Goal: Task Accomplishment & Management: Manage account settings

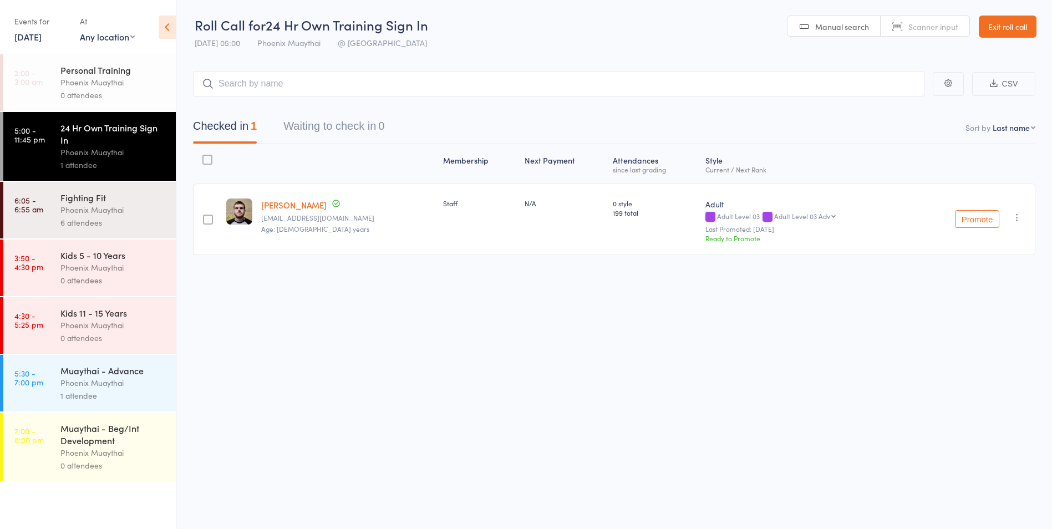
click at [127, 277] on div "0 attendees" at bounding box center [113, 280] width 106 height 13
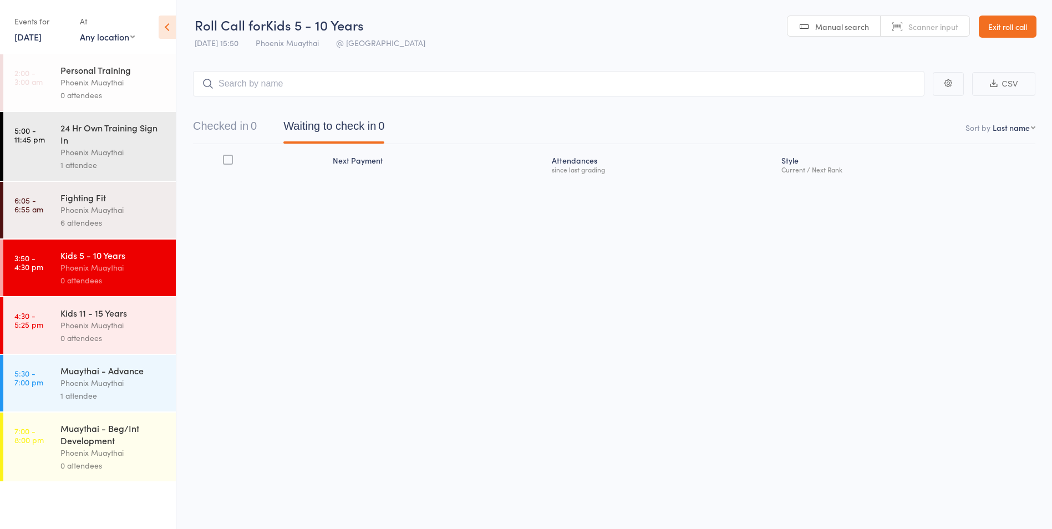
click at [1023, 20] on link "Exit roll call" at bounding box center [1008, 27] width 58 height 22
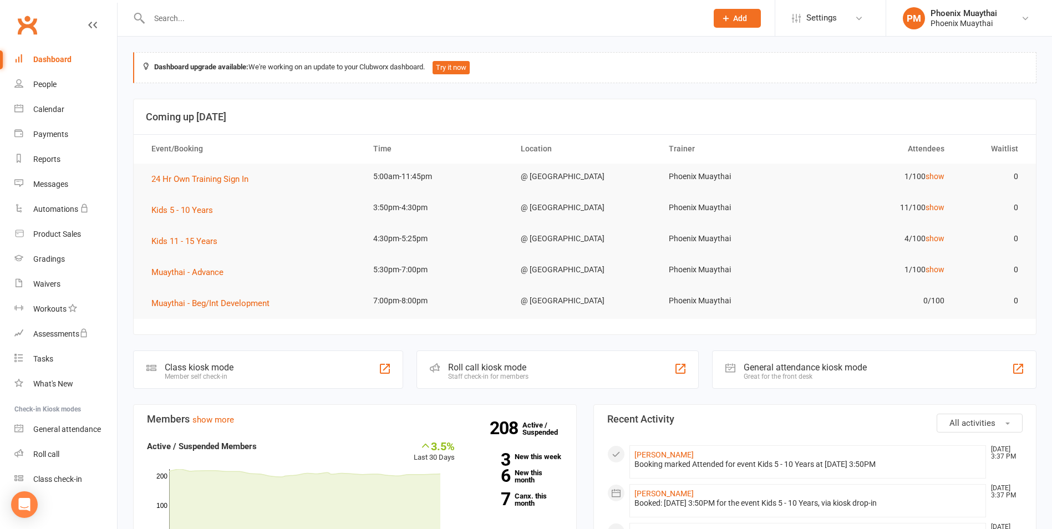
click at [175, 26] on div at bounding box center [416, 18] width 566 height 36
click at [176, 20] on input "text" at bounding box center [423, 19] width 554 height 16
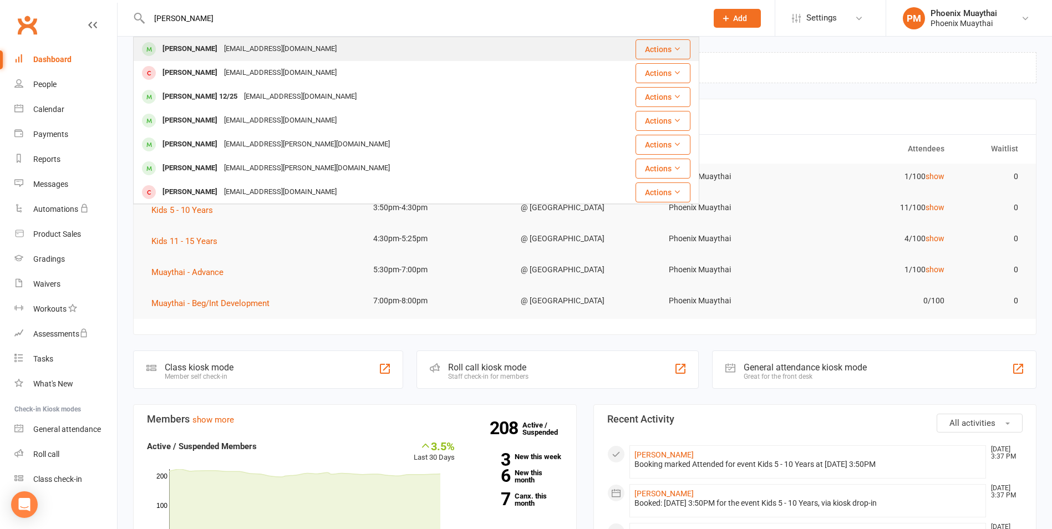
type input "connie"
click at [206, 50] on div "Connie Chisholm" at bounding box center [190, 49] width 62 height 16
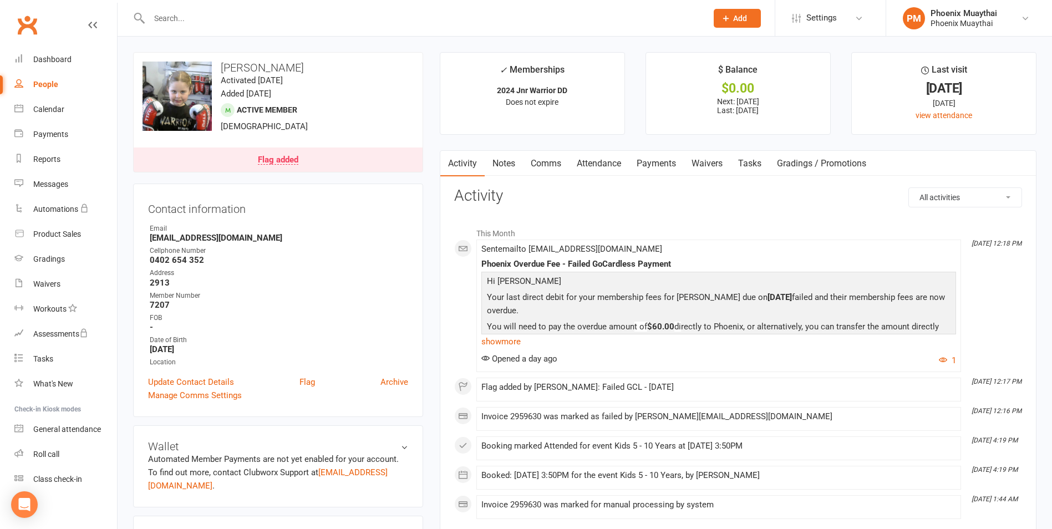
click at [655, 160] on link "Payments" at bounding box center [656, 164] width 55 height 26
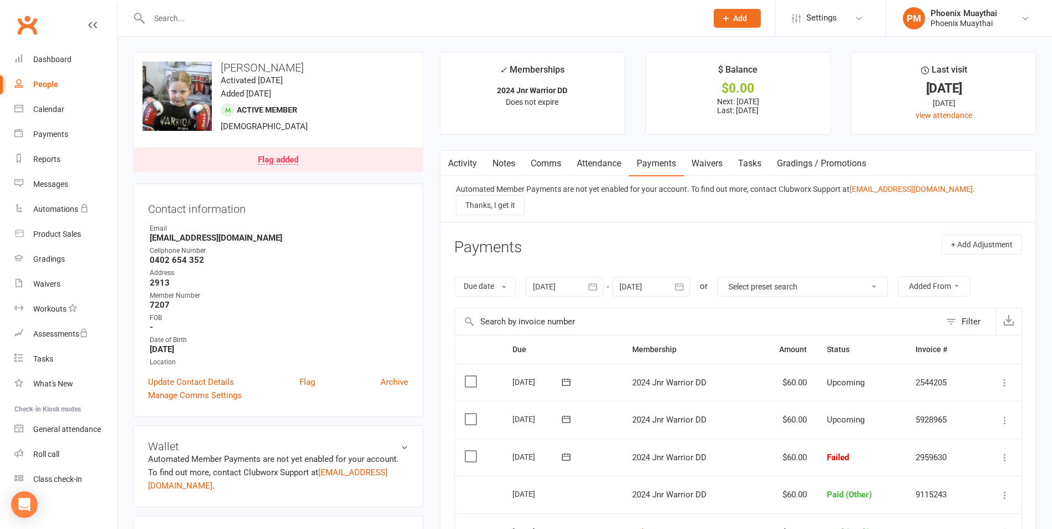
click at [290, 156] on div "Flag added" at bounding box center [278, 160] width 40 height 9
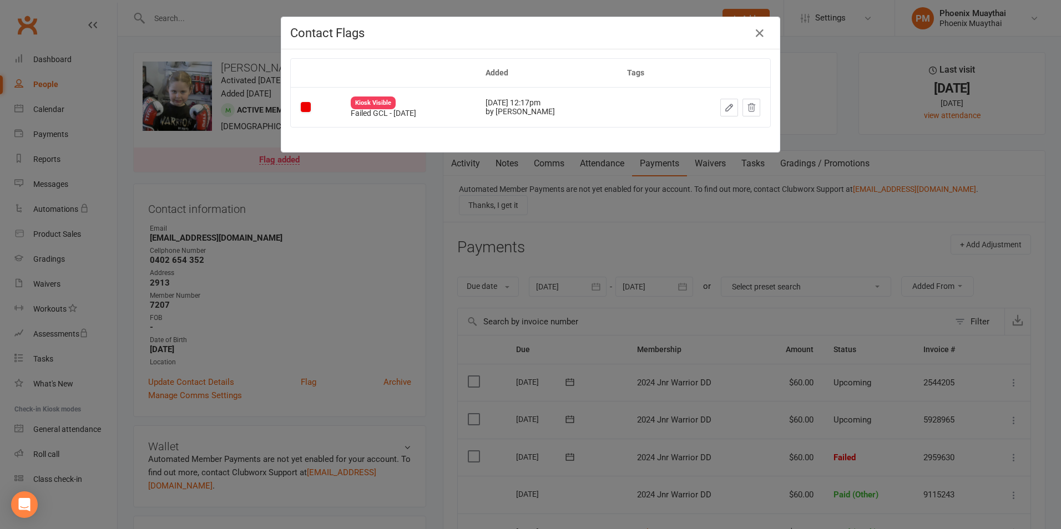
click at [370, 184] on div "Contact Flags Added Tags Kiosk Visible Failed GCL - 11/08/2025 Aug 13, 2025 12:…" at bounding box center [530, 264] width 1061 height 529
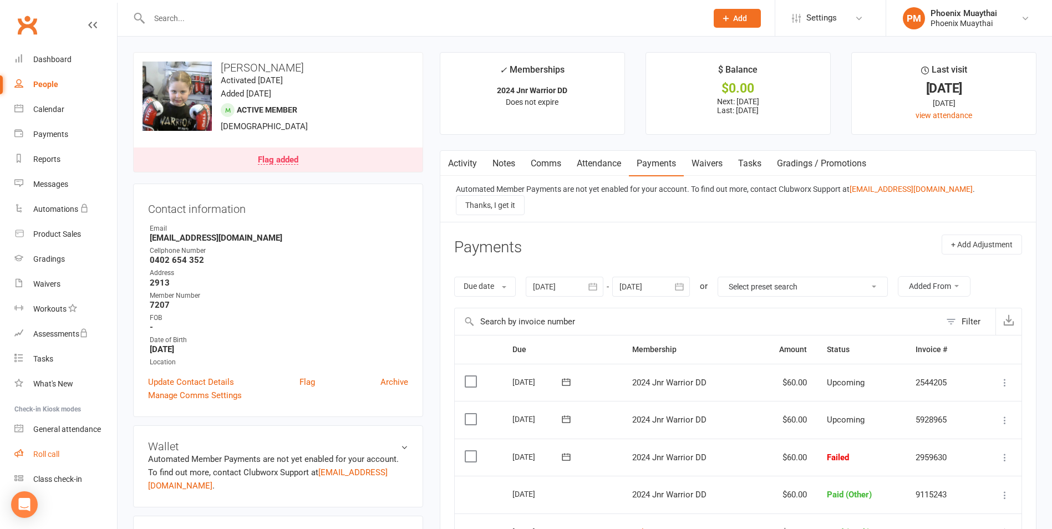
click at [59, 453] on div "Roll call" at bounding box center [46, 454] width 26 height 9
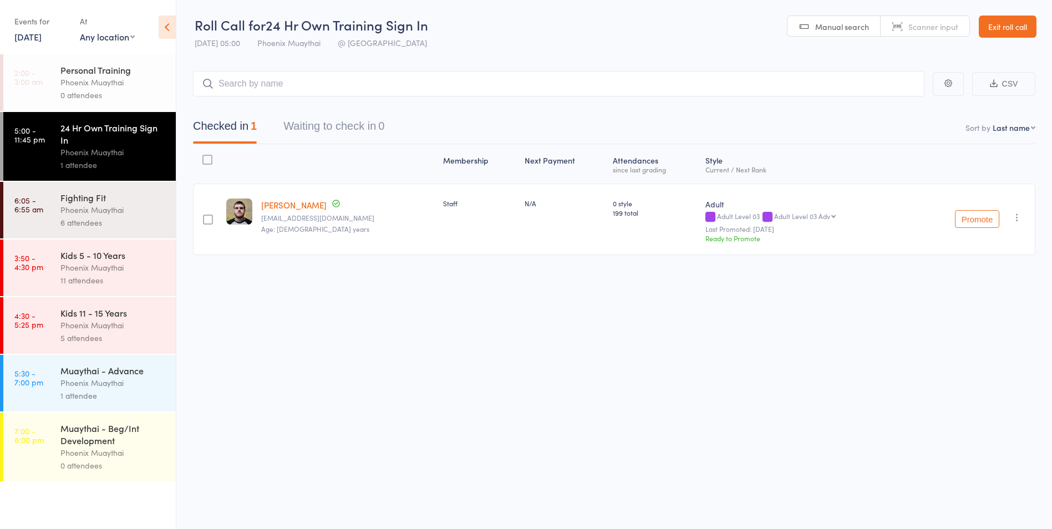
click at [140, 280] on div "11 attendees" at bounding box center [113, 280] width 106 height 13
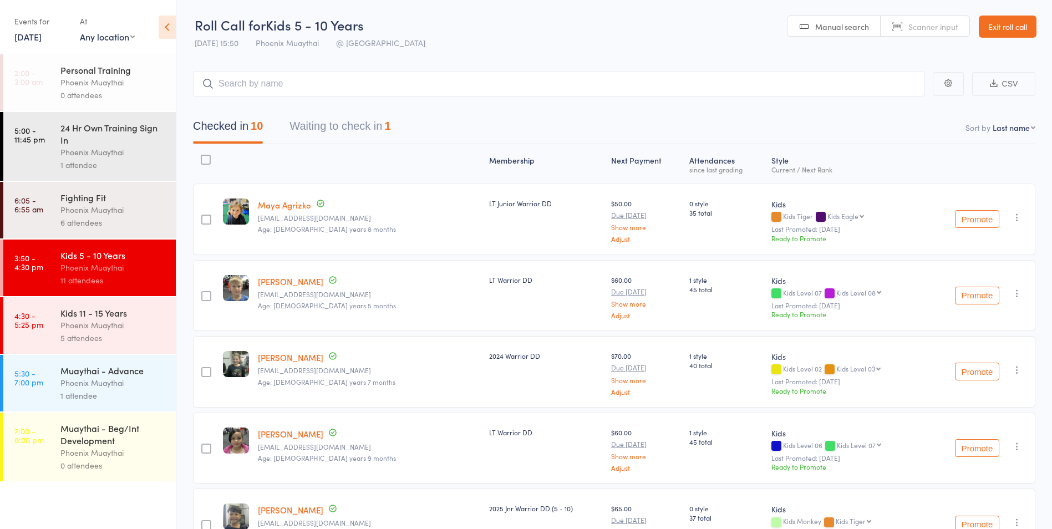
click at [1021, 33] on link "Exit roll call" at bounding box center [1008, 27] width 58 height 22
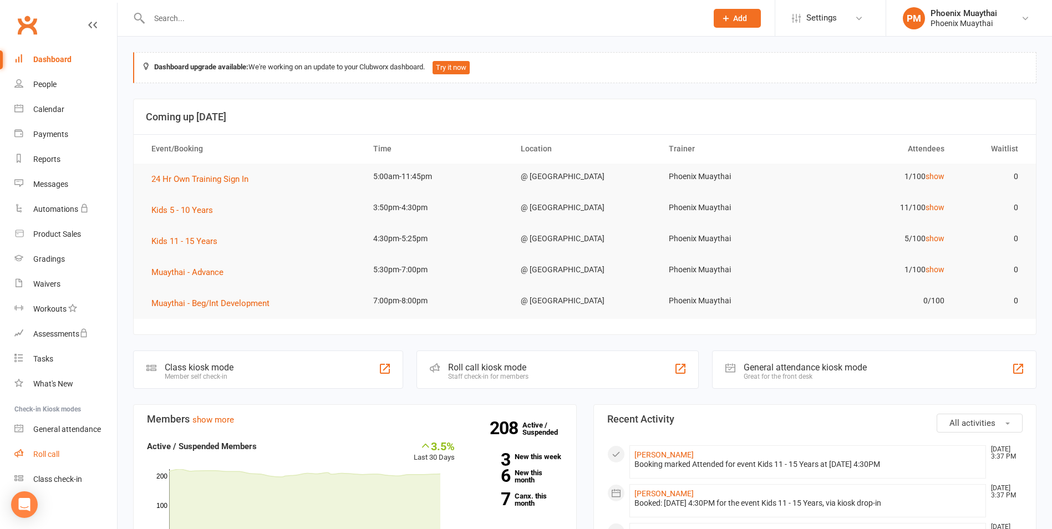
click at [36, 451] on div "Roll call" at bounding box center [46, 454] width 26 height 9
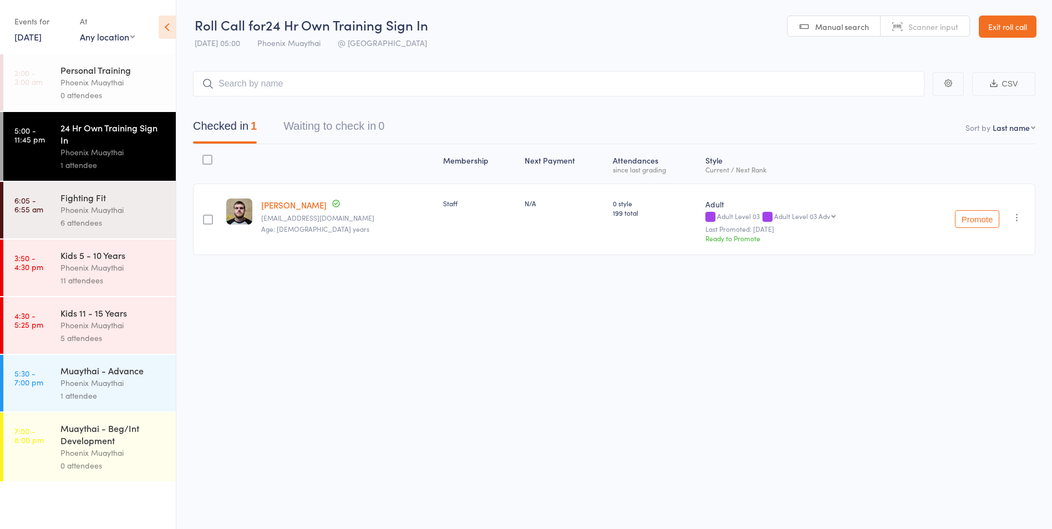
click at [93, 269] on div "Phoenix Muaythai" at bounding box center [113, 267] width 106 height 13
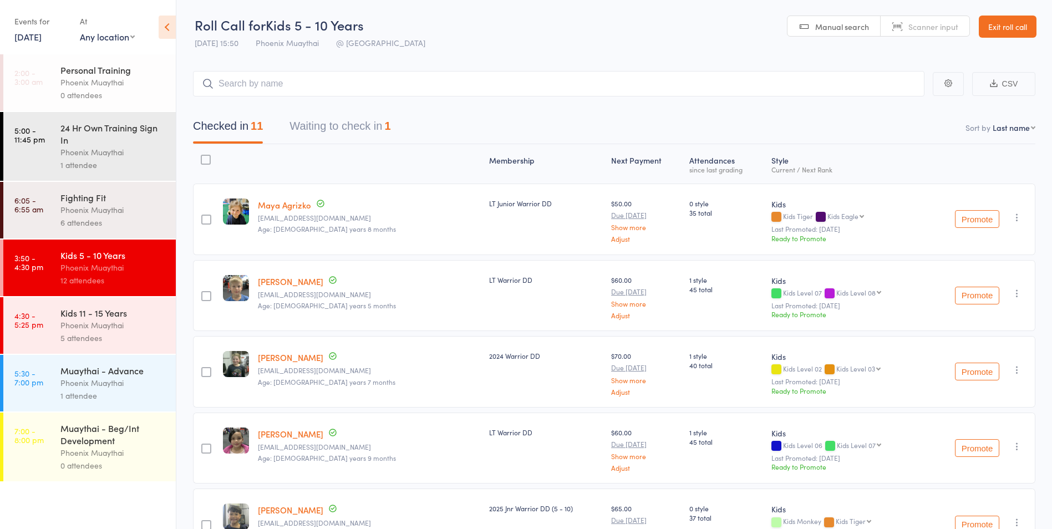
click at [116, 259] on div "Kids 5 - 10 Years" at bounding box center [113, 255] width 106 height 12
drag, startPoint x: 368, startPoint y: 125, endPoint x: 381, endPoint y: 141, distance: 20.1
click at [368, 126] on button "Waiting to check in 1" at bounding box center [340, 128] width 101 height 29
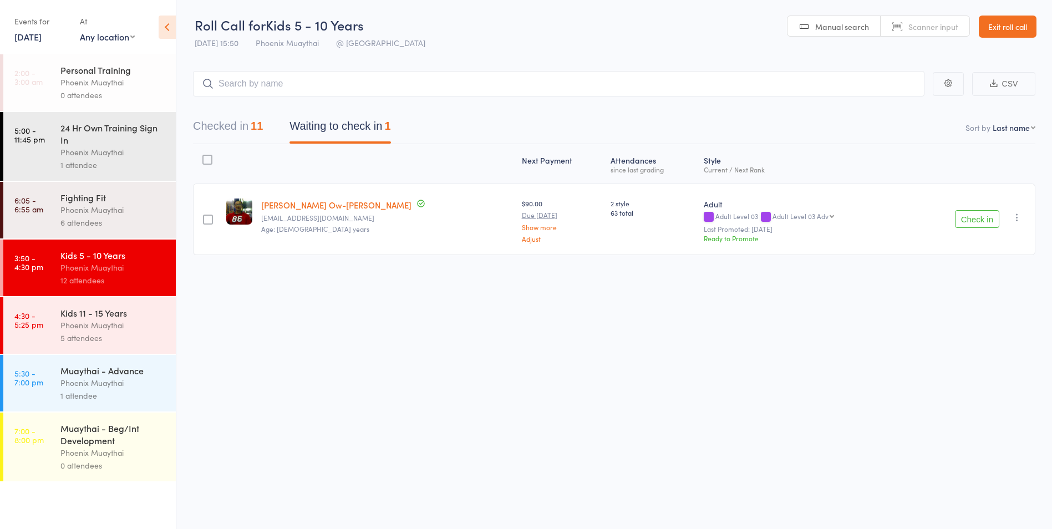
drag, startPoint x: 210, startPoint y: 223, endPoint x: 219, endPoint y: 222, distance: 8.9
click at [216, 222] on div at bounding box center [207, 220] width 29 height 72
click at [209, 220] on div at bounding box center [208, 220] width 10 height 10
click at [205, 216] on input "checkbox" at bounding box center [205, 216] width 0 height 0
drag, startPoint x: 874, startPoint y: 506, endPoint x: 578, endPoint y: 61, distance: 534.1
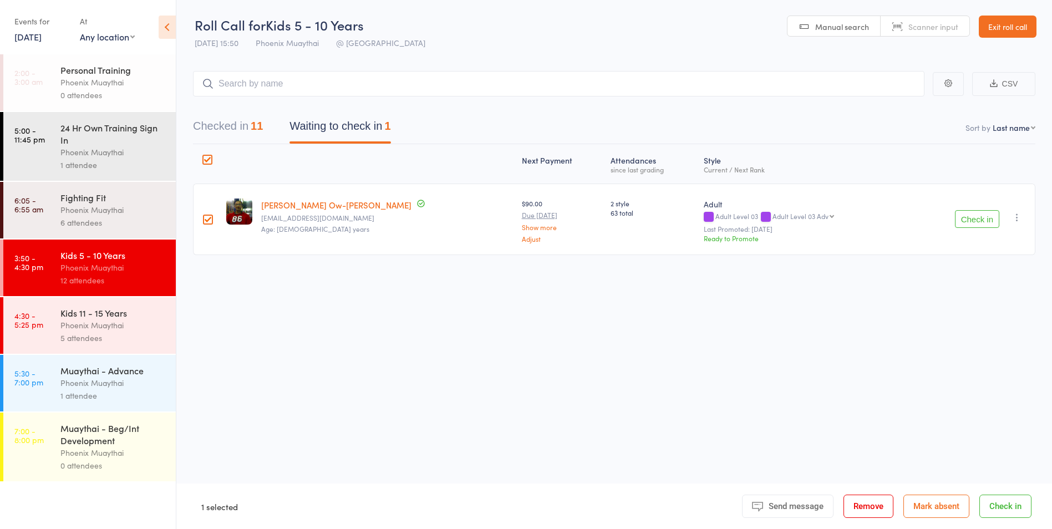
click at [875, 505] on button "Remove" at bounding box center [869, 506] width 50 height 23
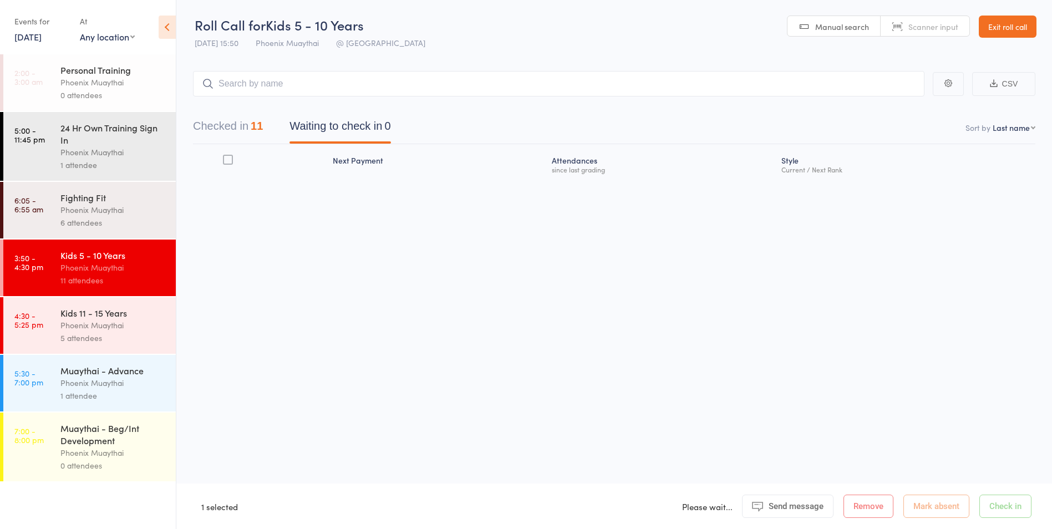
click at [135, 329] on div "Phoenix Muaythai" at bounding box center [113, 325] width 106 height 13
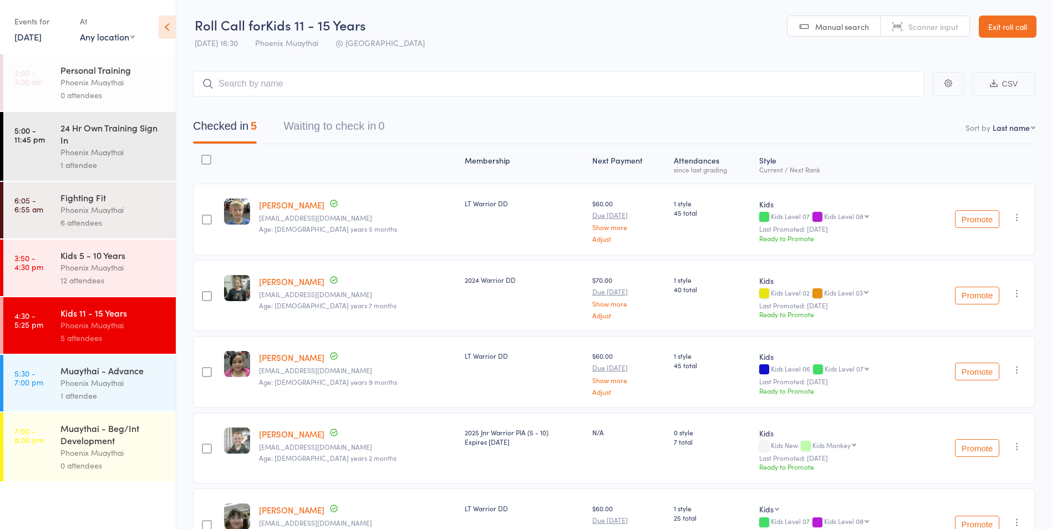
click at [89, 195] on div "Fighting Fit" at bounding box center [113, 197] width 106 height 12
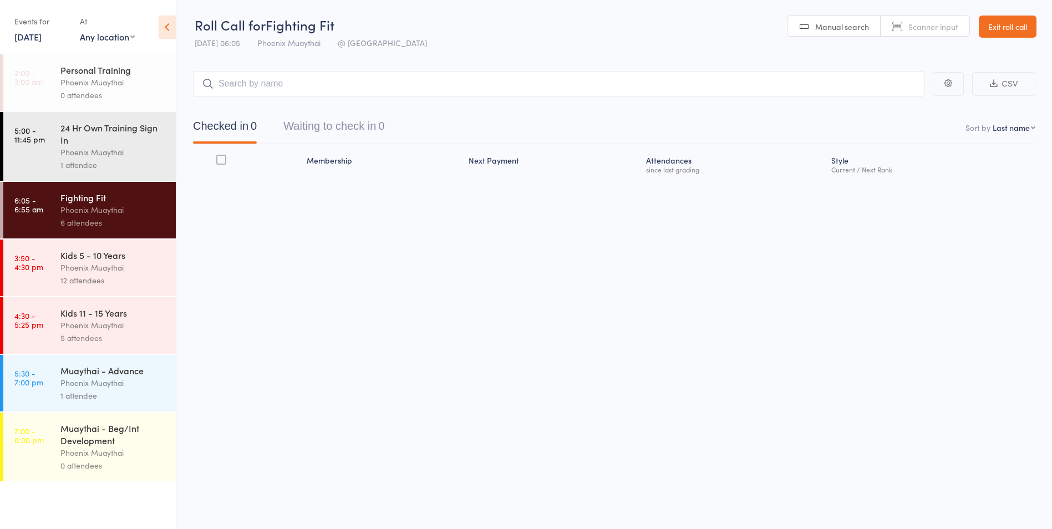
drag, startPoint x: 95, startPoint y: 268, endPoint x: 104, endPoint y: 268, distance: 9.4
click at [95, 268] on div "Phoenix Muaythai" at bounding box center [113, 267] width 106 height 13
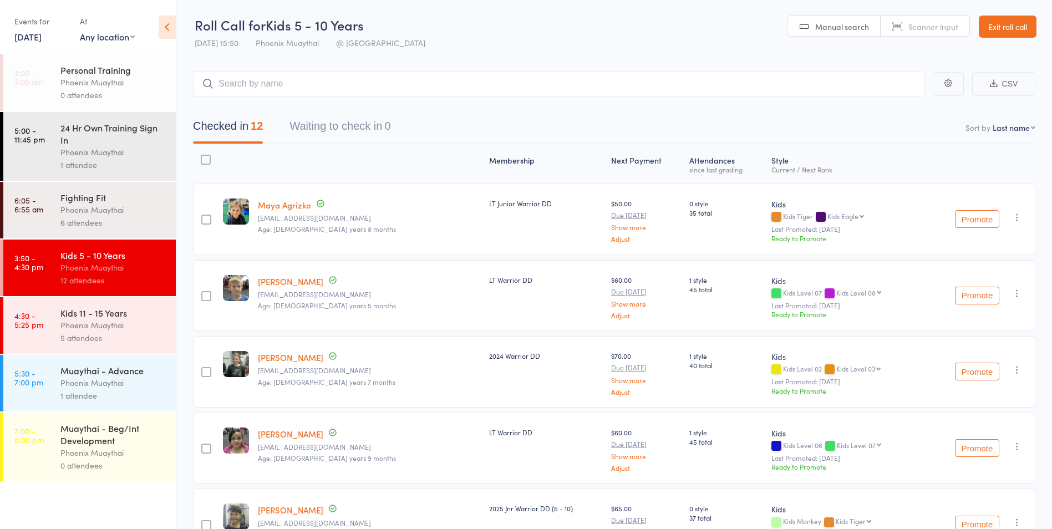
click at [1006, 127] on select "First name Last name Birthday today? Behind on payments? Check in time Next pay…" at bounding box center [1014, 127] width 43 height 11
select select "0"
click at [993, 122] on select "First name Last name Birthday today? Behind on payments? Check in time Next pay…" at bounding box center [1014, 127] width 43 height 11
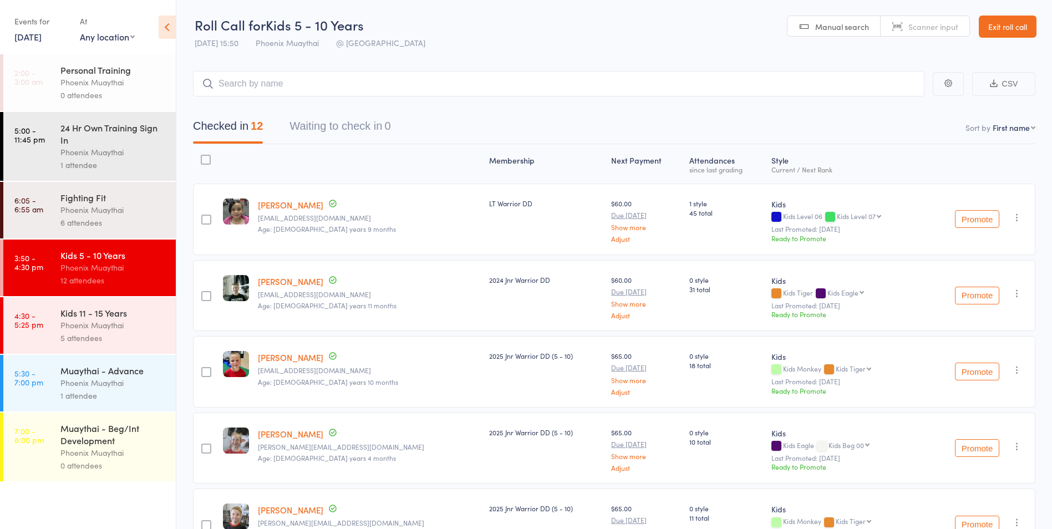
drag, startPoint x: 1010, startPoint y: 23, endPoint x: 807, endPoint y: 44, distance: 204.2
click at [1009, 23] on link "Exit roll call" at bounding box center [1008, 27] width 58 height 22
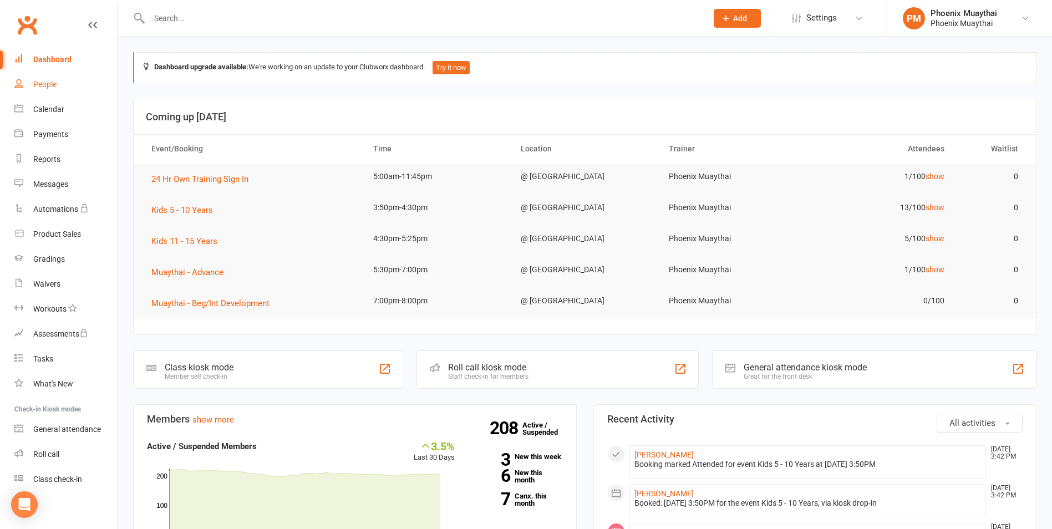
click at [50, 88] on div "People" at bounding box center [44, 84] width 23 height 9
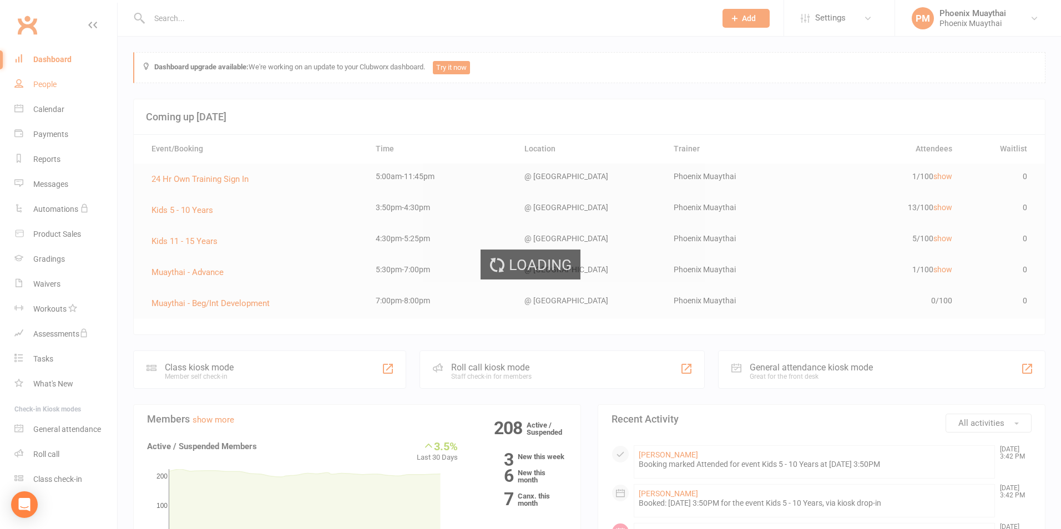
select select "100"
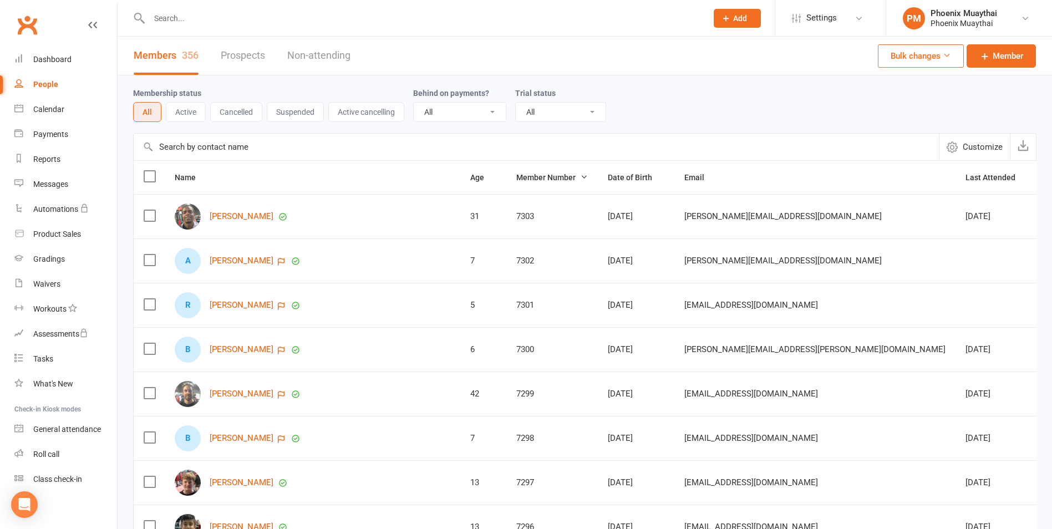
drag, startPoint x: 218, startPoint y: 303, endPoint x: 201, endPoint y: 300, distance: 17.0
click at [201, 300] on div "R Rajveer Kadam" at bounding box center [313, 305] width 276 height 26
click at [219, 301] on link "[PERSON_NAME]" at bounding box center [242, 305] width 64 height 9
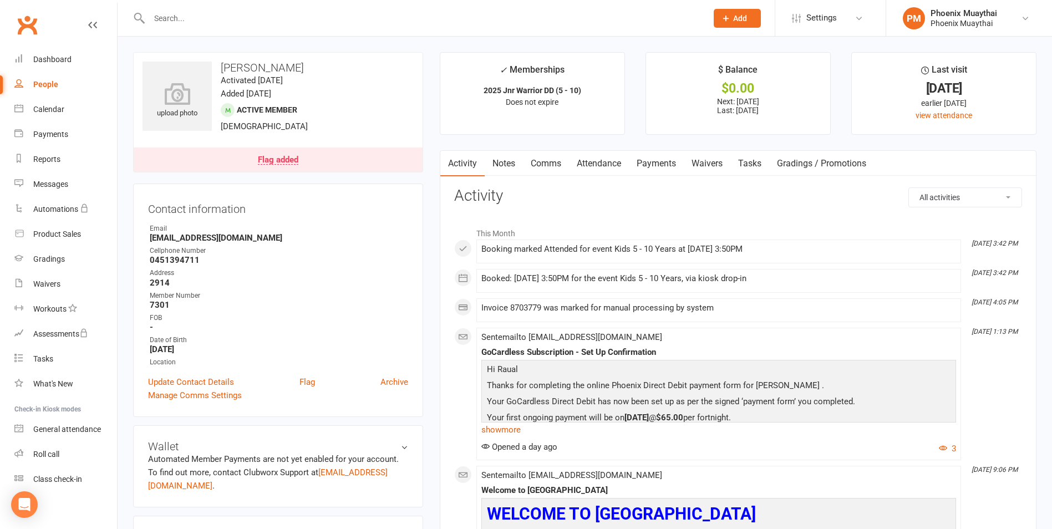
click at [281, 159] on div "Flag added" at bounding box center [278, 160] width 40 height 9
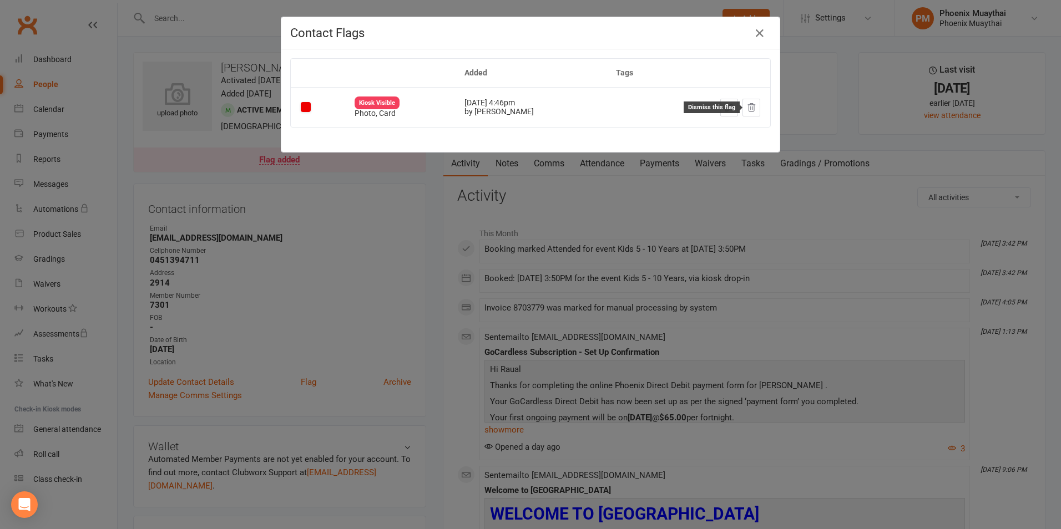
click at [750, 111] on icon at bounding box center [751, 108] width 10 height 10
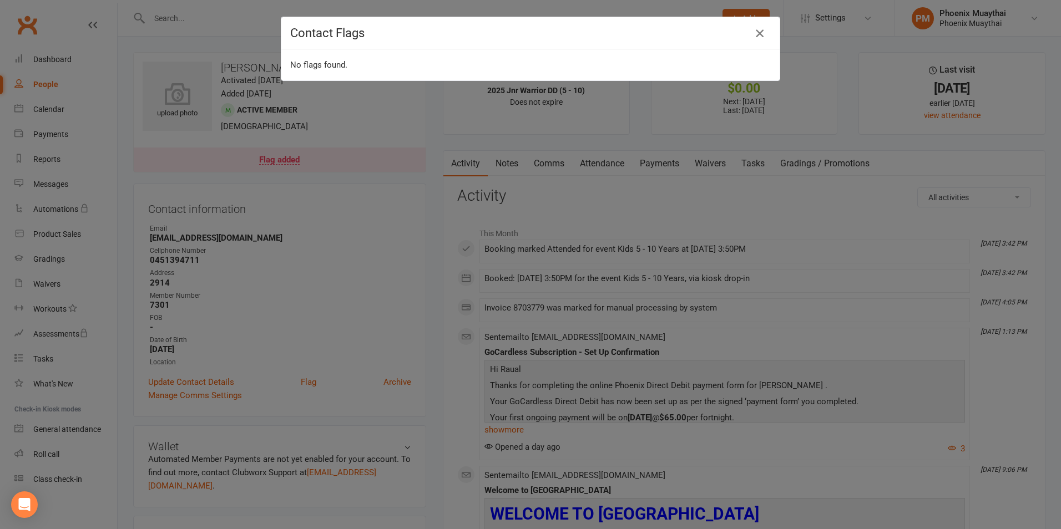
click at [757, 32] on icon "button" at bounding box center [759, 33] width 13 height 13
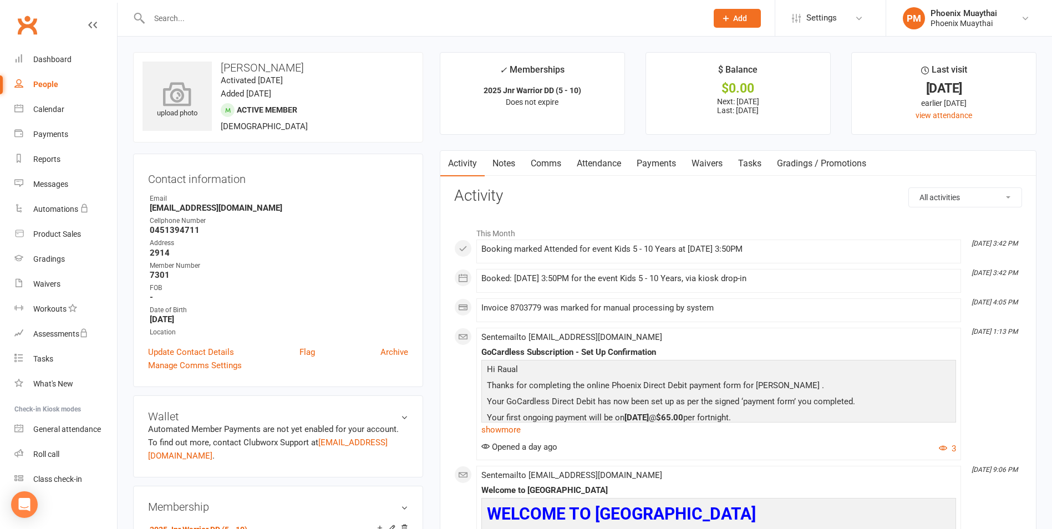
click at [185, 87] on icon at bounding box center [177, 94] width 77 height 24
click at [48, 260] on div "Gradings" at bounding box center [49, 259] width 32 height 9
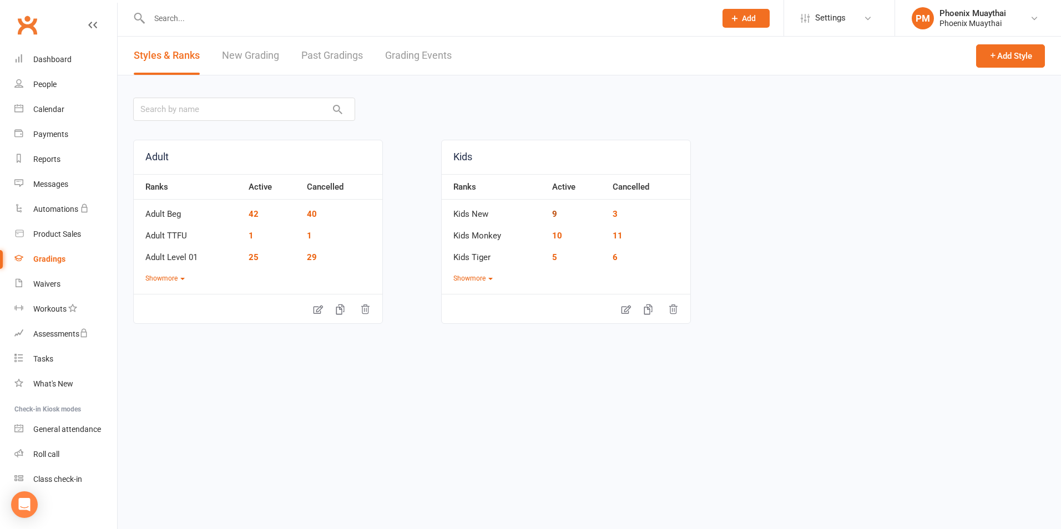
click at [552, 214] on link "9" at bounding box center [554, 214] width 5 height 10
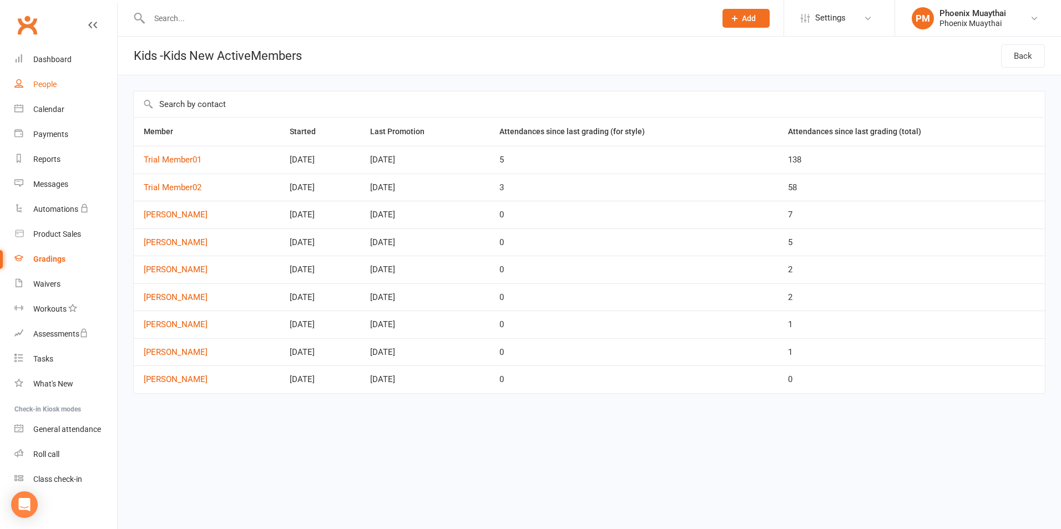
click at [50, 82] on div "People" at bounding box center [44, 84] width 23 height 9
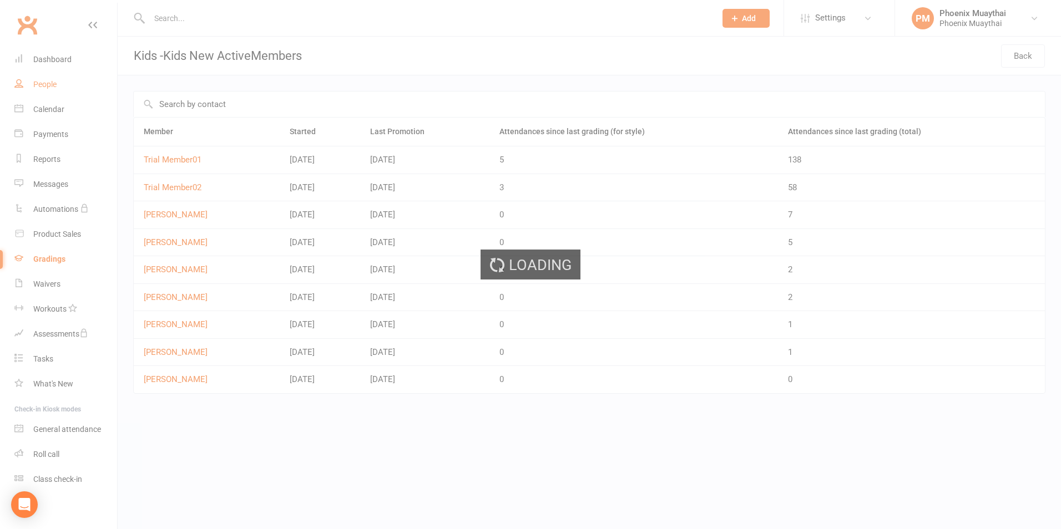
select select "100"
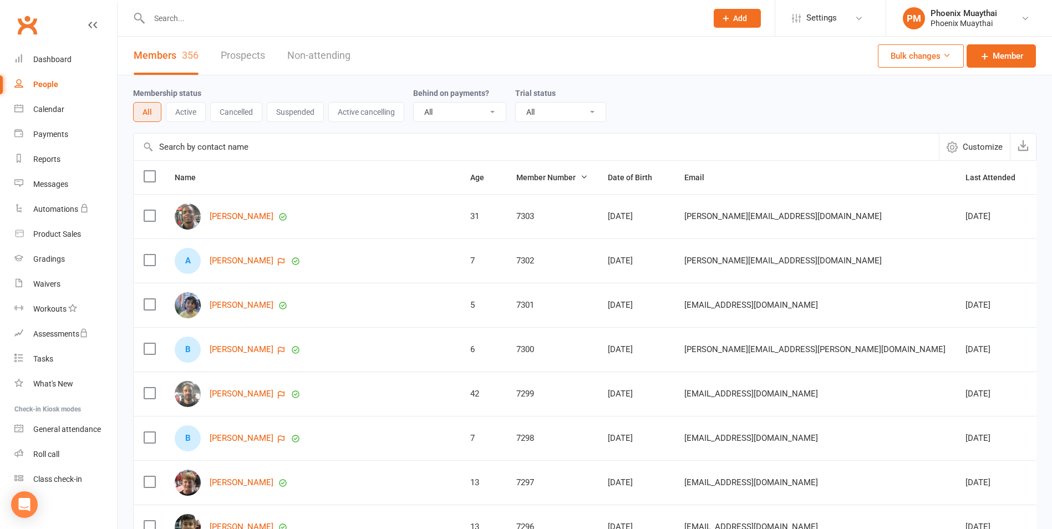
click at [224, 17] on input "text" at bounding box center [423, 19] width 554 height 16
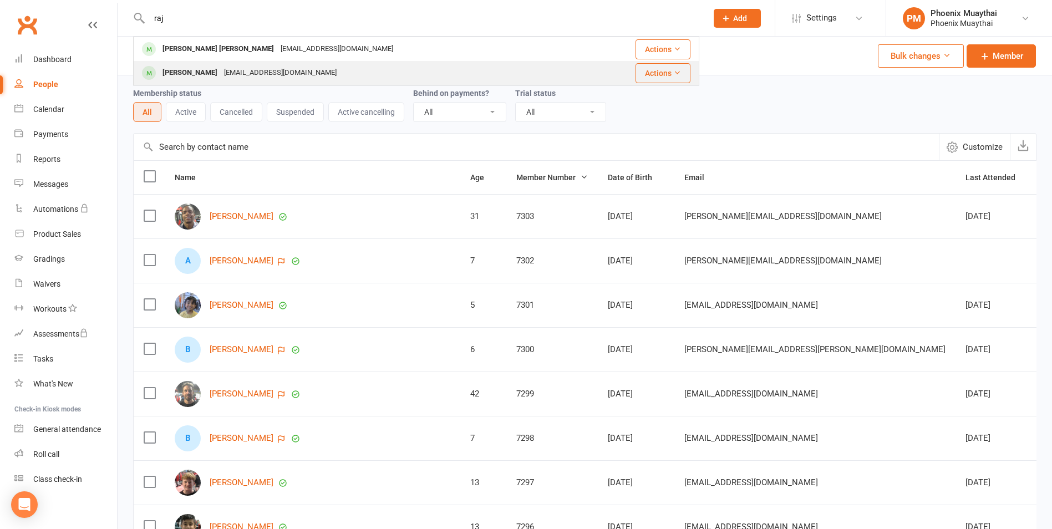
type input "raj"
click at [652, 73] on button "Actions" at bounding box center [663, 73] width 55 height 20
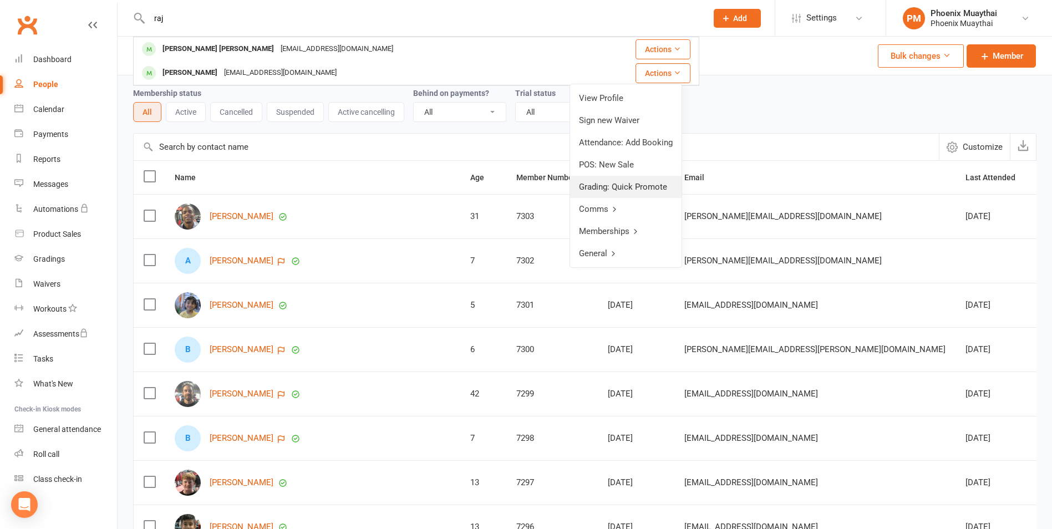
click at [631, 187] on link "Grading: Quick Promote" at bounding box center [625, 187] width 111 height 22
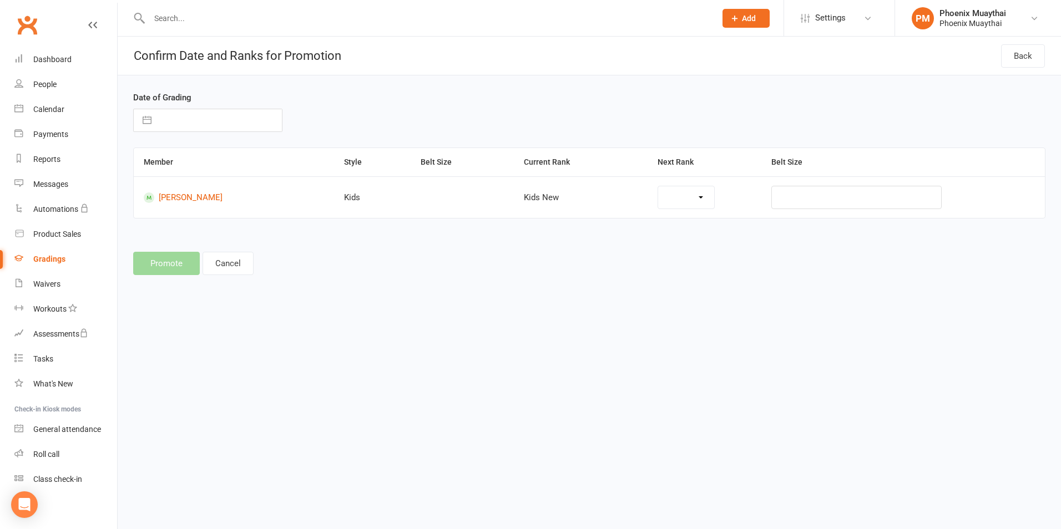
select select "37149"
click at [207, 120] on input "text" at bounding box center [219, 120] width 125 height 22
select select "6"
select select "2025"
select select "7"
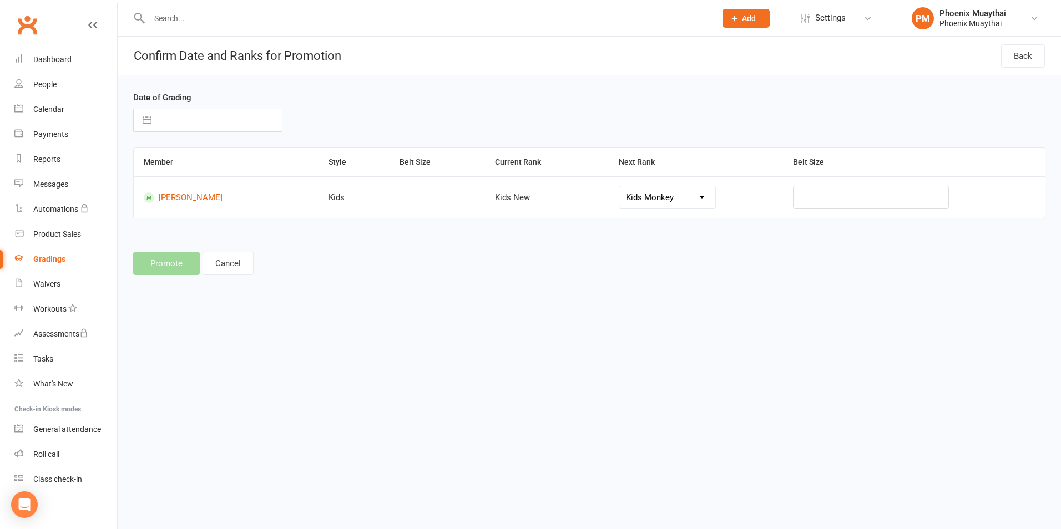
select select "2025"
select select "8"
select select "2025"
click at [241, 246] on td "14" at bounding box center [243, 246] width 22 height 21
type input "[DATE]"
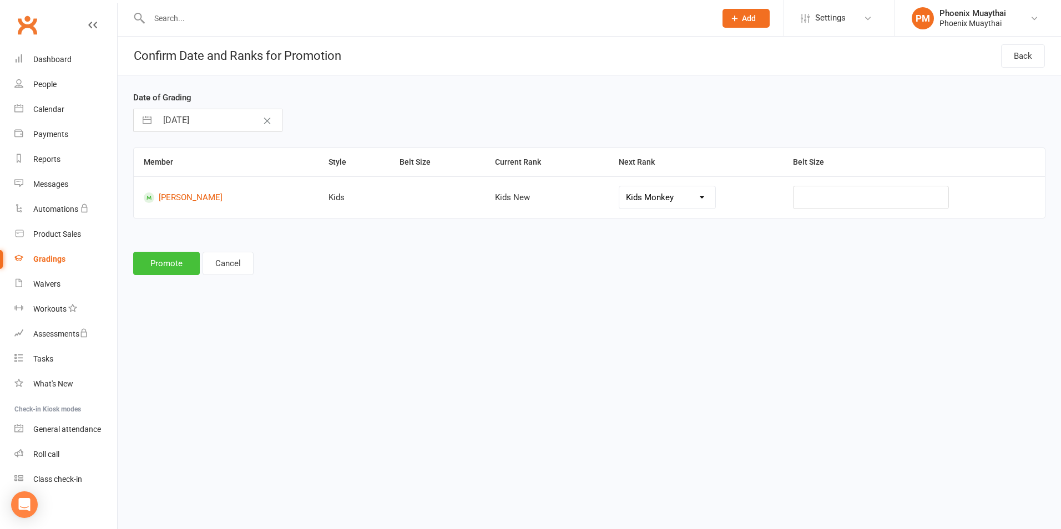
click at [183, 271] on button "Promote" at bounding box center [166, 263] width 67 height 23
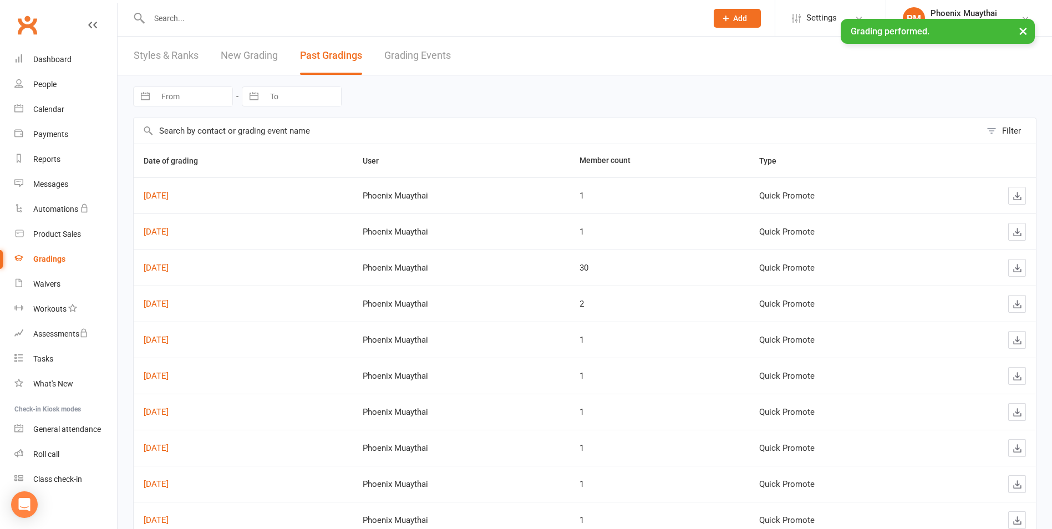
click at [167, 19] on div "× Grading performed." at bounding box center [519, 19] width 1038 height 0
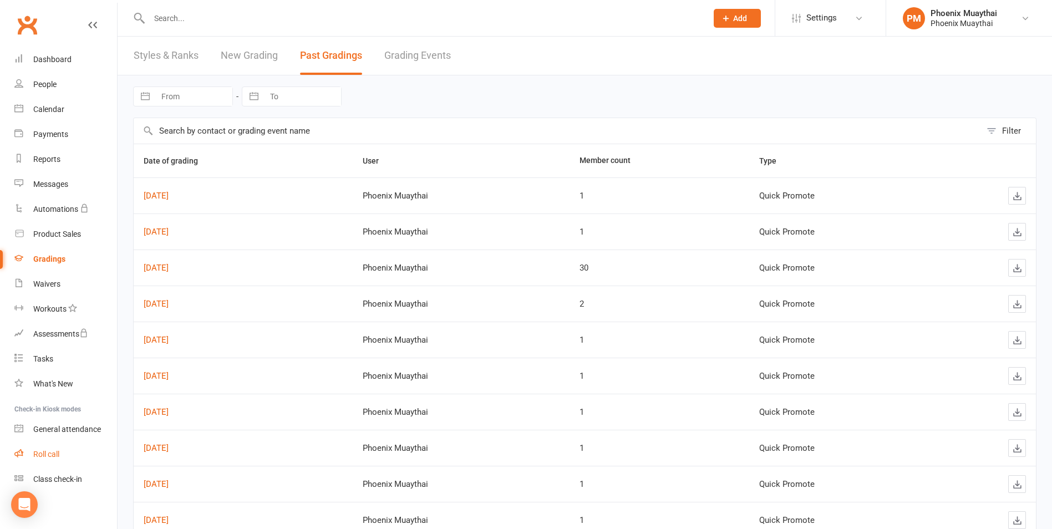
click at [59, 455] on div "Roll call" at bounding box center [46, 454] width 26 height 9
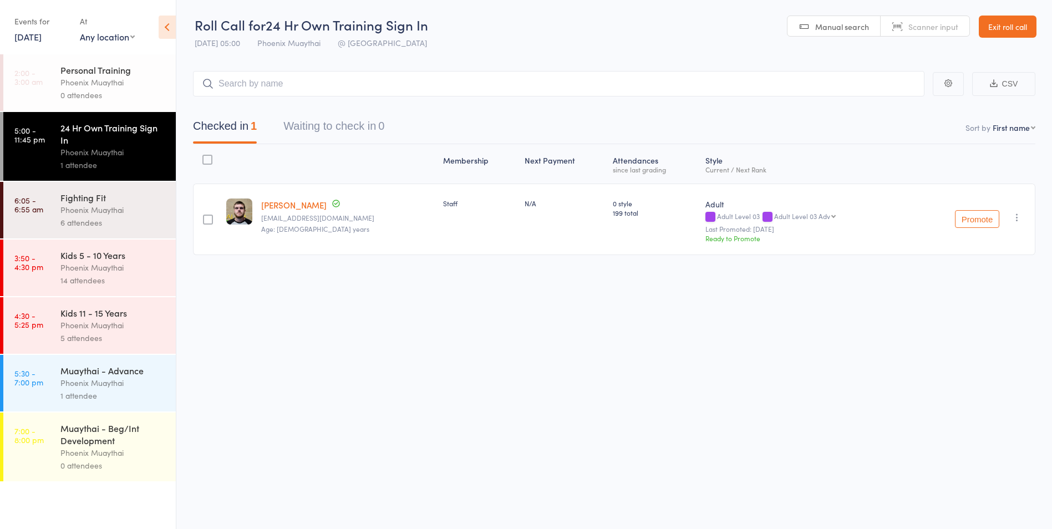
click at [80, 266] on div "Phoenix Muaythai" at bounding box center [113, 267] width 106 height 13
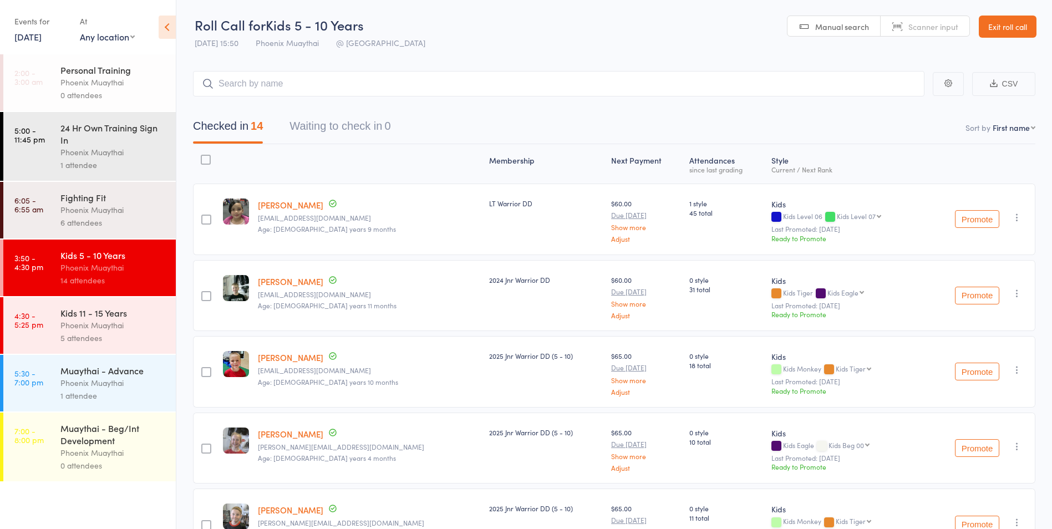
click at [91, 322] on div "Phoenix Muaythai" at bounding box center [113, 325] width 106 height 13
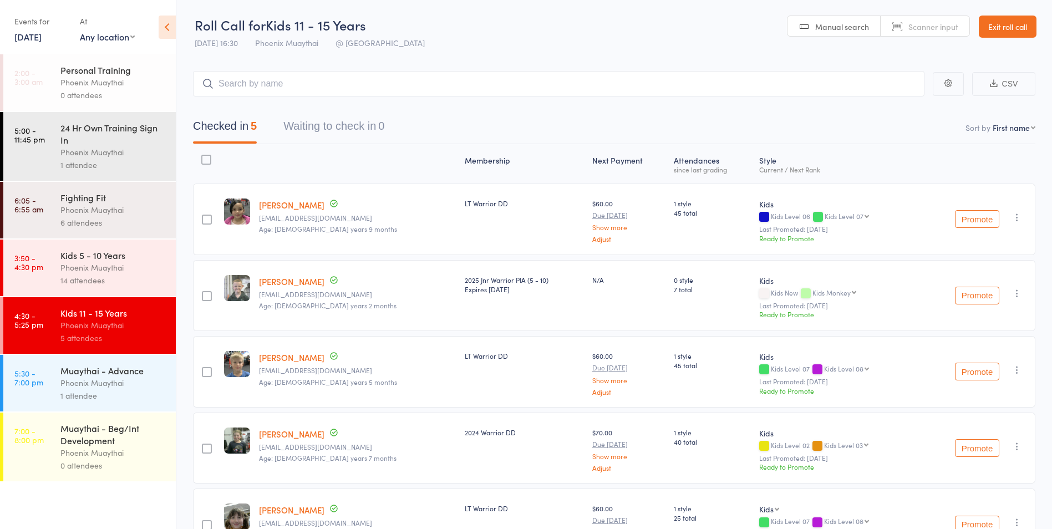
click at [209, 293] on div at bounding box center [207, 296] width 10 height 10
click at [204, 293] on input "checkbox" at bounding box center [204, 293] width 0 height 0
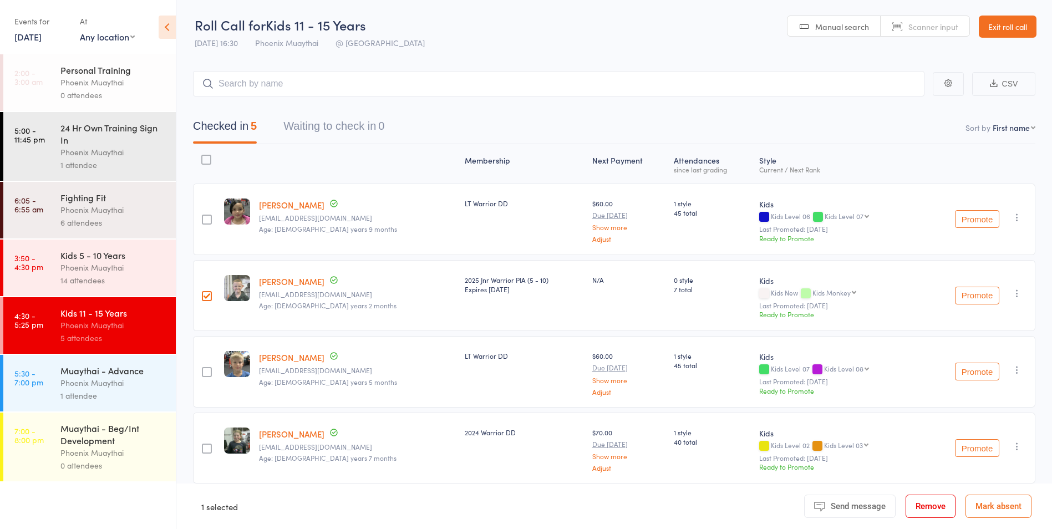
click at [942, 510] on button "Remove" at bounding box center [931, 506] width 50 height 23
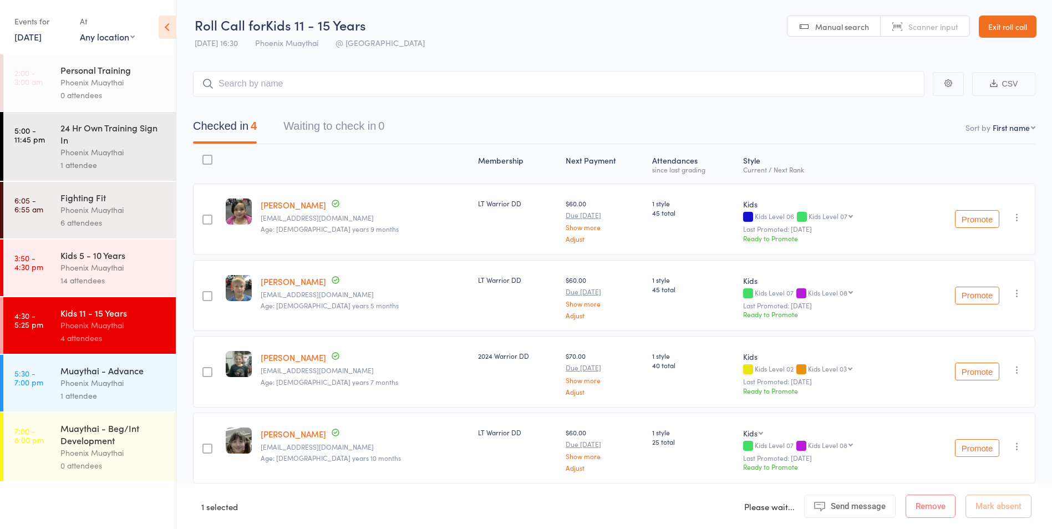
drag, startPoint x: 80, startPoint y: 262, endPoint x: 99, endPoint y: 267, distance: 20.2
click at [80, 262] on div "Phoenix Muaythai" at bounding box center [113, 267] width 106 height 13
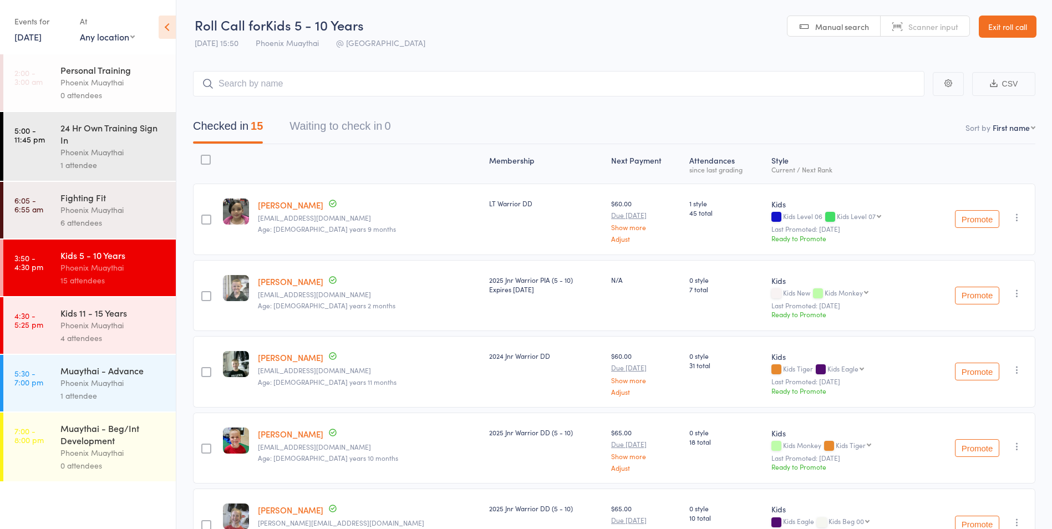
click at [987, 296] on button "Promote" at bounding box center [977, 296] width 44 height 18
click at [1002, 23] on link "Exit roll call" at bounding box center [1008, 27] width 58 height 22
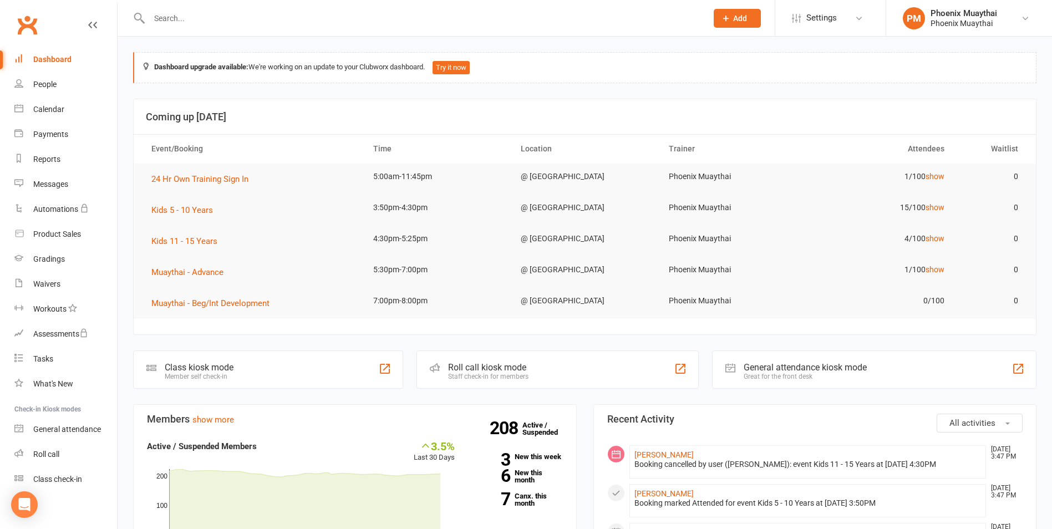
click at [176, 13] on input "text" at bounding box center [423, 19] width 554 height 16
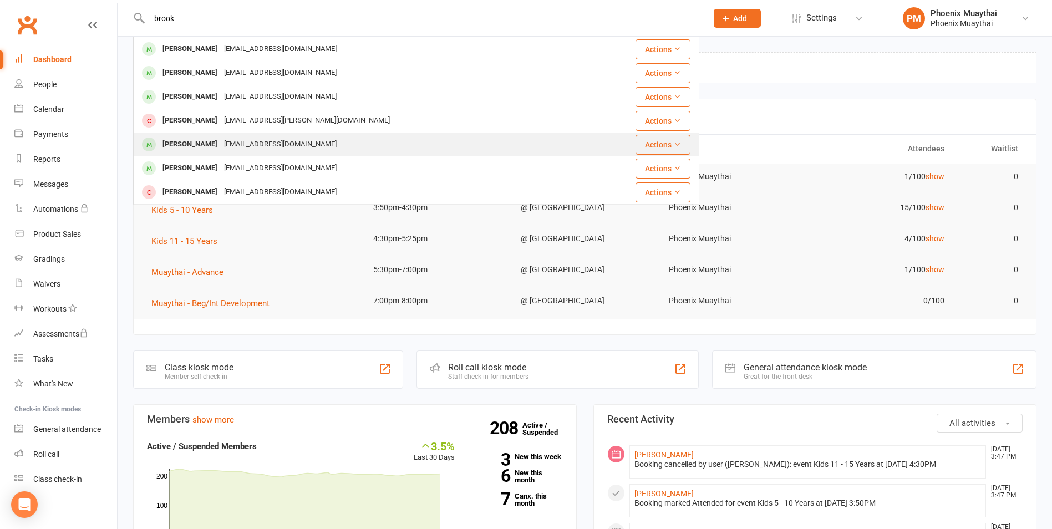
type input "brook"
click at [180, 137] on div "[PERSON_NAME]" at bounding box center [190, 144] width 62 height 16
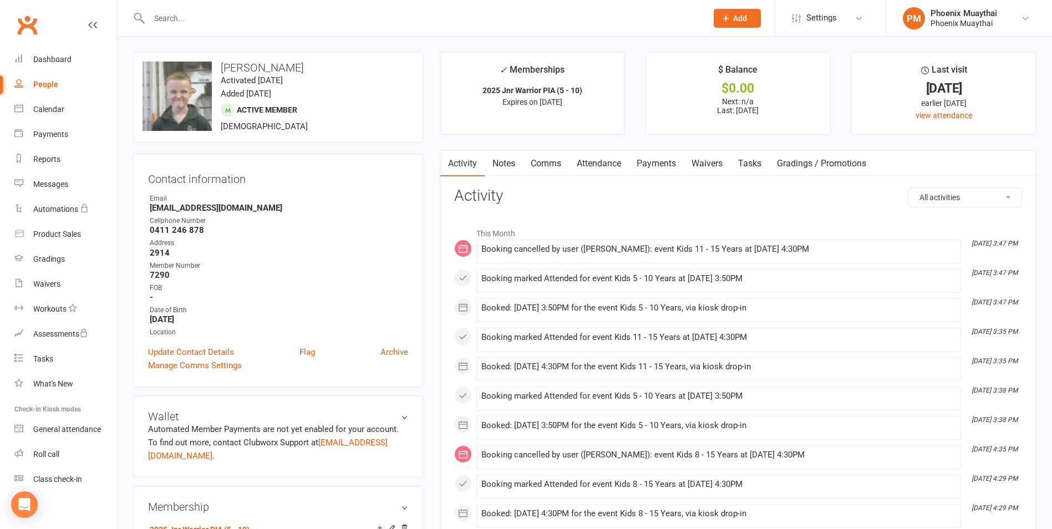
click at [189, 16] on input "text" at bounding box center [423, 19] width 554 height 16
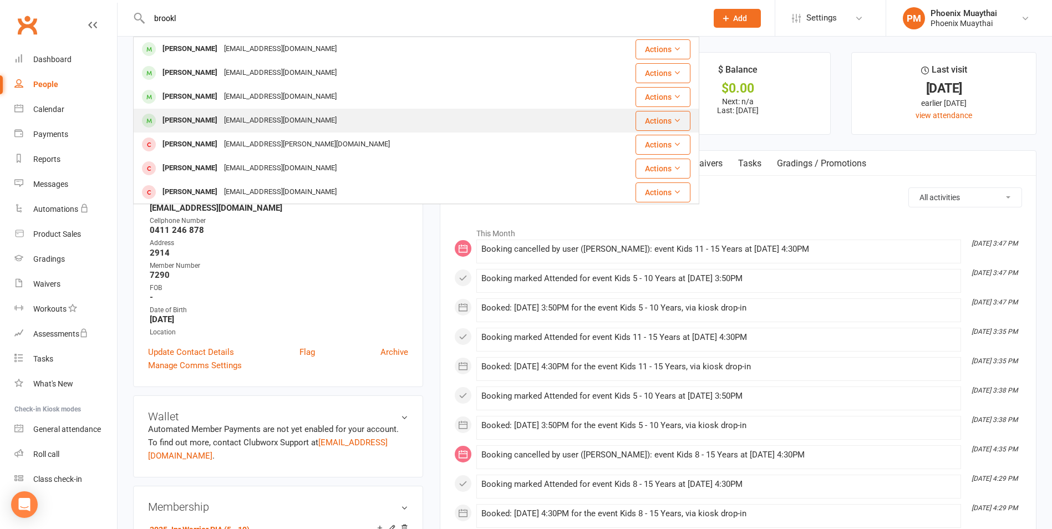
type input "brookl"
click at [659, 121] on button "Actions" at bounding box center [663, 121] width 55 height 20
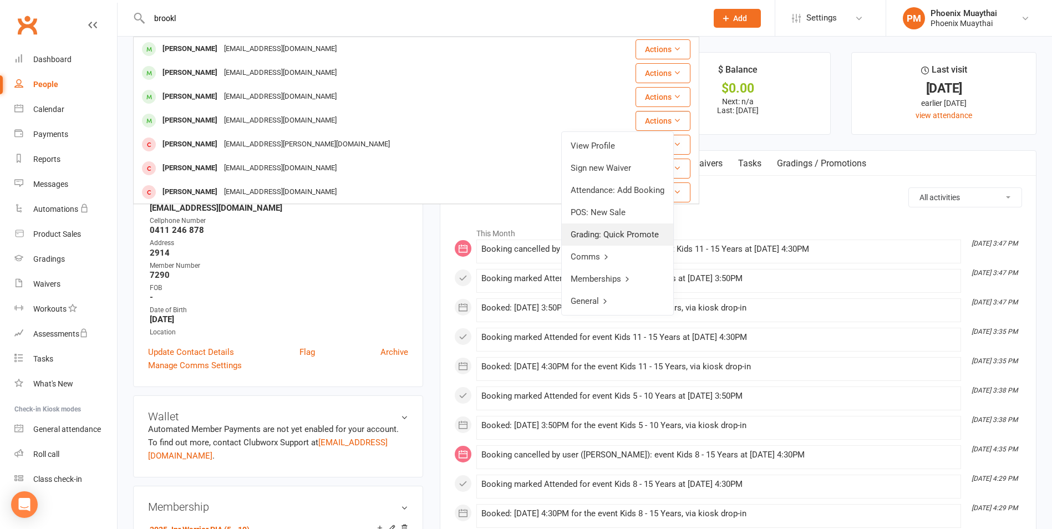
click at [625, 229] on link "Grading: Quick Promote" at bounding box center [617, 235] width 111 height 22
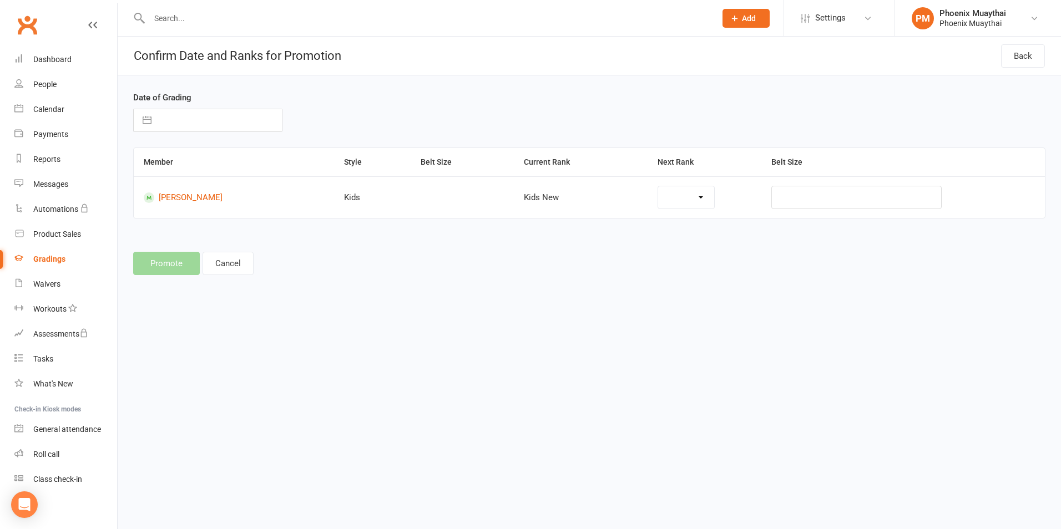
select select "37149"
click at [715, 192] on select "Kids Monkey Kids Tiger Kids Eagle Kids Beg 00 Kids Level 01 Kids Level 02 Kids …" at bounding box center [667, 197] width 97 height 22
select select "37150"
click at [163, 110] on input "text" at bounding box center [219, 120] width 125 height 22
select select "6"
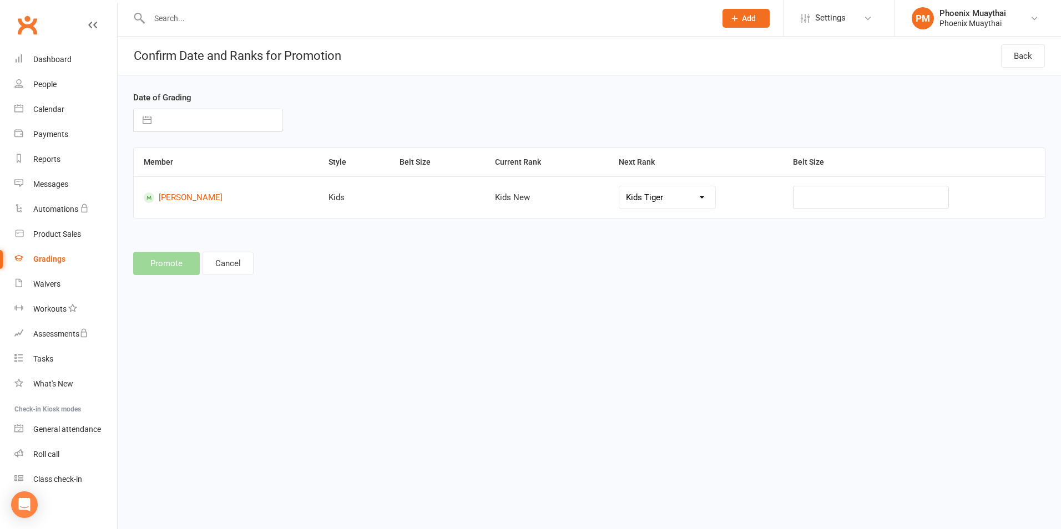
select select "2025"
select select "7"
select select "2025"
select select "8"
select select "2025"
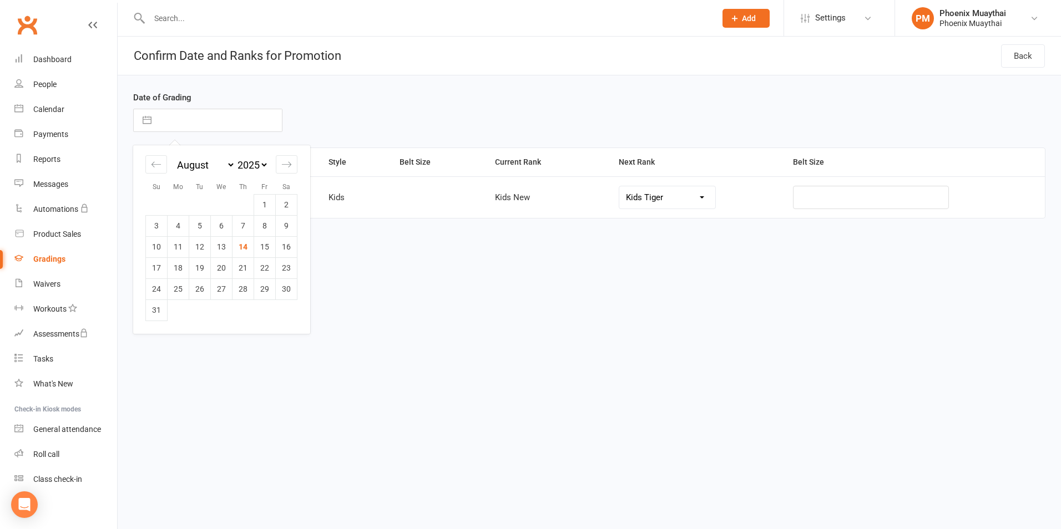
click at [245, 245] on td "14" at bounding box center [243, 246] width 22 height 21
type input "[DATE]"
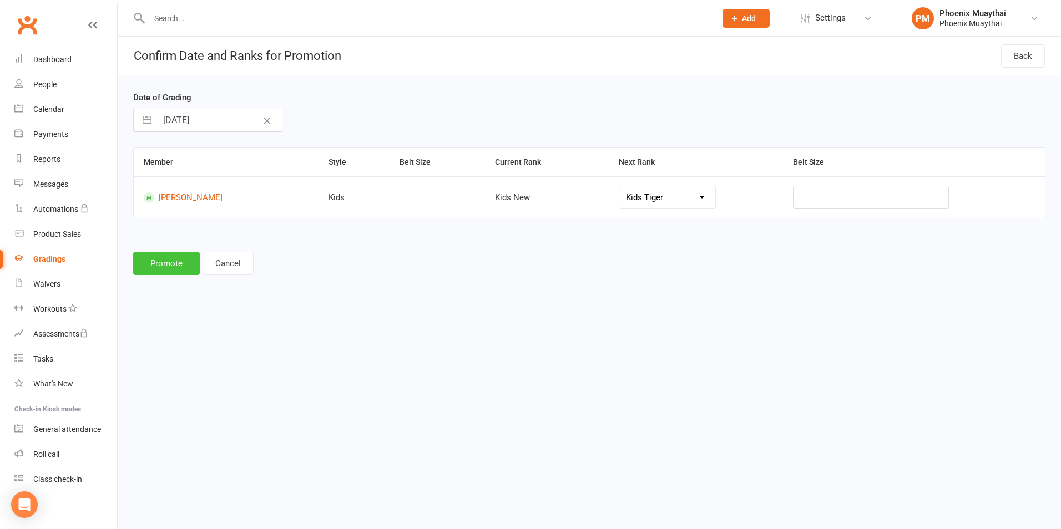
click at [169, 266] on button "Promote" at bounding box center [166, 263] width 67 height 23
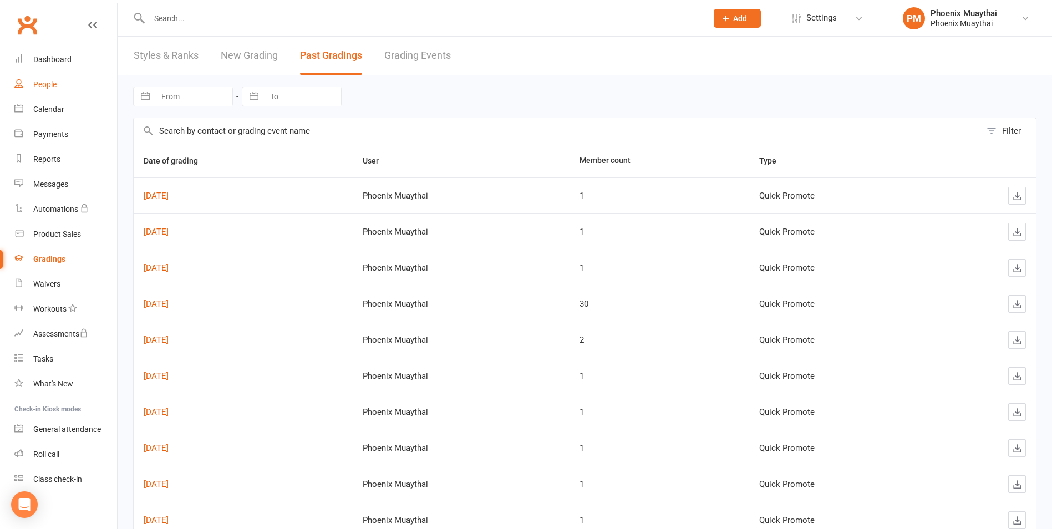
click at [44, 89] on div "People" at bounding box center [44, 84] width 23 height 9
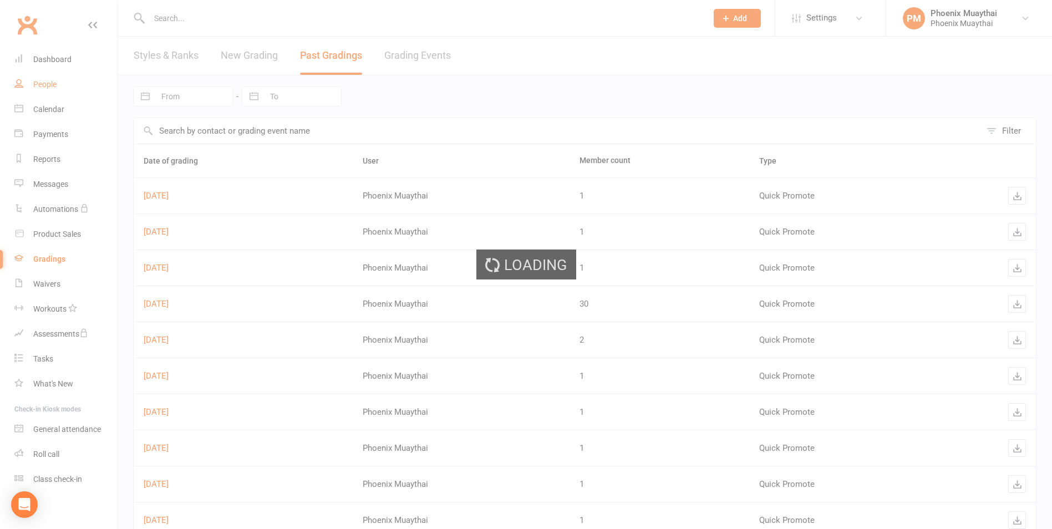
select select "100"
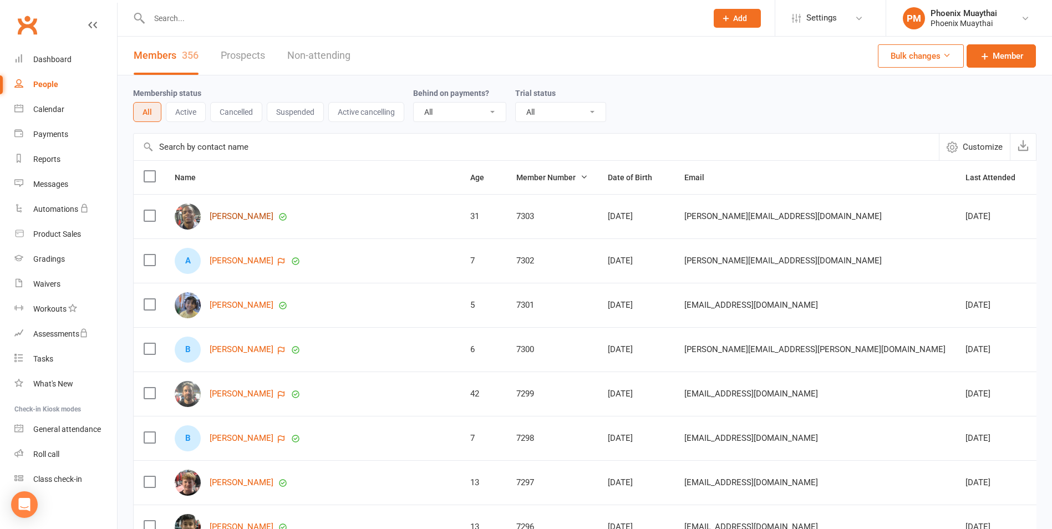
click at [234, 219] on link "[PERSON_NAME]" at bounding box center [242, 216] width 64 height 9
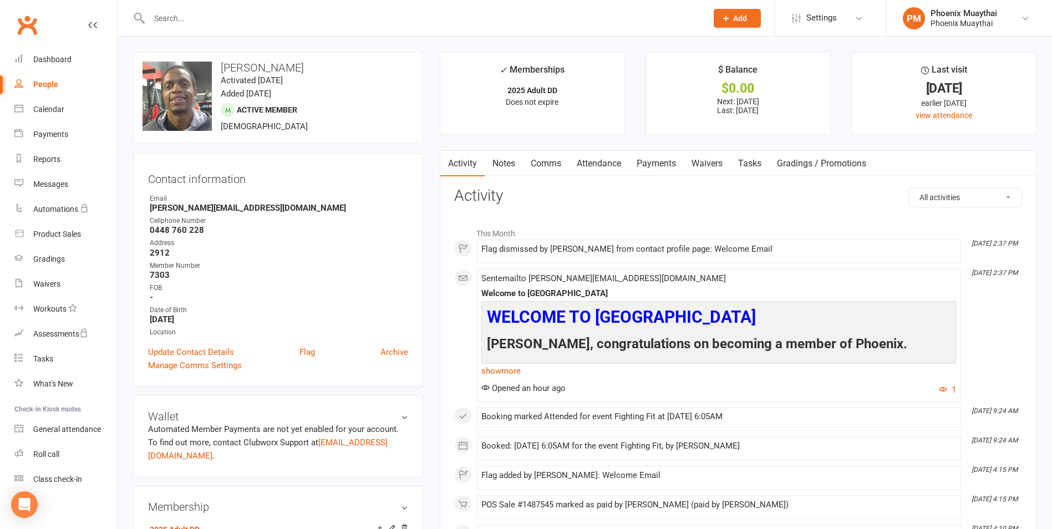
click at [184, 16] on input "text" at bounding box center [423, 19] width 554 height 16
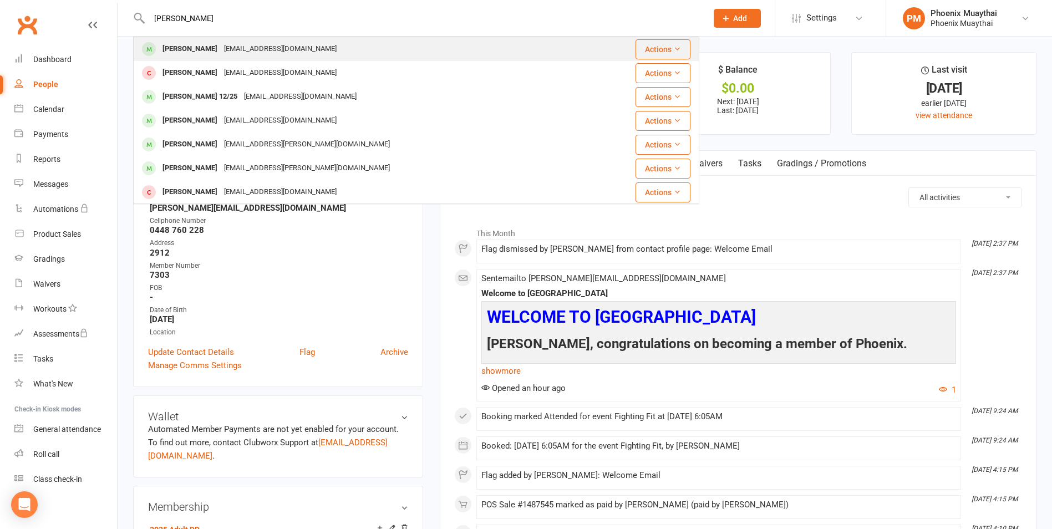
type input "[PERSON_NAME]"
click at [187, 48] on div "[PERSON_NAME]" at bounding box center [190, 49] width 62 height 16
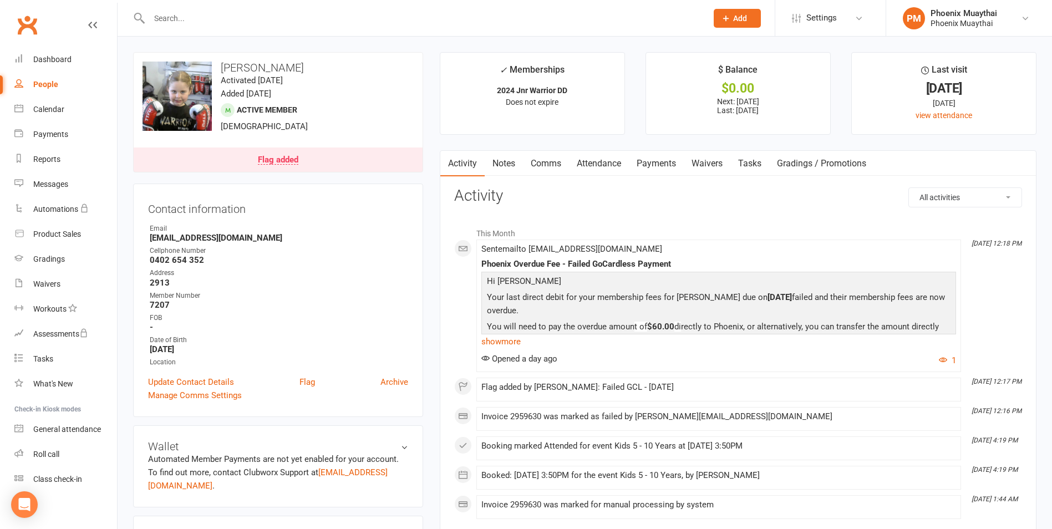
click at [656, 163] on link "Payments" at bounding box center [656, 164] width 55 height 26
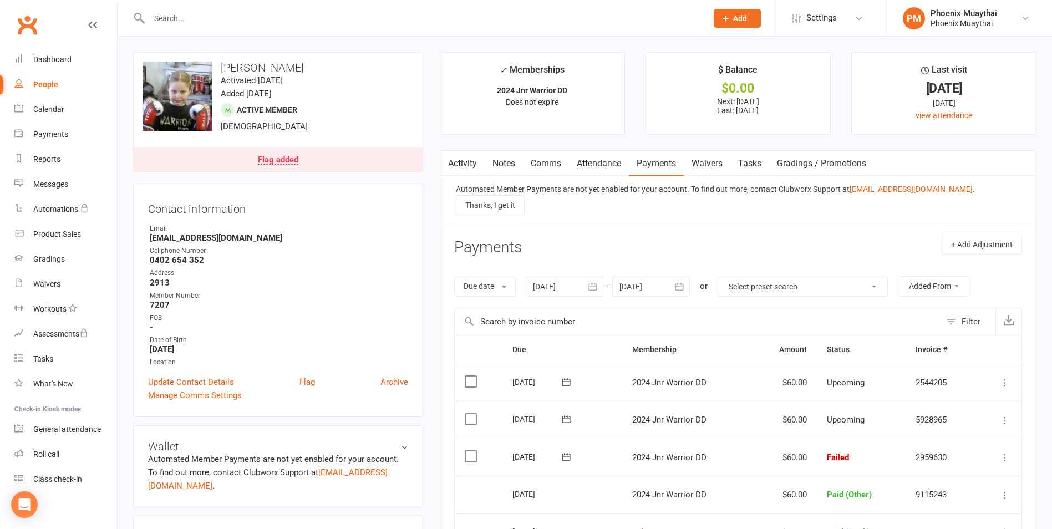
drag, startPoint x: 473, startPoint y: 445, endPoint x: 518, endPoint y: 442, distance: 45.6
click at [473, 451] on label at bounding box center [472, 456] width 15 height 11
click at [472, 451] on input "checkbox" at bounding box center [468, 451] width 7 height 0
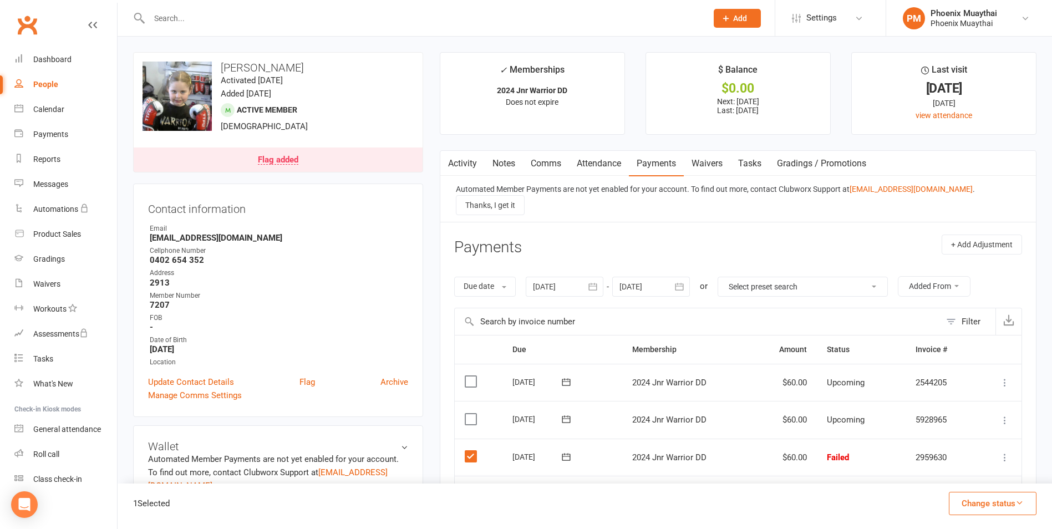
click at [1007, 452] on icon at bounding box center [1005, 457] width 11 height 11
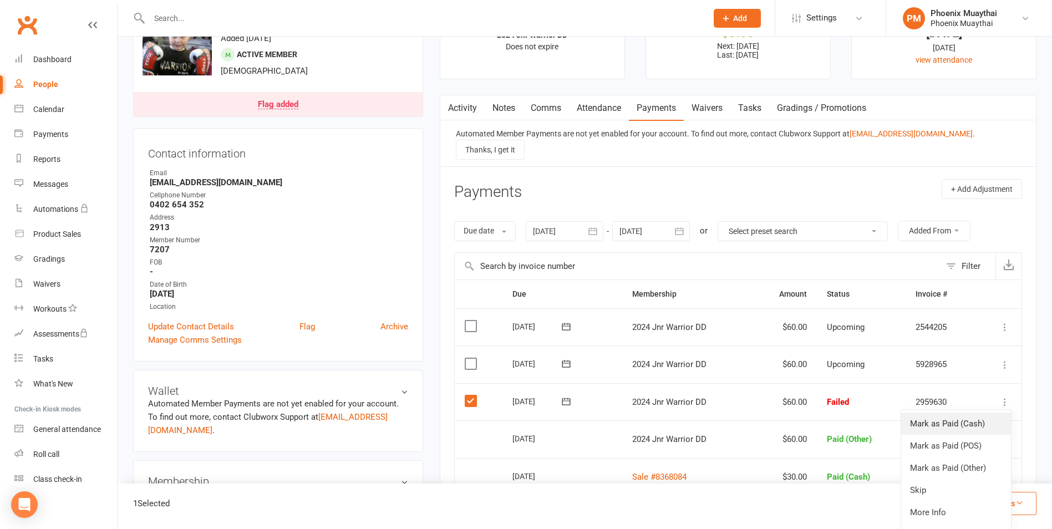
click at [964, 413] on link "Mark as Paid (Cash)" at bounding box center [956, 424] width 110 height 22
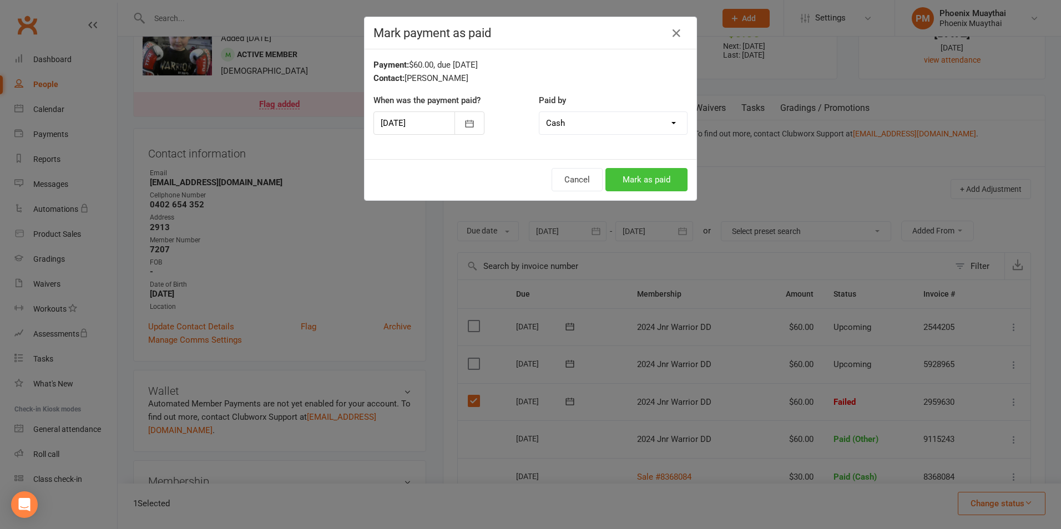
click at [640, 174] on button "Mark as paid" at bounding box center [646, 179] width 82 height 23
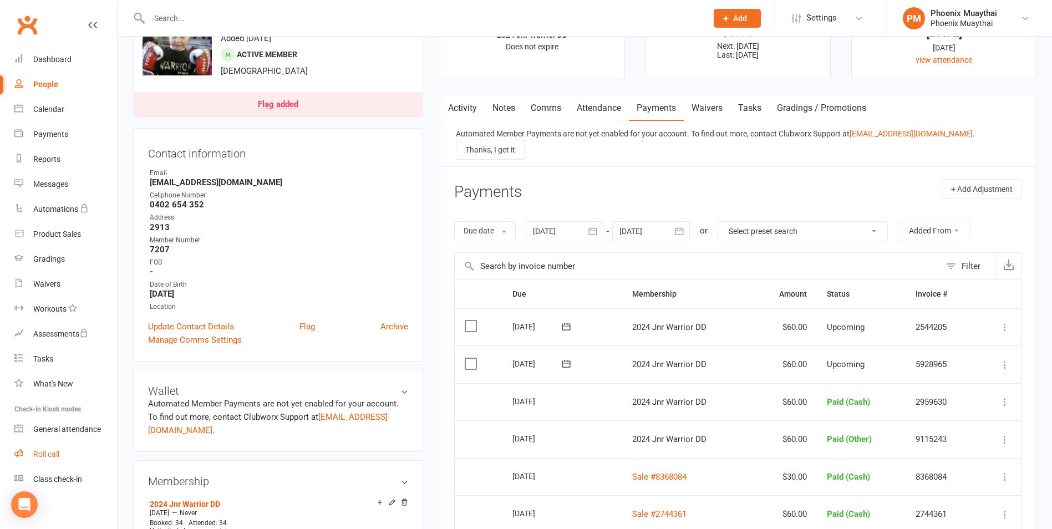
click at [37, 453] on div "Roll call" at bounding box center [46, 454] width 26 height 9
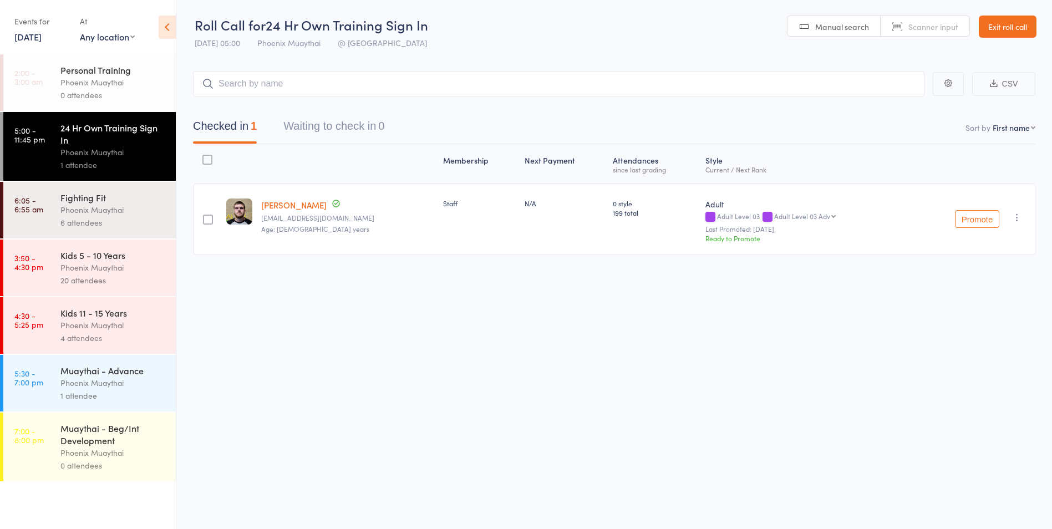
click at [115, 278] on div "20 attendees" at bounding box center [113, 280] width 106 height 13
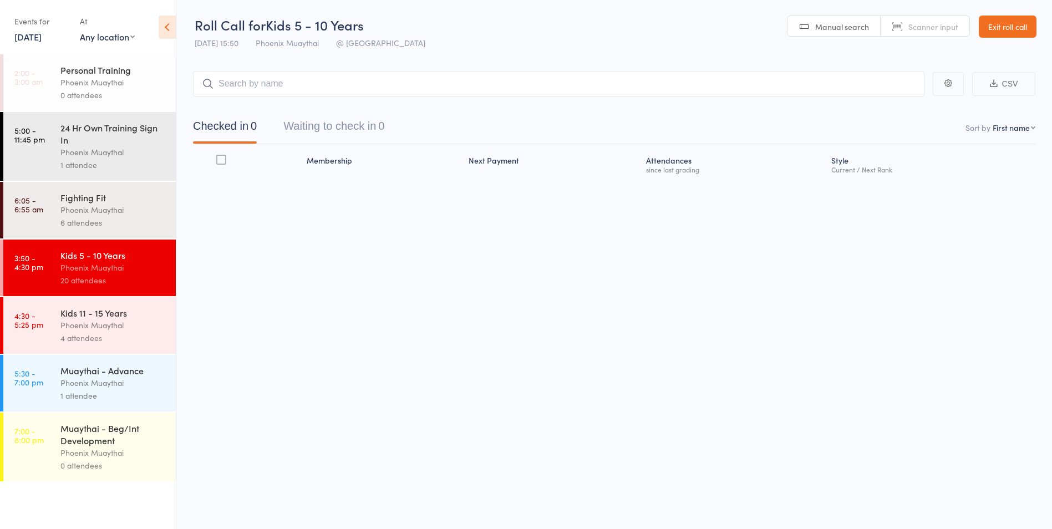
click at [113, 332] on div "4 attendees" at bounding box center [113, 338] width 106 height 13
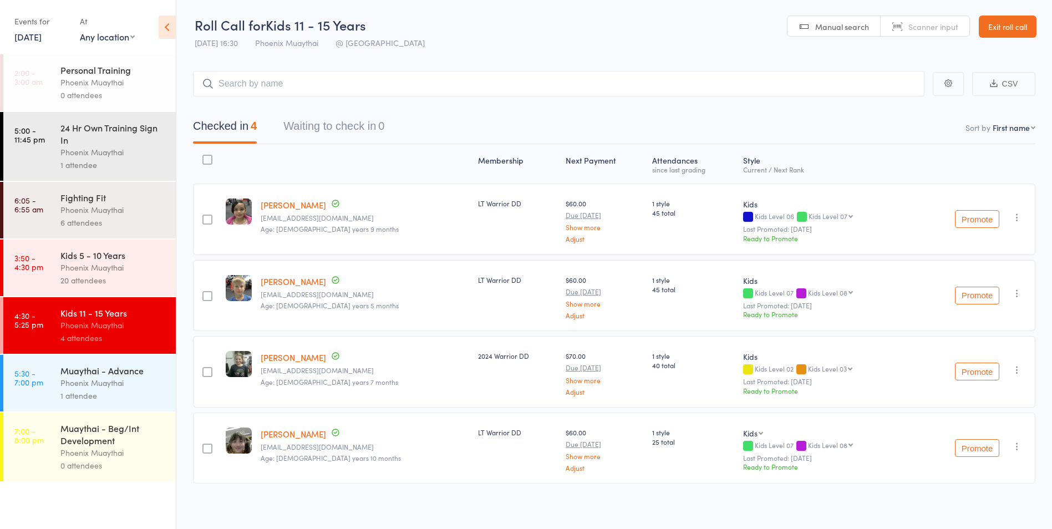
click at [86, 256] on div "Kids 5 - 10 Years" at bounding box center [113, 255] width 106 height 12
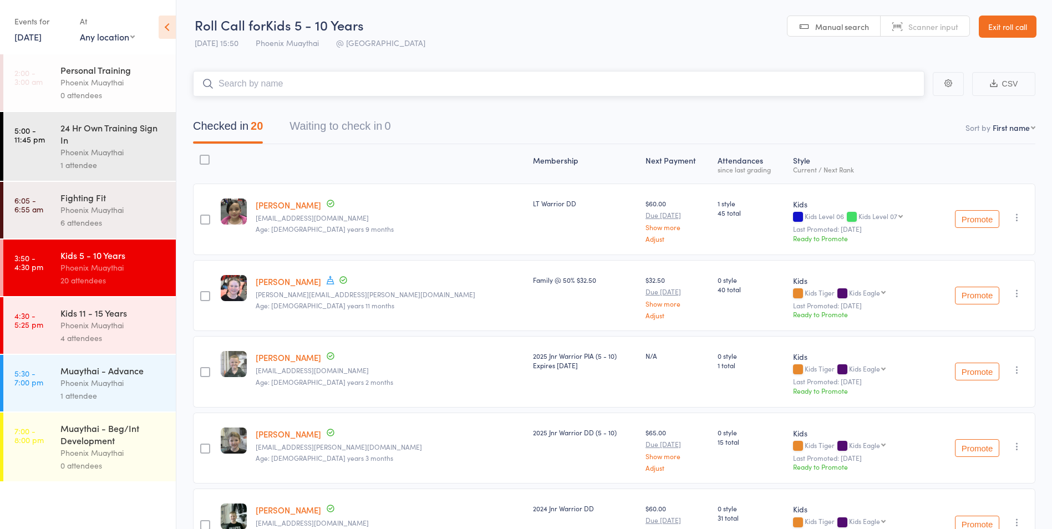
click at [254, 79] on input "search" at bounding box center [559, 84] width 732 height 26
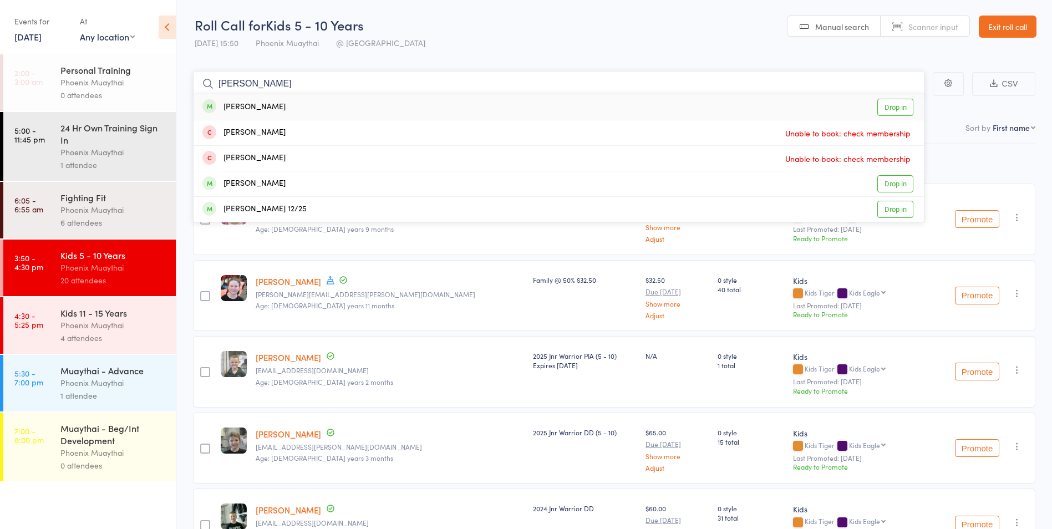
type input "connie"
click at [241, 109] on div "Connie Chisholm" at bounding box center [243, 107] width 83 height 13
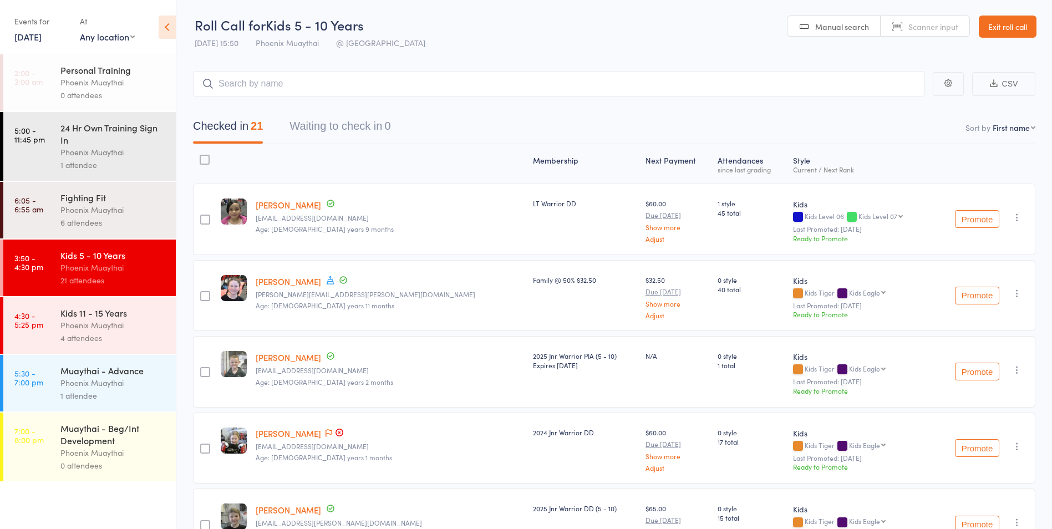
click at [1013, 24] on link "Exit roll call" at bounding box center [1008, 27] width 58 height 22
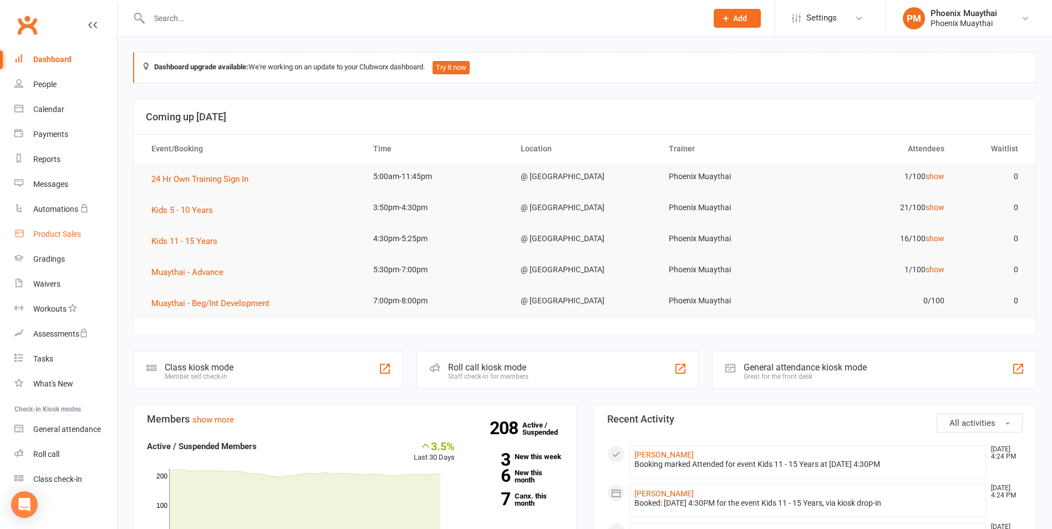
click at [62, 235] on div "Product Sales" at bounding box center [57, 234] width 48 height 9
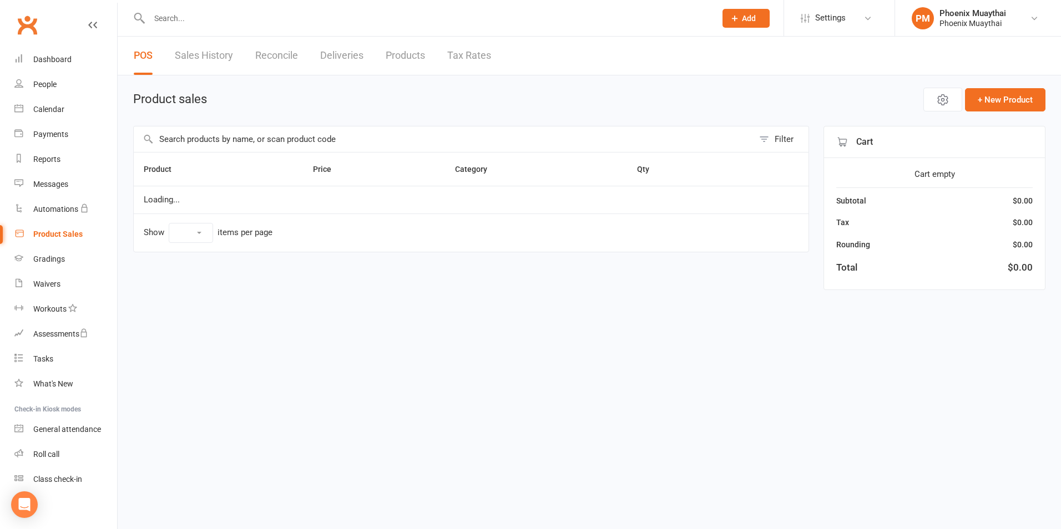
select select "100"
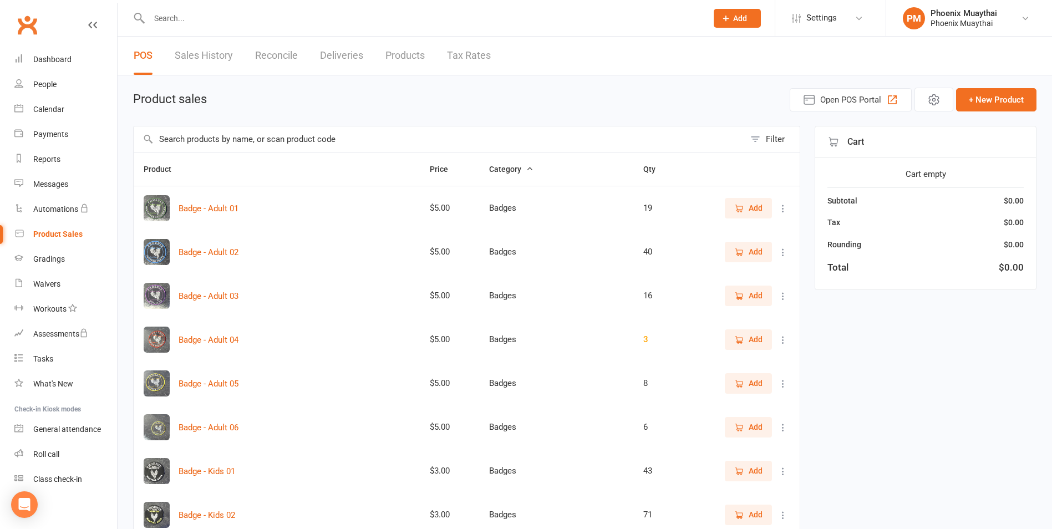
click at [209, 141] on input "text" at bounding box center [439, 139] width 611 height 26
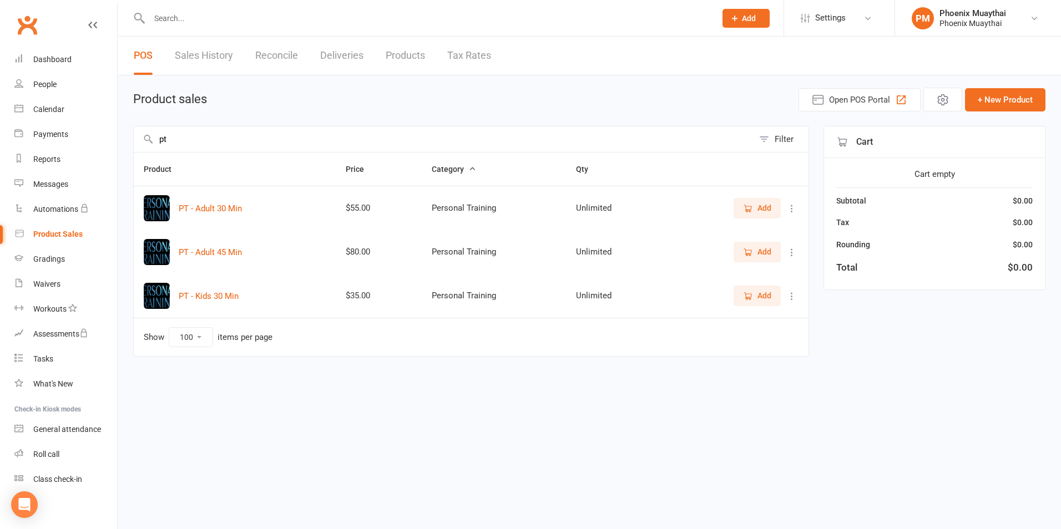
type input "pt"
click at [768, 295] on span "Add" at bounding box center [764, 296] width 14 height 12
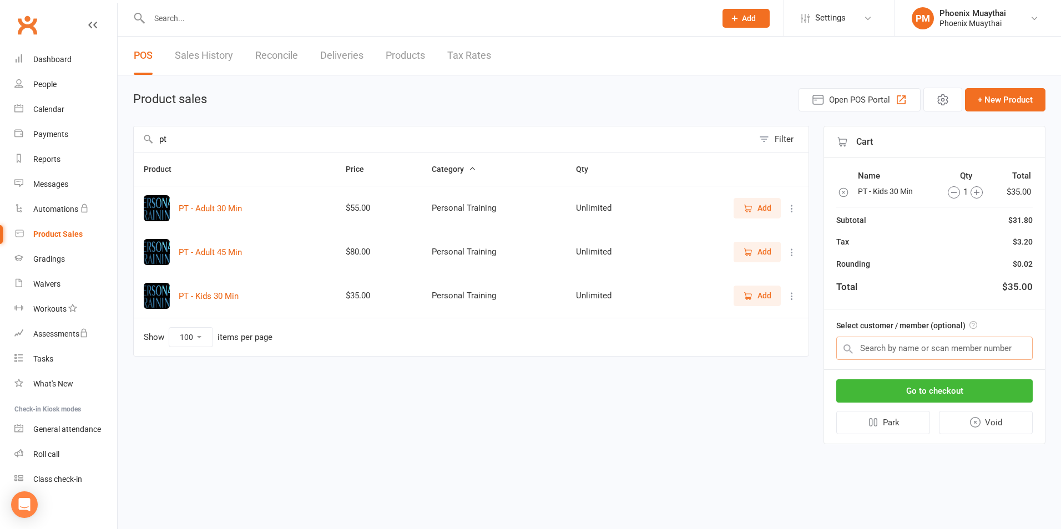
click at [952, 357] on input "text" at bounding box center [934, 348] width 196 height 23
type input "s"
click at [49, 56] on div "Dashboard" at bounding box center [52, 59] width 38 height 9
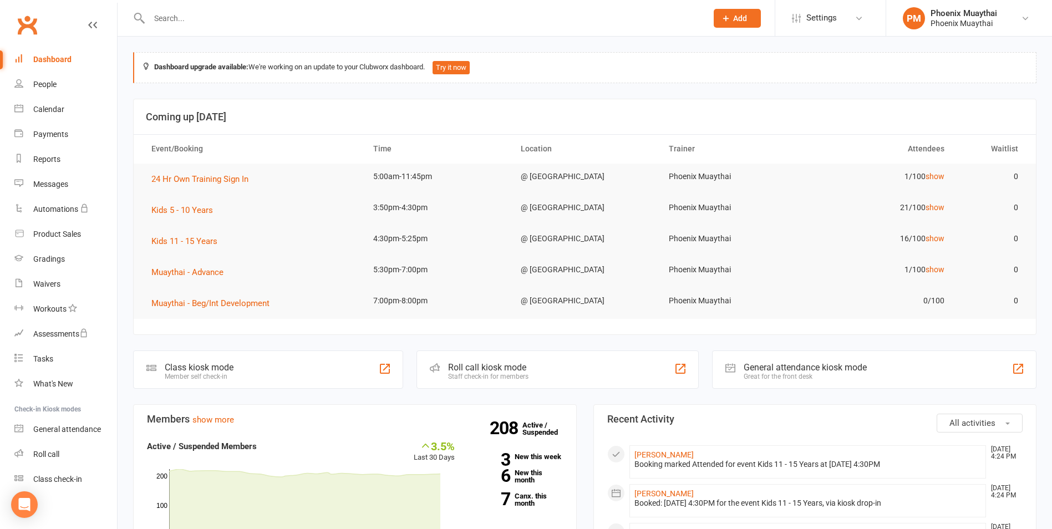
click at [176, 15] on input "text" at bounding box center [423, 19] width 554 height 16
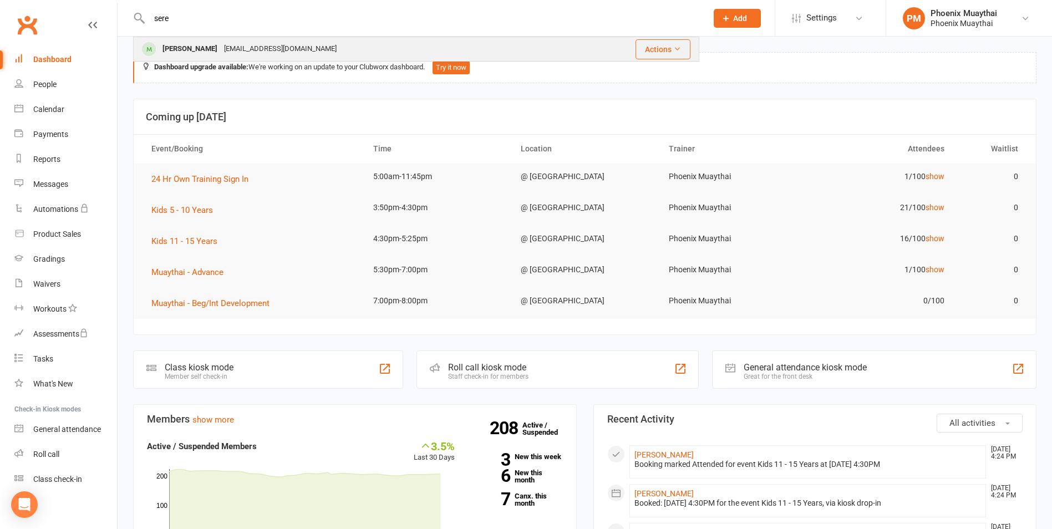
type input "sere"
click at [191, 45] on div "Serena Stefanovic" at bounding box center [190, 49] width 62 height 16
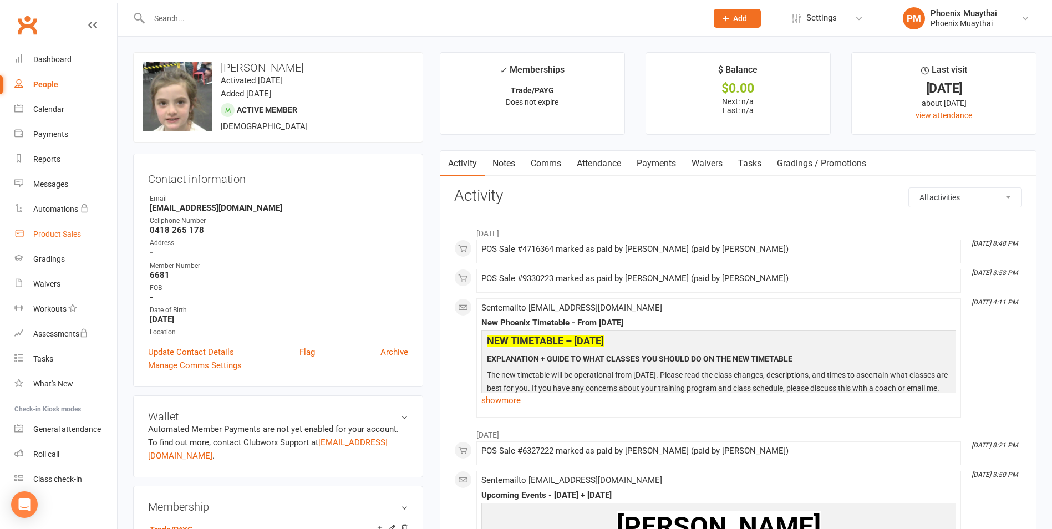
click at [54, 236] on div "Product Sales" at bounding box center [57, 234] width 48 height 9
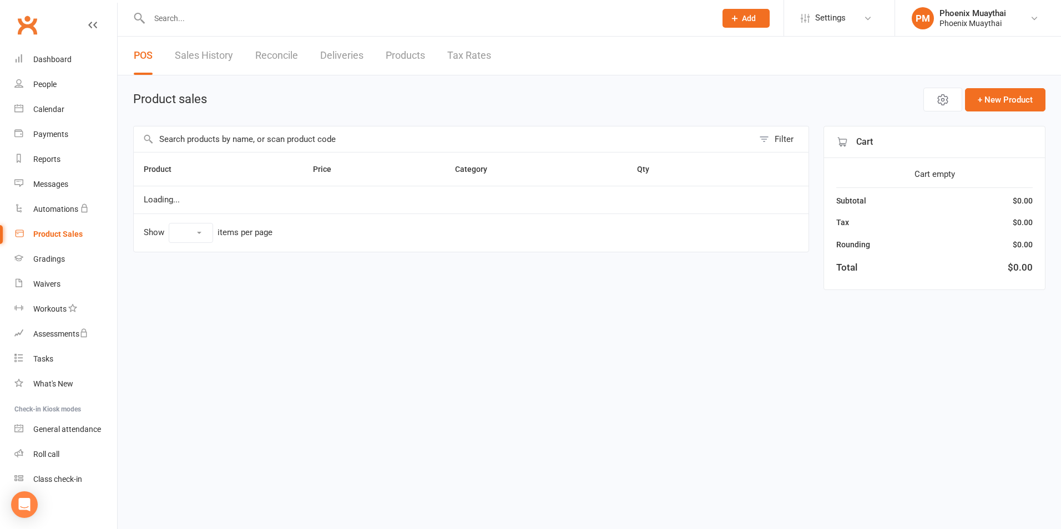
select select "100"
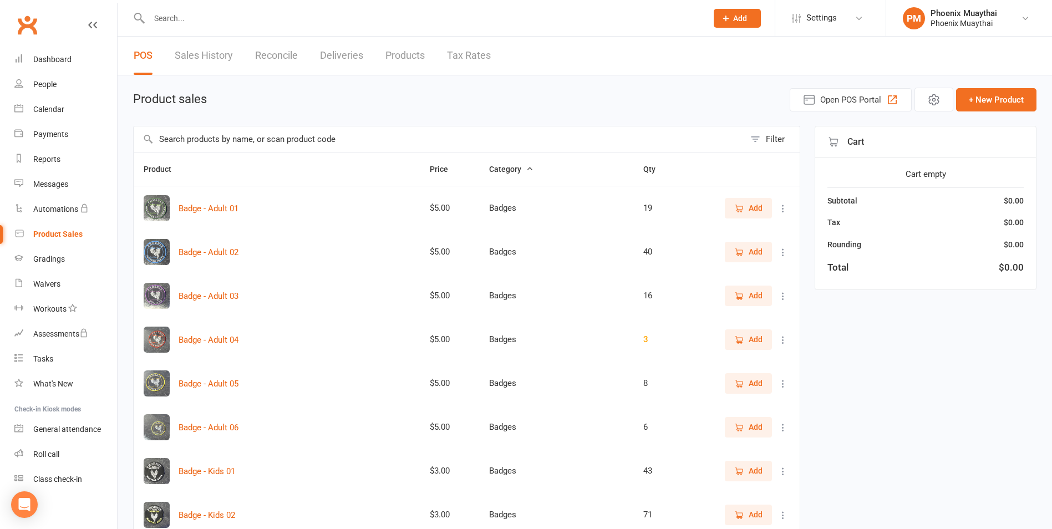
click at [220, 139] on input "text" at bounding box center [439, 139] width 611 height 26
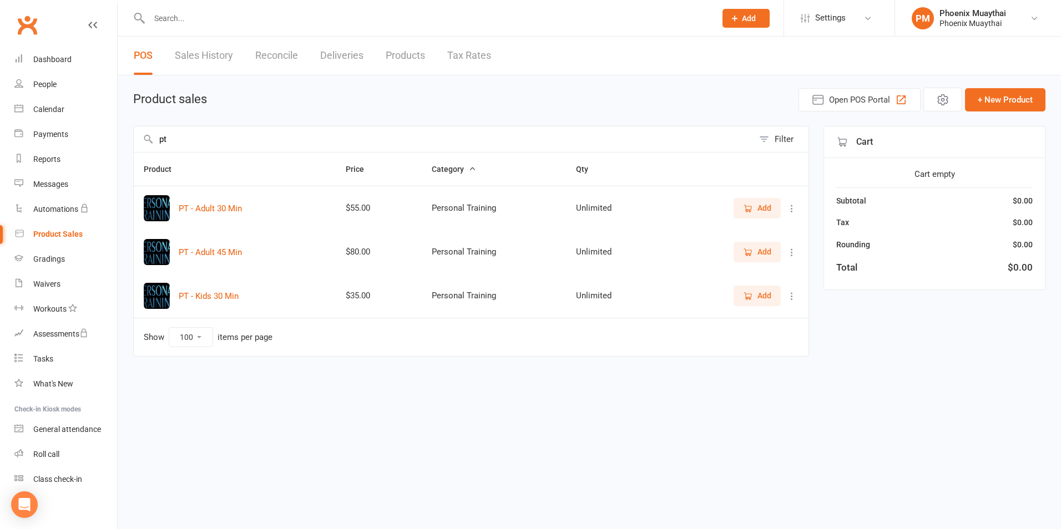
type input "pt"
click at [752, 299] on icon "button" at bounding box center [748, 296] width 10 height 10
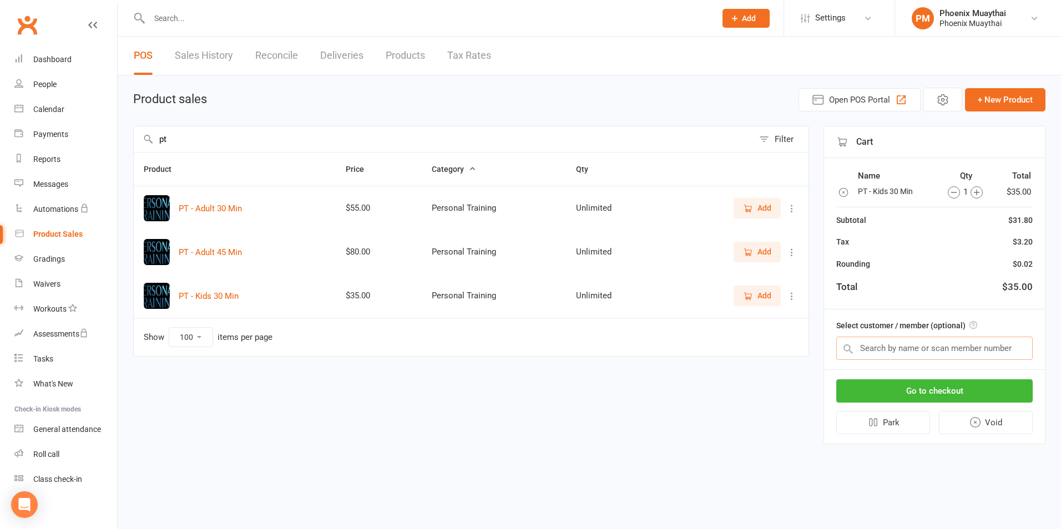
click at [881, 352] on input "text" at bounding box center [934, 348] width 196 height 23
type input "w"
type input "s"
click at [919, 389] on button "Go to checkout" at bounding box center [934, 390] width 196 height 23
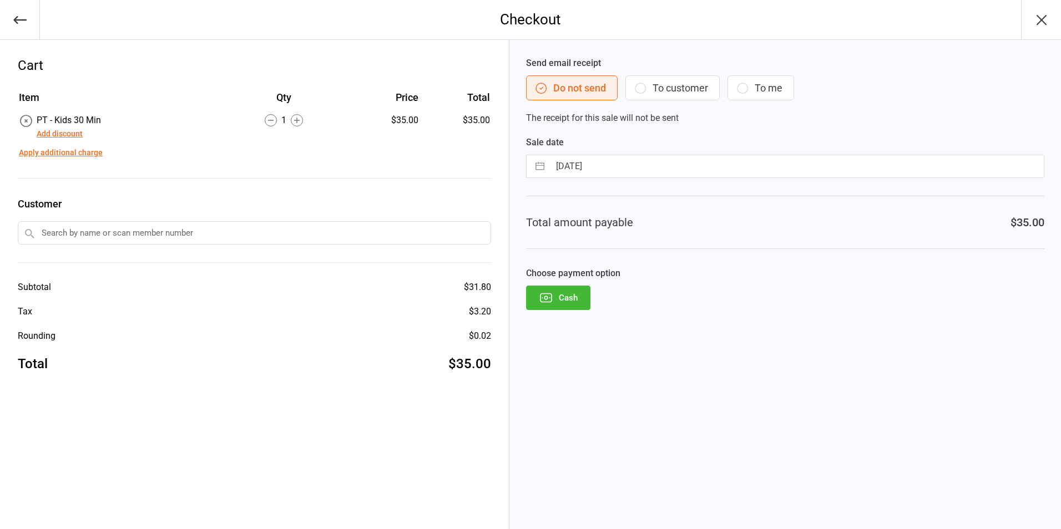
click at [75, 135] on button "Add discount" at bounding box center [60, 134] width 46 height 12
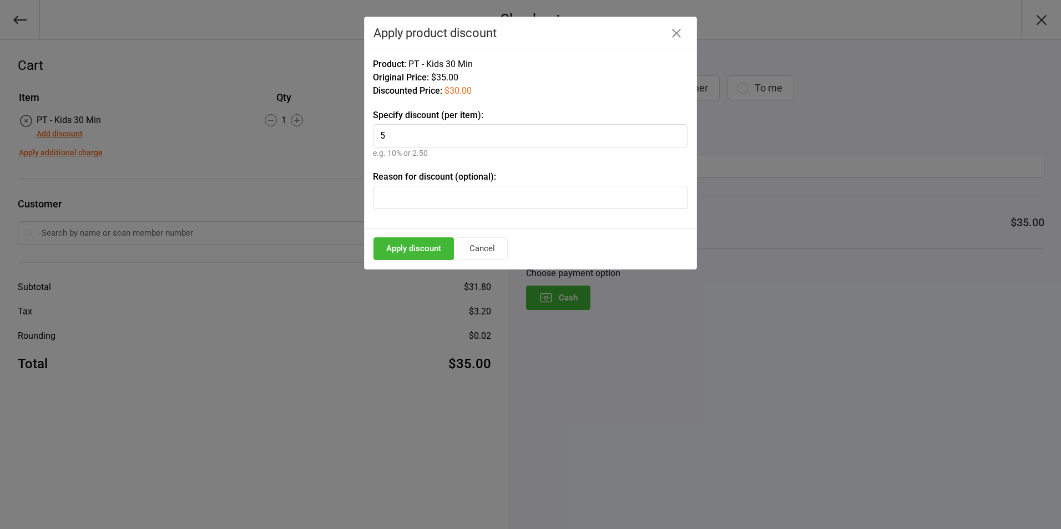
type input "5"
click at [413, 197] on input "text" at bounding box center [530, 197] width 315 height 23
type input "Old Pricing"
click at [409, 250] on button "Apply discount" at bounding box center [413, 248] width 80 height 23
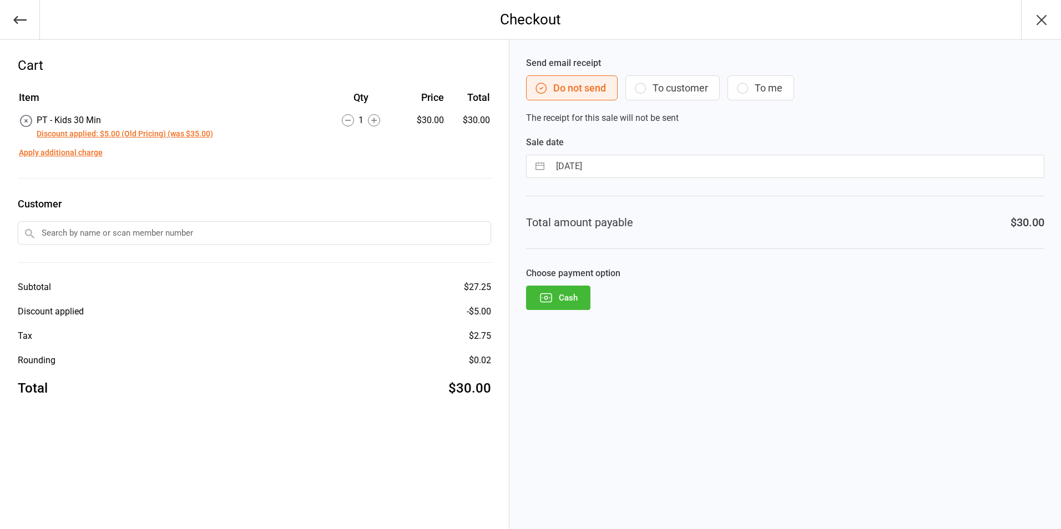
click at [66, 235] on input "text" at bounding box center [254, 232] width 473 height 23
type input "s"
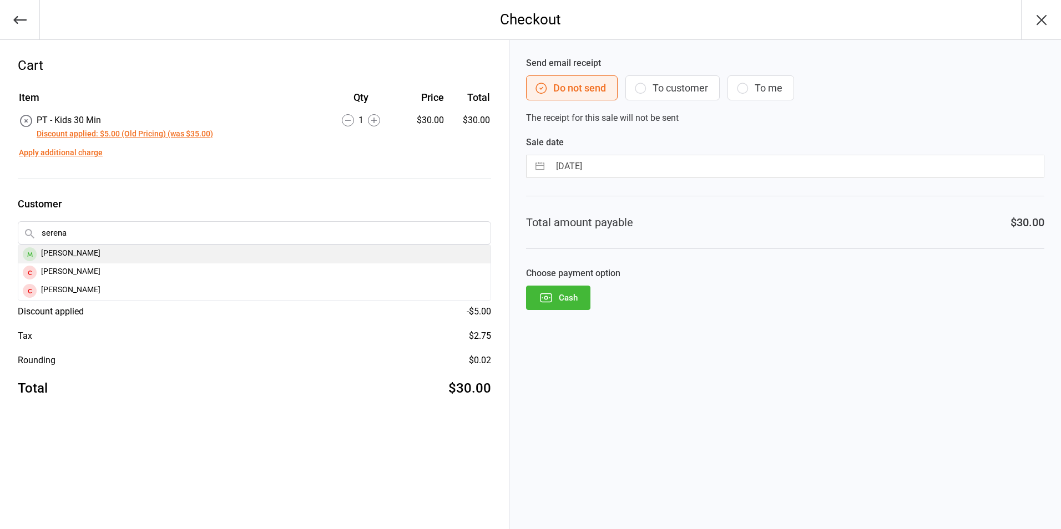
type input "serena"
click at [95, 251] on div "[PERSON_NAME]" at bounding box center [254, 254] width 472 height 18
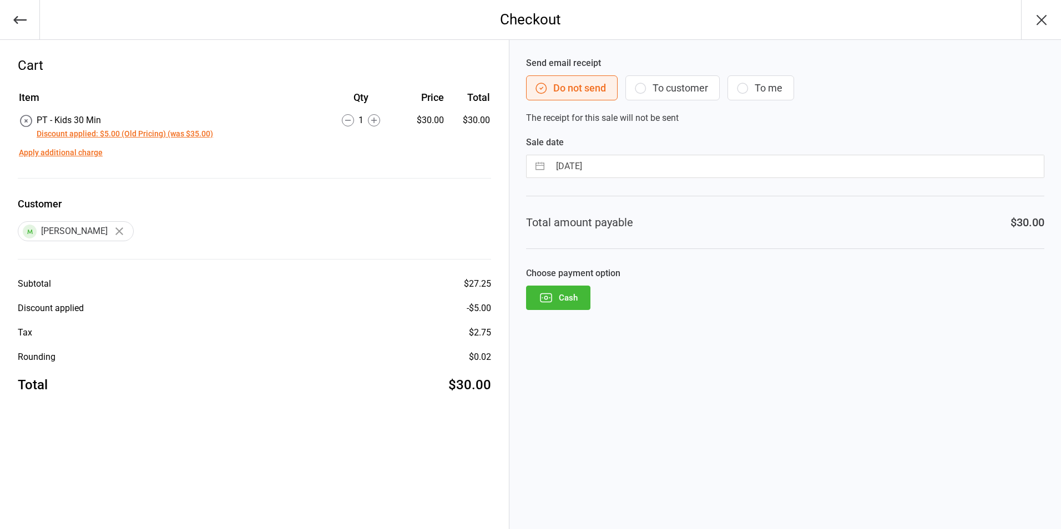
click at [562, 298] on button "Cash" at bounding box center [558, 298] width 64 height 24
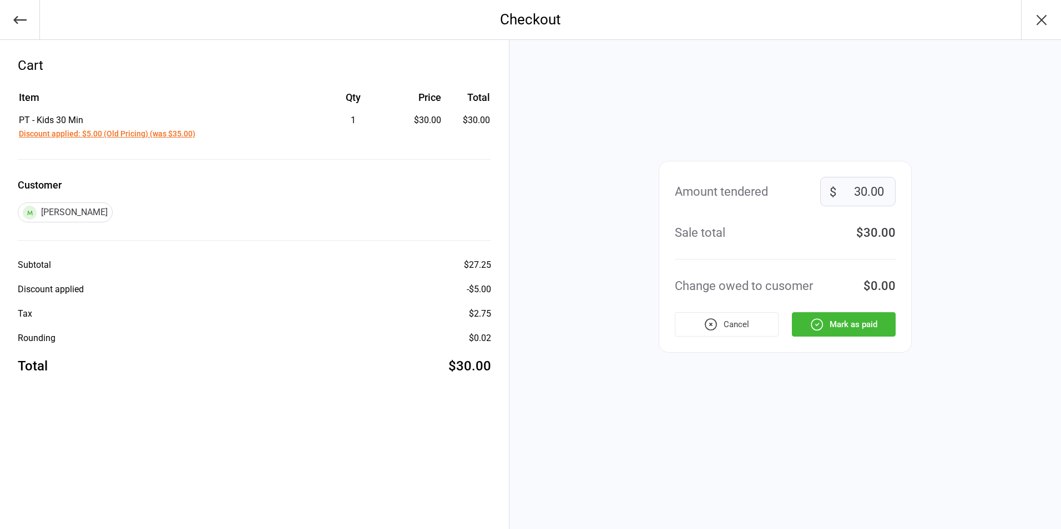
click at [849, 326] on button "Mark as paid" at bounding box center [844, 324] width 104 height 24
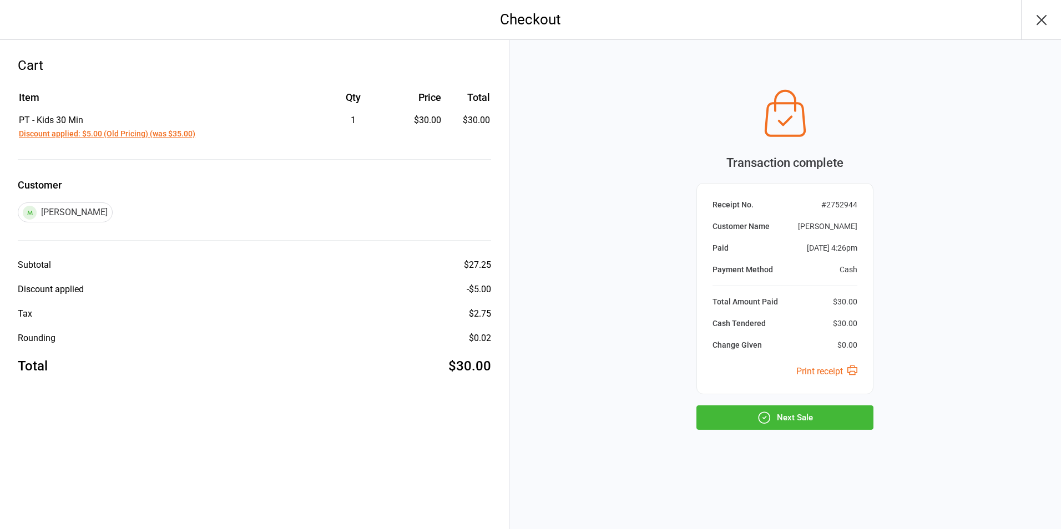
click at [834, 413] on button "Next Sale" at bounding box center [784, 417] width 177 height 24
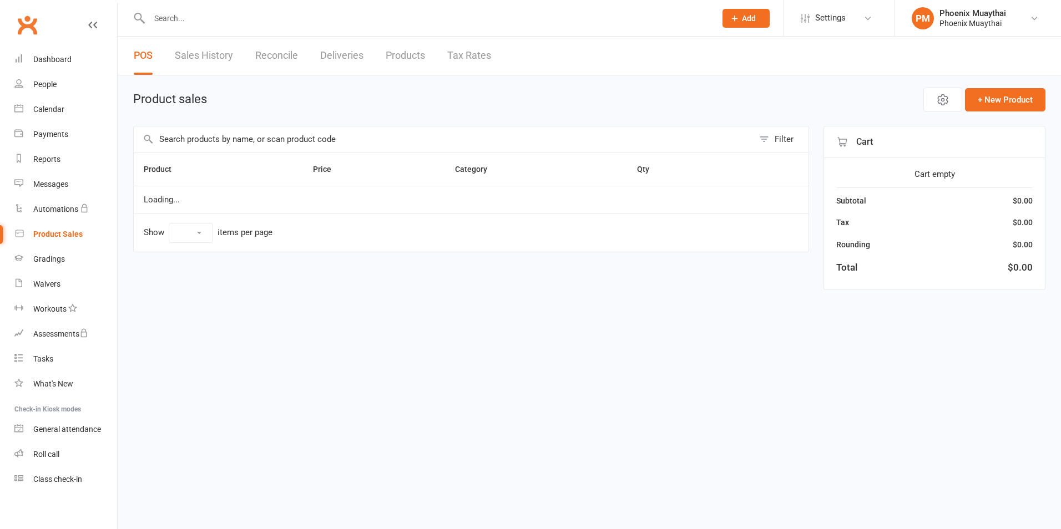
select select "100"
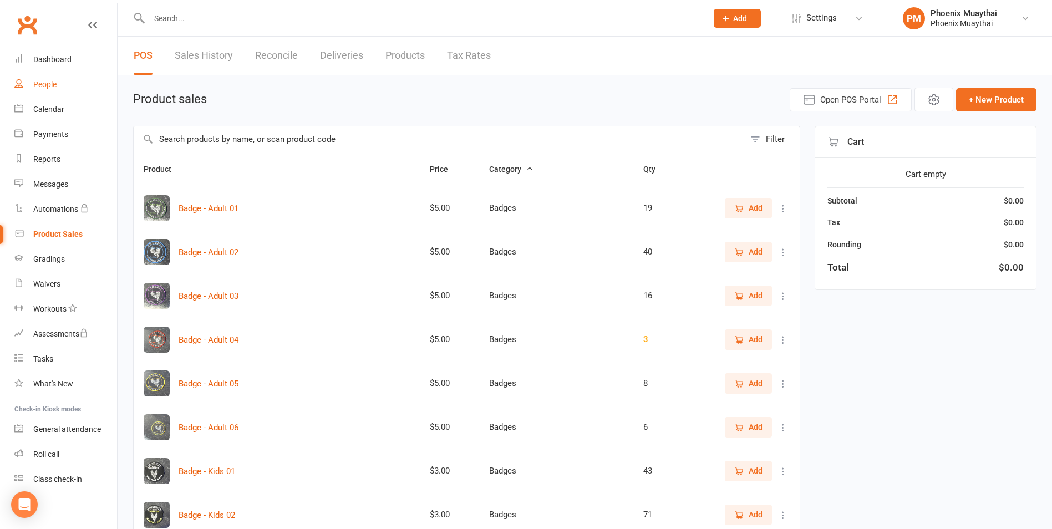
drag, startPoint x: 40, startPoint y: 81, endPoint x: 29, endPoint y: 81, distance: 11.1
click at [40, 81] on div "People" at bounding box center [44, 84] width 23 height 9
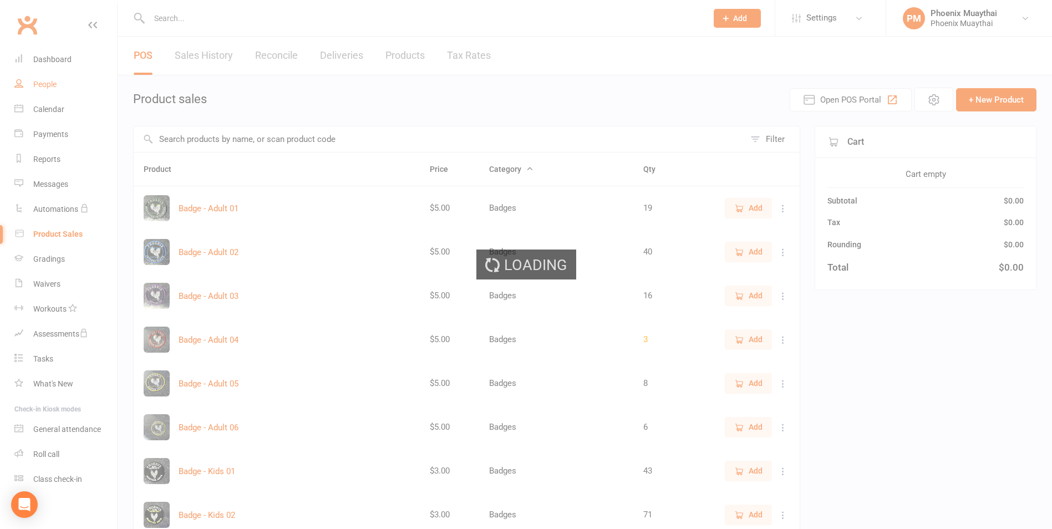
select select "100"
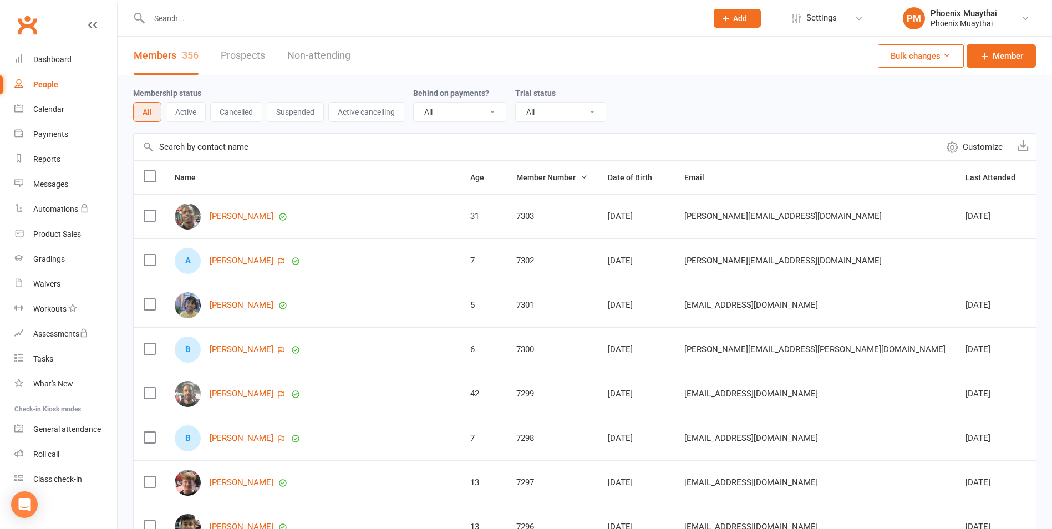
click at [212, 16] on input "text" at bounding box center [423, 19] width 554 height 16
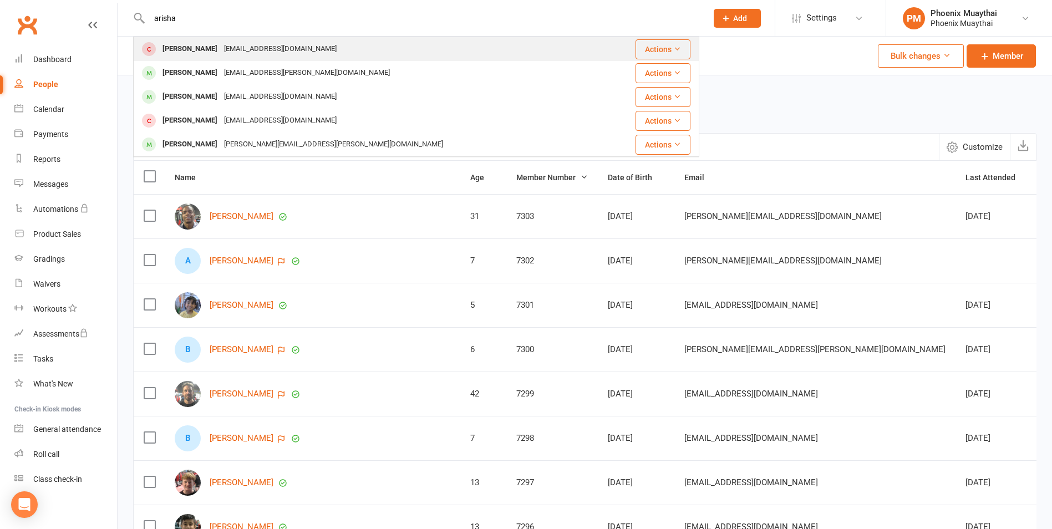
type input "arisha"
click at [176, 51] on div "[PERSON_NAME]" at bounding box center [190, 49] width 62 height 16
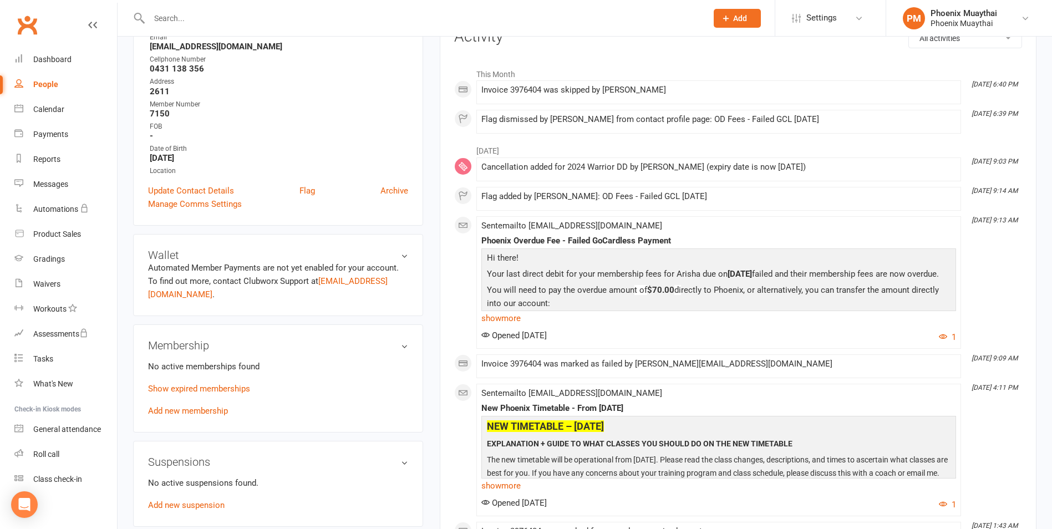
scroll to position [166, 0]
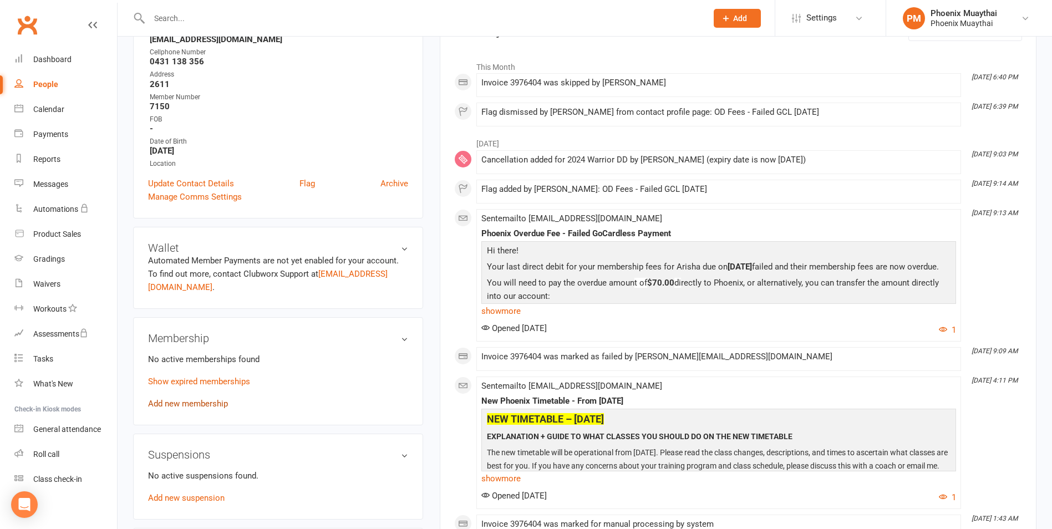
click at [187, 407] on link "Add new membership" at bounding box center [188, 404] width 80 height 10
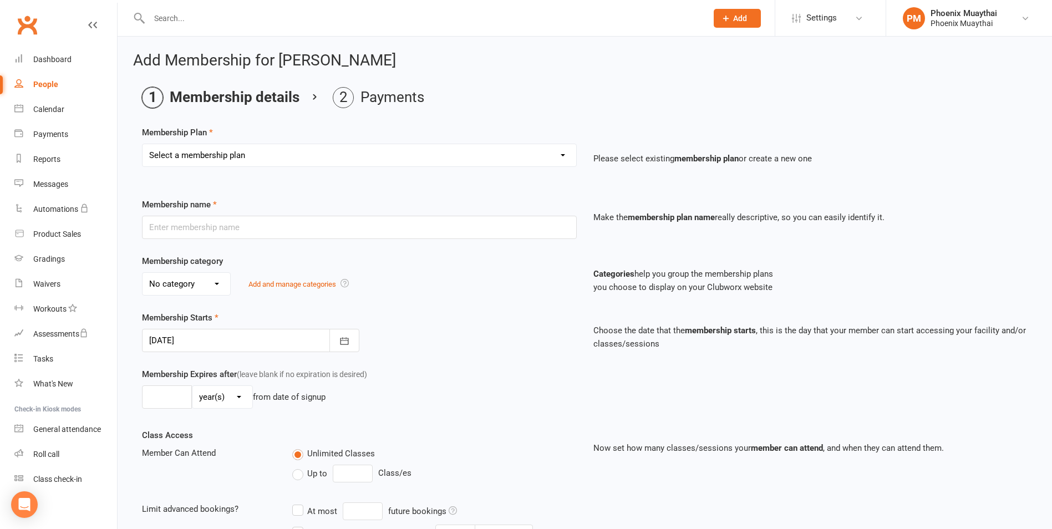
click at [277, 149] on select "Select a membership plan Create new Membership Plan 2025 Adult DD 2025 Adult PI…" at bounding box center [360, 155] width 434 height 22
select select "7"
click at [143, 144] on select "Select a membership plan Create new Membership Plan 2025 Adult DD 2025 Adult PI…" at bounding box center [360, 155] width 434 height 22
type input "2025 Warrior DD (11 - 15)"
select select "1"
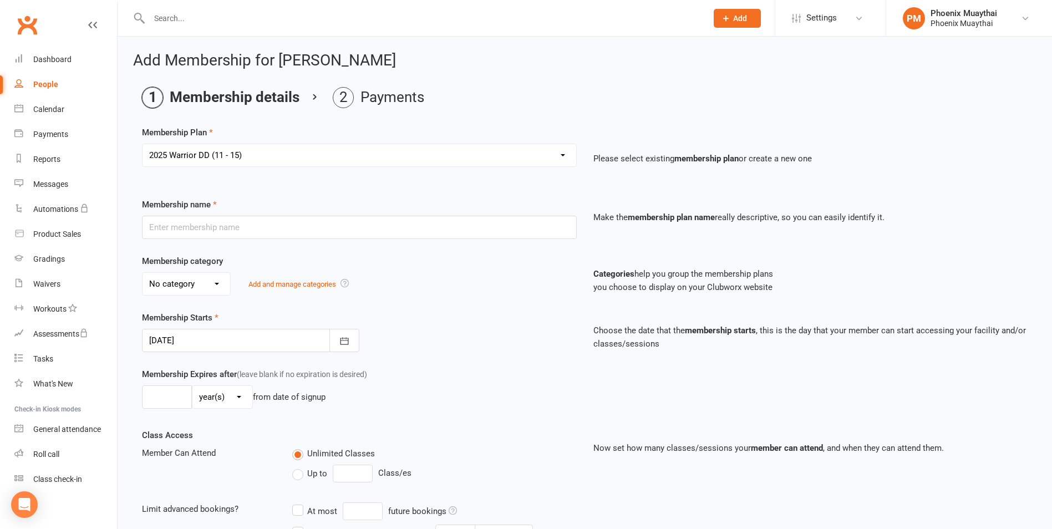
type input "0"
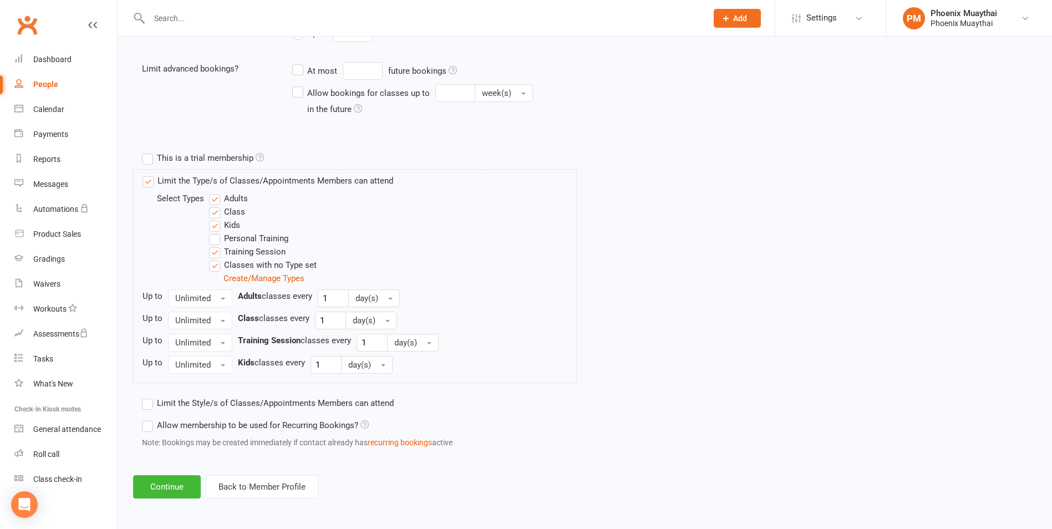
scroll to position [442, 0]
click at [167, 488] on button "Continue" at bounding box center [167, 485] width 68 height 23
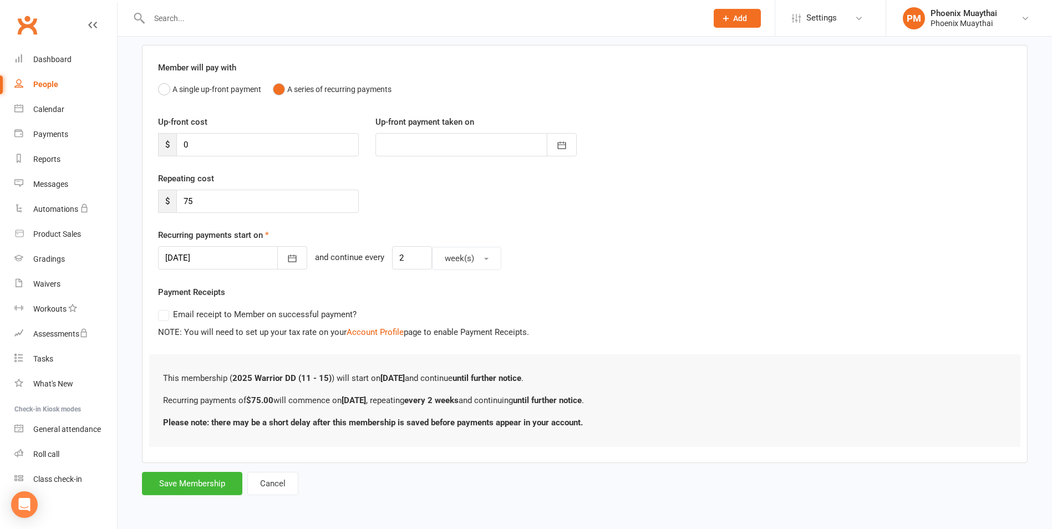
scroll to position [0, 0]
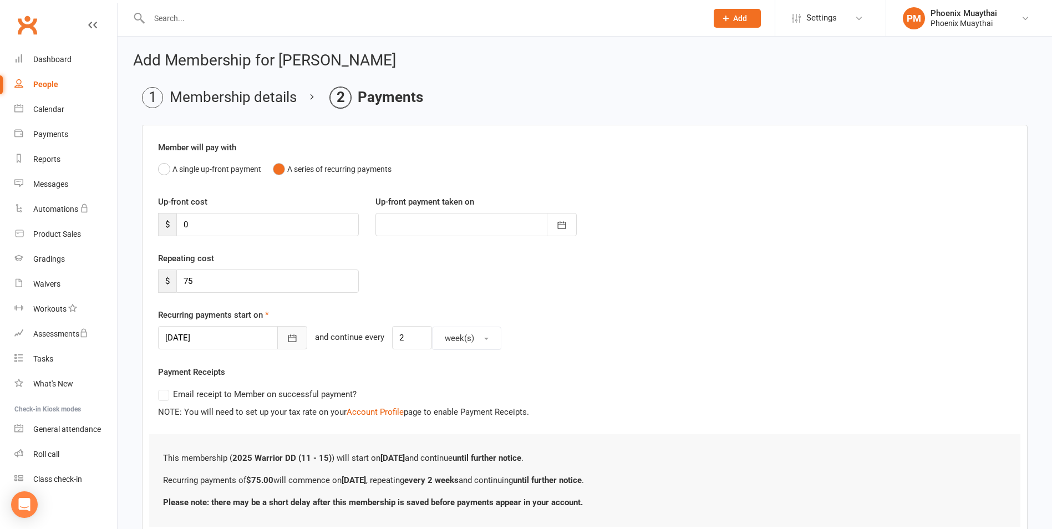
click at [287, 335] on icon "button" at bounding box center [292, 338] width 11 height 11
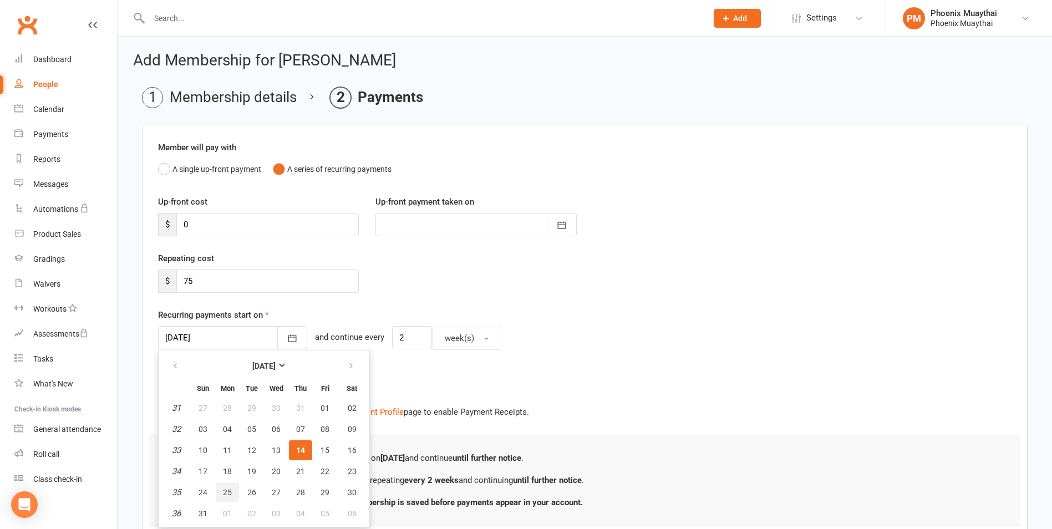
drag, startPoint x: 225, startPoint y: 492, endPoint x: 239, endPoint y: 456, distance: 38.8
click at [227, 492] on span "25" at bounding box center [227, 492] width 9 height 9
type input "25 Aug 2025"
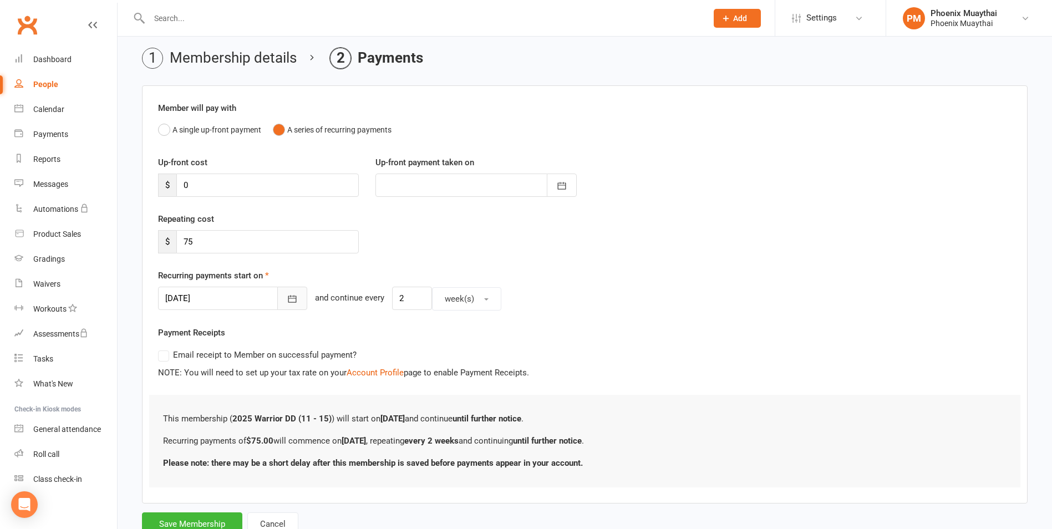
scroll to position [80, 0]
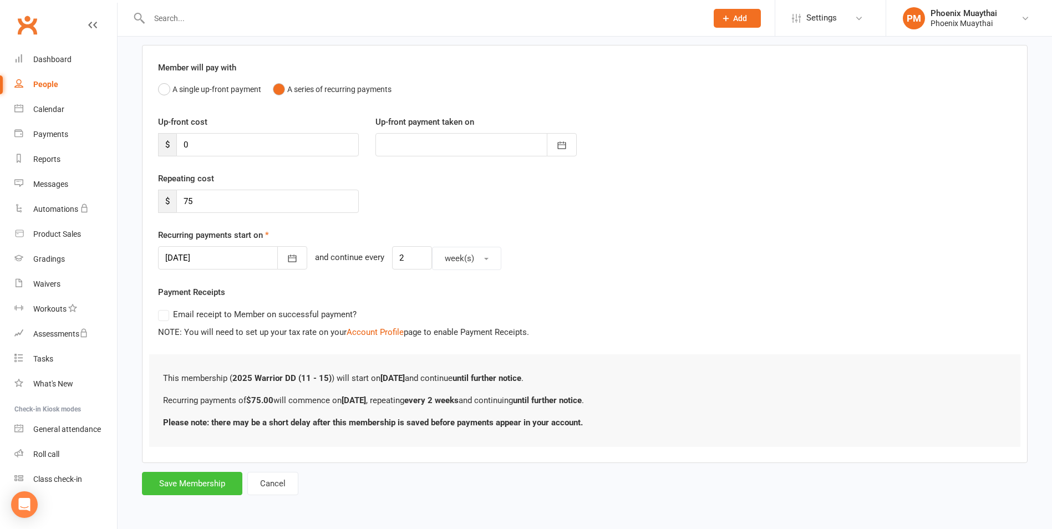
click at [189, 478] on button "Save Membership" at bounding box center [192, 483] width 100 height 23
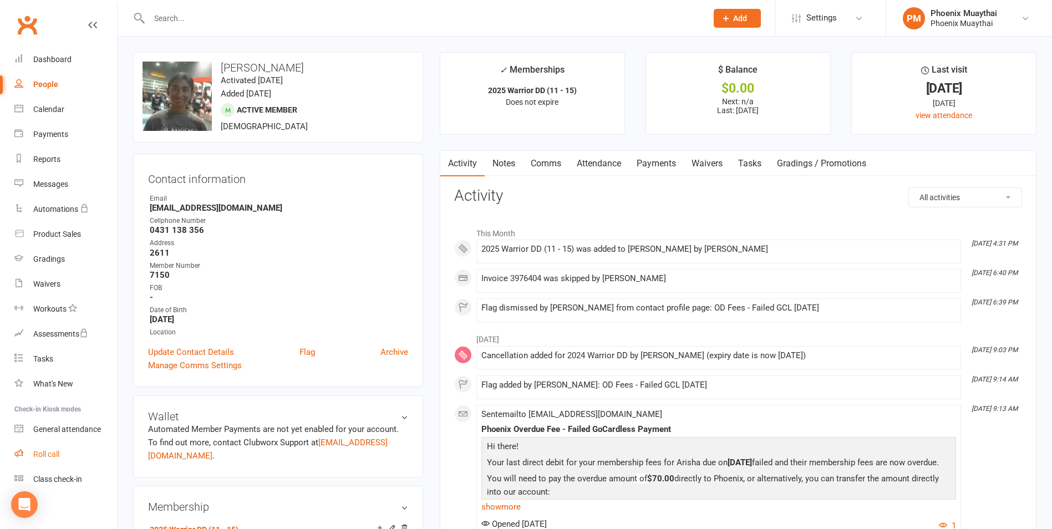
click at [58, 452] on div "Roll call" at bounding box center [46, 454] width 26 height 9
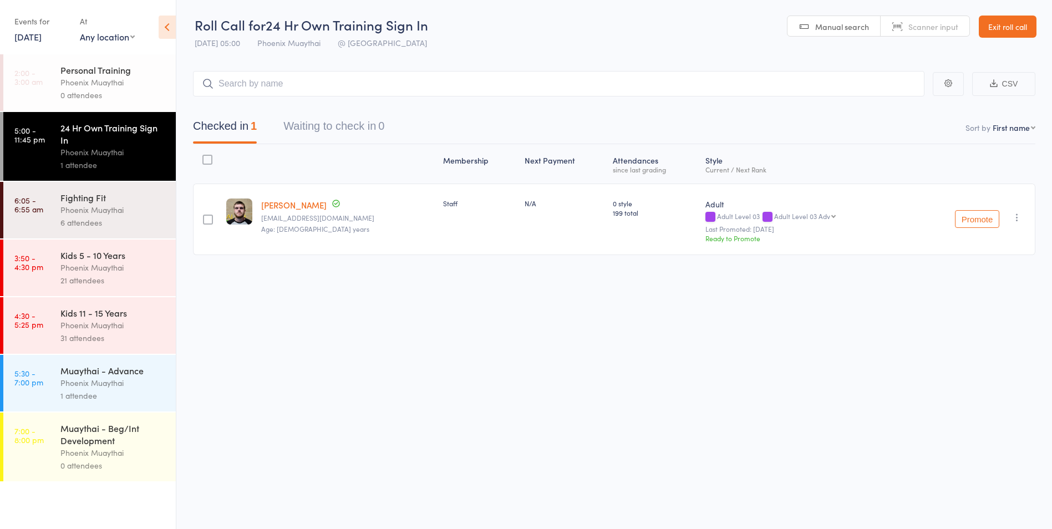
click at [128, 323] on div "Phoenix Muaythai" at bounding box center [113, 325] width 106 height 13
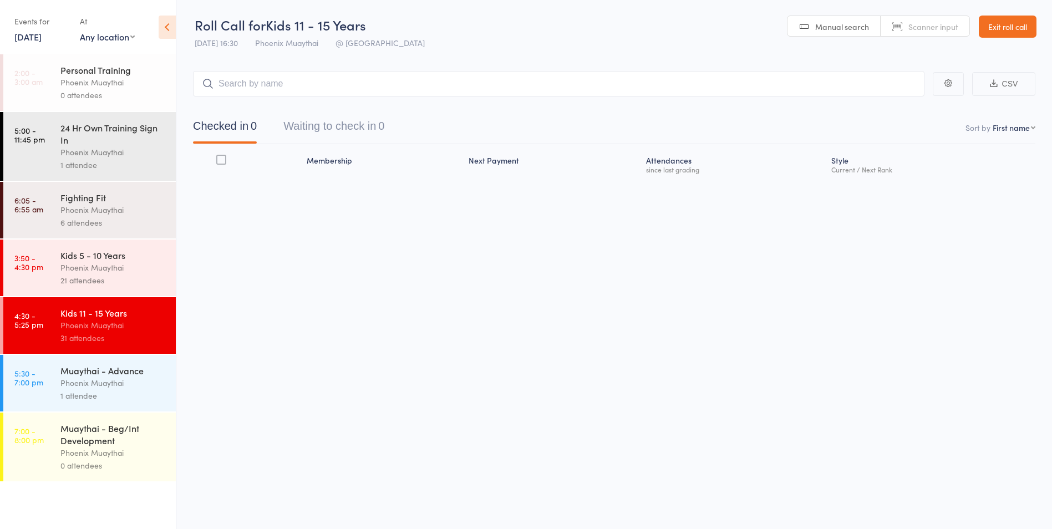
click at [257, 79] on input "search" at bounding box center [559, 84] width 732 height 26
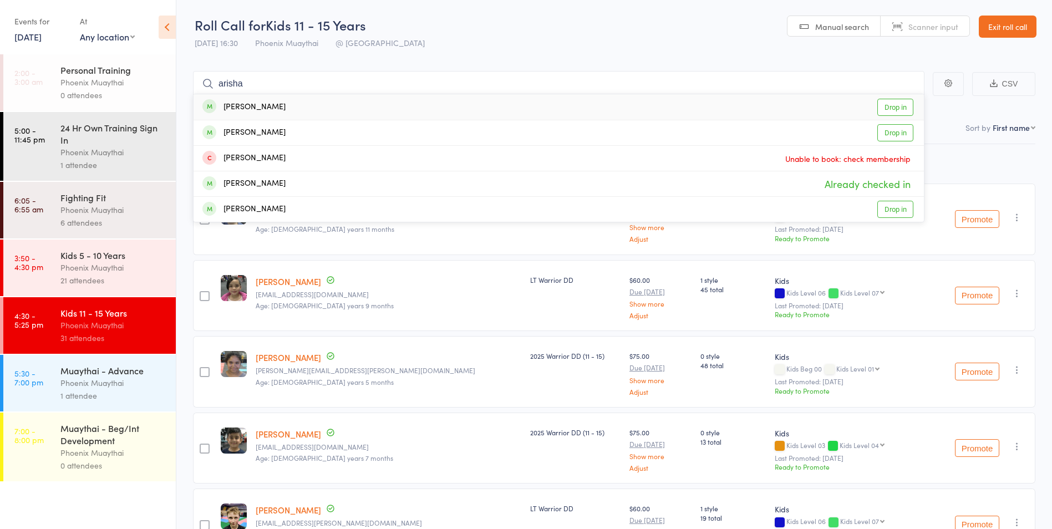
type input "arisha"
click at [259, 105] on div "[PERSON_NAME]" at bounding box center [243, 107] width 83 height 13
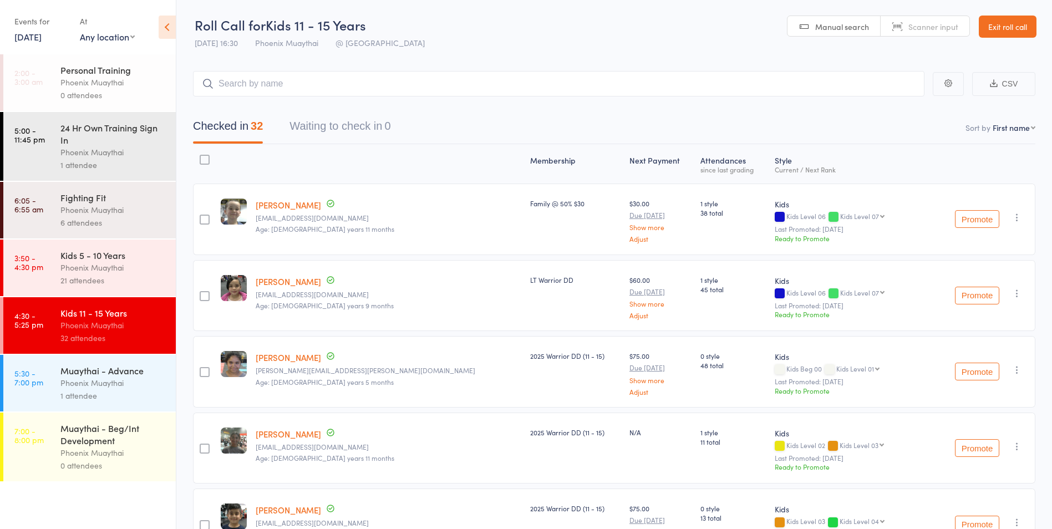
click at [1003, 27] on link "Exit roll call" at bounding box center [1008, 27] width 58 height 22
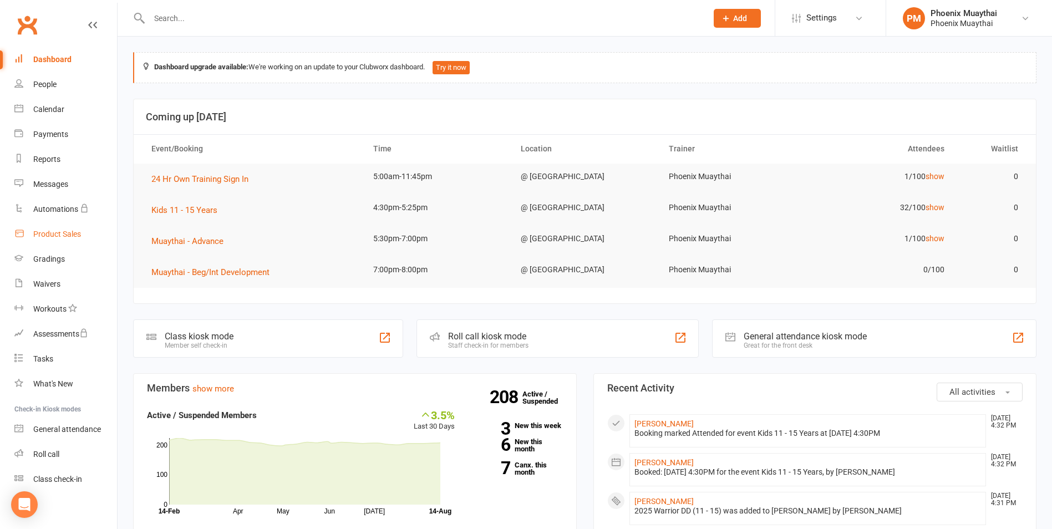
click at [74, 239] on div "Product Sales" at bounding box center [57, 234] width 48 height 9
select select "100"
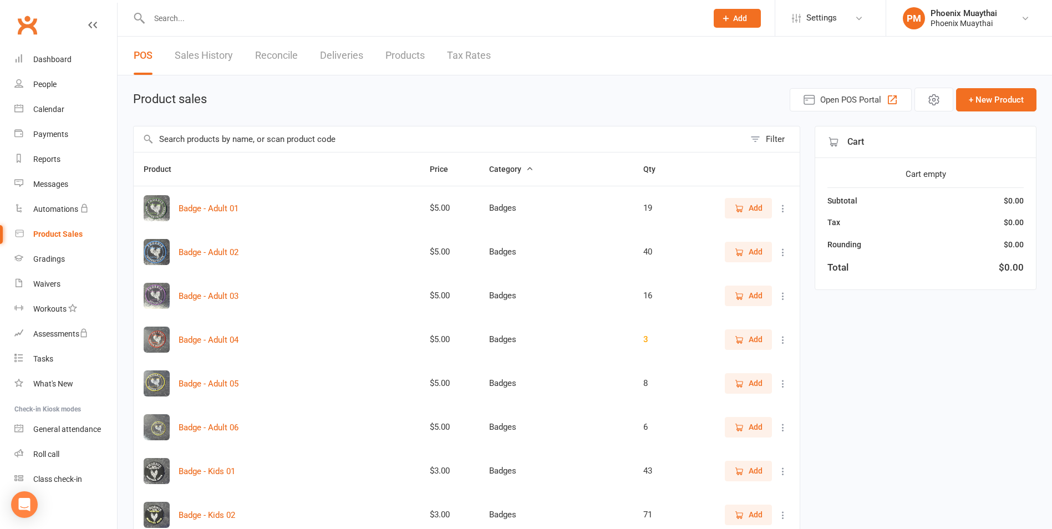
click at [262, 52] on link "Reconcile" at bounding box center [276, 56] width 43 height 38
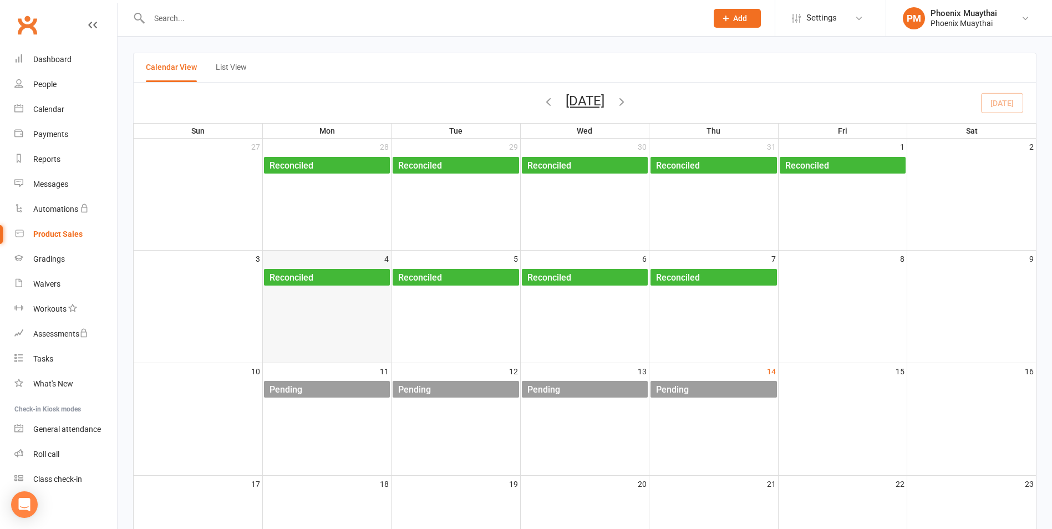
scroll to position [111, 0]
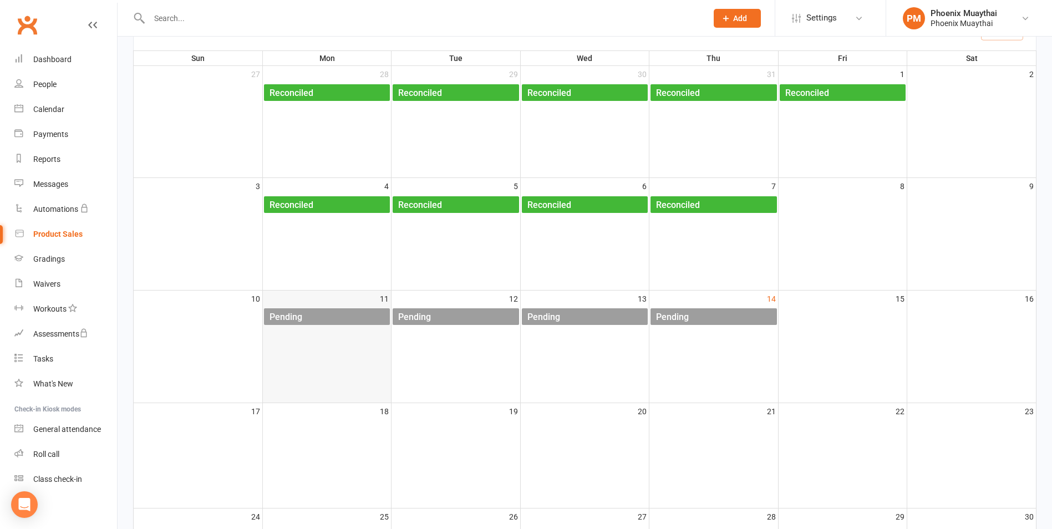
click at [342, 312] on div "Pending" at bounding box center [329, 317] width 121 height 18
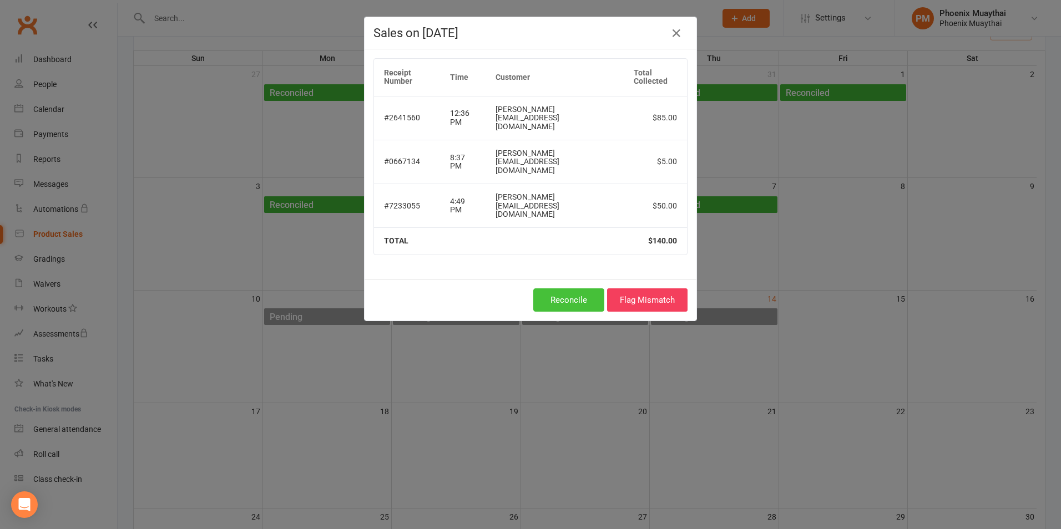
click at [561, 288] on button "Reconcile" at bounding box center [568, 299] width 71 height 23
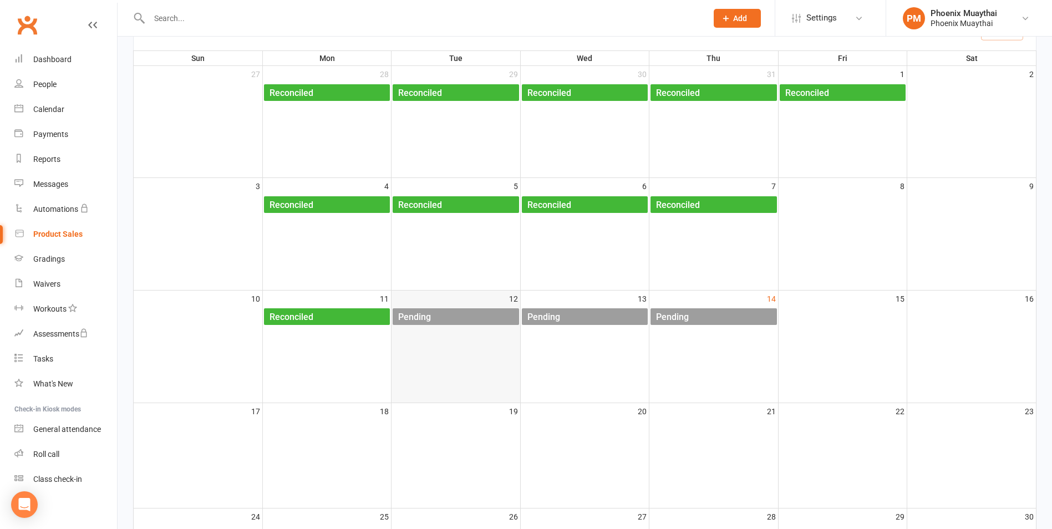
click at [451, 316] on div "Pending" at bounding box center [458, 317] width 121 height 18
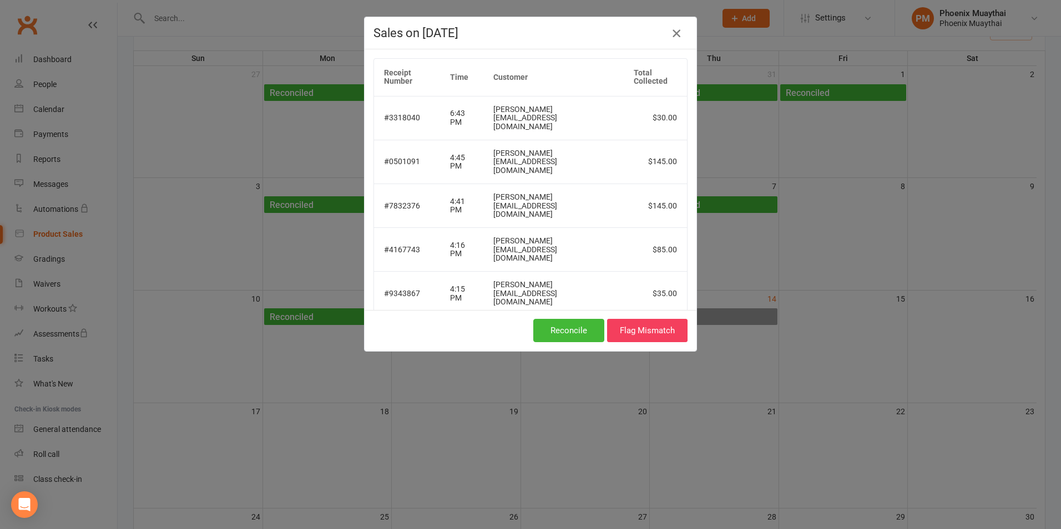
click at [670, 33] on icon "button" at bounding box center [675, 33] width 13 height 13
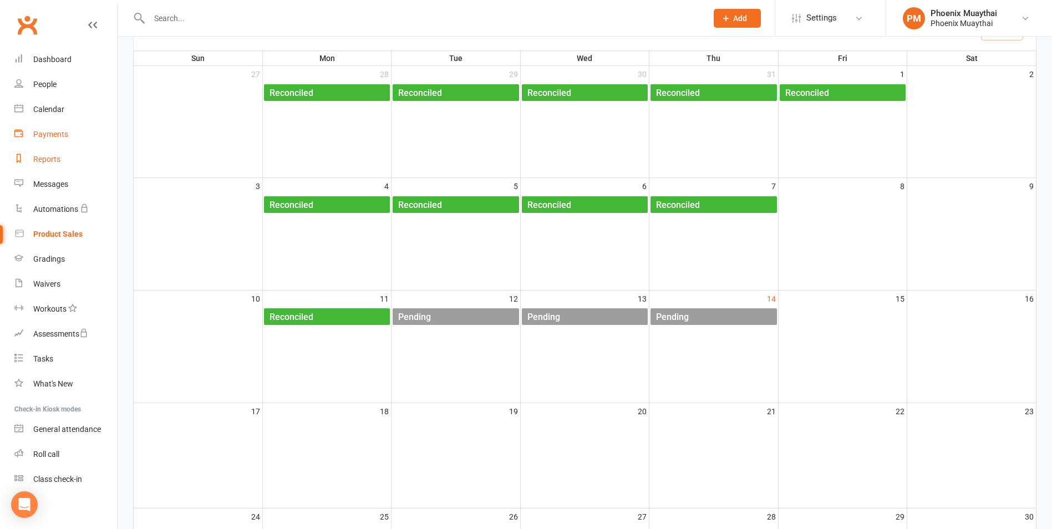
drag, startPoint x: 53, startPoint y: 160, endPoint x: 89, endPoint y: 141, distance: 40.9
click at [54, 159] on div "Reports" at bounding box center [46, 159] width 27 height 9
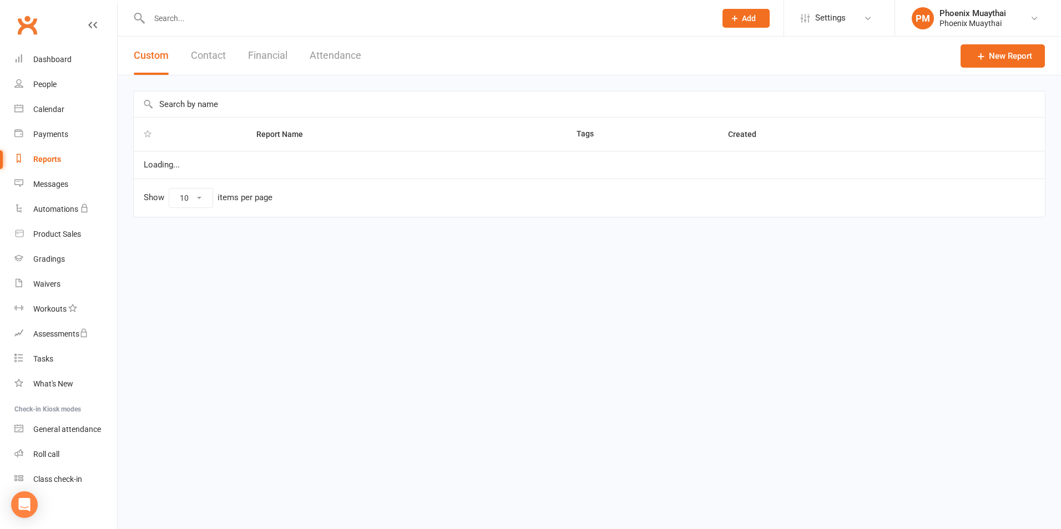
select select "100"
click at [276, 55] on button "Financial" at bounding box center [267, 56] width 39 height 38
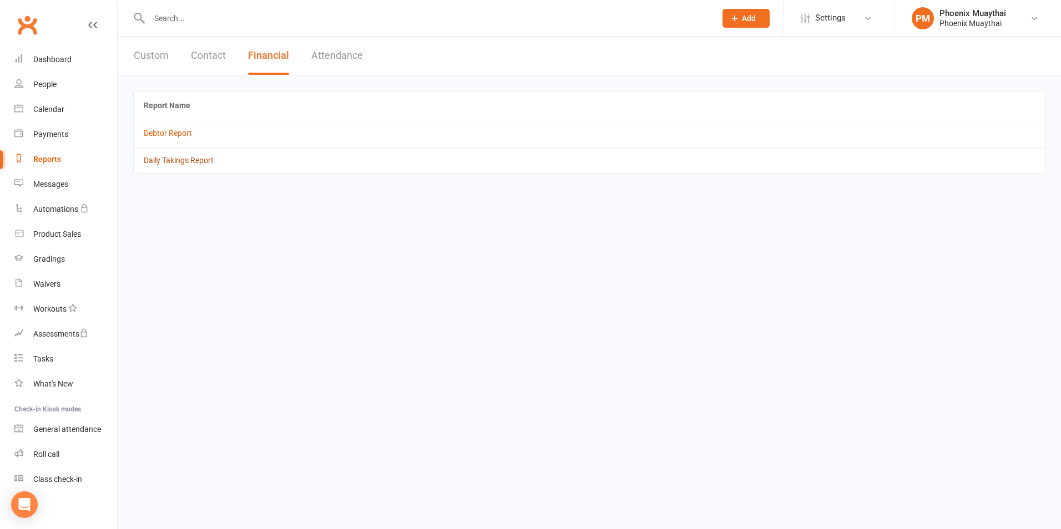
click at [184, 157] on link "Daily Takings Report" at bounding box center [179, 160] width 70 height 9
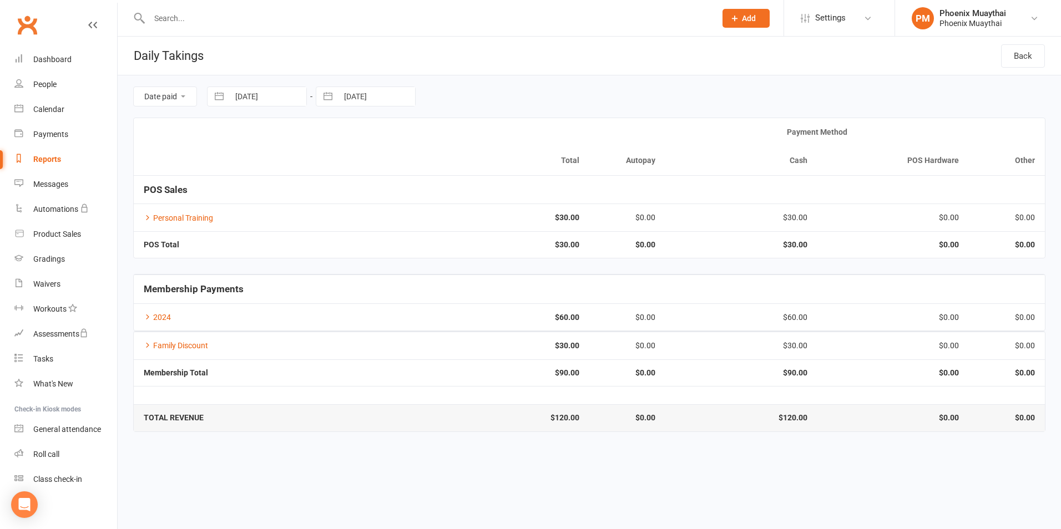
click at [291, 95] on input "[DATE]" at bounding box center [267, 96] width 77 height 19
select select "6"
select select "2025"
select select "7"
select select "2025"
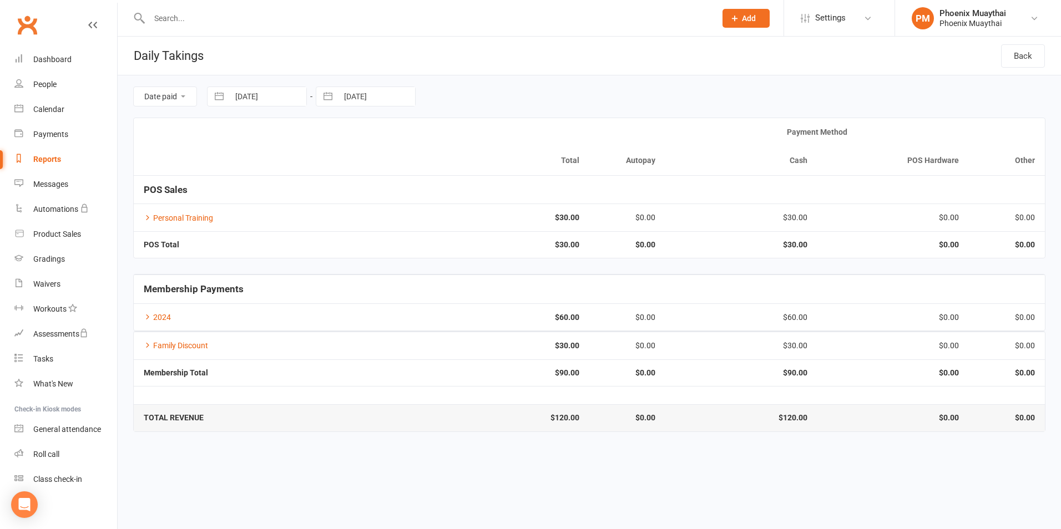
select select "8"
select select "2025"
click at [273, 225] on td "12" at bounding box center [274, 224] width 22 height 21
type input "12 Aug 2025"
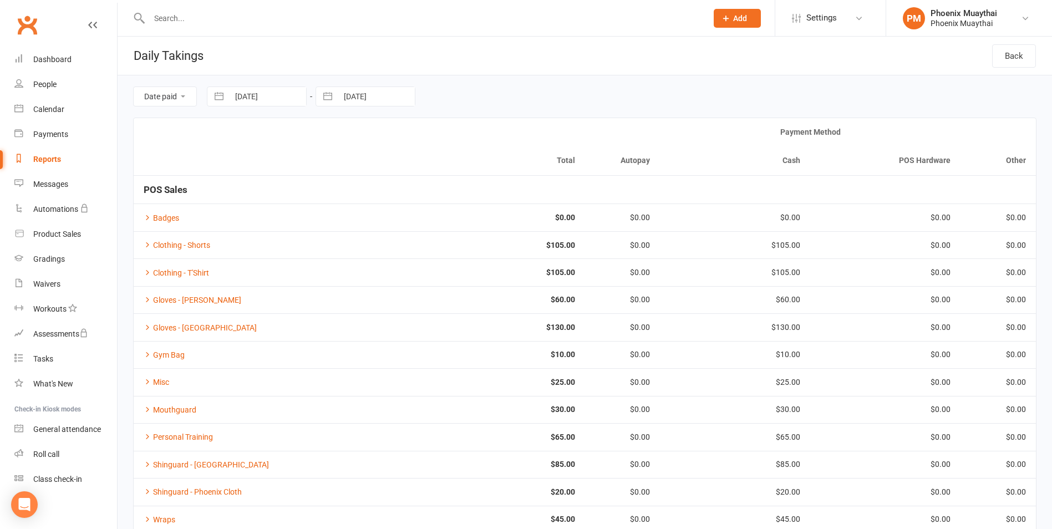
select select "6"
select select "2025"
select select "7"
select select "2025"
select select "8"
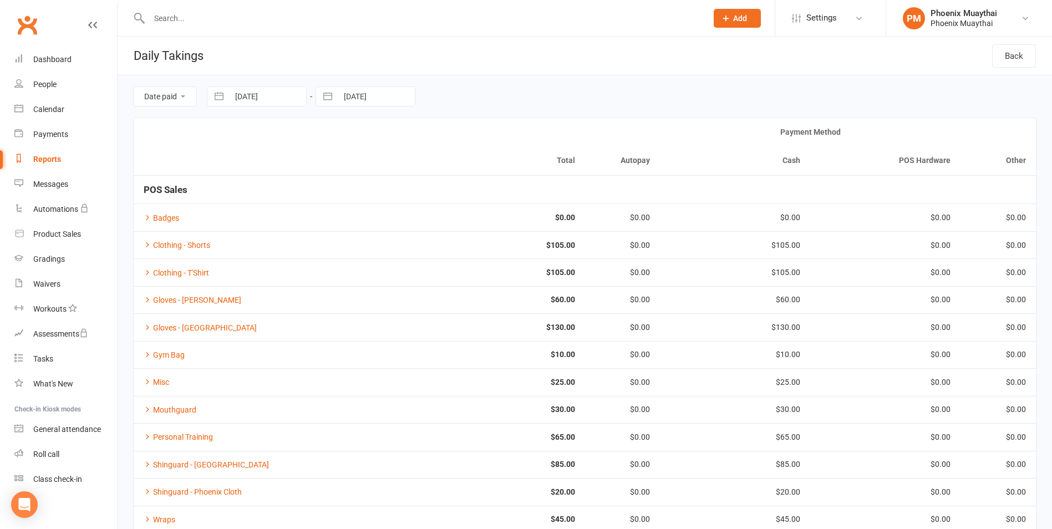
select select "2025"
click at [373, 90] on input "[DATE]" at bounding box center [376, 96] width 77 height 19
click at [379, 222] on td "12" at bounding box center [383, 224] width 22 height 21
type input "12 Aug 2025"
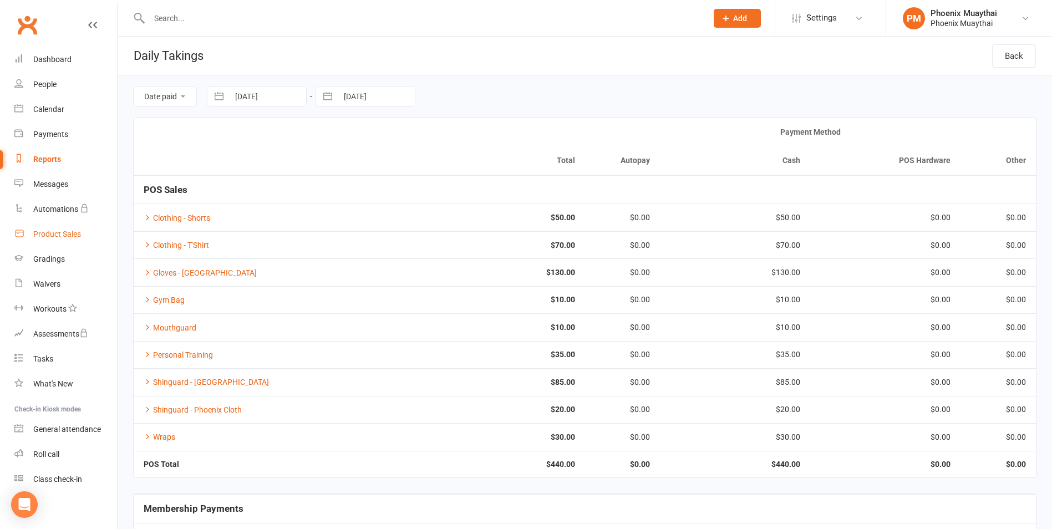
click at [78, 230] on div "Product Sales" at bounding box center [57, 234] width 48 height 9
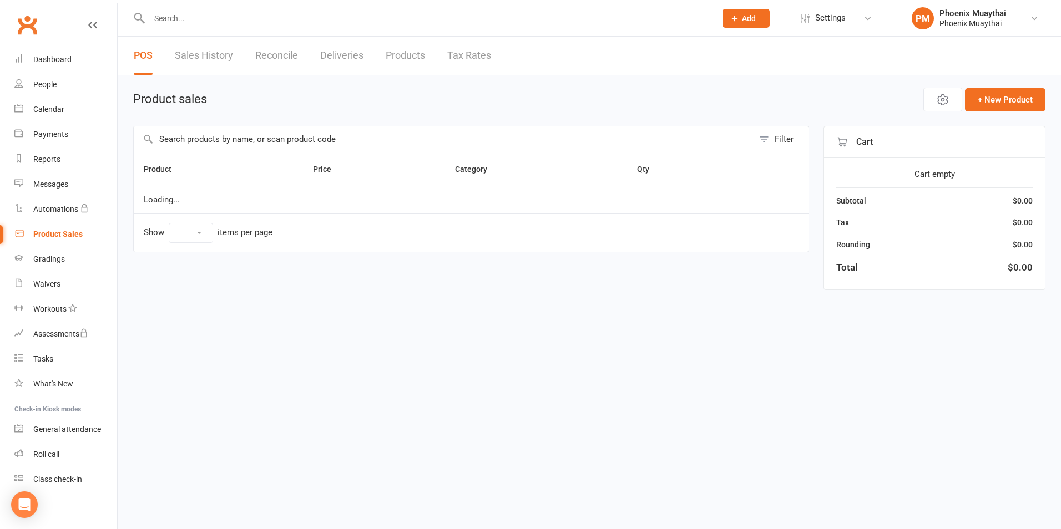
select select "100"
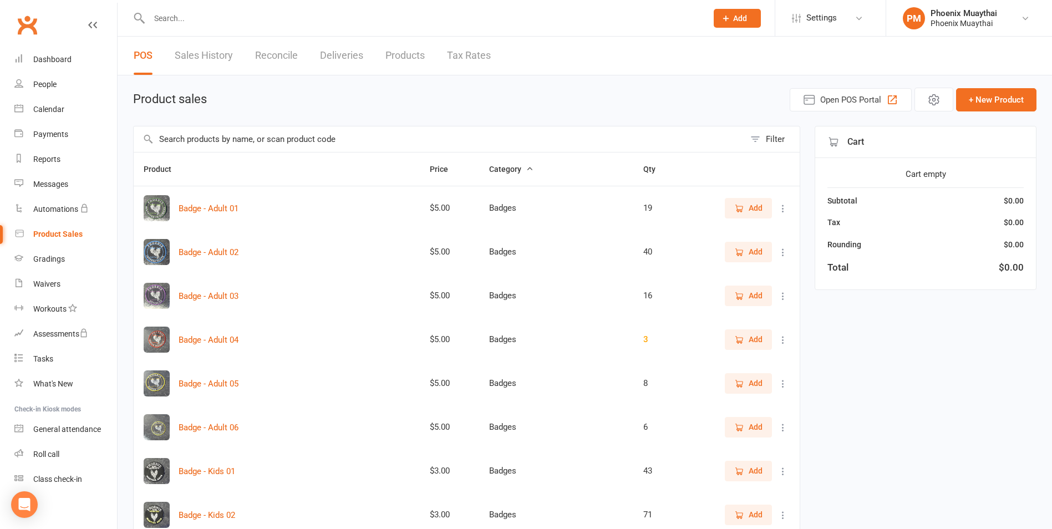
click at [265, 53] on link "Reconcile" at bounding box center [276, 56] width 43 height 38
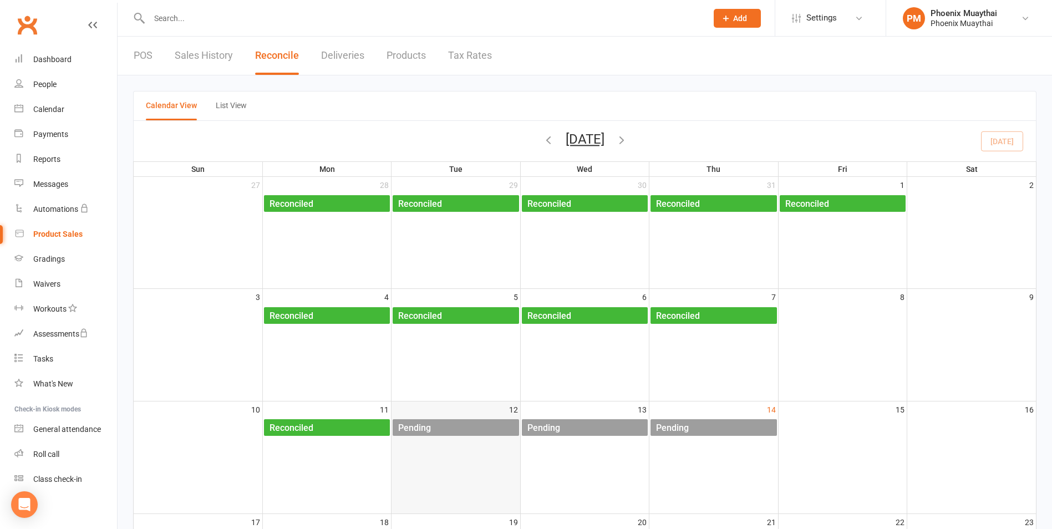
click at [437, 436] on div "Pending" at bounding box center [458, 428] width 121 height 18
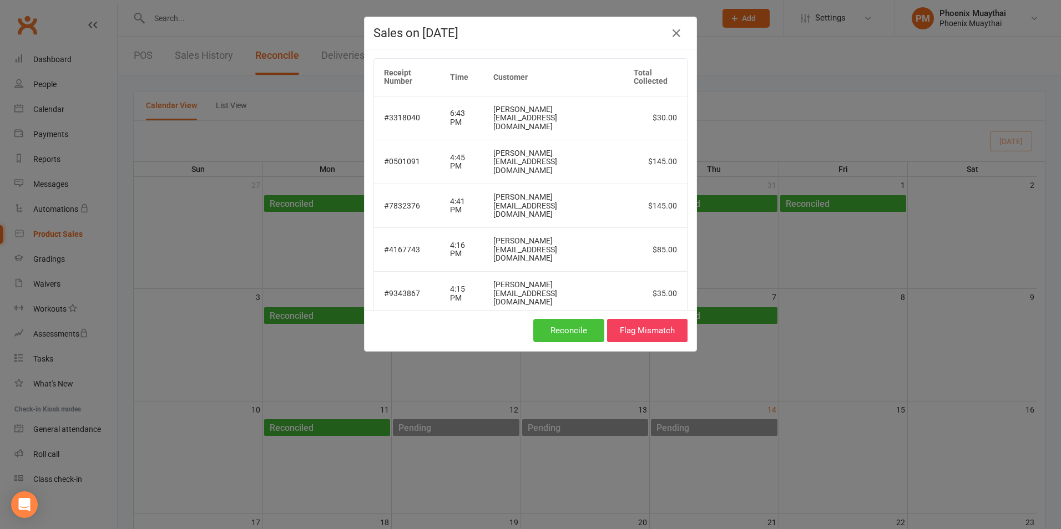
click at [564, 319] on button "Reconcile" at bounding box center [568, 330] width 71 height 23
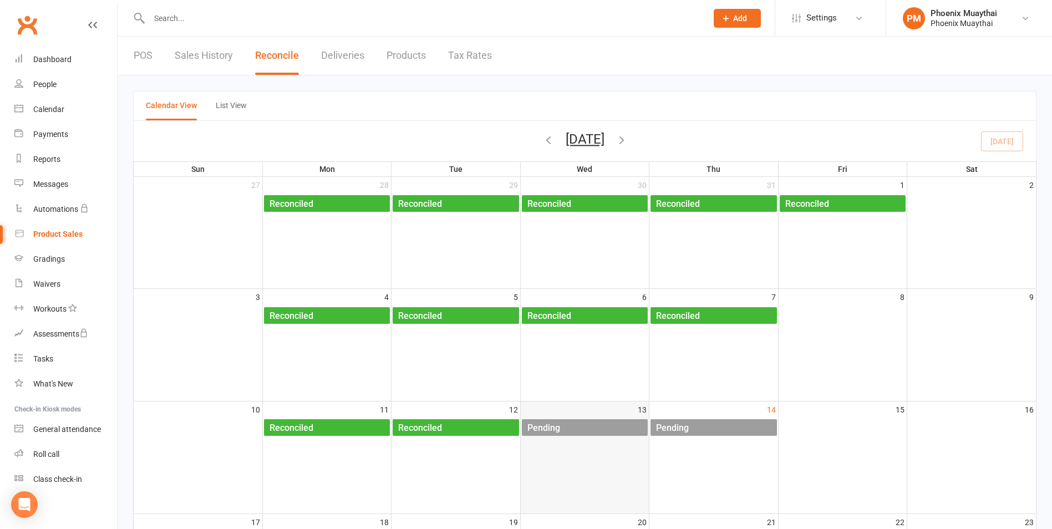
click at [547, 427] on div "Pending" at bounding box center [544, 428] width 34 height 18
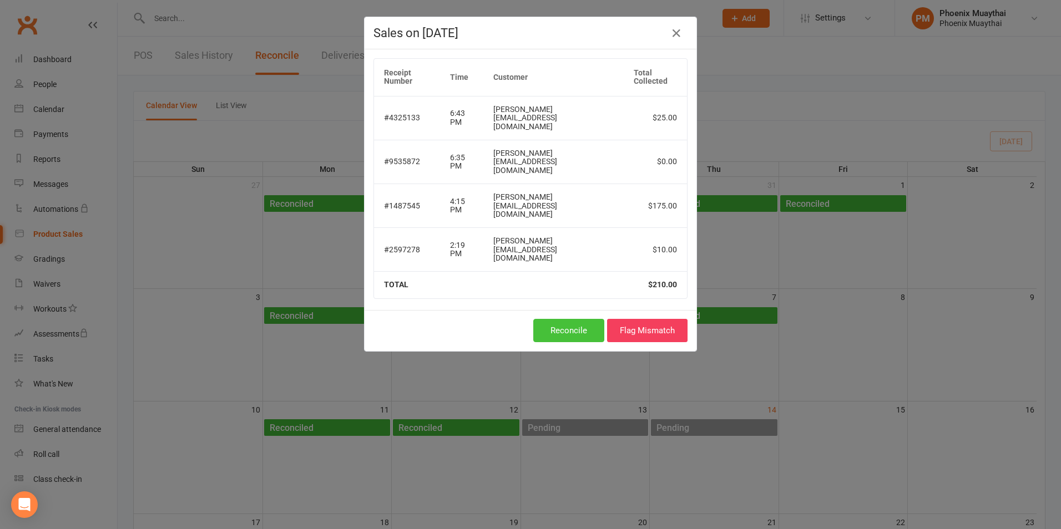
click at [554, 319] on button "Reconcile" at bounding box center [568, 330] width 71 height 23
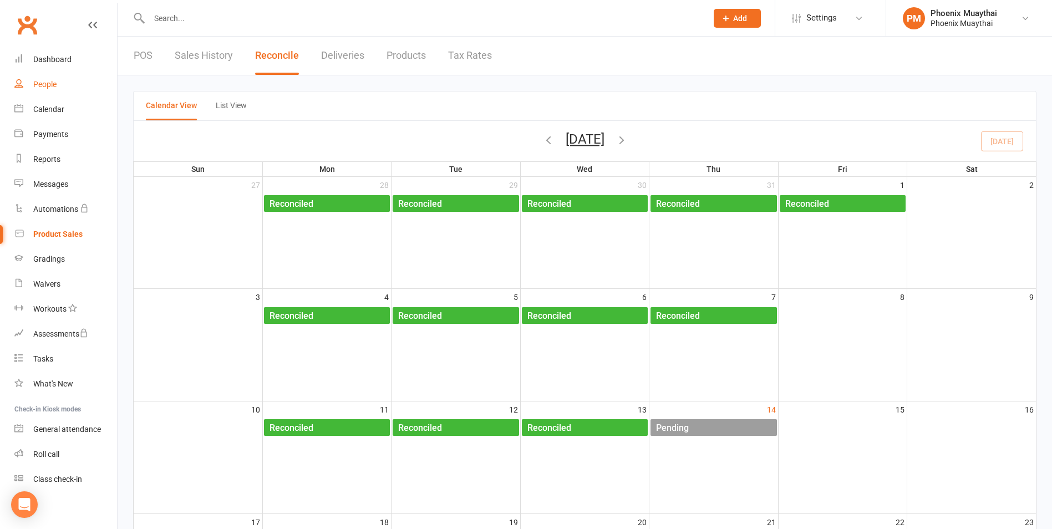
click at [42, 87] on div "People" at bounding box center [44, 84] width 23 height 9
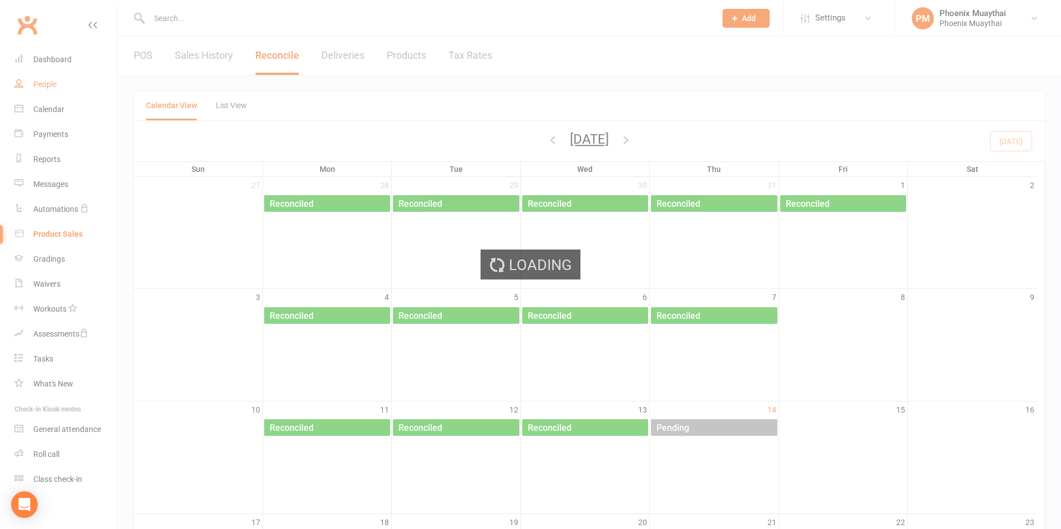
select select "100"
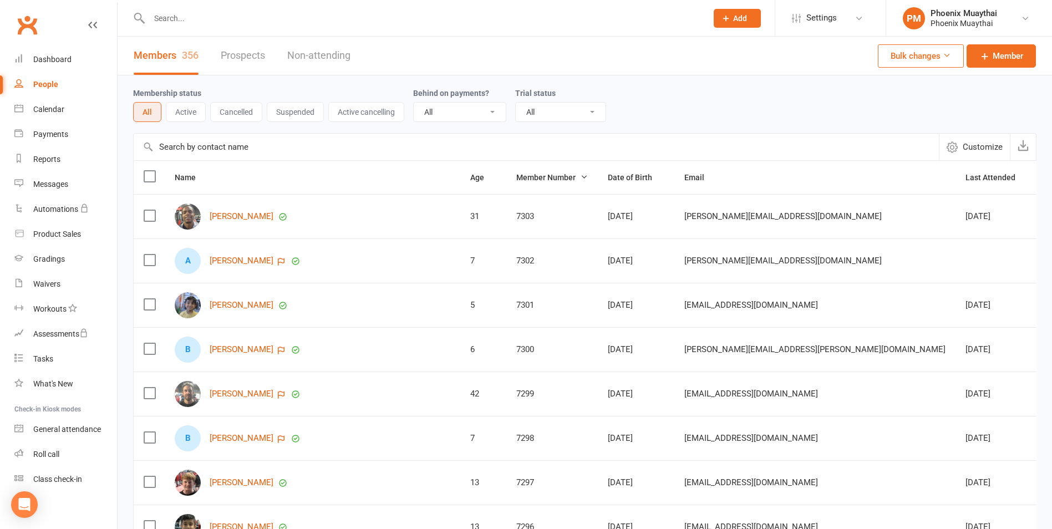
click at [176, 18] on input "text" at bounding box center [423, 19] width 554 height 16
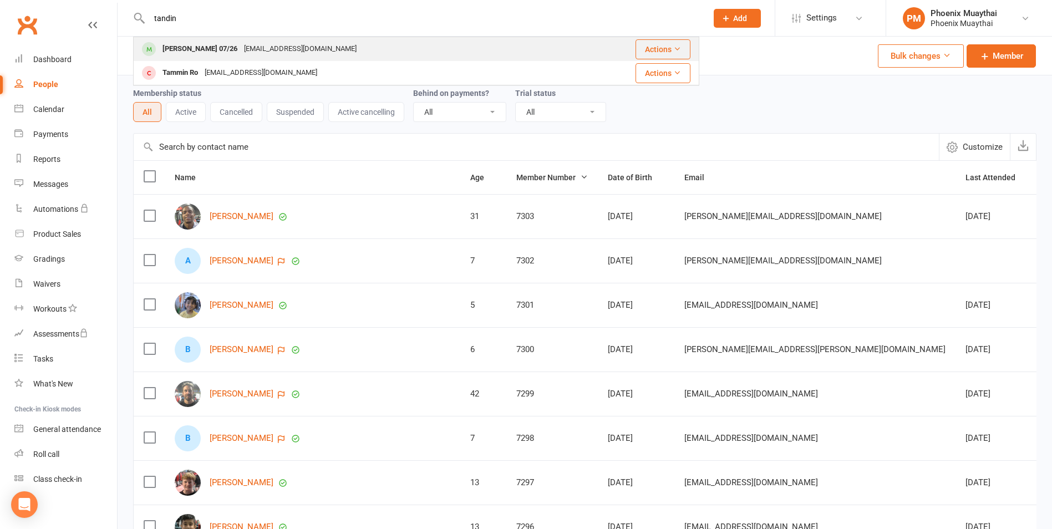
type input "tandin"
click at [182, 45] on div "Tandin Wangyel 07/26" at bounding box center [200, 49] width 82 height 16
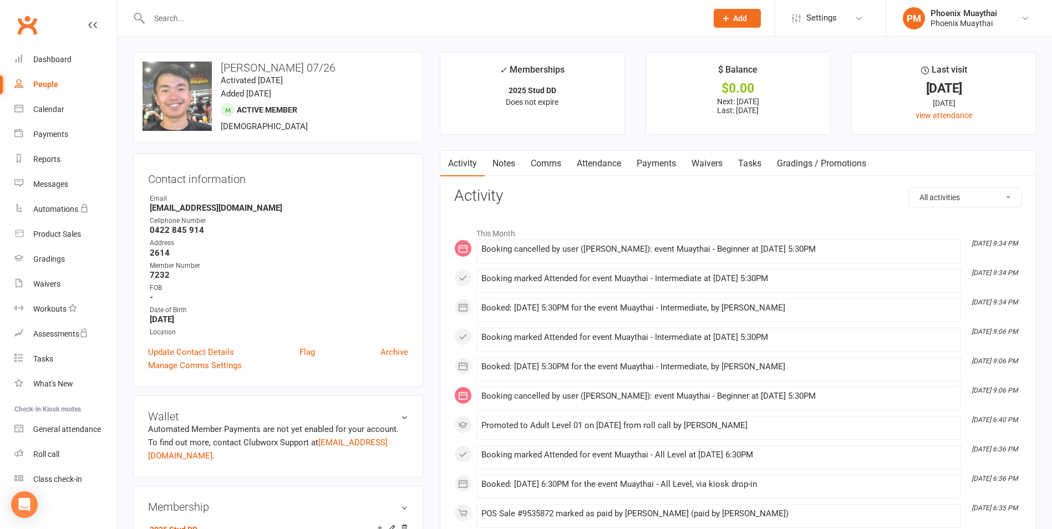
click at [672, 162] on link "Payments" at bounding box center [656, 164] width 55 height 26
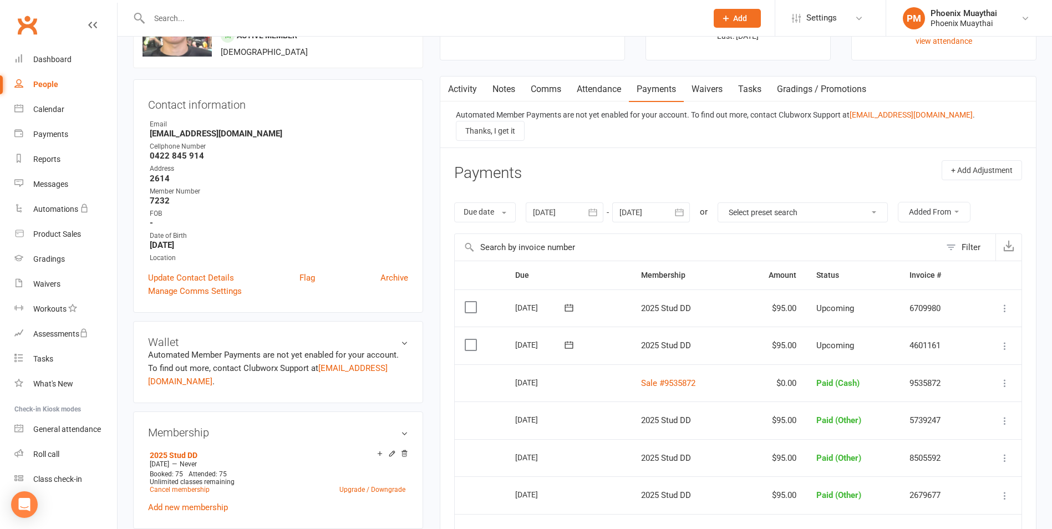
scroll to position [111, 0]
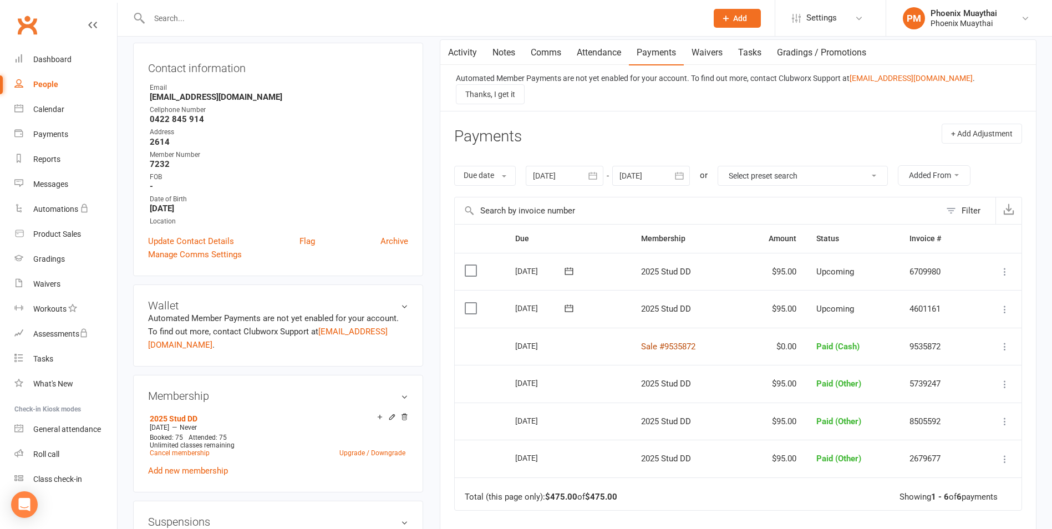
click at [676, 342] on link "Sale #9535872" at bounding box center [668, 347] width 54 height 10
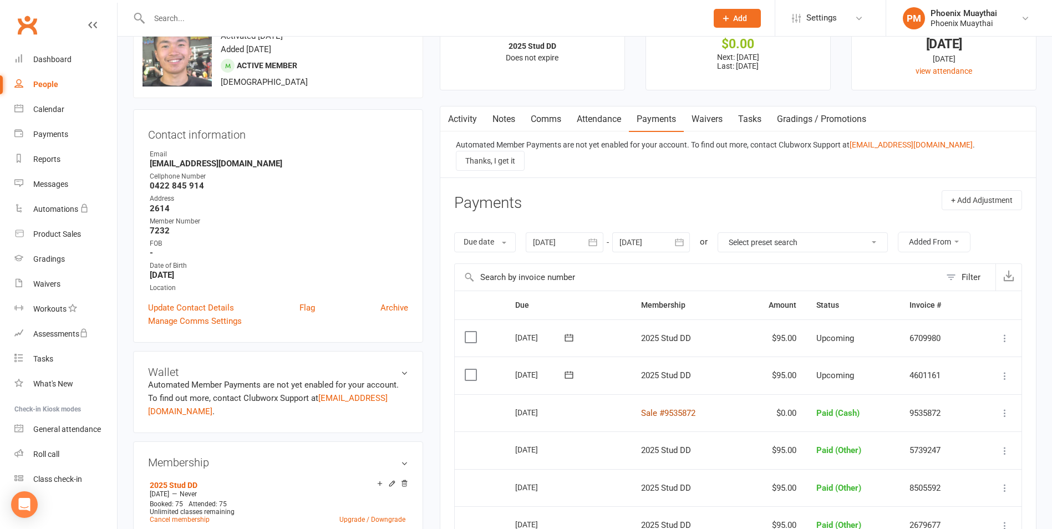
scroll to position [0, 0]
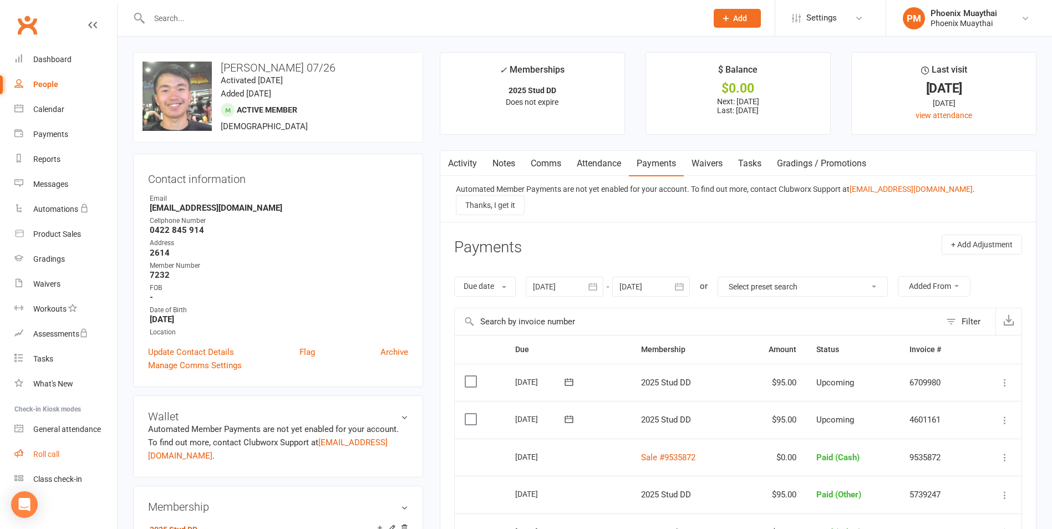
click at [57, 453] on div "Roll call" at bounding box center [46, 454] width 26 height 9
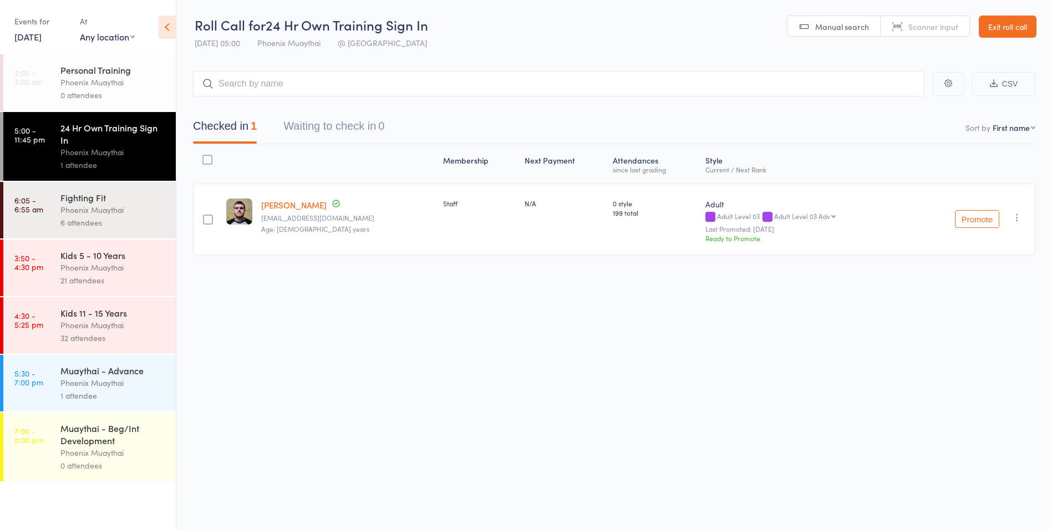
click at [120, 322] on div "Phoenix Muaythai" at bounding box center [113, 325] width 106 height 13
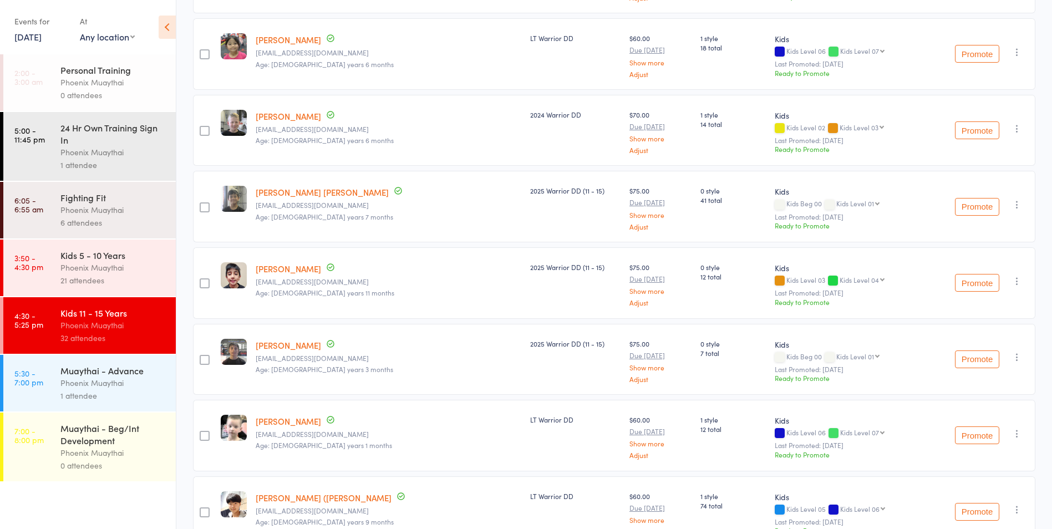
scroll to position [1109, 0]
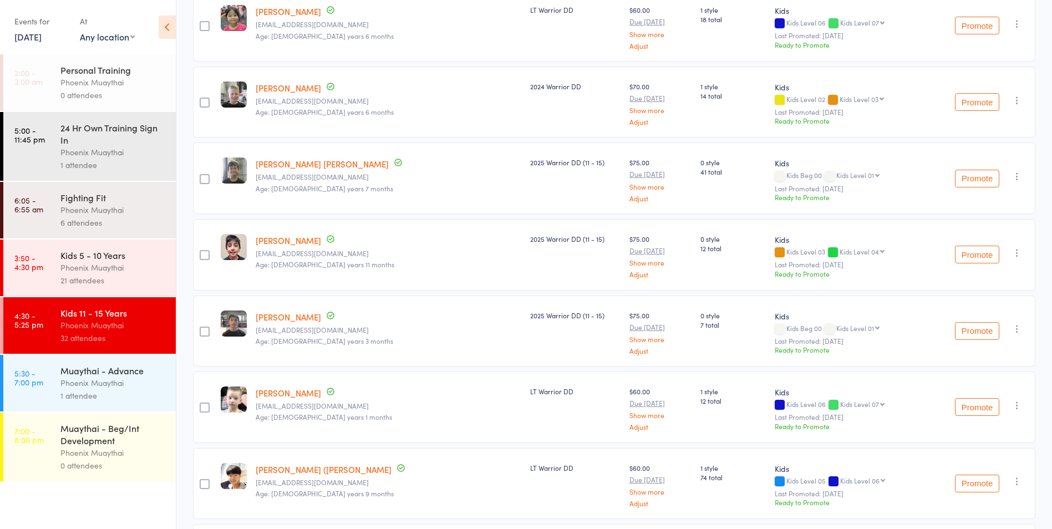
click at [295, 319] on link "[PERSON_NAME]" at bounding box center [288, 317] width 65 height 12
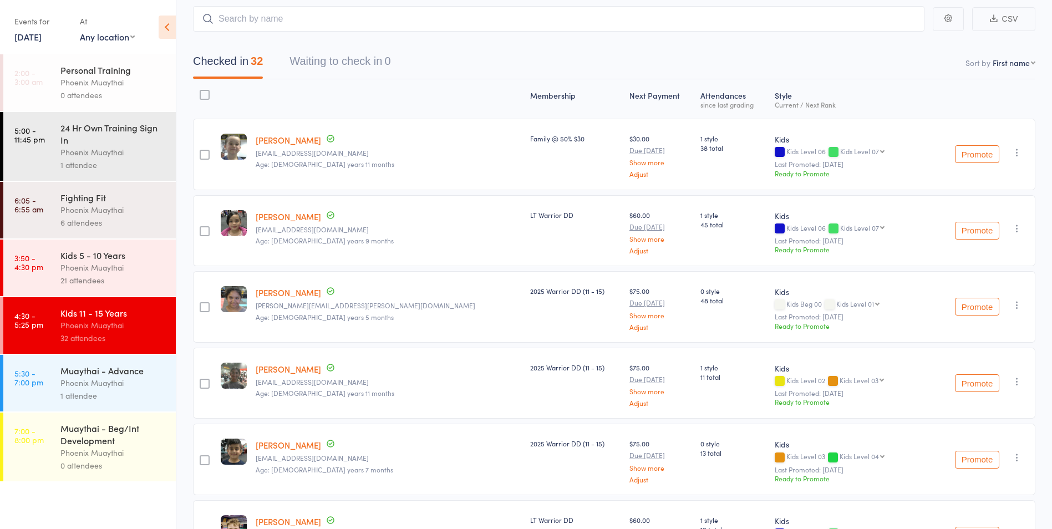
scroll to position [0, 0]
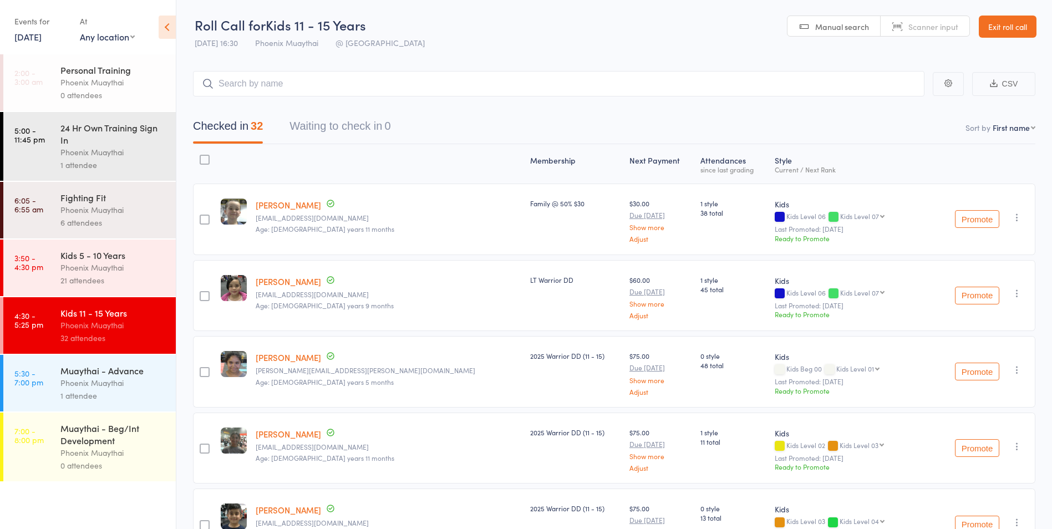
click at [998, 26] on link "Exit roll call" at bounding box center [1008, 27] width 58 height 22
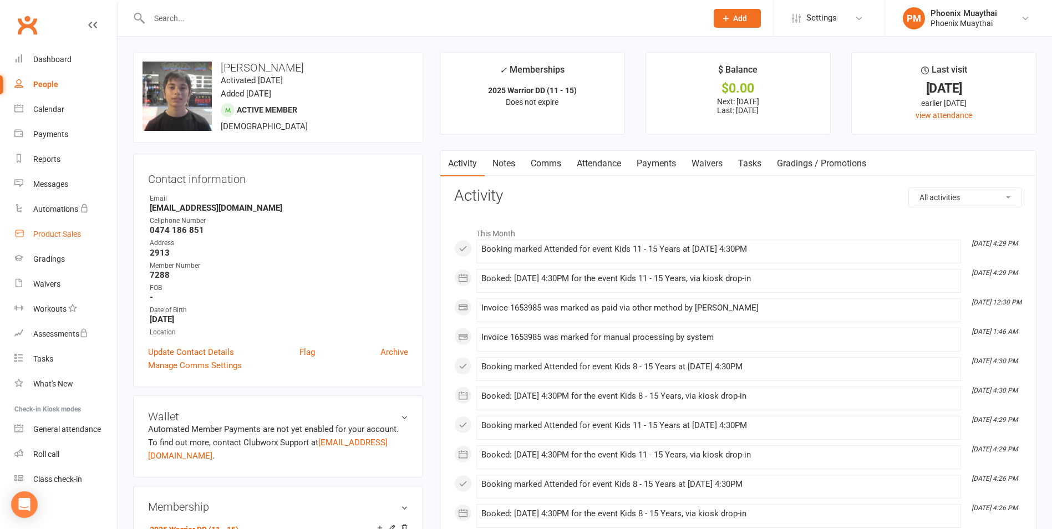
click at [70, 234] on div "Product Sales" at bounding box center [57, 234] width 48 height 9
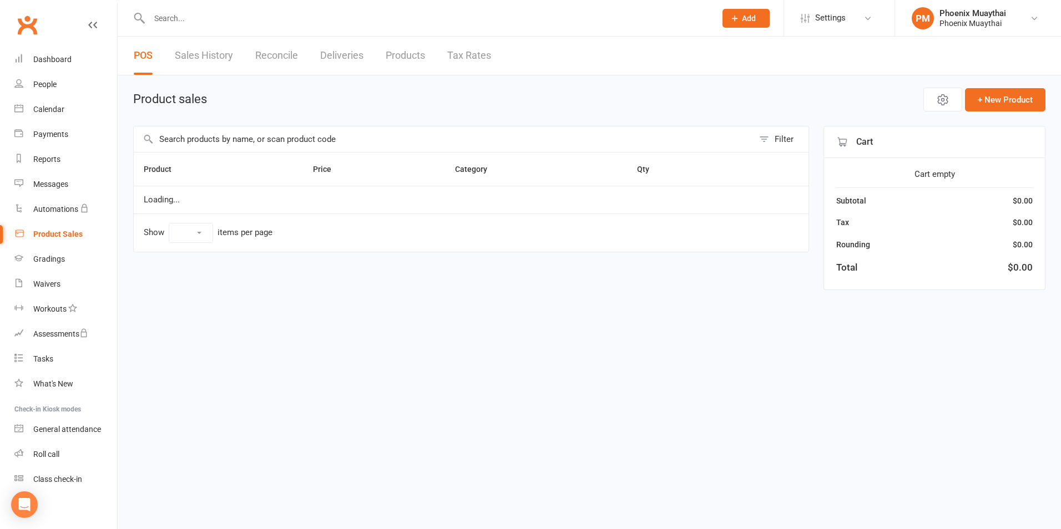
select select "100"
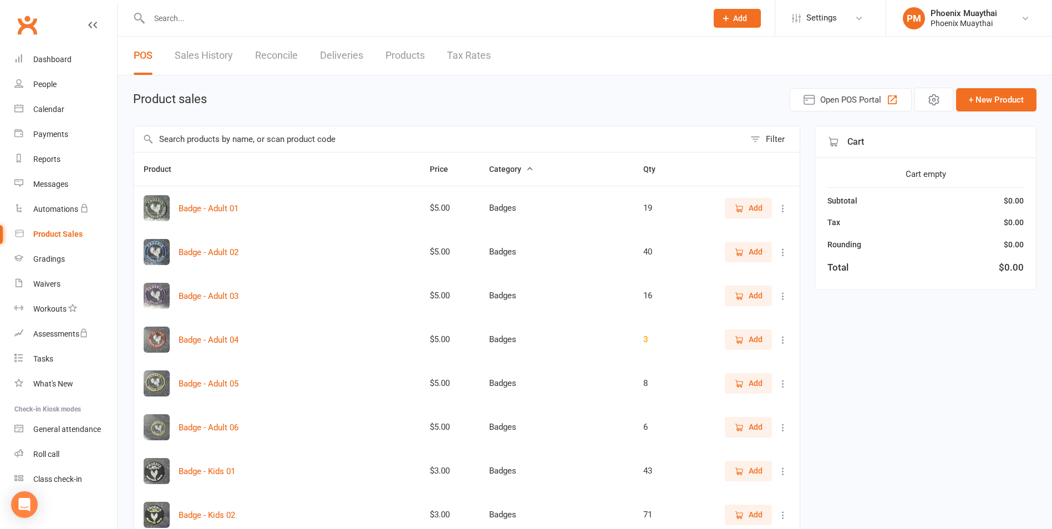
click at [220, 135] on input "text" at bounding box center [439, 139] width 611 height 26
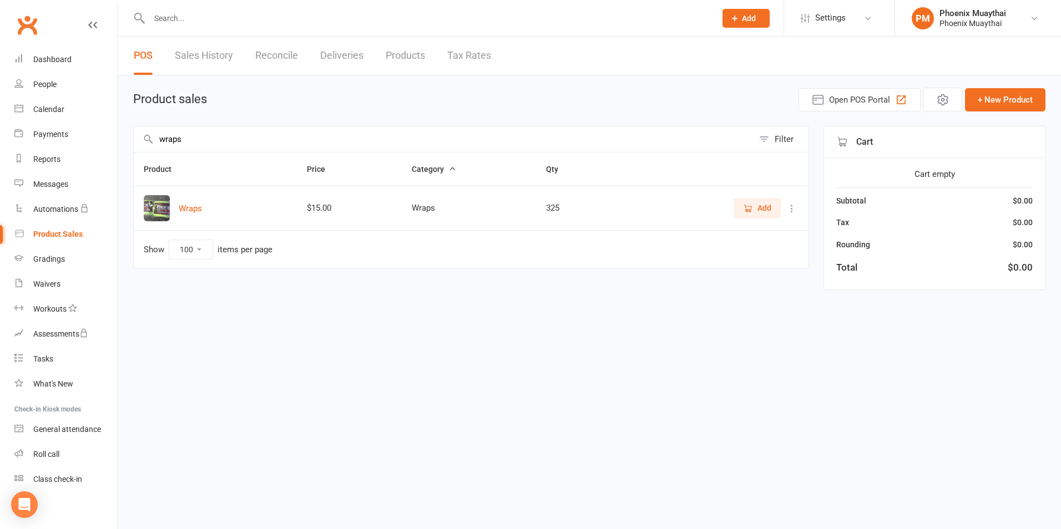
type input "wraps"
click at [755, 211] on span "Add" at bounding box center [757, 208] width 28 height 12
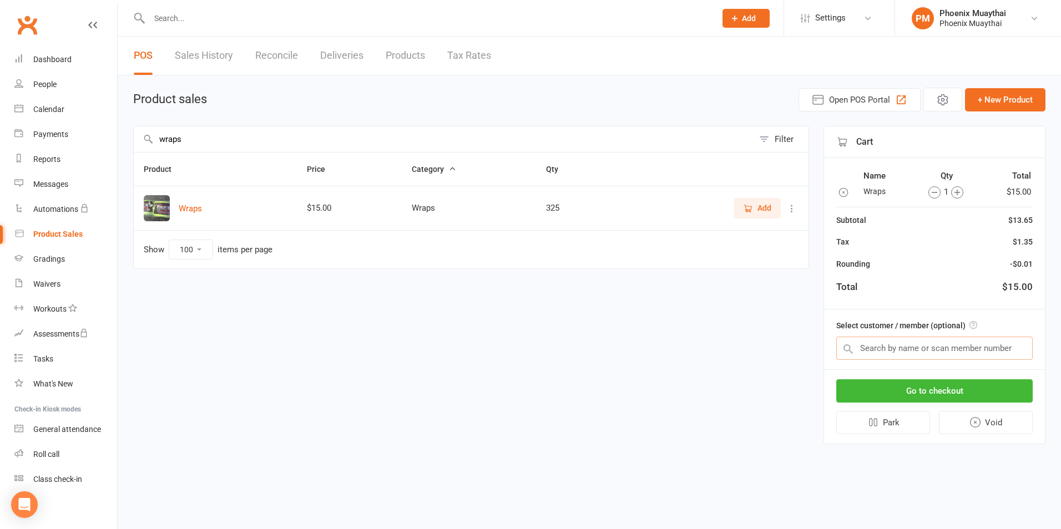
click at [915, 348] on input "text" at bounding box center [934, 348] width 196 height 23
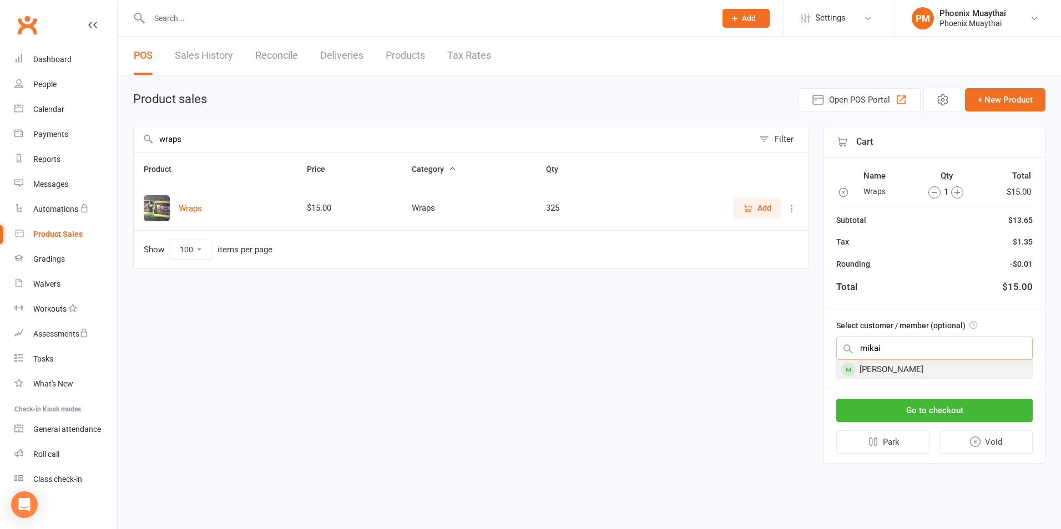
type input "mikai"
click at [886, 370] on div "[PERSON_NAME]" at bounding box center [933, 370] width 195 height 18
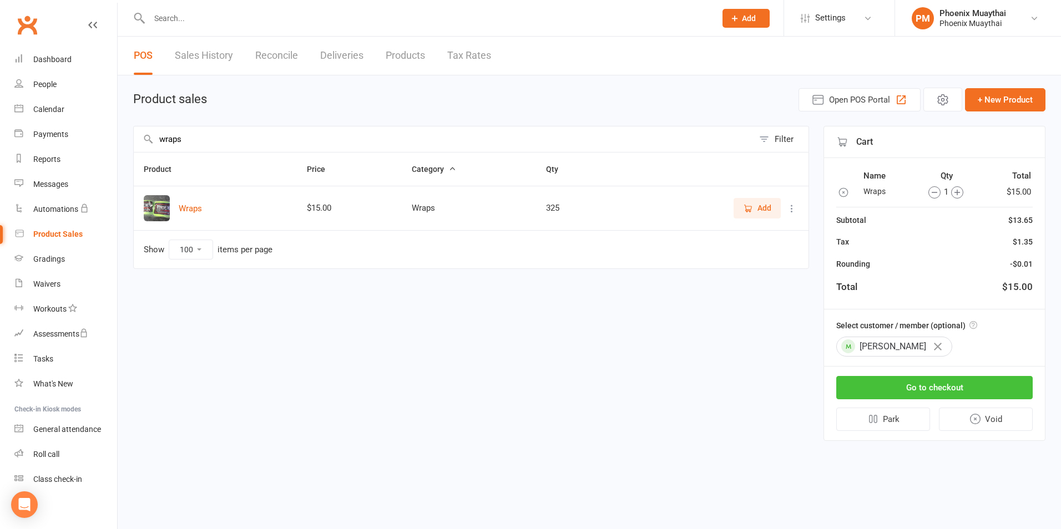
click at [925, 386] on button "Go to checkout" at bounding box center [934, 387] width 196 height 23
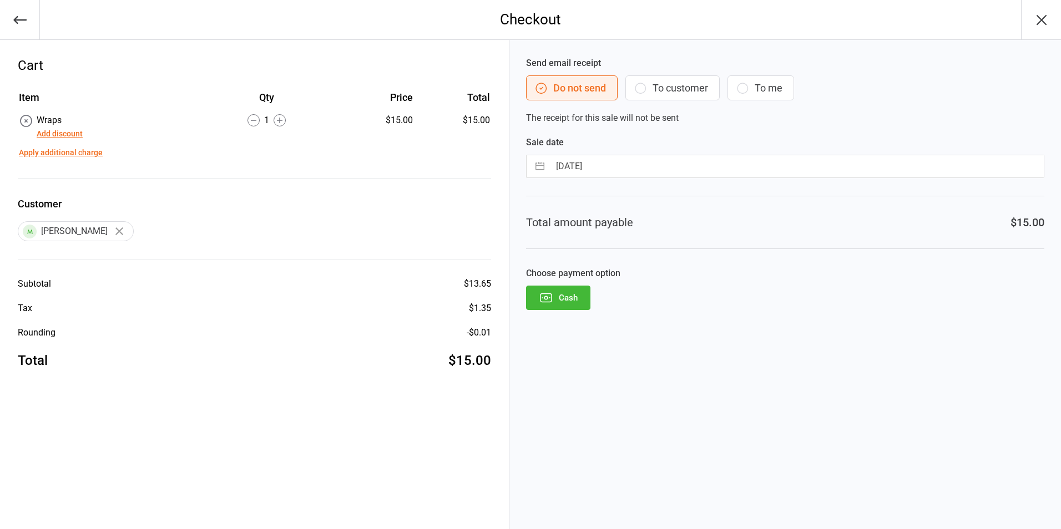
click at [570, 306] on button "Cash" at bounding box center [558, 298] width 64 height 24
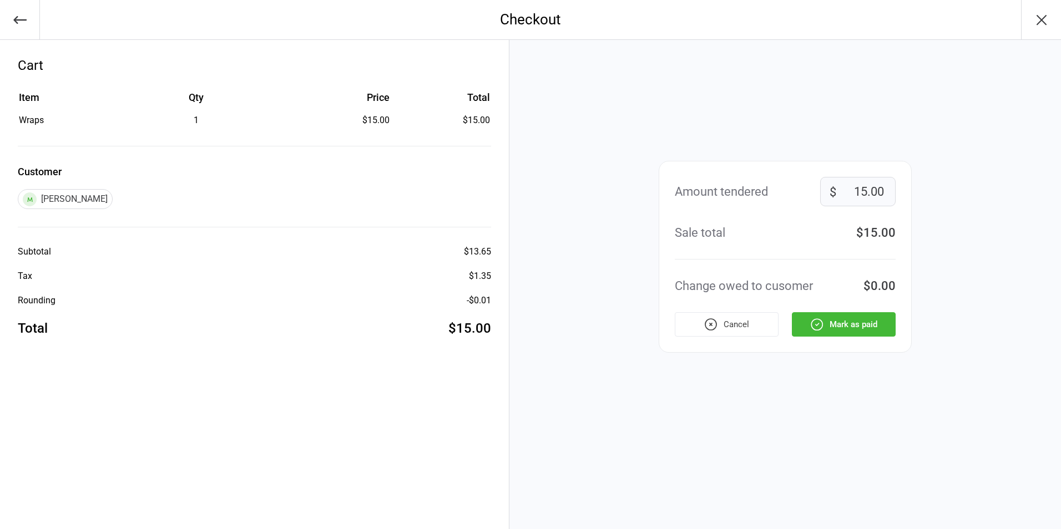
click at [864, 327] on button "Mark as paid" at bounding box center [844, 324] width 104 height 24
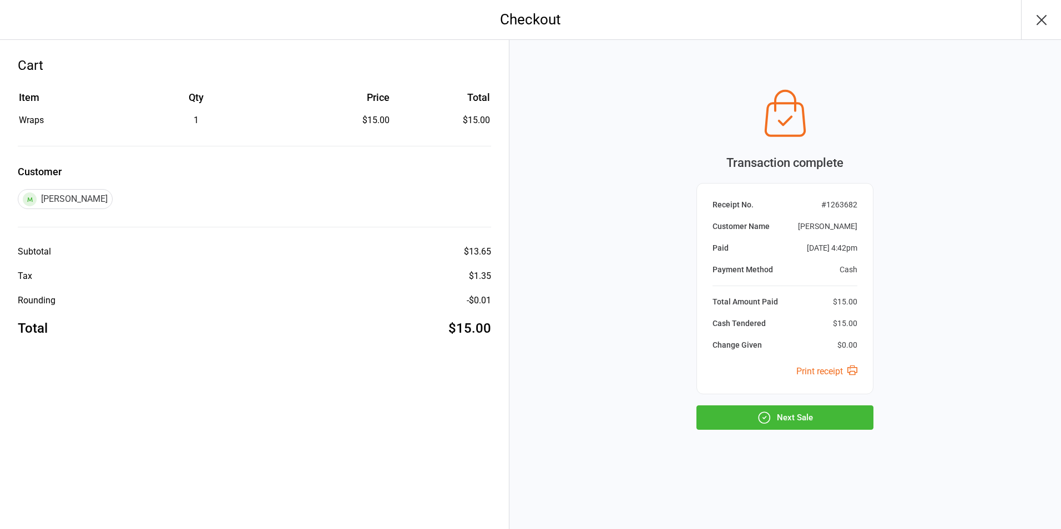
click at [784, 410] on button "Next Sale" at bounding box center [784, 417] width 177 height 24
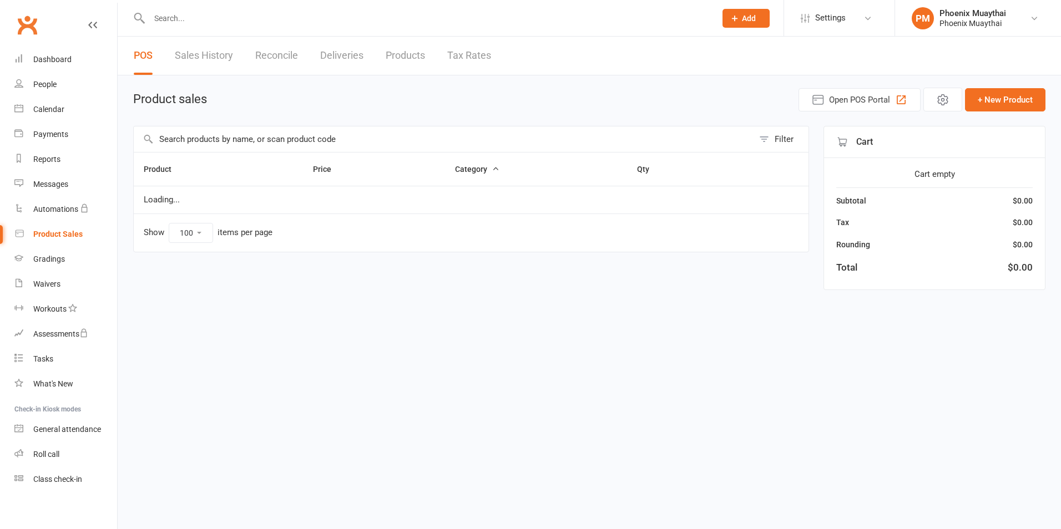
select select "100"
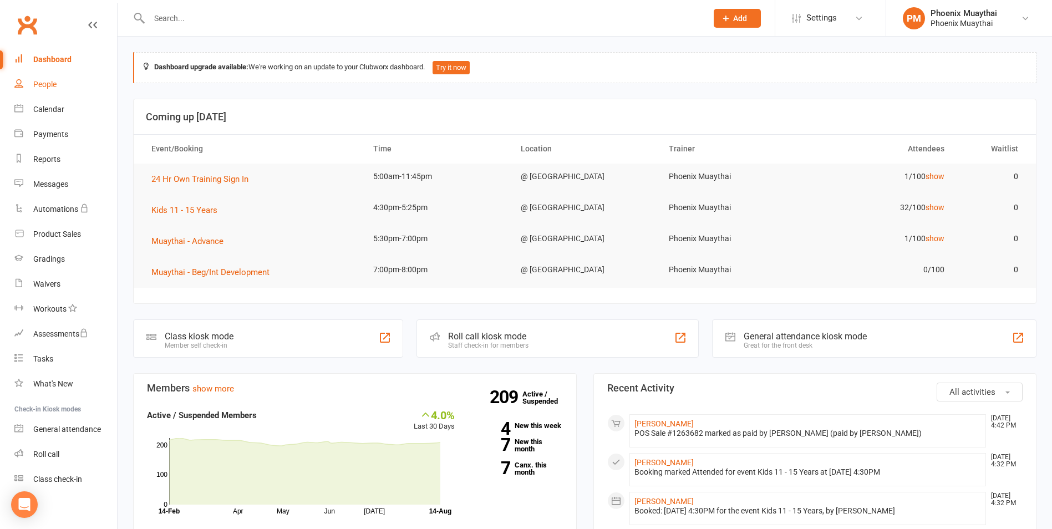
click at [45, 82] on div "People" at bounding box center [44, 84] width 23 height 9
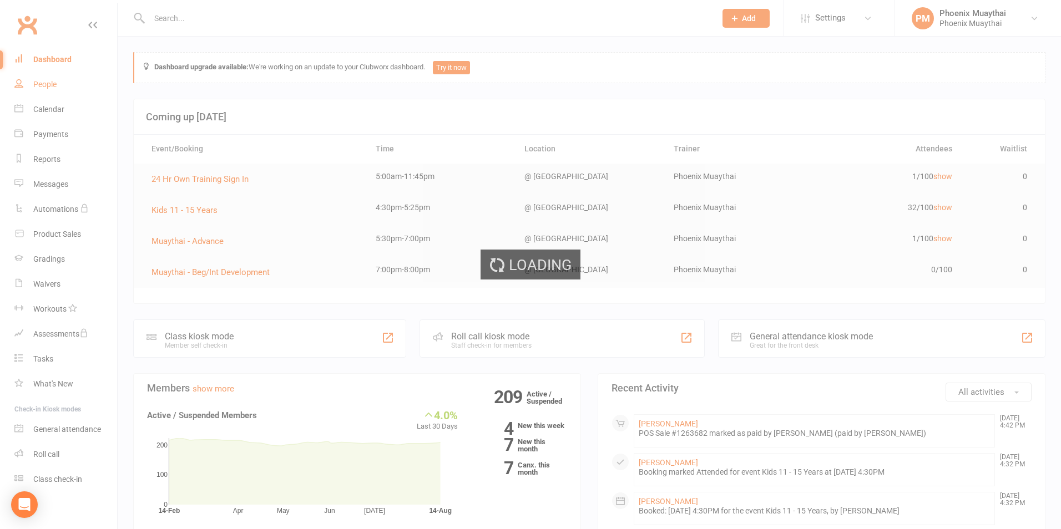
select select "100"
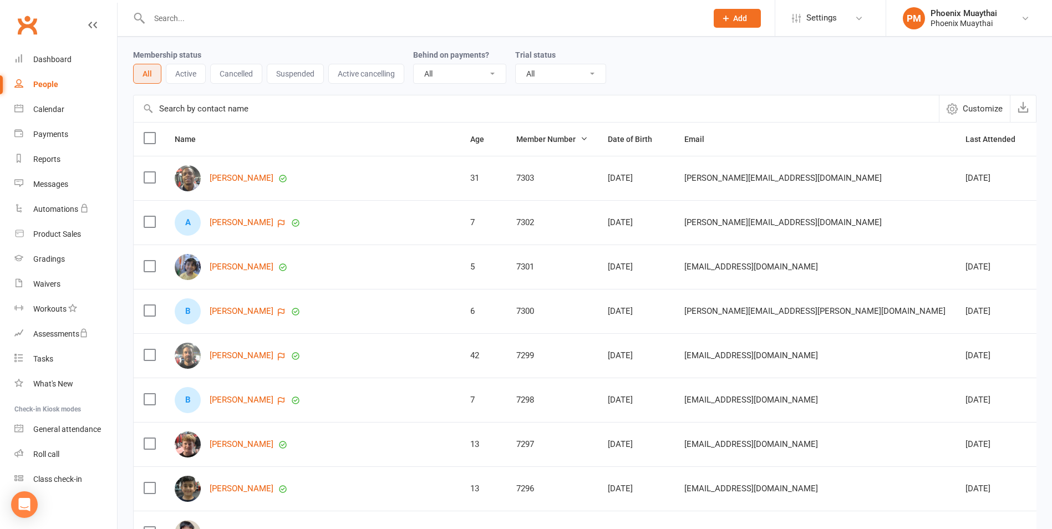
scroll to position [55, 0]
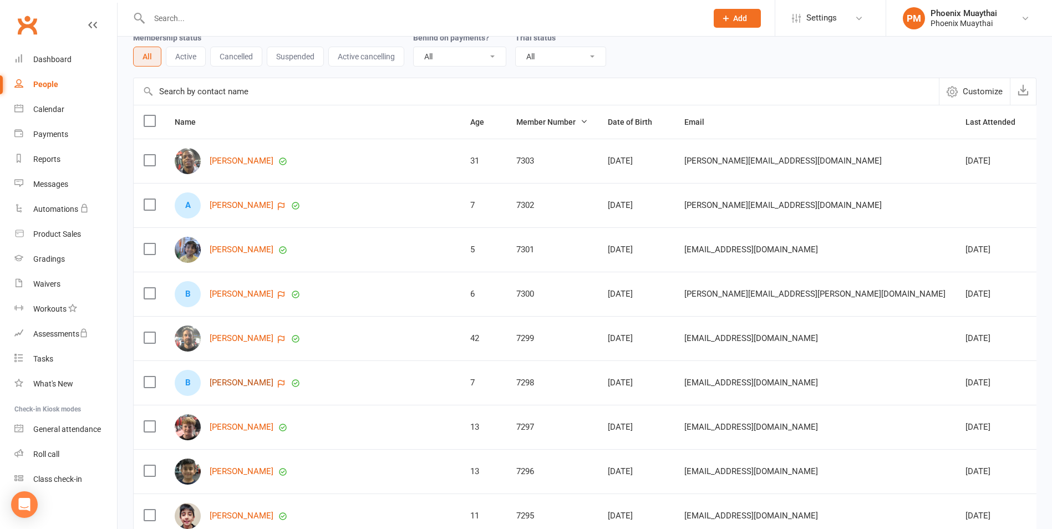
click at [252, 382] on link "[PERSON_NAME]" at bounding box center [242, 382] width 64 height 9
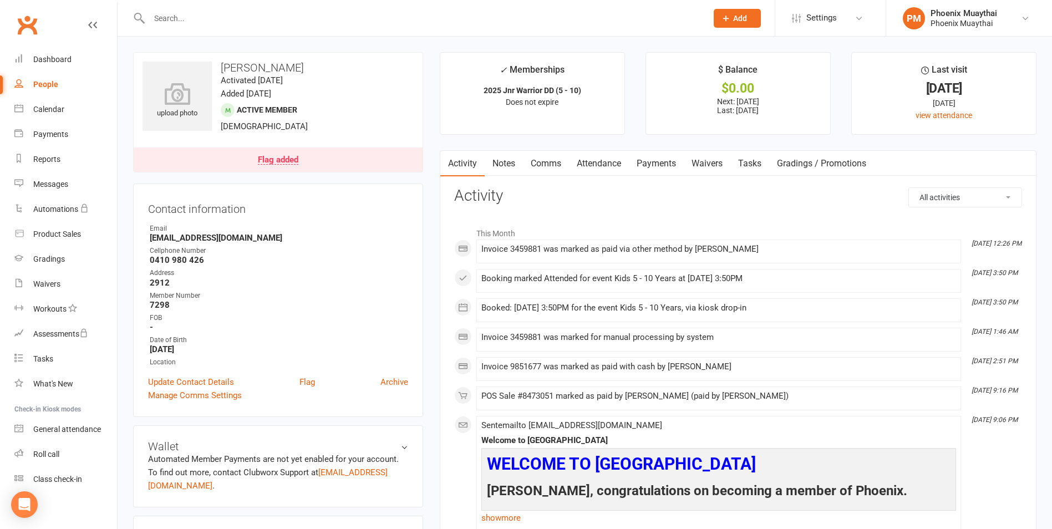
click at [285, 162] on div "Flag added" at bounding box center [278, 160] width 40 height 9
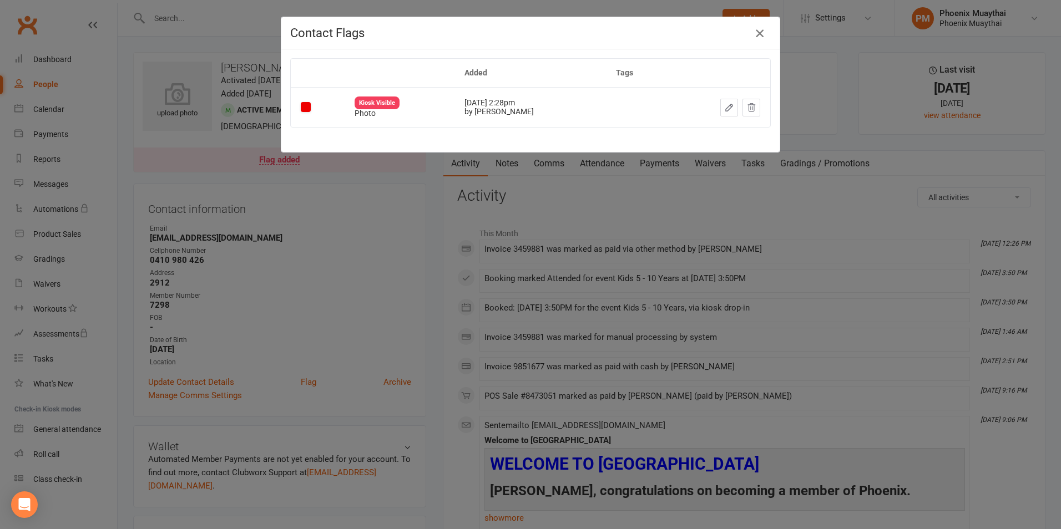
click at [758, 31] on icon "button" at bounding box center [759, 33] width 13 height 13
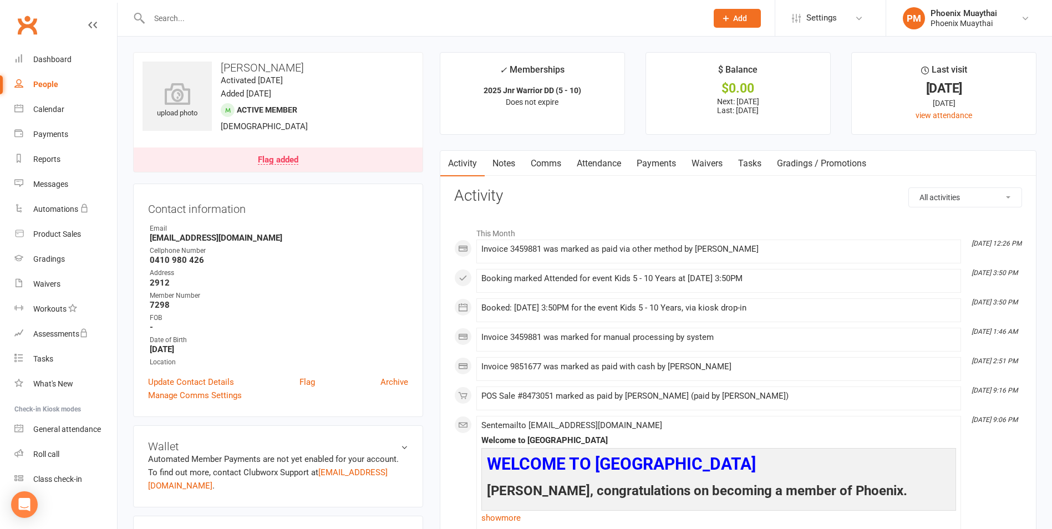
click at [46, 82] on div "People" at bounding box center [45, 84] width 25 height 9
select select "100"
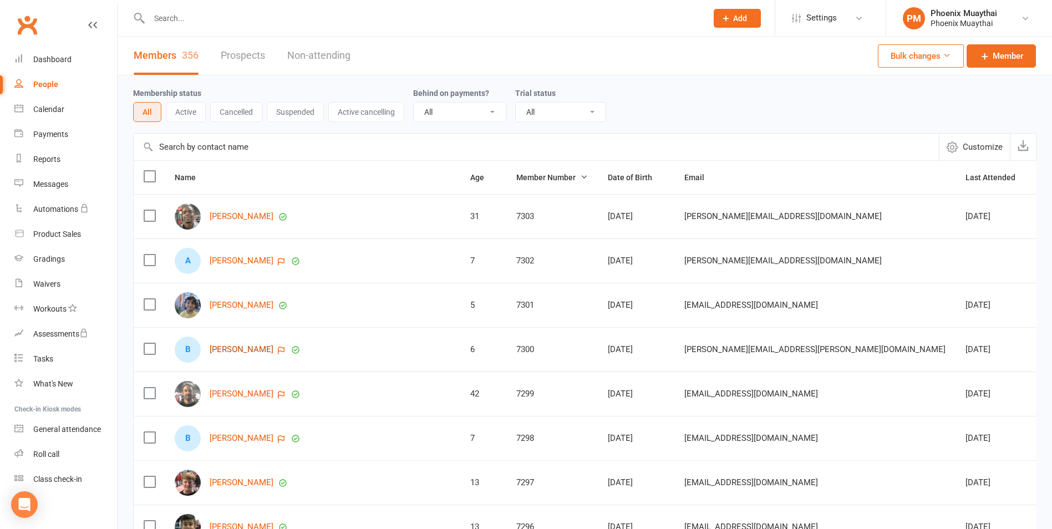
click at [242, 347] on link "Brodie Sheehan" at bounding box center [242, 349] width 64 height 9
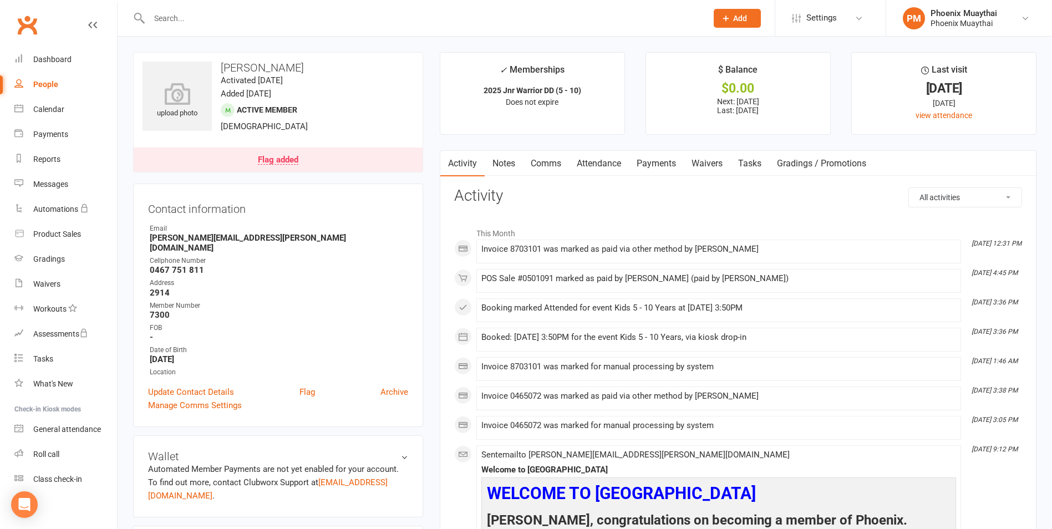
click at [288, 160] on div "Flag added" at bounding box center [278, 160] width 40 height 9
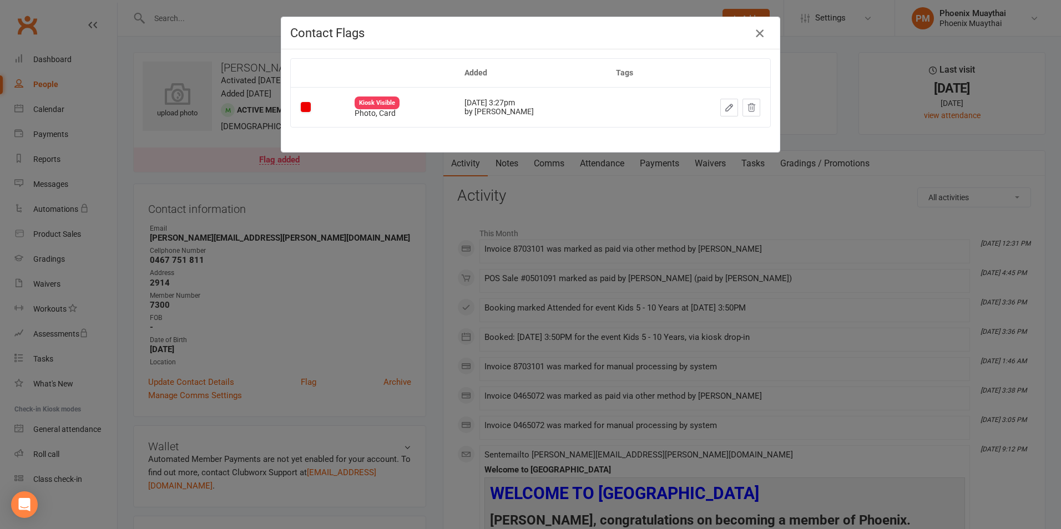
click at [756, 31] on icon "button" at bounding box center [759, 33] width 13 height 13
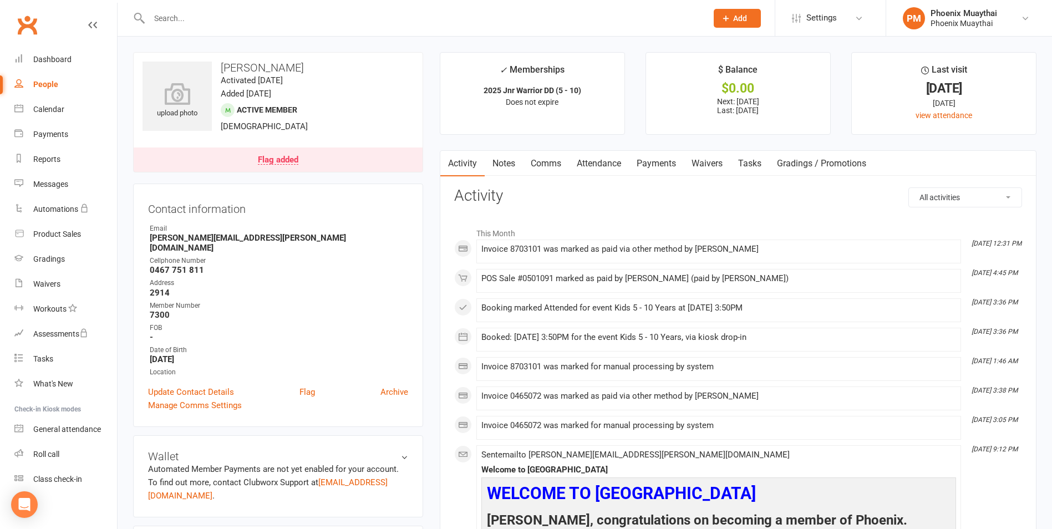
click at [42, 83] on div "People" at bounding box center [45, 84] width 25 height 9
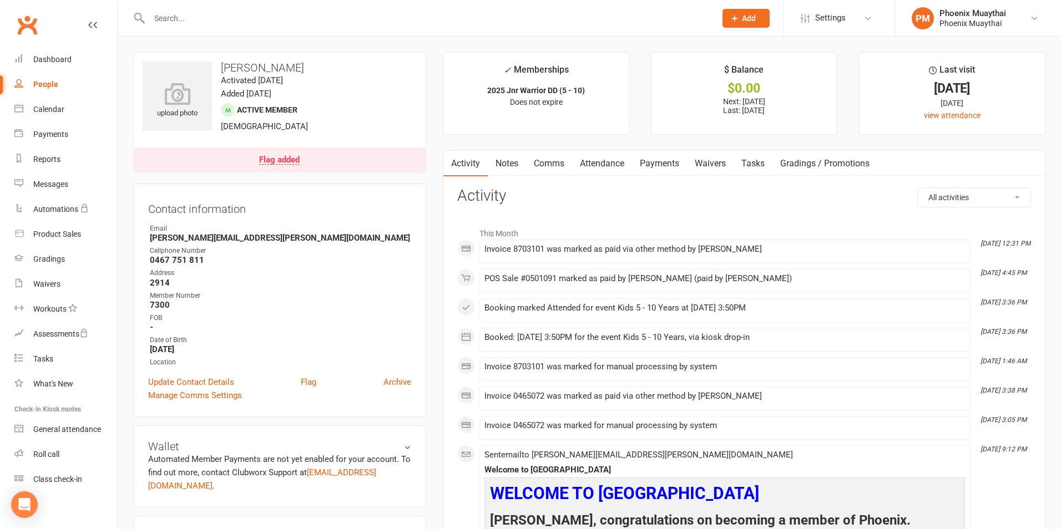
select select "100"
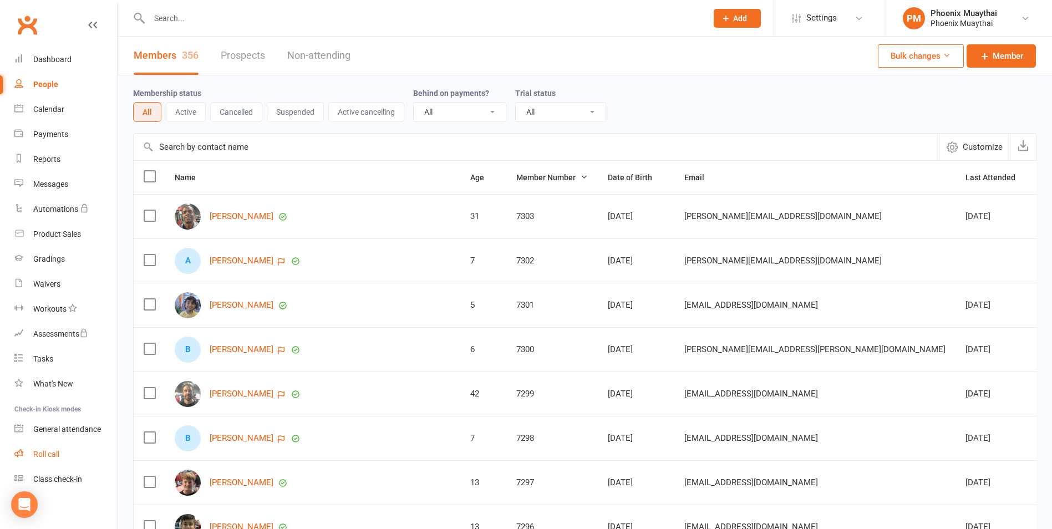
click at [50, 456] on div "Roll call" at bounding box center [46, 454] width 26 height 9
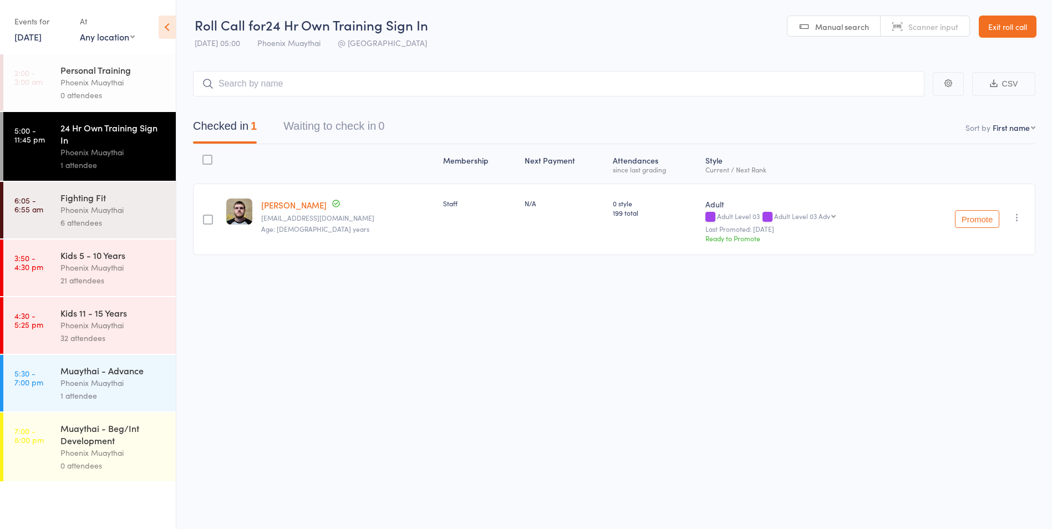
click at [105, 322] on div "Phoenix Muaythai" at bounding box center [113, 325] width 106 height 13
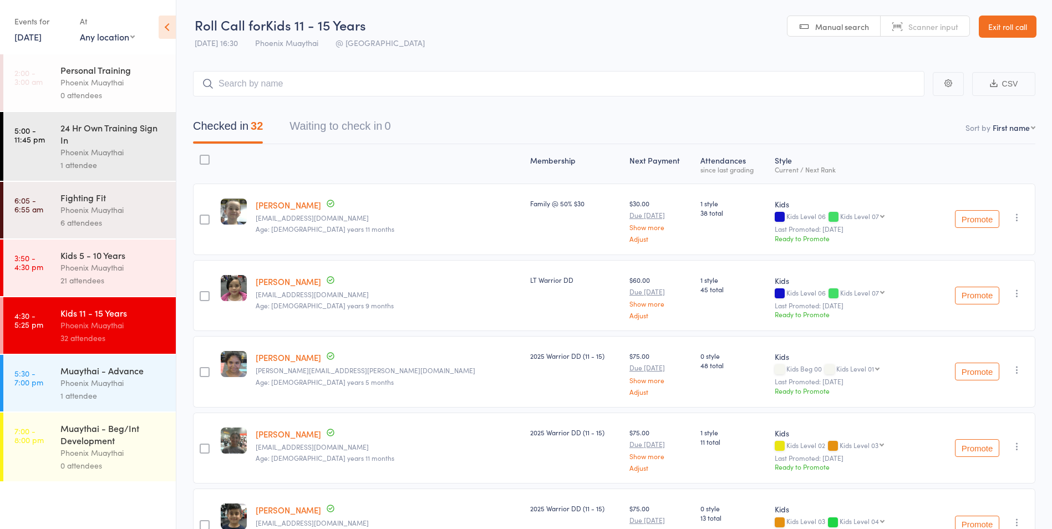
drag, startPoint x: 1008, startPoint y: 27, endPoint x: 867, endPoint y: 28, distance: 140.3
click at [1008, 27] on link "Exit roll call" at bounding box center [1008, 27] width 58 height 22
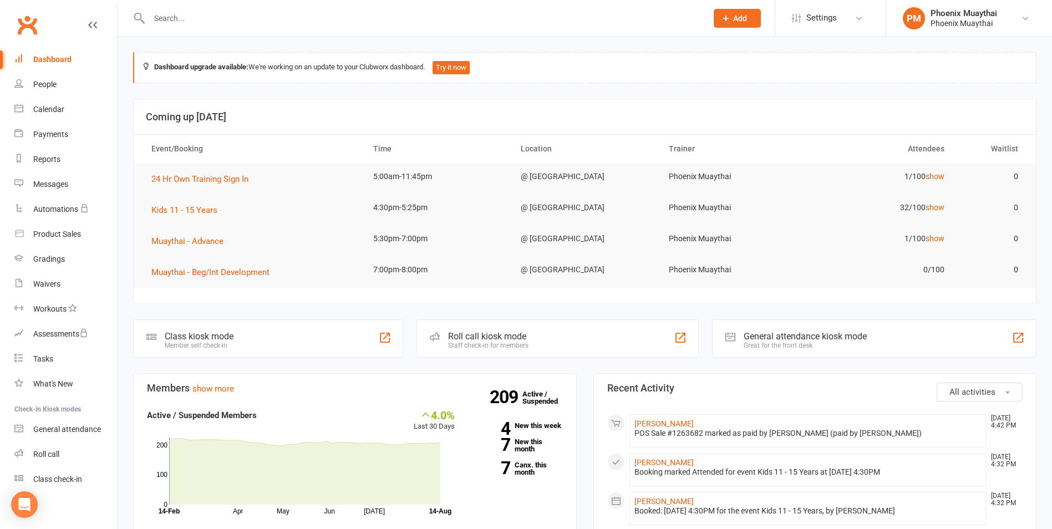
click at [156, 17] on input "text" at bounding box center [423, 19] width 554 height 16
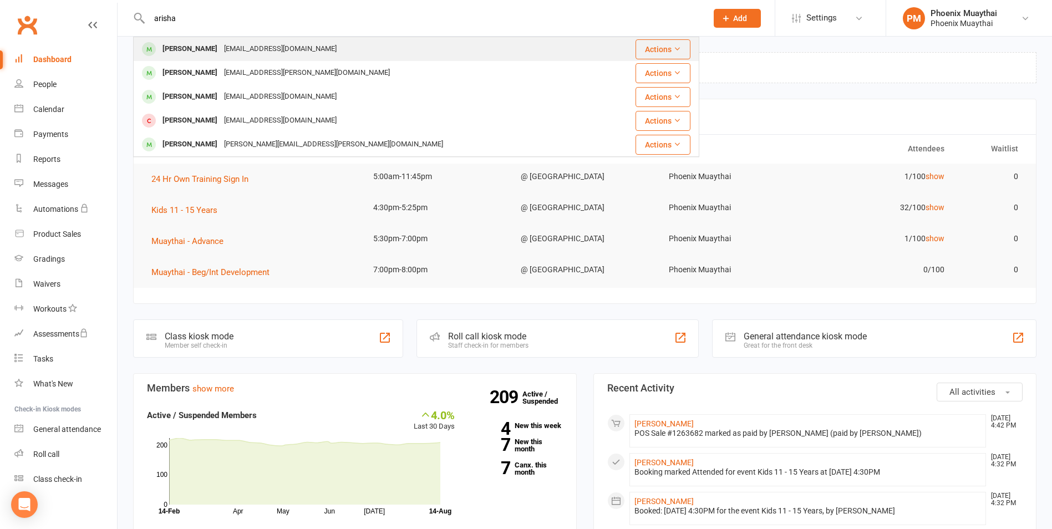
type input "arisha"
click at [195, 50] on div "[PERSON_NAME]" at bounding box center [190, 49] width 62 height 16
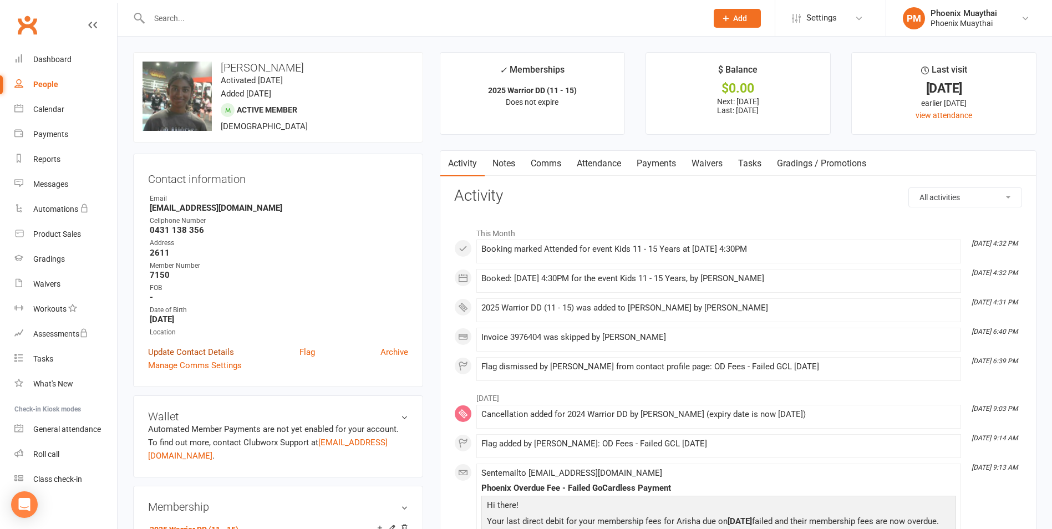
click at [193, 350] on link "Update Contact Details" at bounding box center [191, 352] width 86 height 13
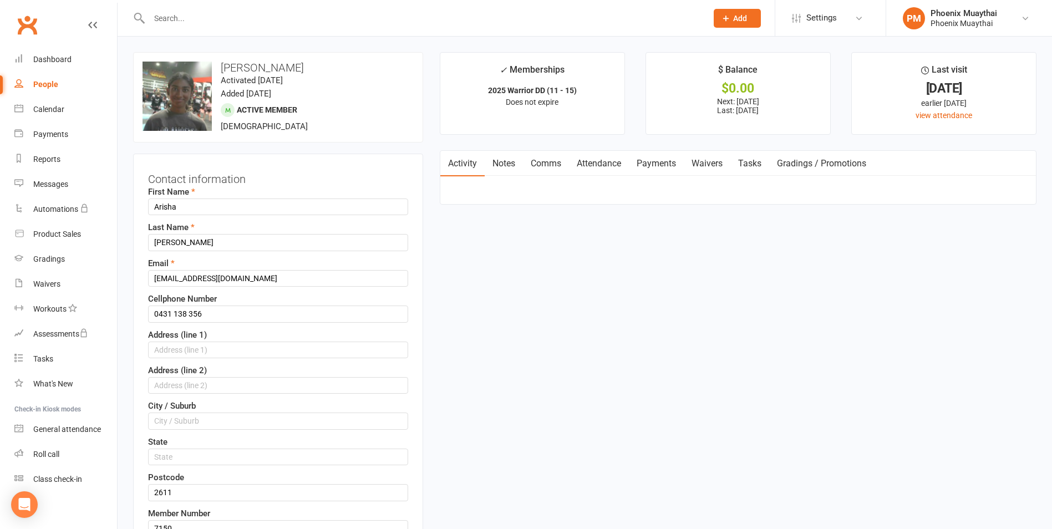
scroll to position [52, 0]
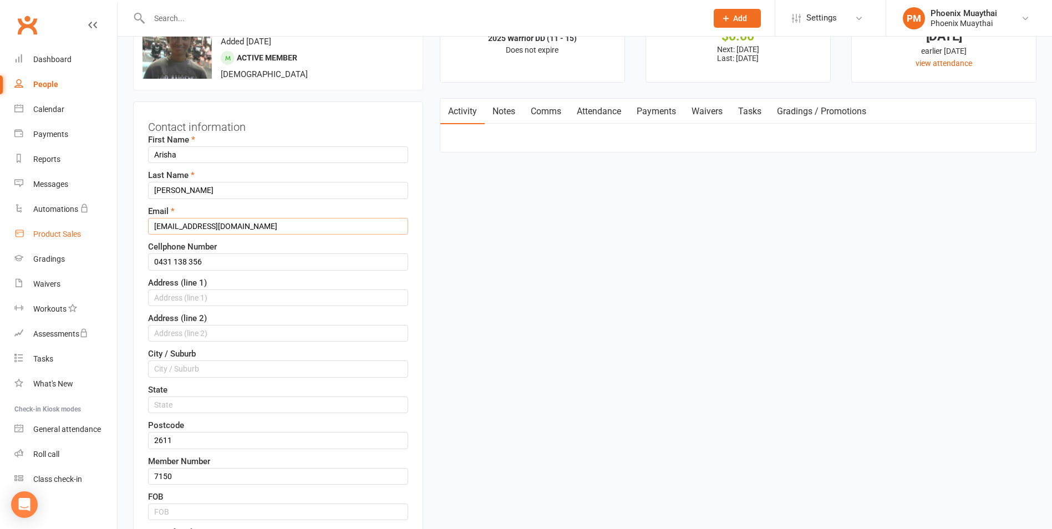
drag, startPoint x: 212, startPoint y: 225, endPoint x: 102, endPoint y: 224, distance: 110.4
paste input "jakiabinte"
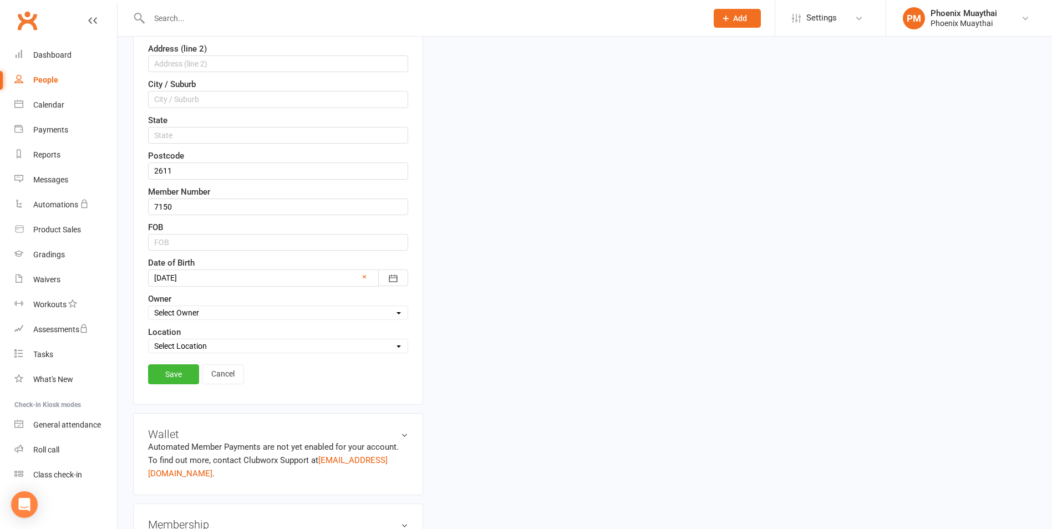
scroll to position [385, 0]
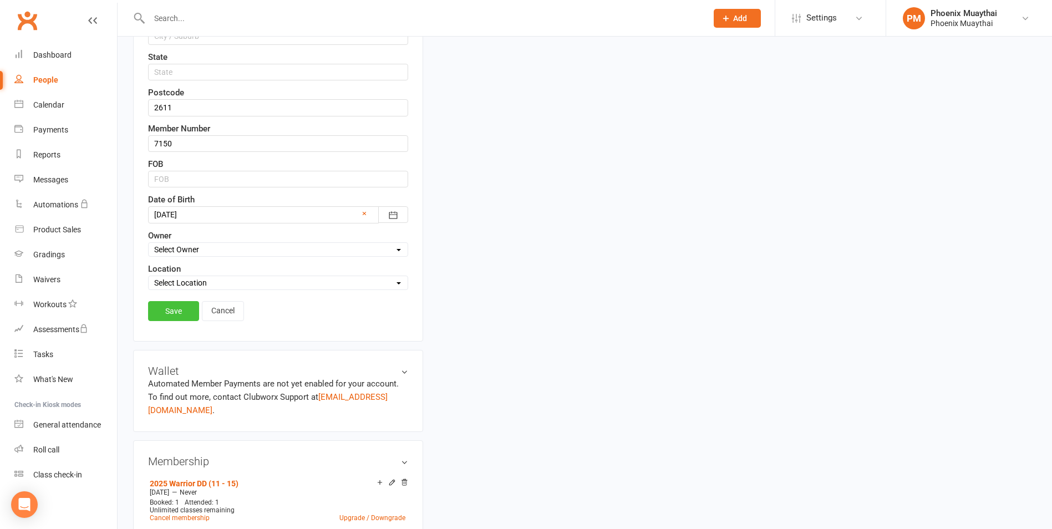
type input "jakiabinte@yahoo.com"
click at [168, 313] on link "Save" at bounding box center [173, 311] width 51 height 20
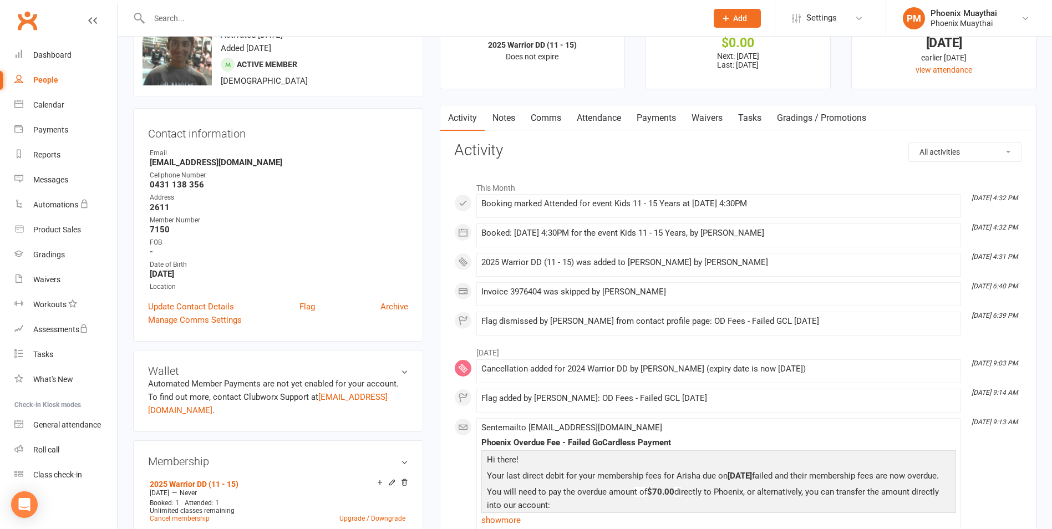
scroll to position [0, 0]
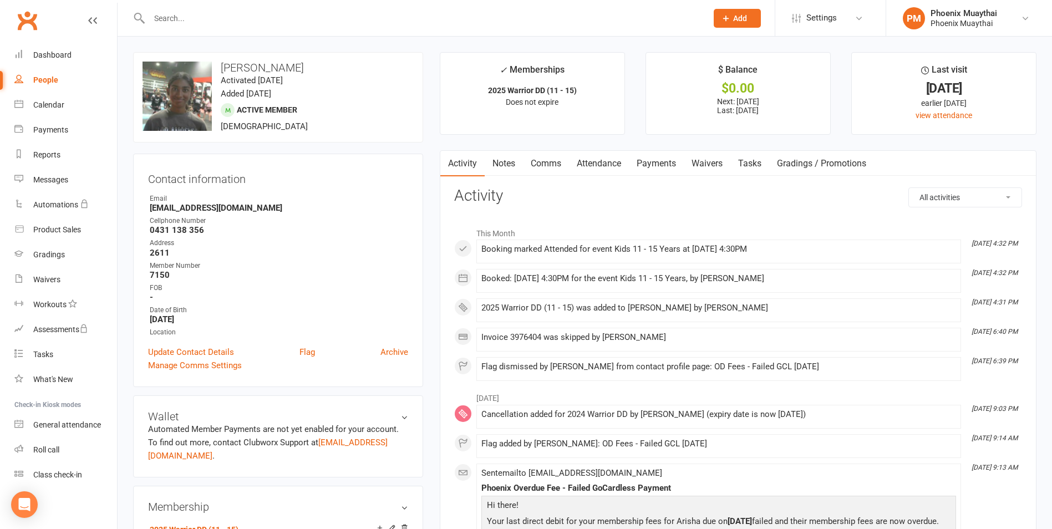
click at [553, 159] on link "Comms" at bounding box center [546, 164] width 46 height 26
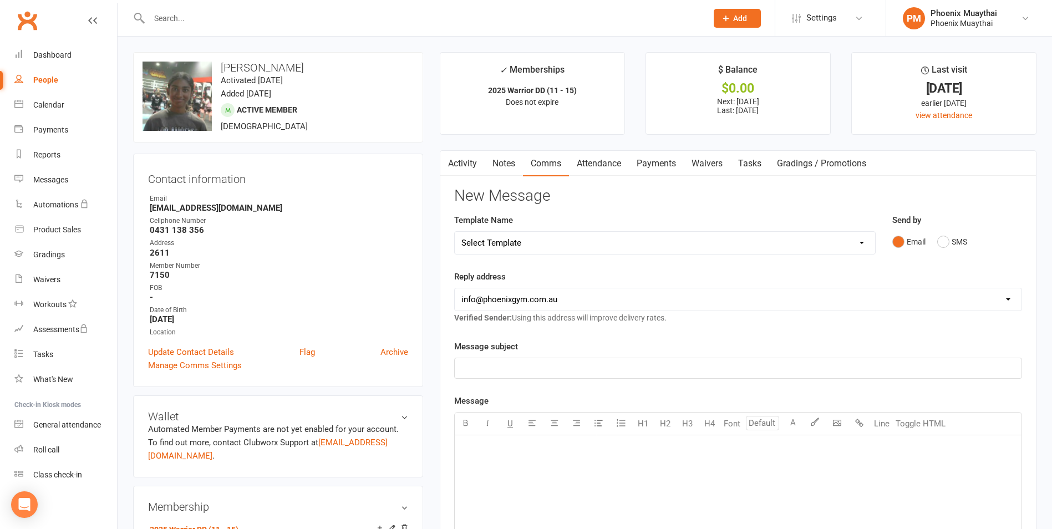
click at [511, 240] on select "Select Template [Email] Cancellation Confirmation - Member [Email] Cancellation…" at bounding box center [665, 243] width 420 height 22
select select "9"
click at [455, 232] on select "Select Template [Email] Cancellation Confirmation - Member [Email] Cancellation…" at bounding box center [665, 243] width 420 height 22
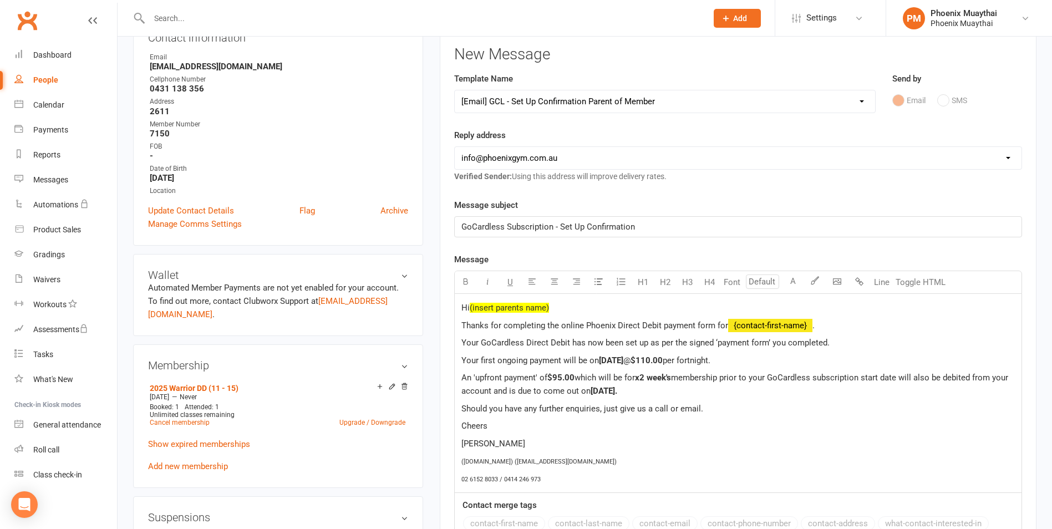
scroll to position [166, 0]
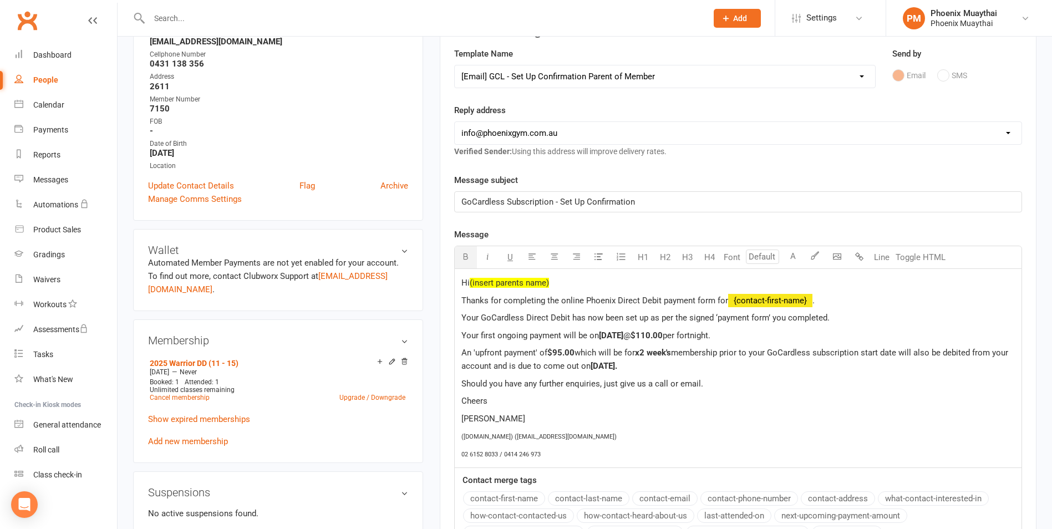
drag, startPoint x: 704, startPoint y: 333, endPoint x: 737, endPoint y: 339, distance: 33.9
click at [663, 334] on span "$110.00" at bounding box center [647, 336] width 32 height 10
click at [574, 351] on span "$95.00" at bounding box center [560, 353] width 27 height 10
click at [650, 354] on span "x2 week's" at bounding box center [653, 353] width 36 height 10
click at [617, 366] on span "Tuesday 25/08/2025." at bounding box center [604, 366] width 27 height 10
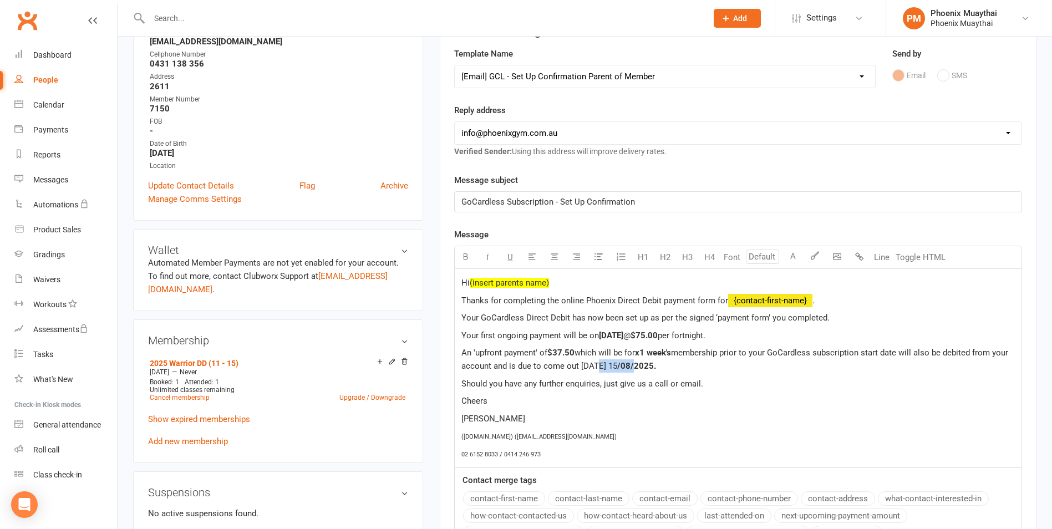
drag, startPoint x: 640, startPoint y: 368, endPoint x: 593, endPoint y: 368, distance: 46.6
click at [593, 368] on p "An 'upfront payment' of $37.50 which will be for x1 week's membership prior to …" at bounding box center [738, 359] width 554 height 27
click at [689, 369] on p "An 'upfront payment' of $37.50 which will be for x1 week's membership prior to …" at bounding box center [738, 359] width 554 height 27
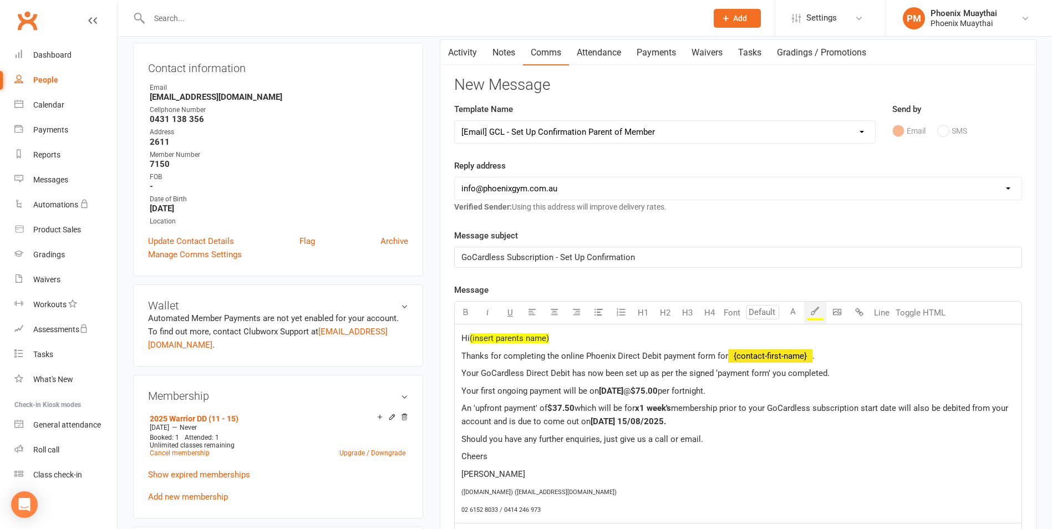
click at [567, 334] on p "Hi (insert parents name)" at bounding box center [738, 338] width 554 height 13
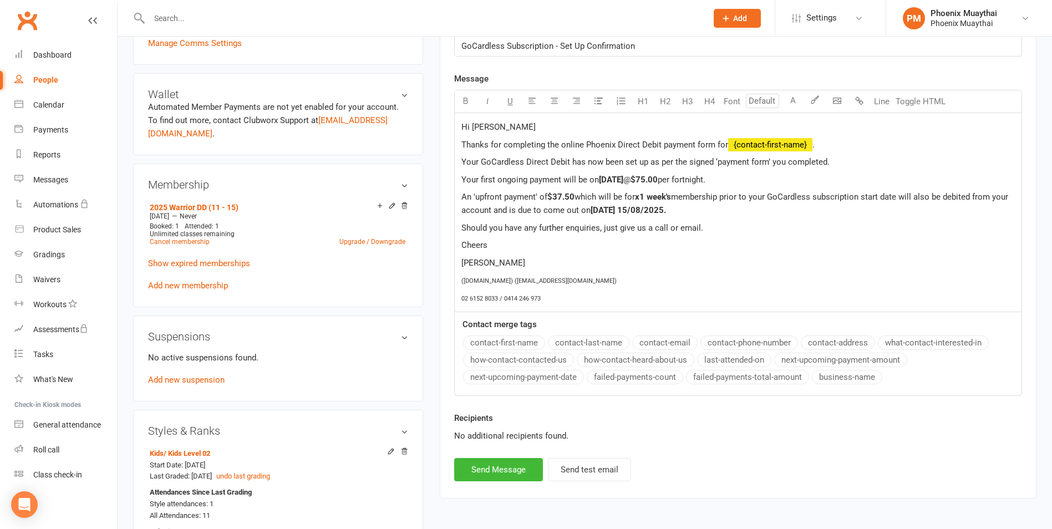
scroll to position [388, 0]
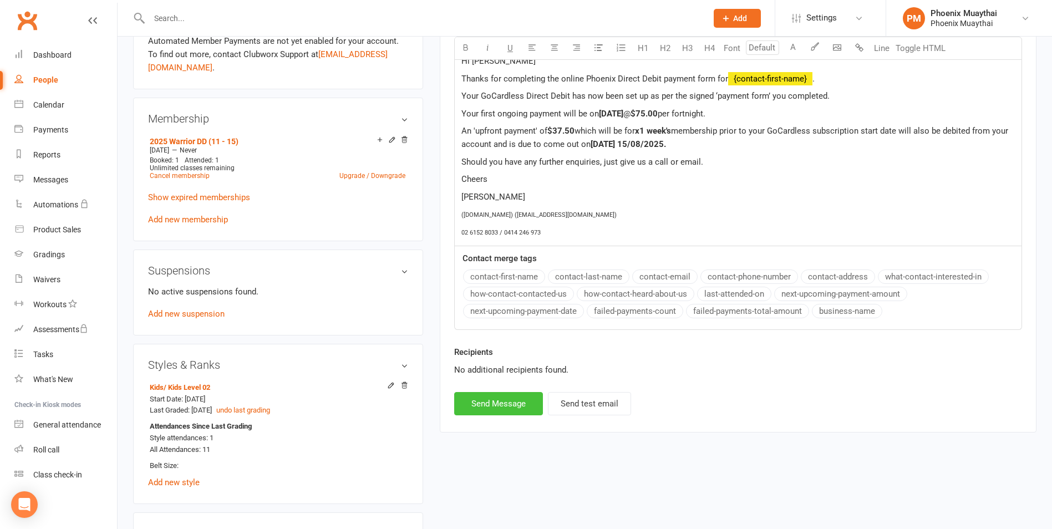
click at [486, 400] on button "Send Message" at bounding box center [498, 403] width 89 height 23
select select
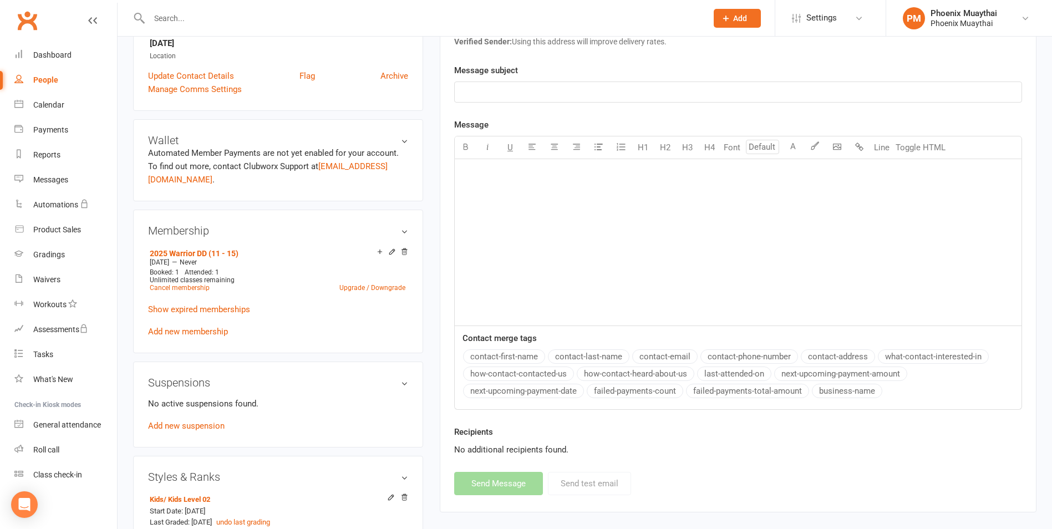
scroll to position [55, 0]
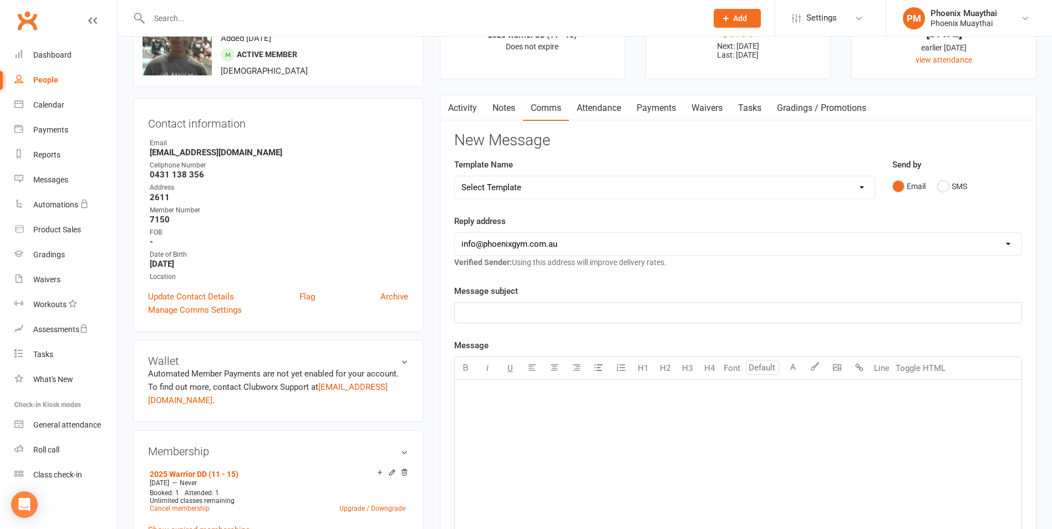
click at [45, 80] on div "People" at bounding box center [45, 79] width 25 height 9
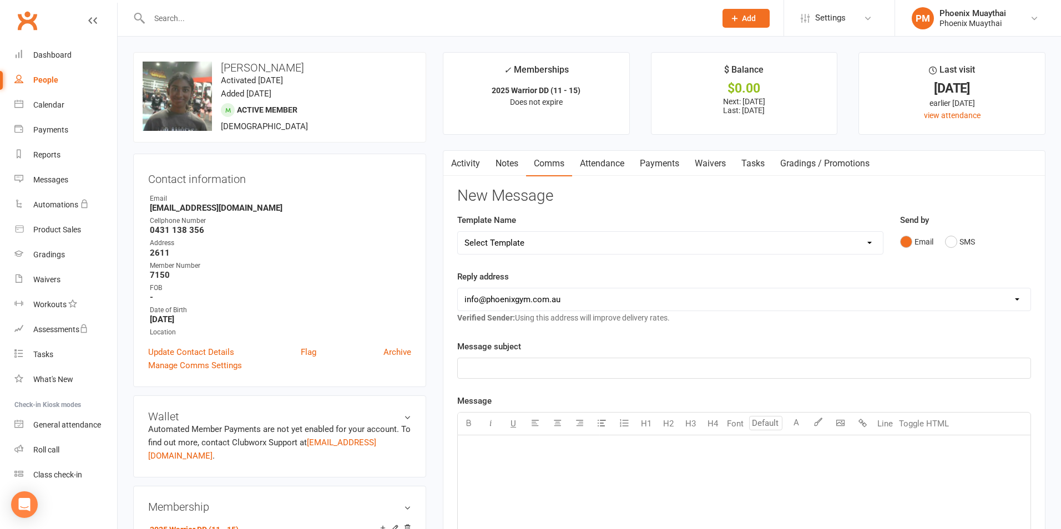
select select "100"
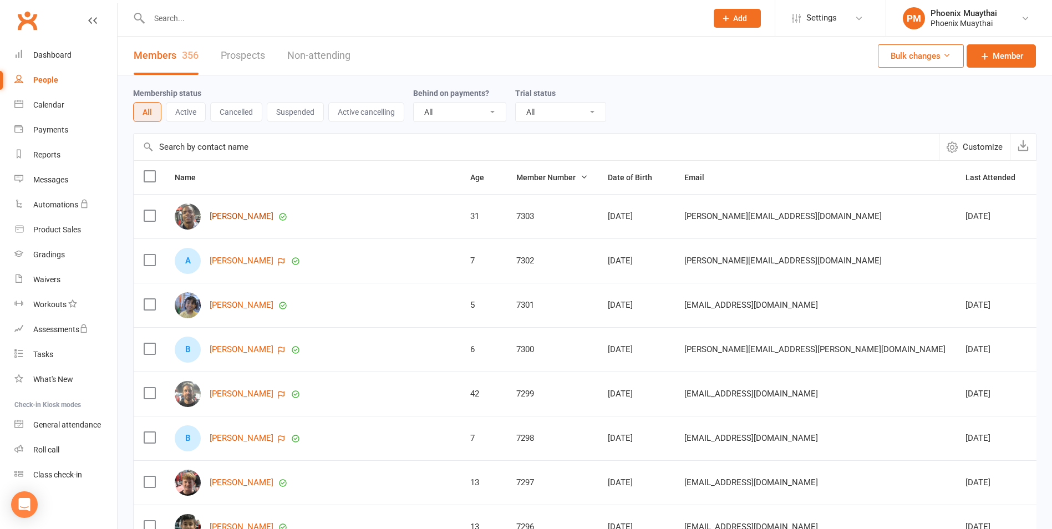
click at [240, 215] on link "Felix Chapoterera" at bounding box center [242, 216] width 64 height 9
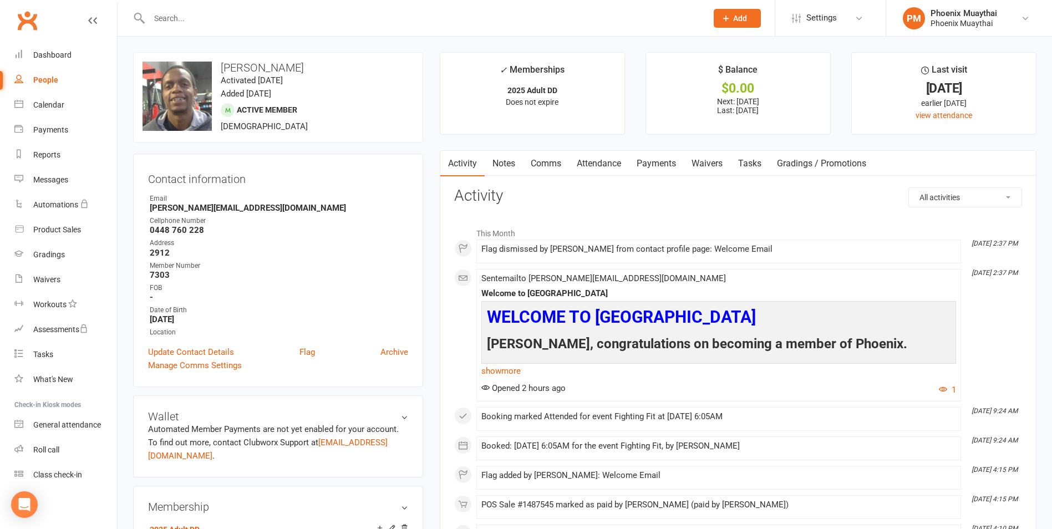
click at [544, 158] on link "Comms" at bounding box center [546, 164] width 46 height 26
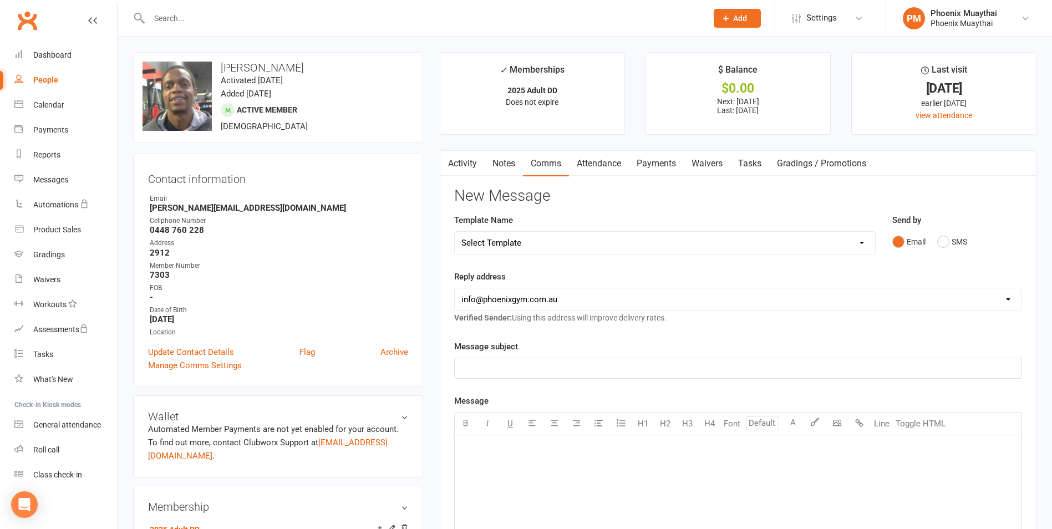
click at [531, 243] on select "Select Template [Email] Cancellation Confirmation - Member [Email] Cancellation…" at bounding box center [665, 243] width 420 height 22
select select "7"
click at [455, 232] on select "Select Template [Email] Cancellation Confirmation - Member [Email] Cancellation…" at bounding box center [665, 243] width 420 height 22
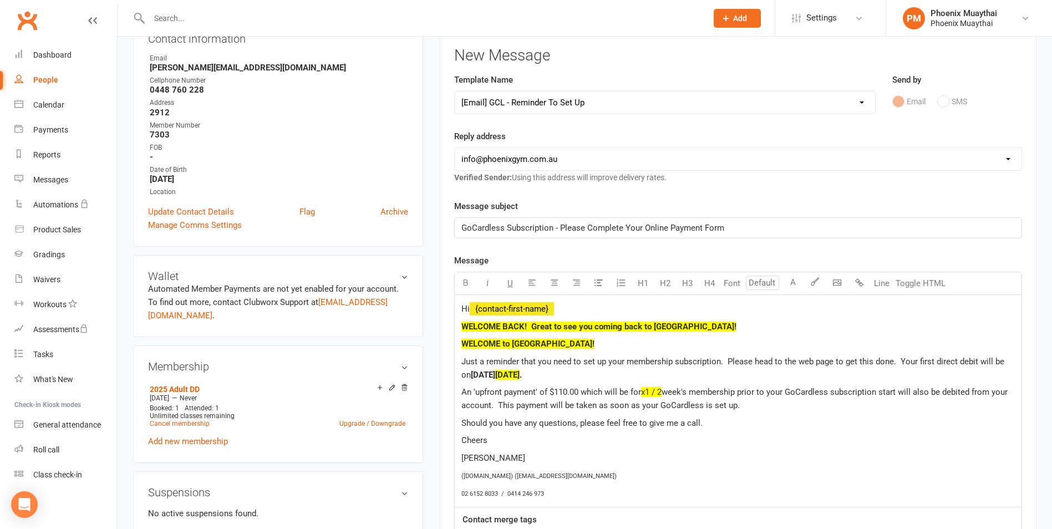
scroll to position [166, 0]
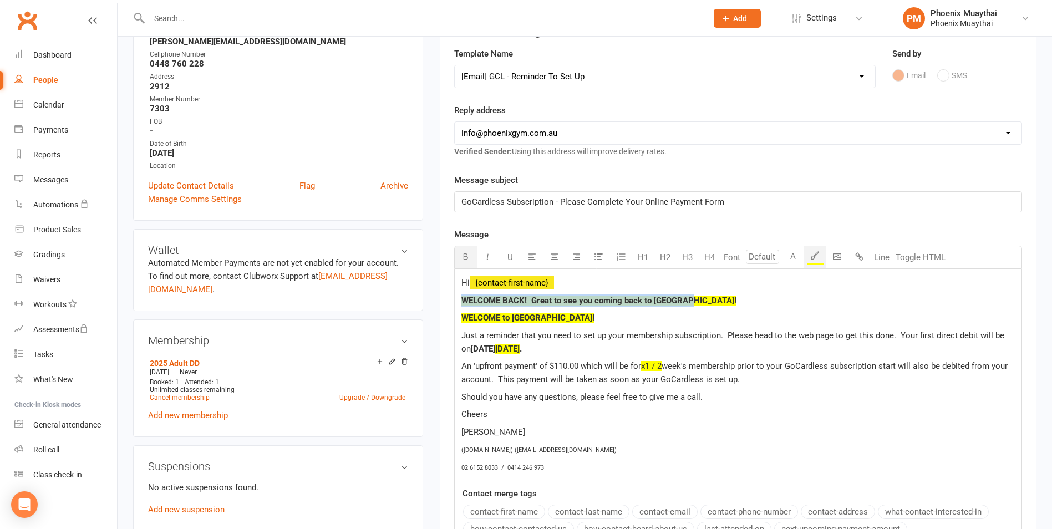
drag, startPoint x: 695, startPoint y: 301, endPoint x: 456, endPoint y: 303, distance: 239.1
click at [458, 302] on div "Hi ﻿ {contact-first-name} WELCOME BACK! Great to see you coming back to PHOENIX…" at bounding box center [738, 375] width 567 height 212
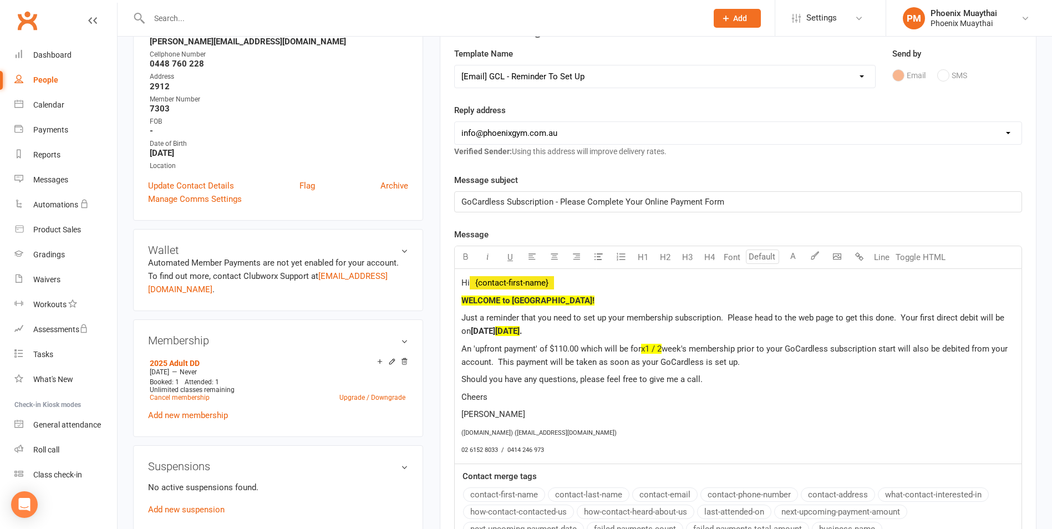
drag, startPoint x: 500, startPoint y: 331, endPoint x: 509, endPoint y: 331, distance: 8.9
click at [501, 331] on span "11/08/2025" at bounding box center [507, 331] width 24 height 10
drag, startPoint x: 562, startPoint y: 298, endPoint x: 460, endPoint y: 302, distance: 102.1
click at [460, 302] on div "Hi ﻿ {contact-first-name} WELCOME to PHOENIX! Just a reminder that you need to …" at bounding box center [738, 366] width 567 height 195
click at [820, 260] on button "button" at bounding box center [815, 257] width 22 height 22
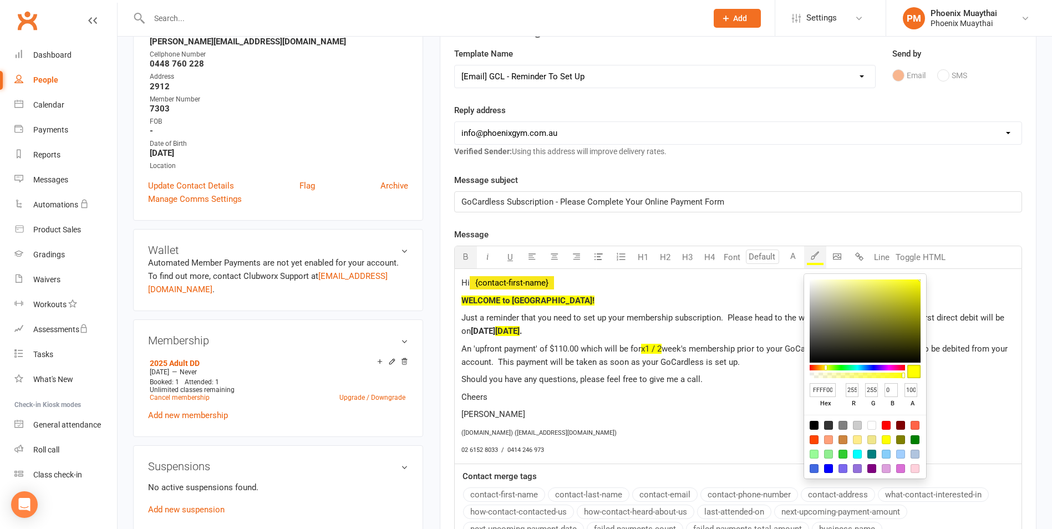
click at [870, 425] on div at bounding box center [871, 425] width 9 height 9
type input "FFFFFF"
type input "255"
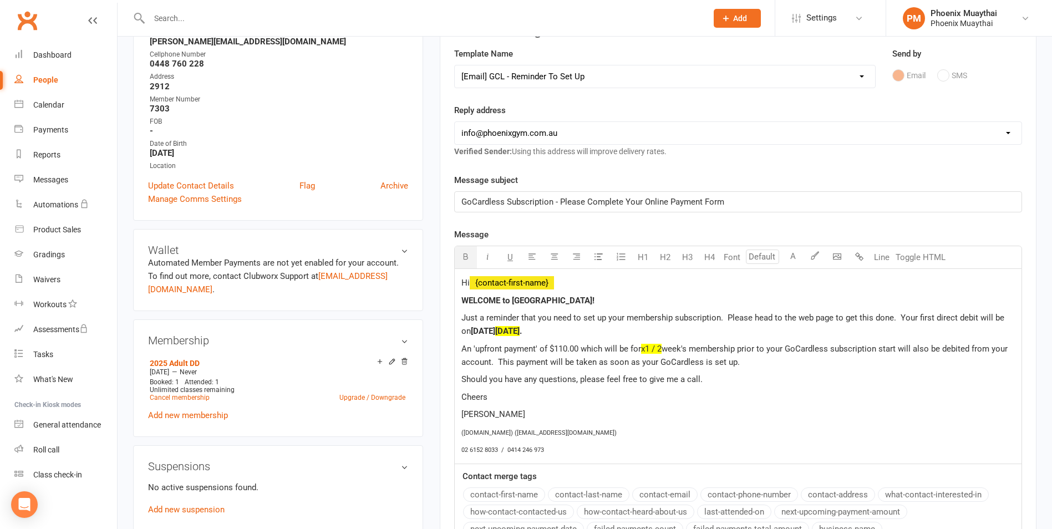
drag, startPoint x: 562, startPoint y: 330, endPoint x: 481, endPoint y: 325, distance: 80.6
click at [481, 325] on p "Just a reminder that you need to set up your membership subscription. Please he…" at bounding box center [738, 324] width 554 height 27
click at [818, 254] on icon "button" at bounding box center [815, 255] width 8 height 8
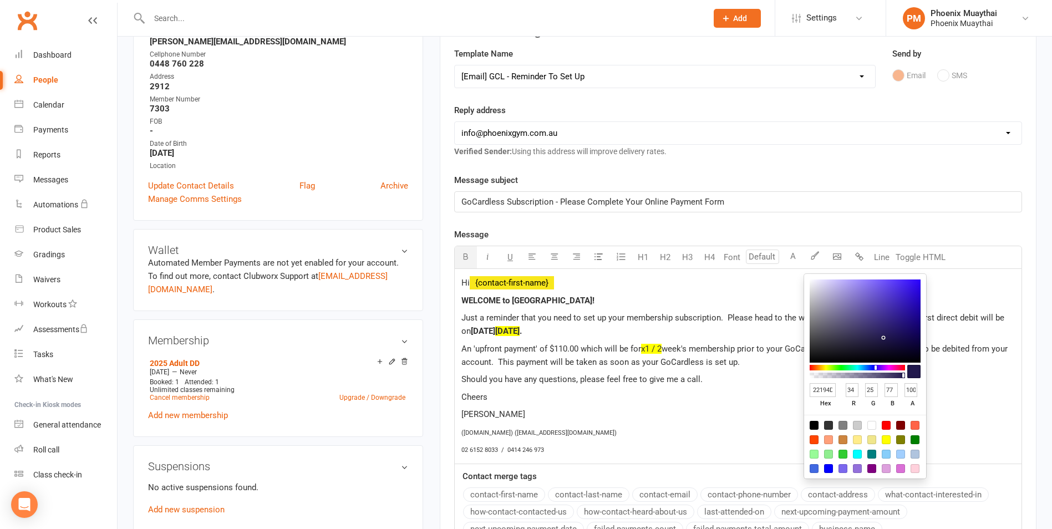
click at [870, 421] on div at bounding box center [871, 425] width 9 height 9
type input "FFFFFF"
type input "255"
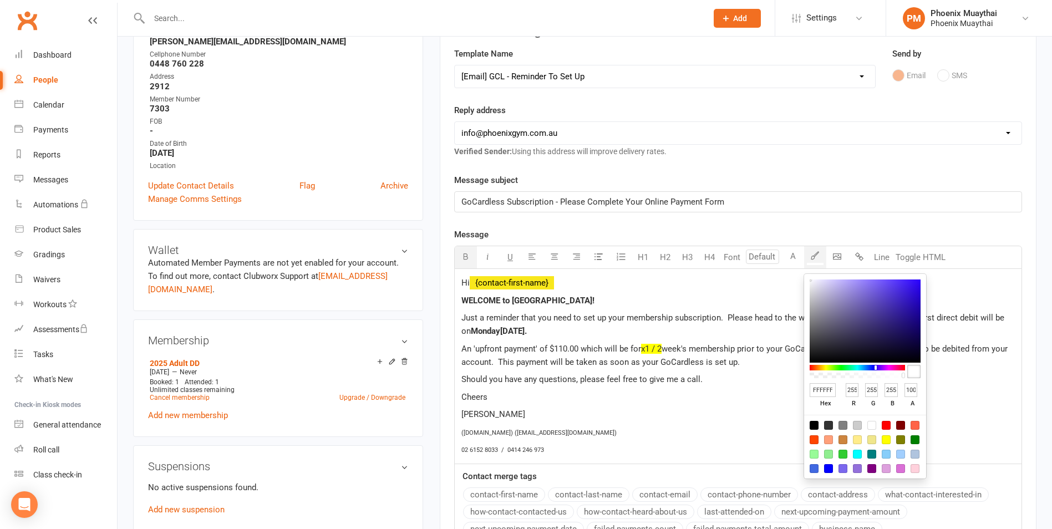
click at [779, 376] on p "Should you have any questions, please feel free to give me a call." at bounding box center [738, 379] width 554 height 13
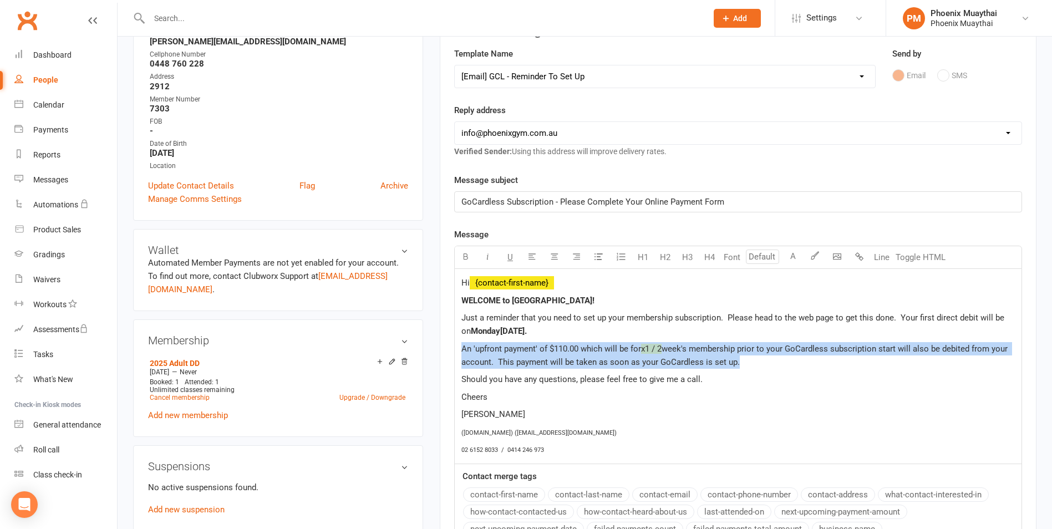
drag, startPoint x: 741, startPoint y: 361, endPoint x: 461, endPoint y: 353, distance: 280.2
click at [461, 353] on p "An 'upfront payment' of $110.00 which will be for x1 / 2 week's membership prio…" at bounding box center [738, 355] width 554 height 27
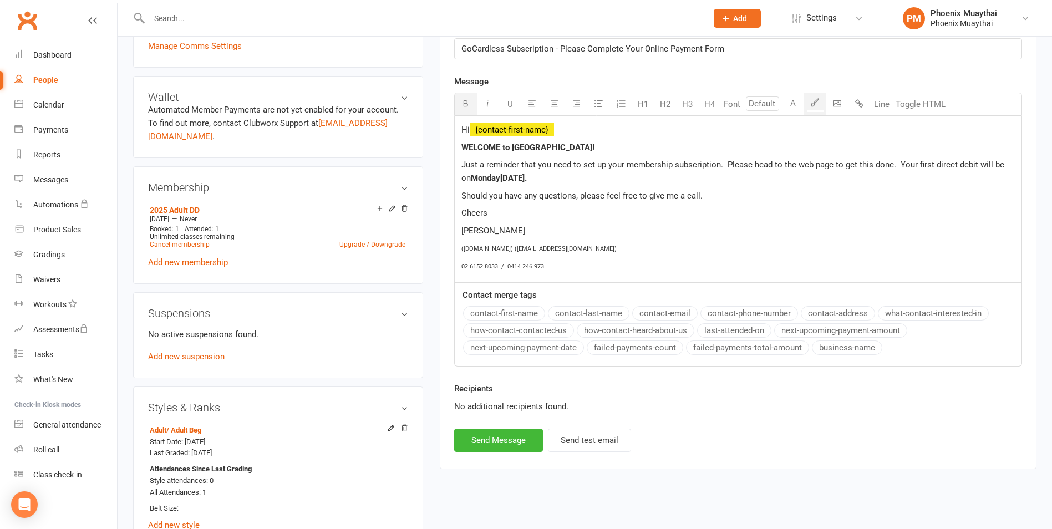
scroll to position [333, 0]
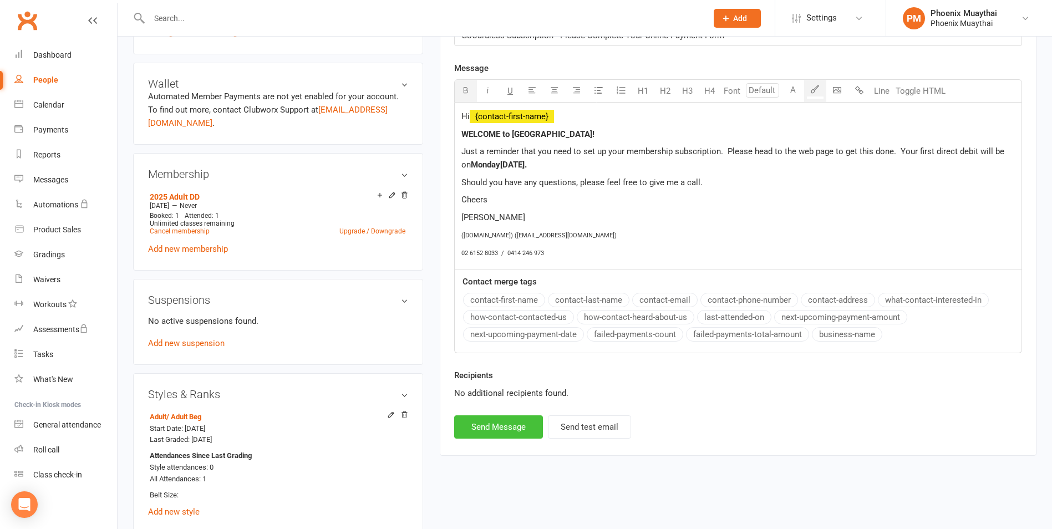
click at [487, 425] on button "Send Message" at bounding box center [498, 426] width 89 height 23
select select
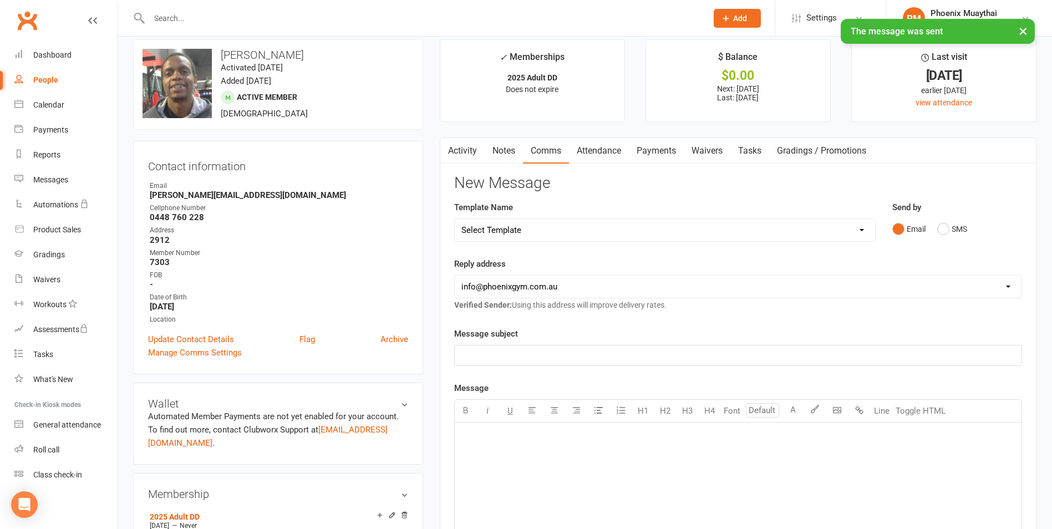
scroll to position [0, 0]
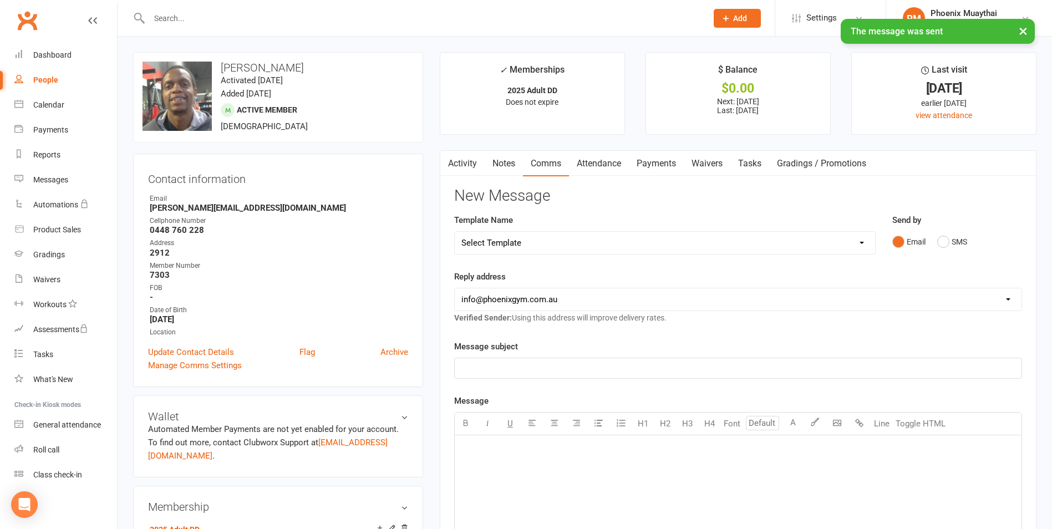
click at [464, 160] on link "Activity" at bounding box center [462, 164] width 44 height 26
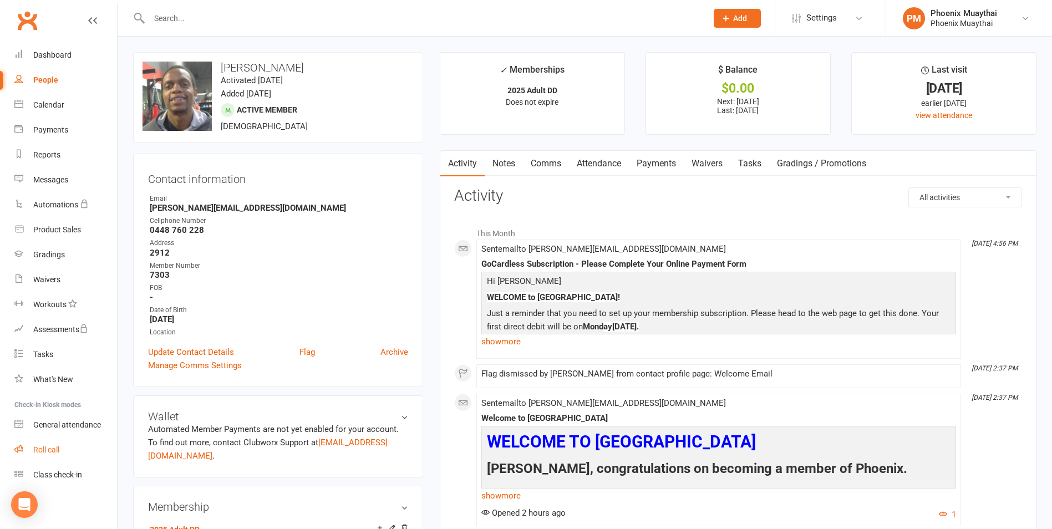
click at [52, 451] on div "Roll call" at bounding box center [46, 449] width 26 height 9
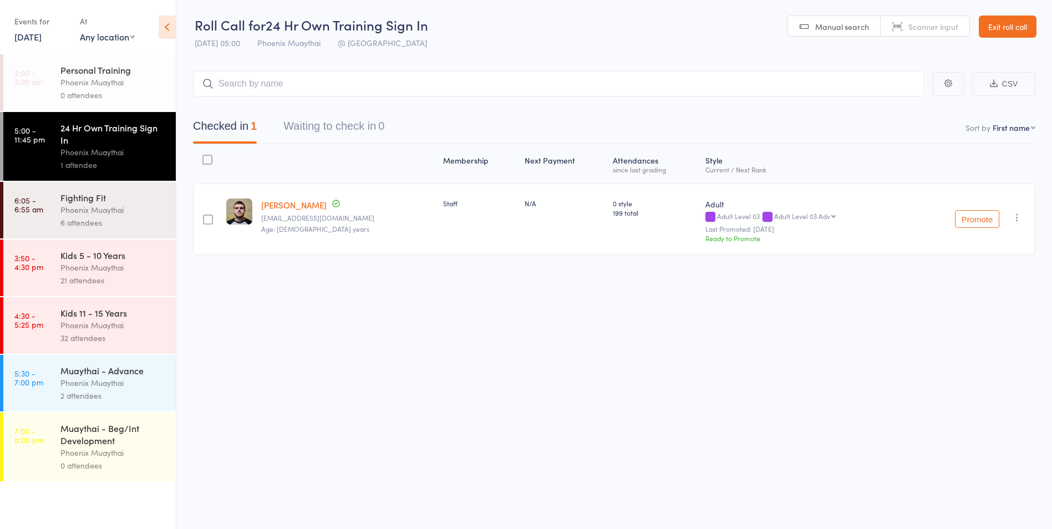
click at [42, 33] on link "[DATE]" at bounding box center [27, 37] width 27 height 12
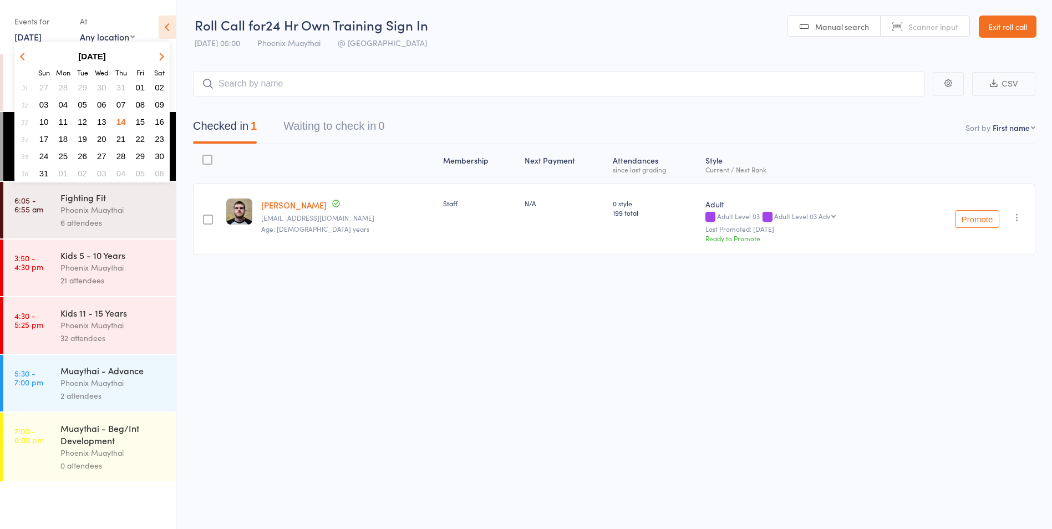
click at [101, 121] on span "13" at bounding box center [101, 121] width 9 height 9
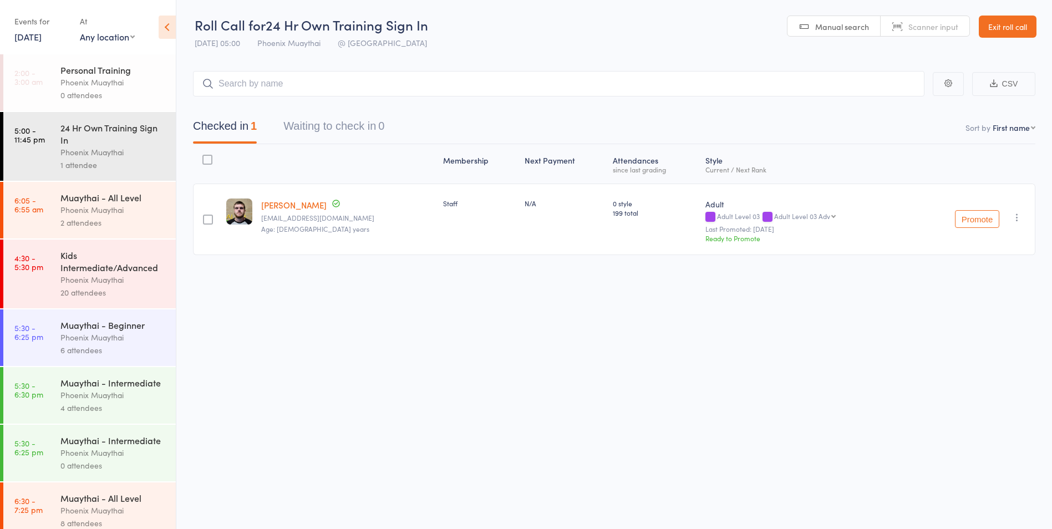
click at [103, 389] on div "Muaythai - Intermediate" at bounding box center [113, 383] width 106 height 12
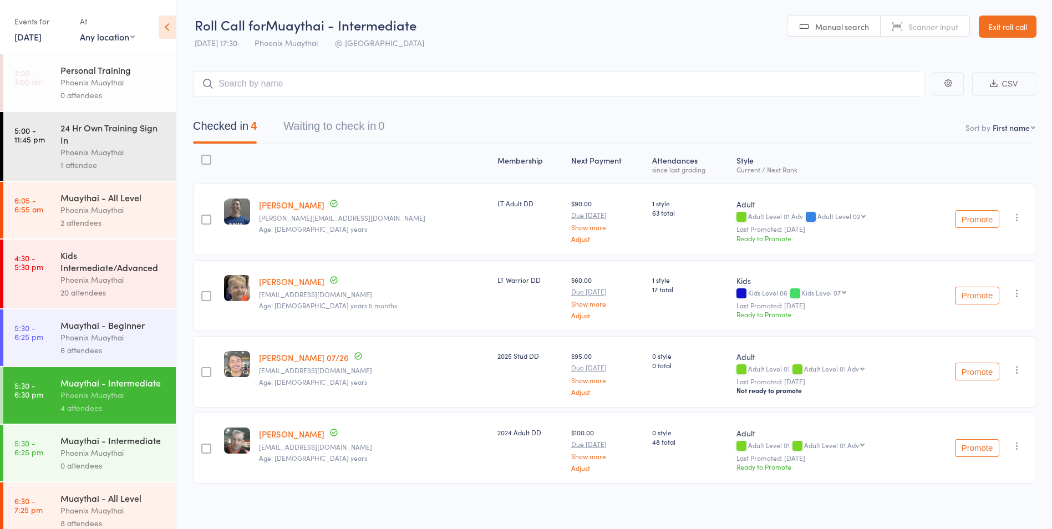
click at [112, 333] on div "Phoenix Muaythai" at bounding box center [113, 337] width 106 height 13
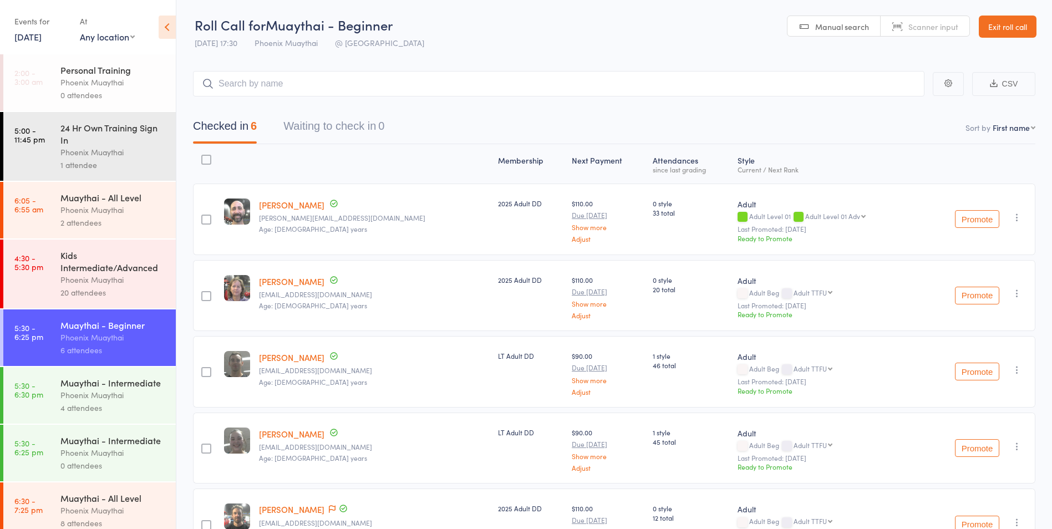
click at [42, 34] on link "13 Aug, 2025" at bounding box center [27, 37] width 27 height 12
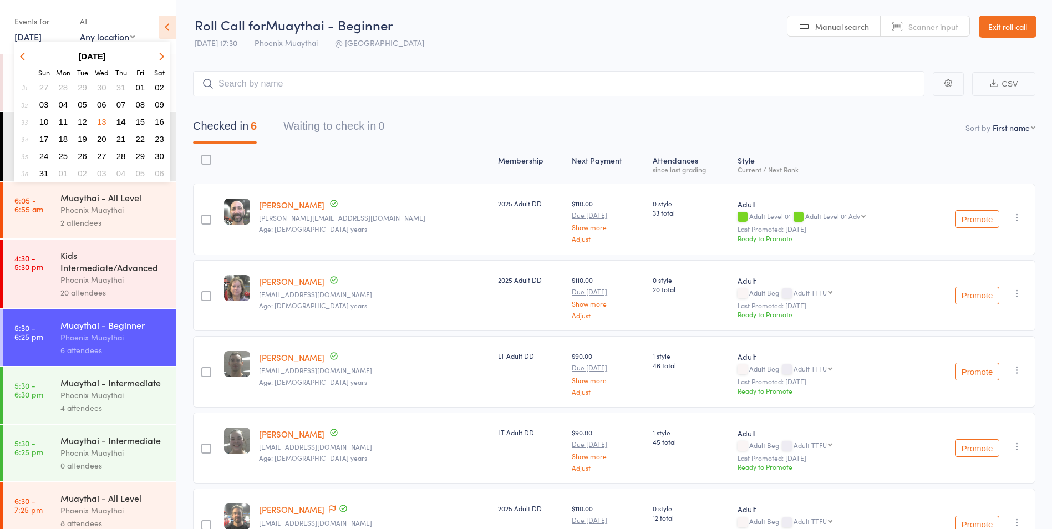
click at [104, 104] on span "06" at bounding box center [101, 104] width 9 height 9
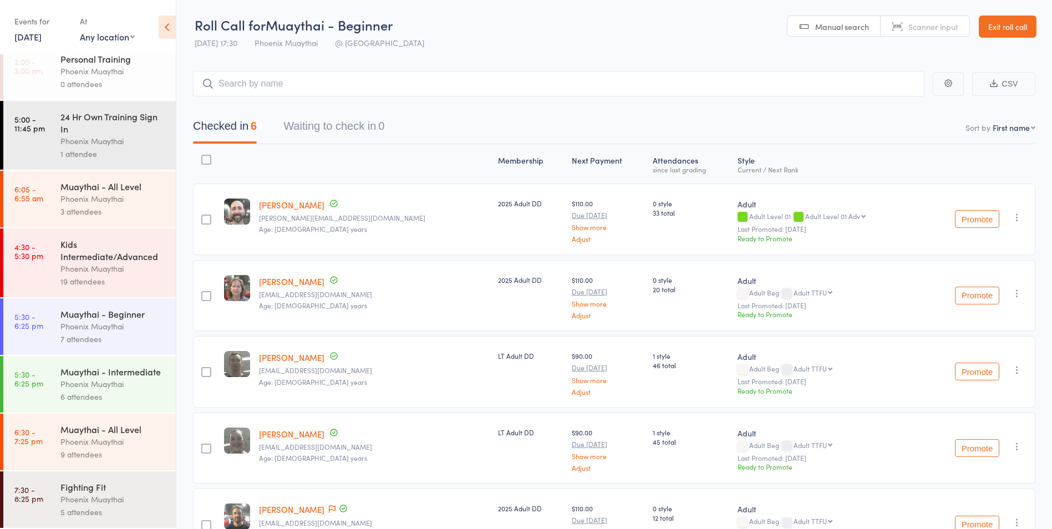
scroll to position [23, 0]
click at [111, 320] on div "Phoenix Muaythai" at bounding box center [113, 326] width 106 height 13
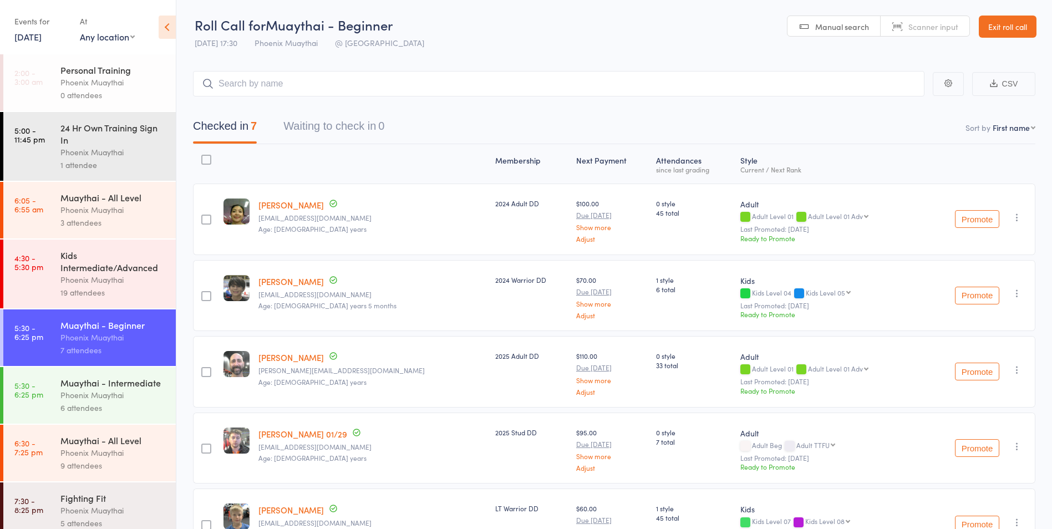
click at [94, 389] on div "Muaythai - Intermediate" at bounding box center [113, 383] width 106 height 12
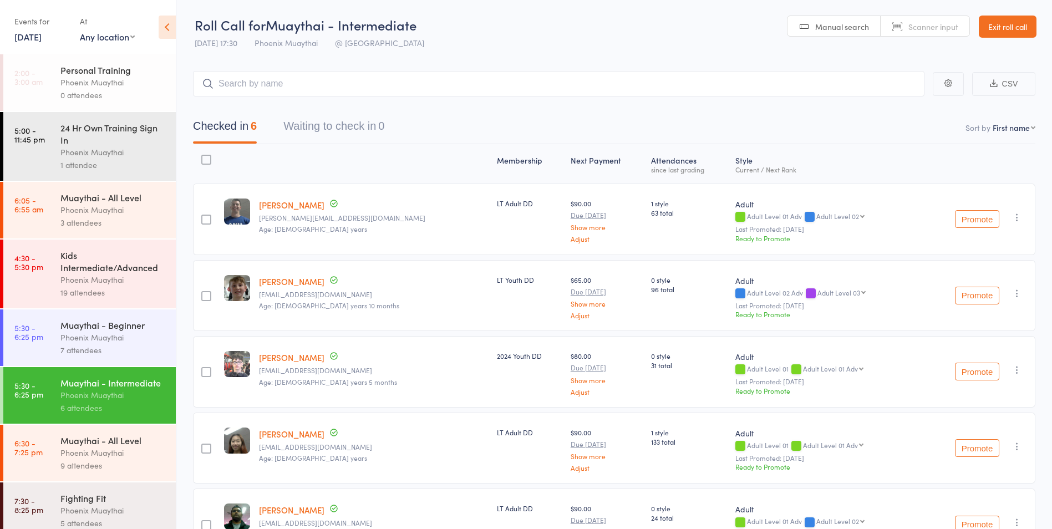
click at [1000, 26] on link "Exit roll call" at bounding box center [1008, 27] width 58 height 22
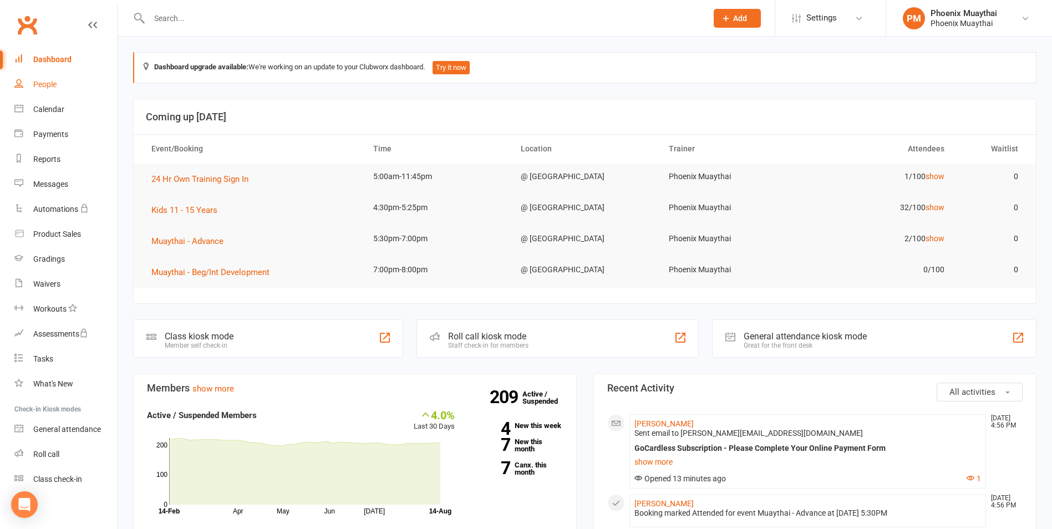
click at [45, 80] on div "People" at bounding box center [44, 84] width 23 height 9
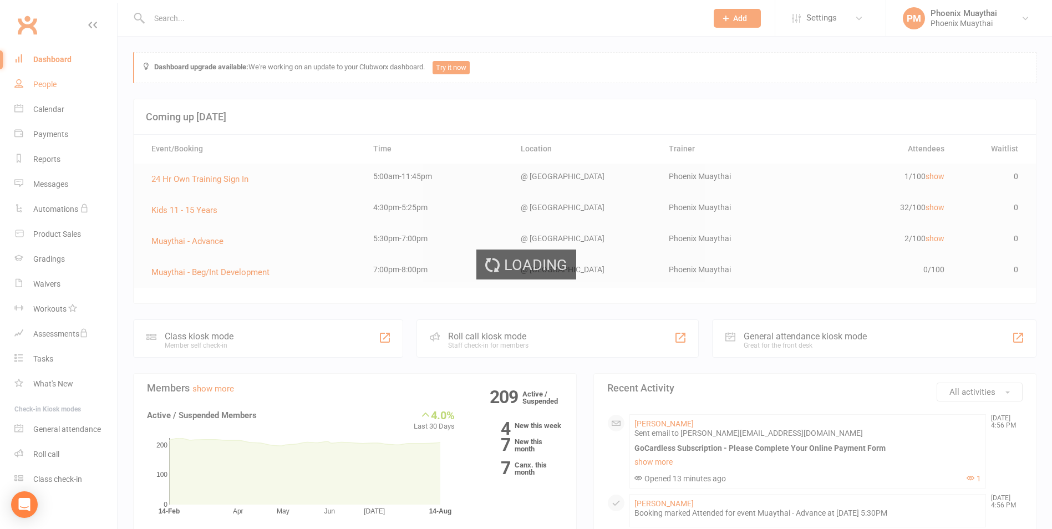
select select "100"
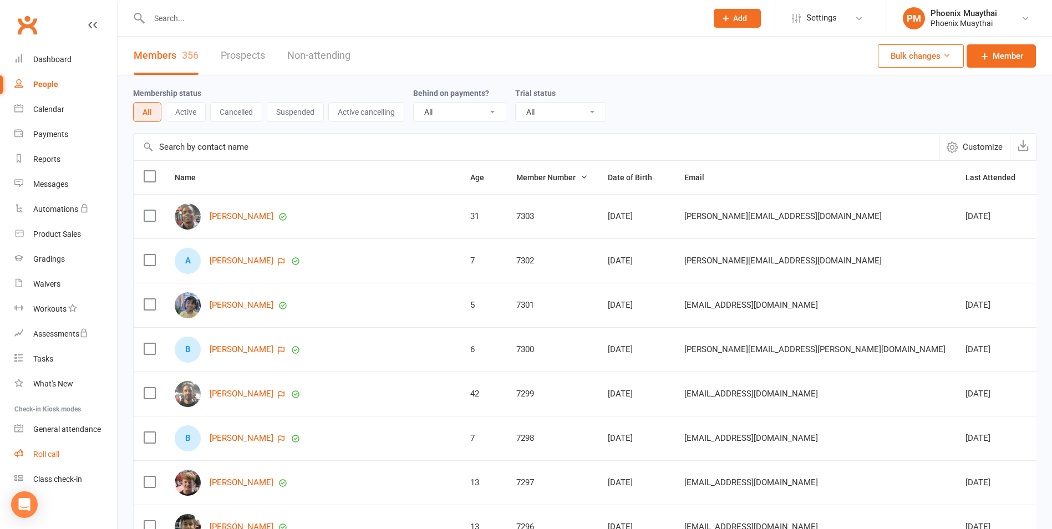
click at [44, 449] on link "Roll call" at bounding box center [65, 454] width 103 height 25
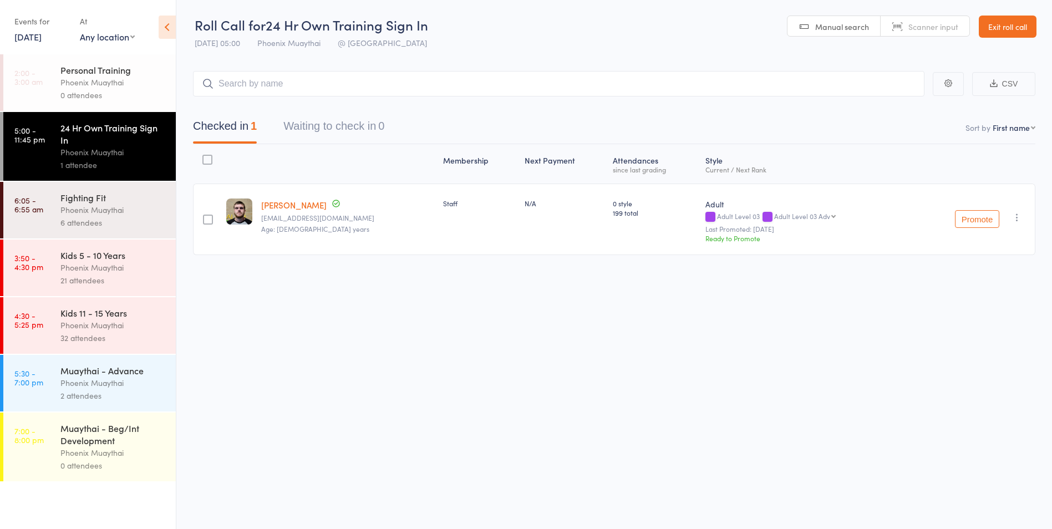
click at [244, 82] on input "search" at bounding box center [559, 84] width 732 height 26
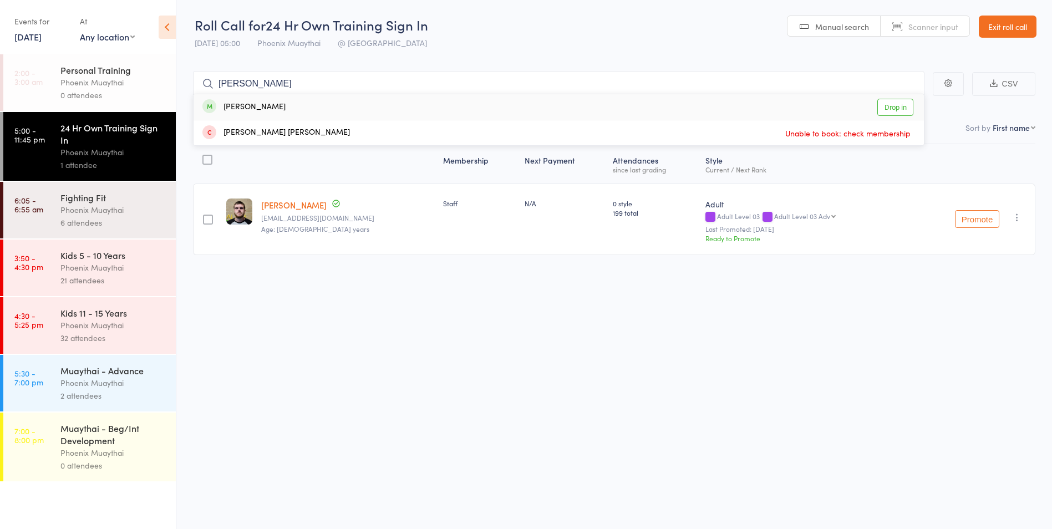
type input "[PERSON_NAME]"
click at [239, 106] on div "[PERSON_NAME]" at bounding box center [243, 107] width 83 height 13
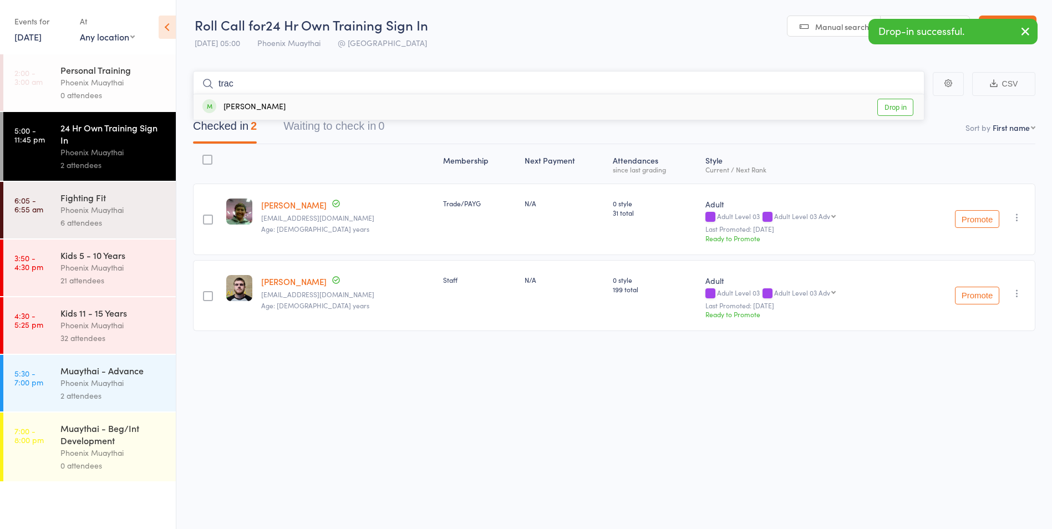
type input "trac"
click at [247, 106] on div "[PERSON_NAME]" at bounding box center [243, 107] width 83 height 13
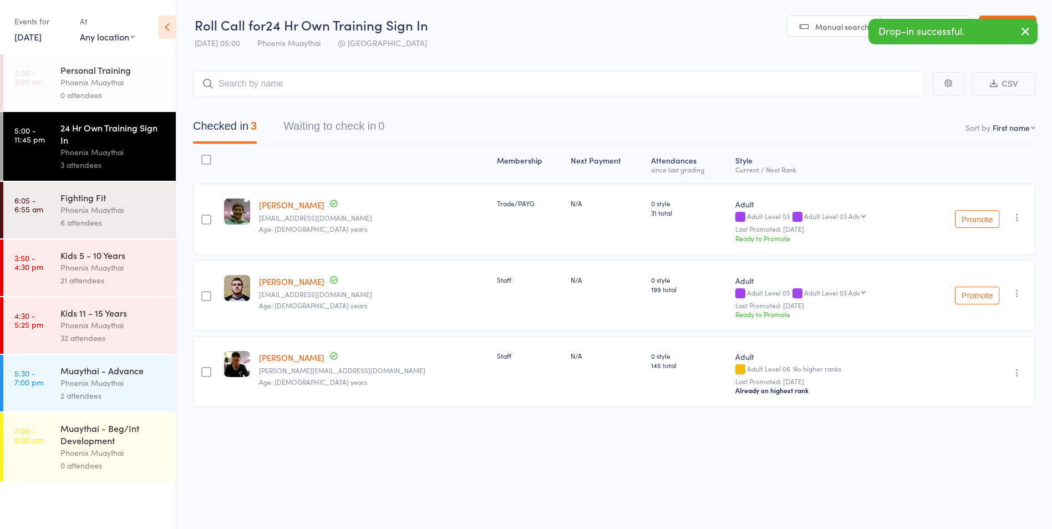
click at [102, 382] on div "Phoenix Muaythai" at bounding box center [113, 383] width 106 height 13
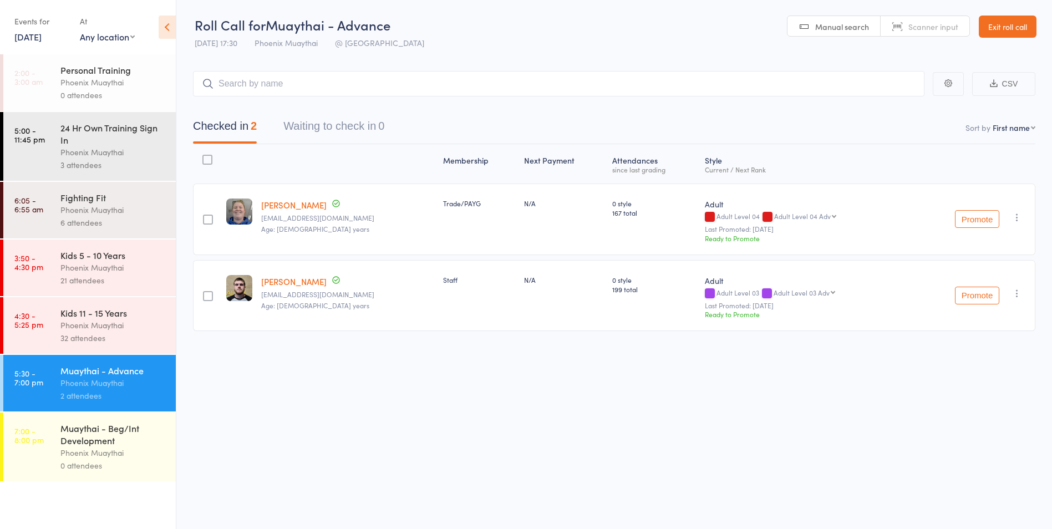
click at [85, 330] on div "Phoenix Muaythai" at bounding box center [113, 325] width 106 height 13
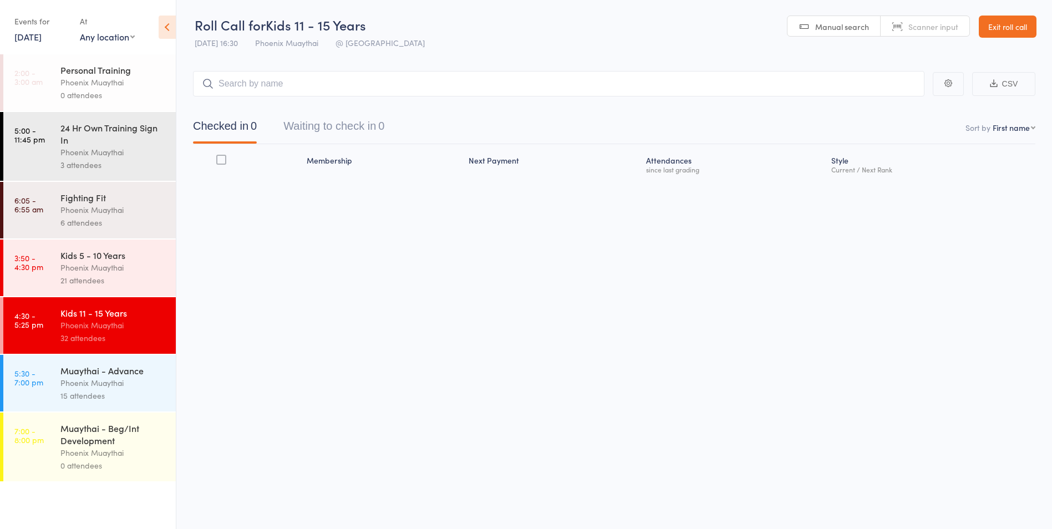
click at [111, 395] on div "15 attendees" at bounding box center [113, 395] width 106 height 13
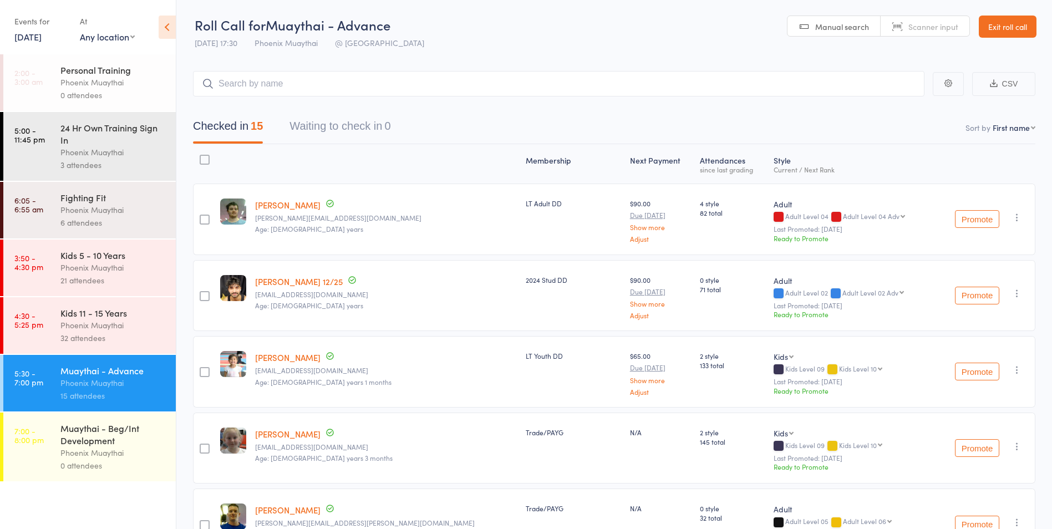
click at [1012, 26] on link "Exit roll call" at bounding box center [1008, 27] width 58 height 22
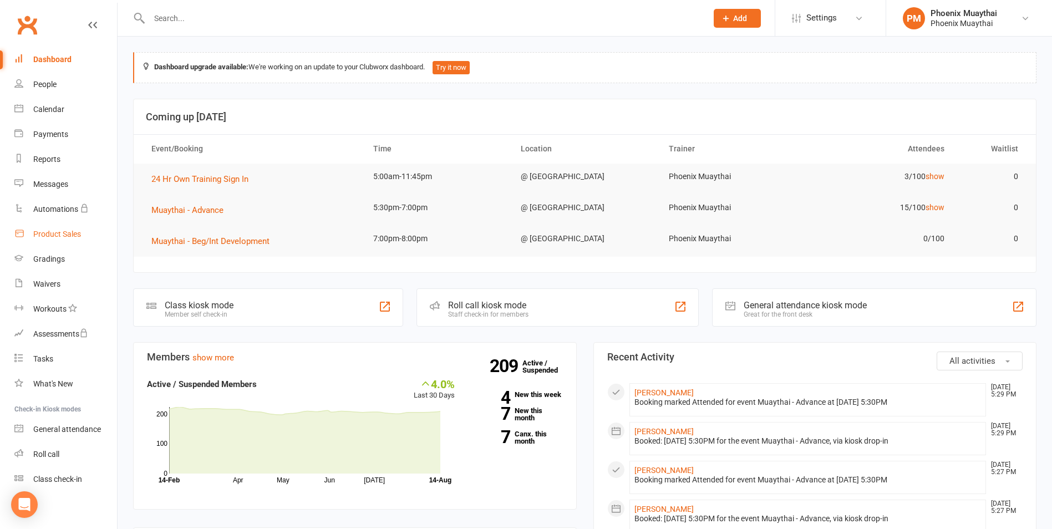
click at [62, 237] on div "Product Sales" at bounding box center [57, 234] width 48 height 9
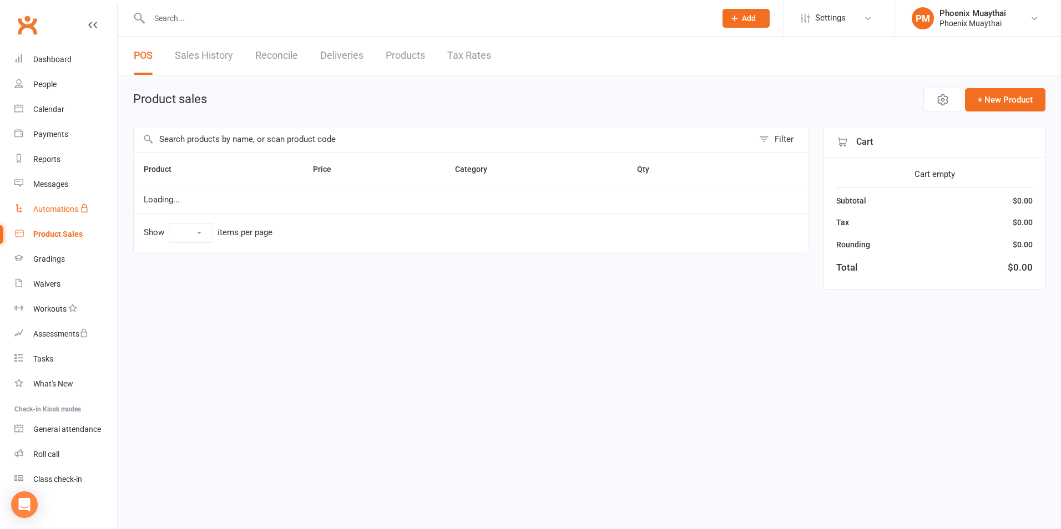
select select "100"
click at [232, 140] on input "text" at bounding box center [444, 139] width 620 height 26
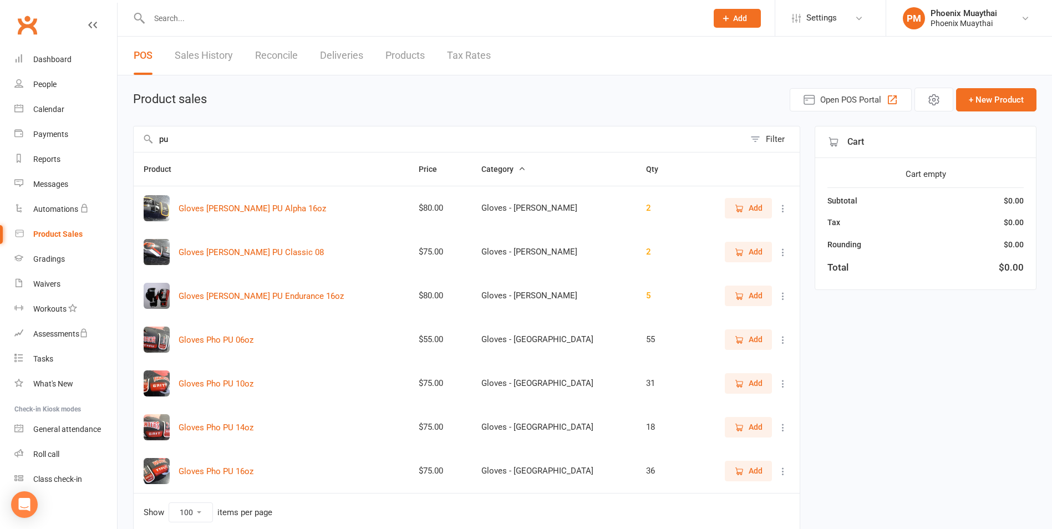
type input "pu"
click at [737, 384] on icon "button" at bounding box center [739, 384] width 10 height 10
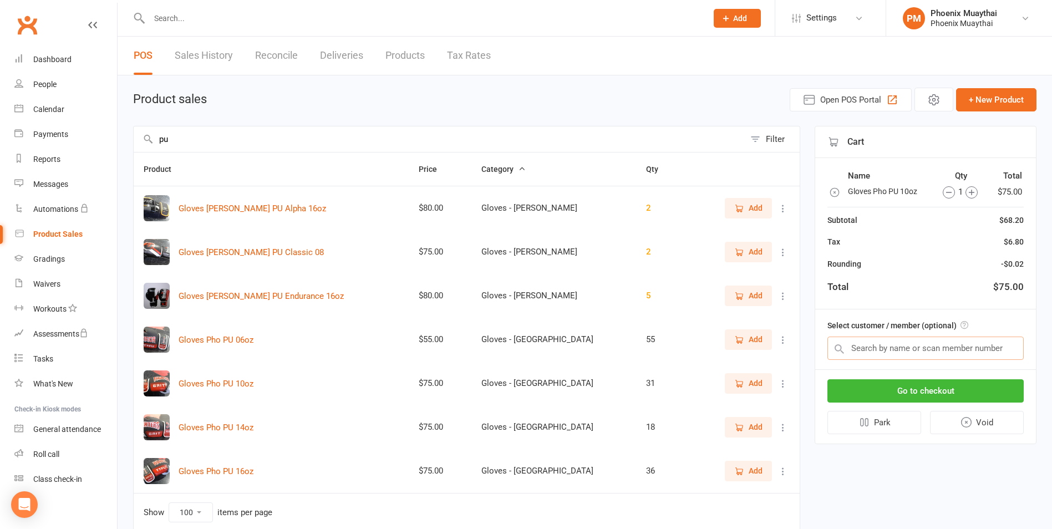
click at [867, 345] on input "text" at bounding box center [926, 348] width 196 height 23
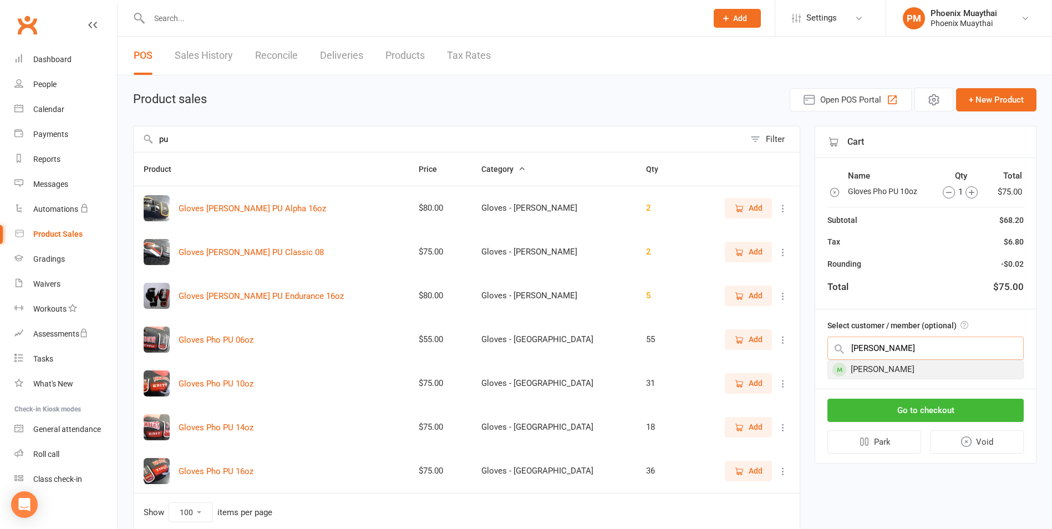
type input "[PERSON_NAME]"
click at [879, 368] on div "[PERSON_NAME]" at bounding box center [925, 370] width 195 height 18
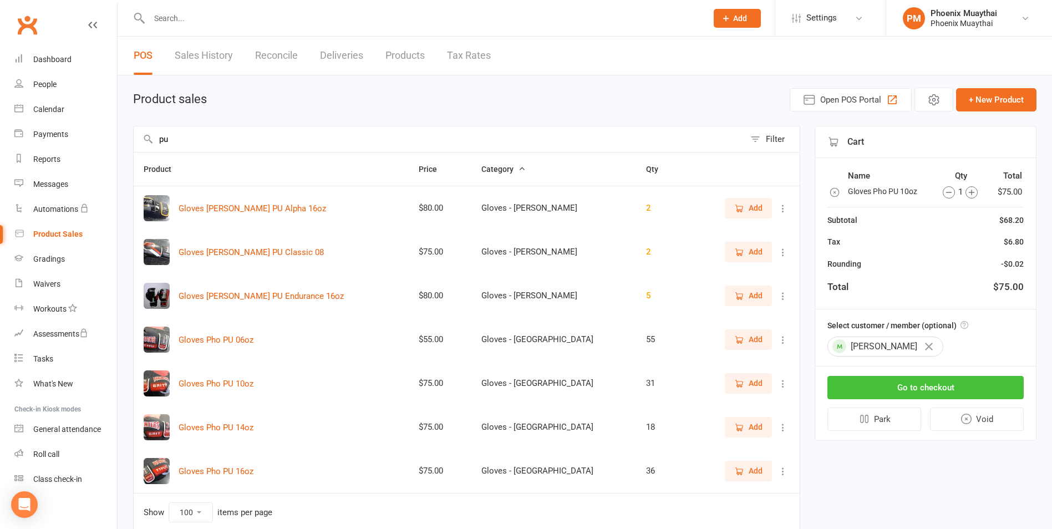
click at [927, 385] on button "Go to checkout" at bounding box center [926, 387] width 196 height 23
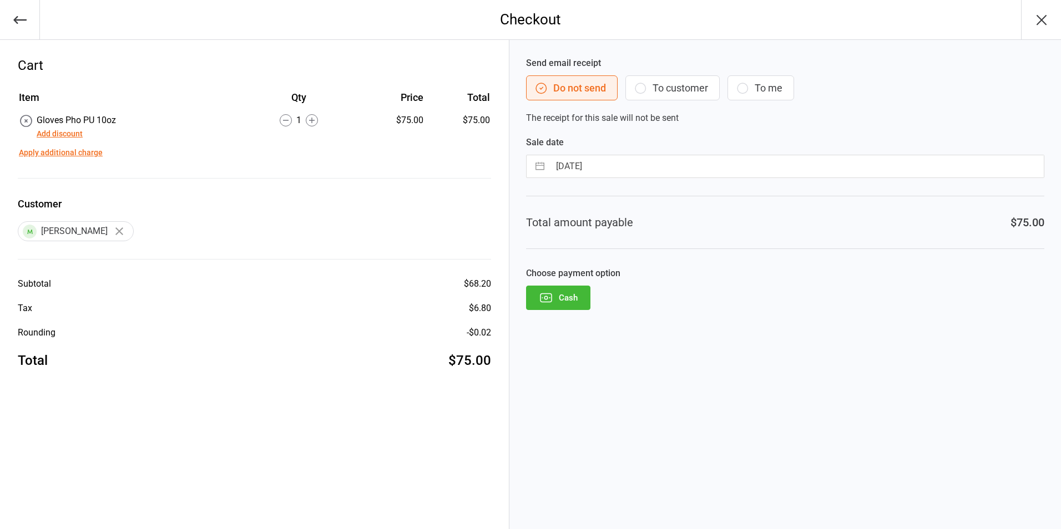
drag, startPoint x: 564, startPoint y: 293, endPoint x: 637, endPoint y: 302, distance: 73.1
click at [566, 296] on button "Cash" at bounding box center [558, 298] width 64 height 24
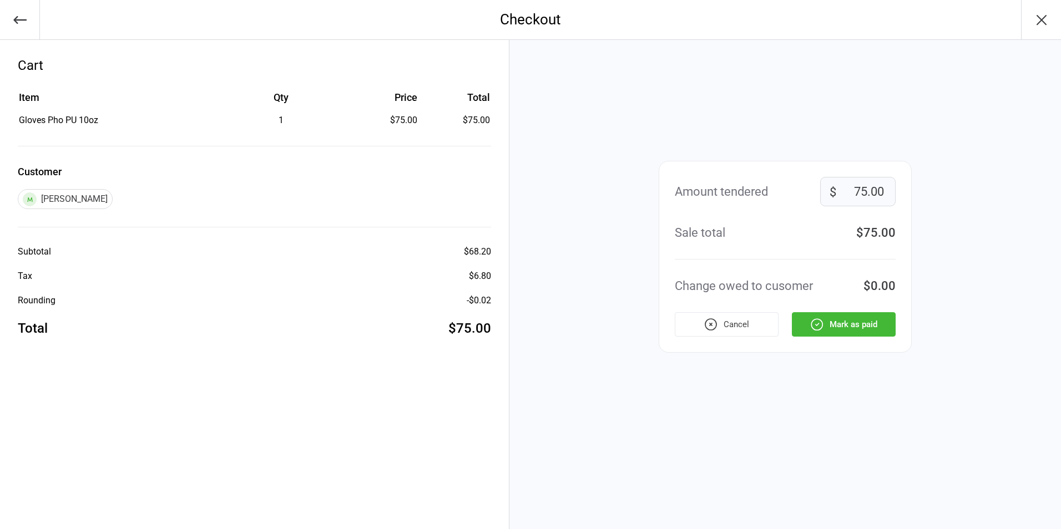
drag, startPoint x: 850, startPoint y: 327, endPoint x: 840, endPoint y: 321, distance: 11.7
click at [849, 327] on button "Mark as paid" at bounding box center [844, 324] width 104 height 24
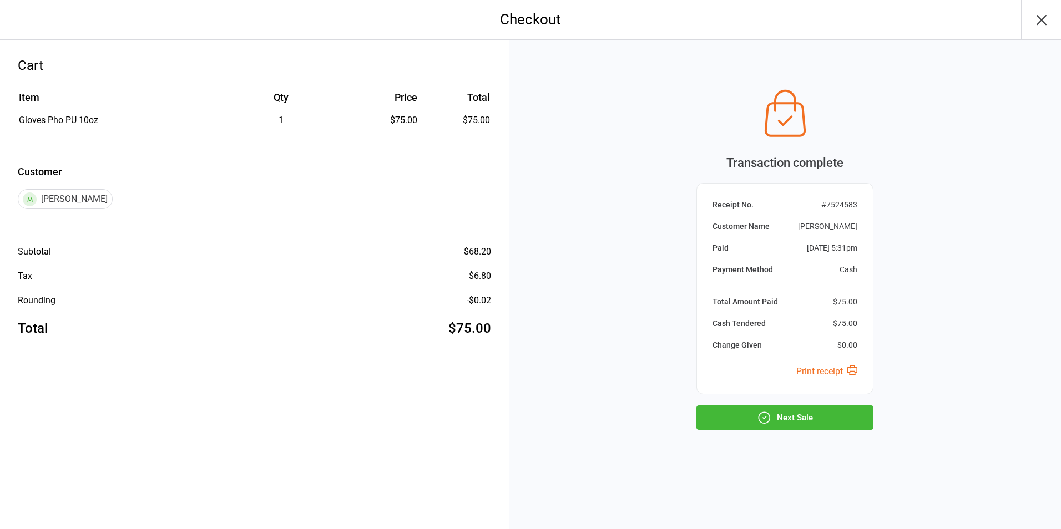
click at [791, 418] on button "Next Sale" at bounding box center [784, 417] width 177 height 24
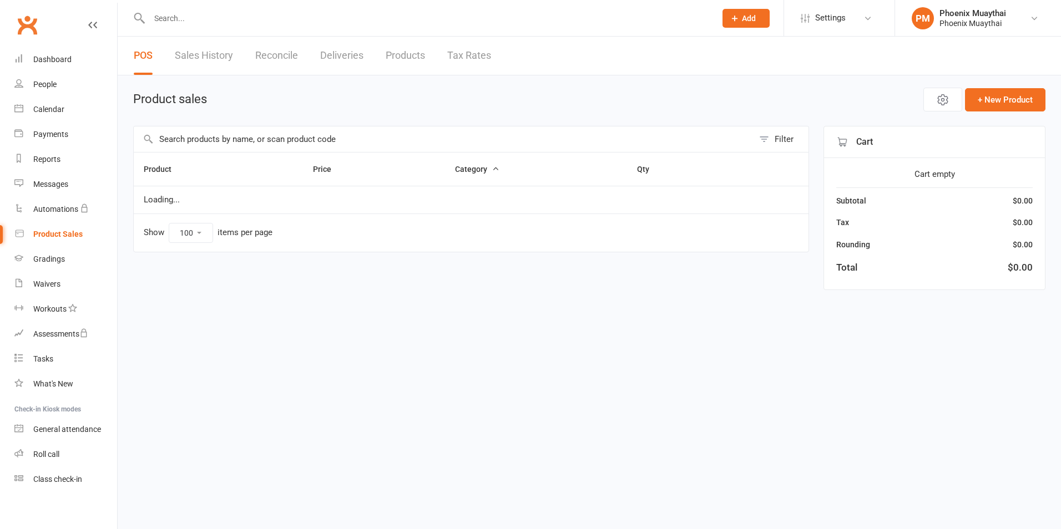
select select "100"
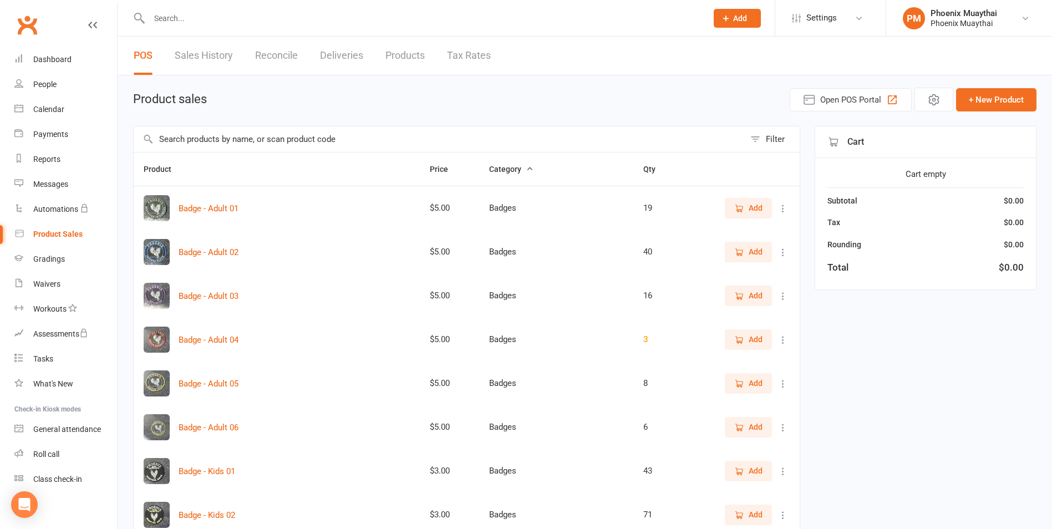
click at [191, 18] on input "text" at bounding box center [423, 19] width 554 height 16
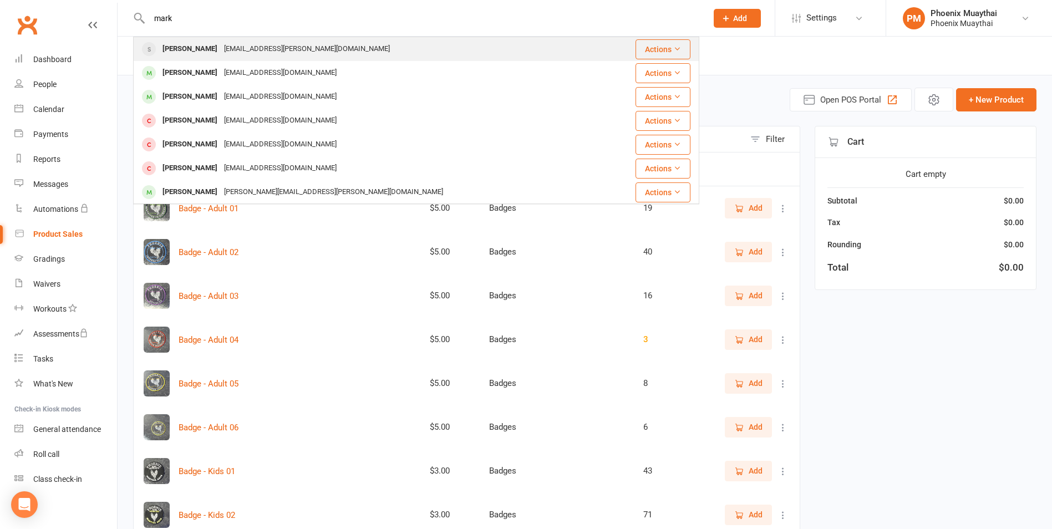
type input "mark"
click at [196, 44] on div "[PERSON_NAME]" at bounding box center [190, 49] width 62 height 16
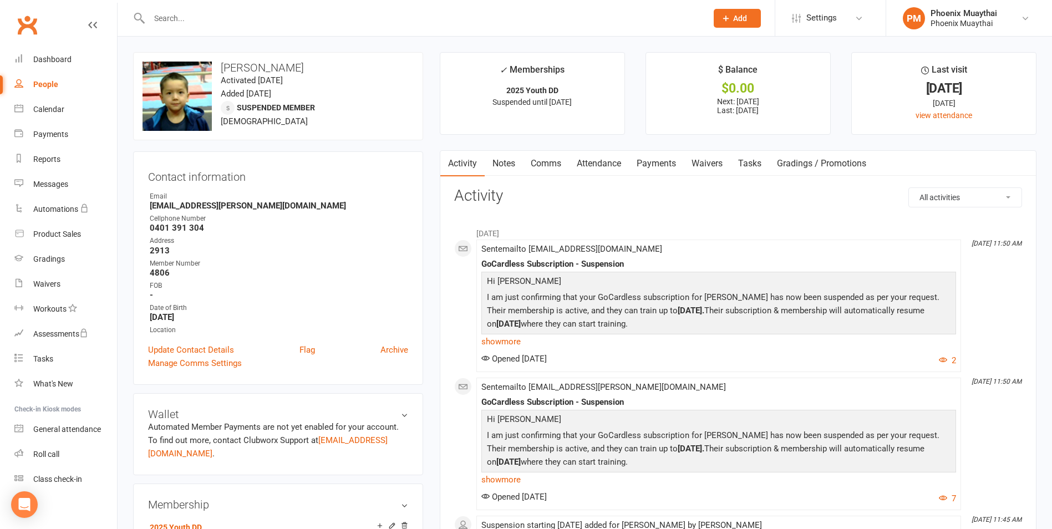
click at [650, 164] on link "Payments" at bounding box center [656, 164] width 55 height 26
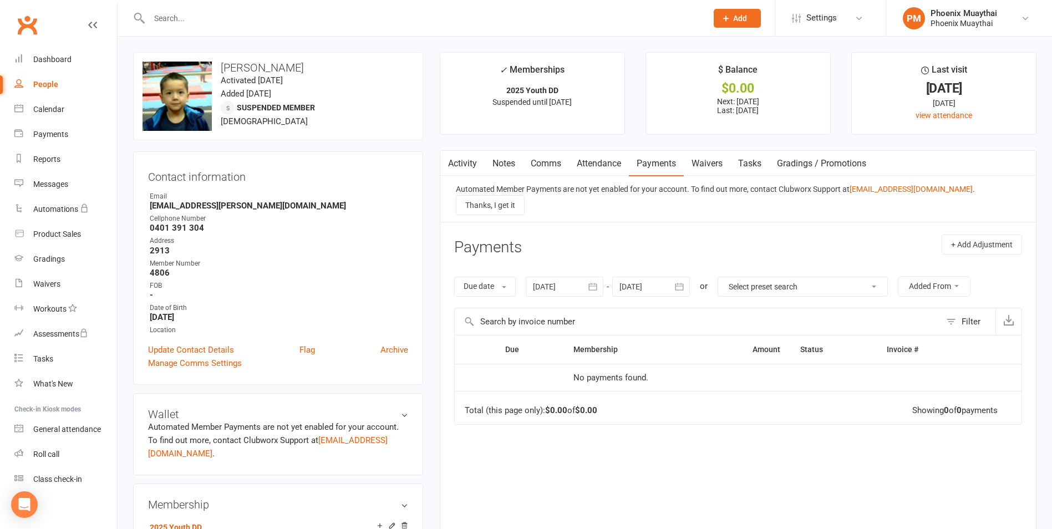
click at [592, 283] on icon "button" at bounding box center [593, 286] width 8 height 7
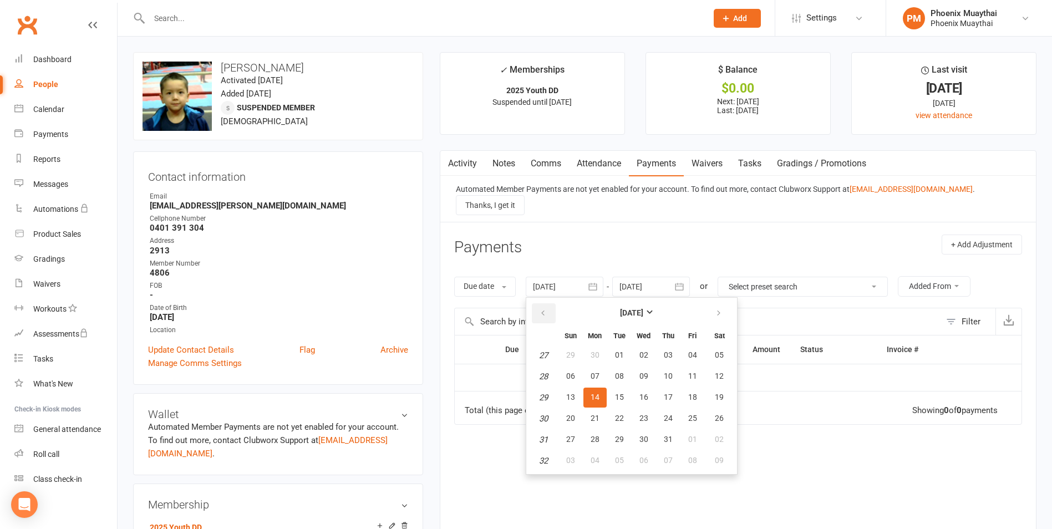
click at [551, 303] on button "button" at bounding box center [544, 313] width 24 height 20
drag, startPoint x: 621, startPoint y: 340, endPoint x: 627, endPoint y: 303, distance: 37.7
click at [621, 351] on span "01" at bounding box center [619, 355] width 9 height 9
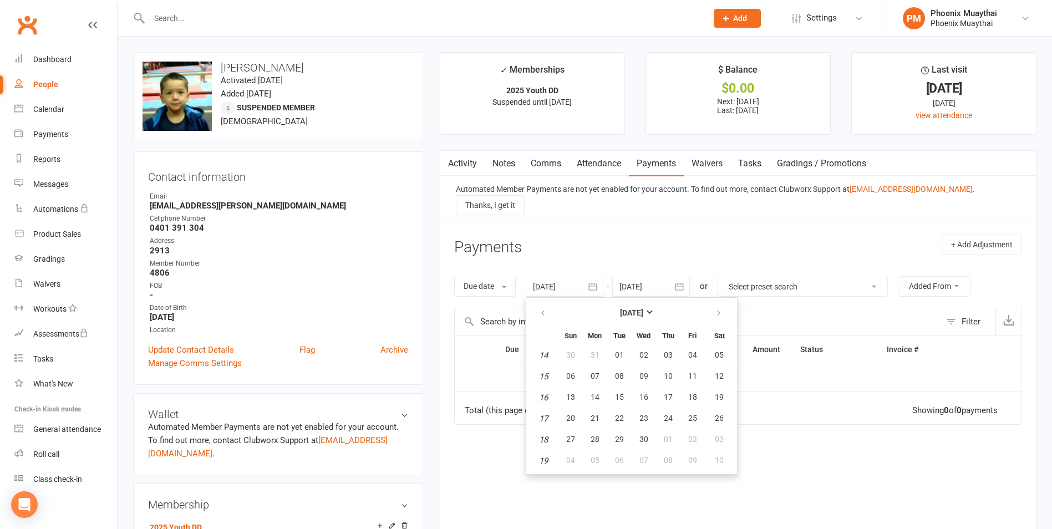
type input "[DATE]"
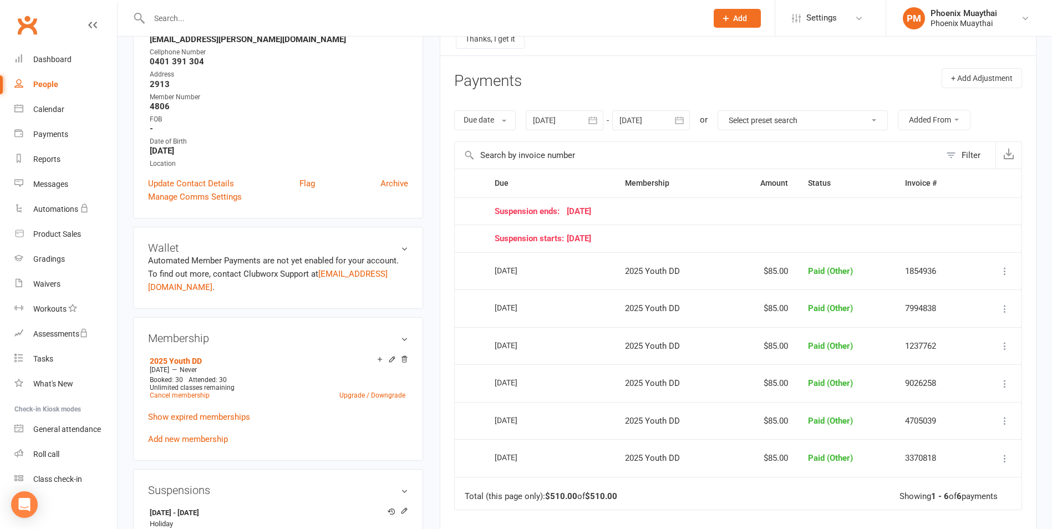
scroll to position [277, 0]
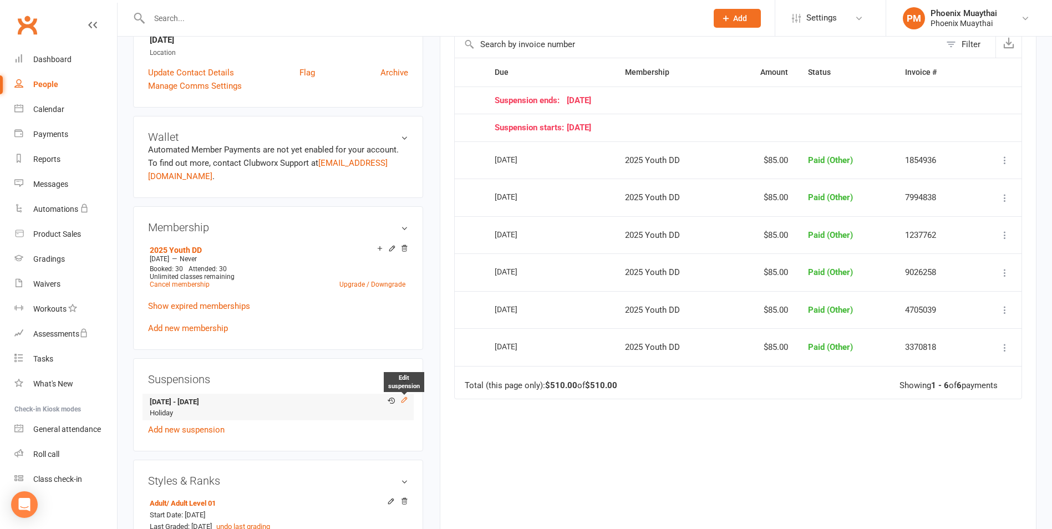
click at [402, 398] on icon at bounding box center [404, 400] width 8 height 8
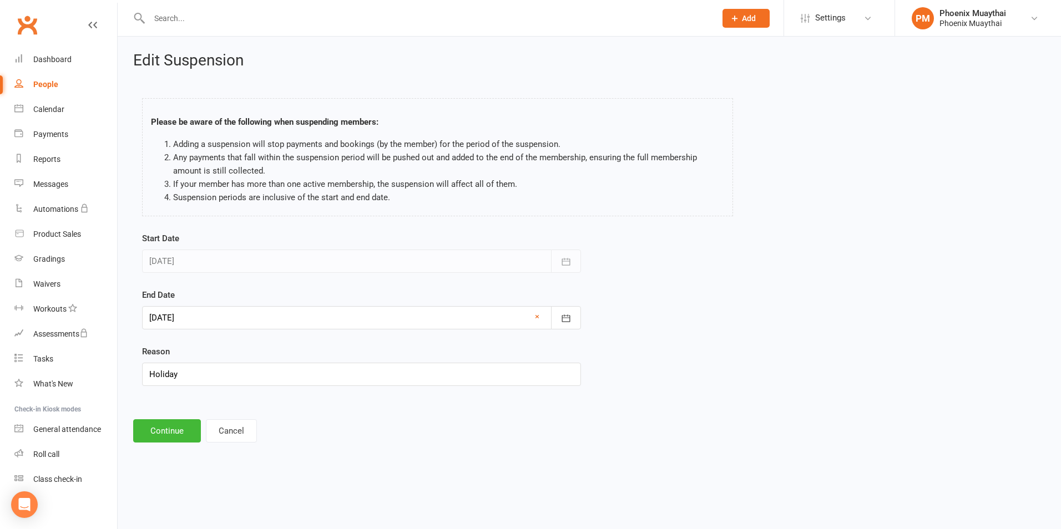
click at [230, 314] on div at bounding box center [361, 317] width 439 height 23
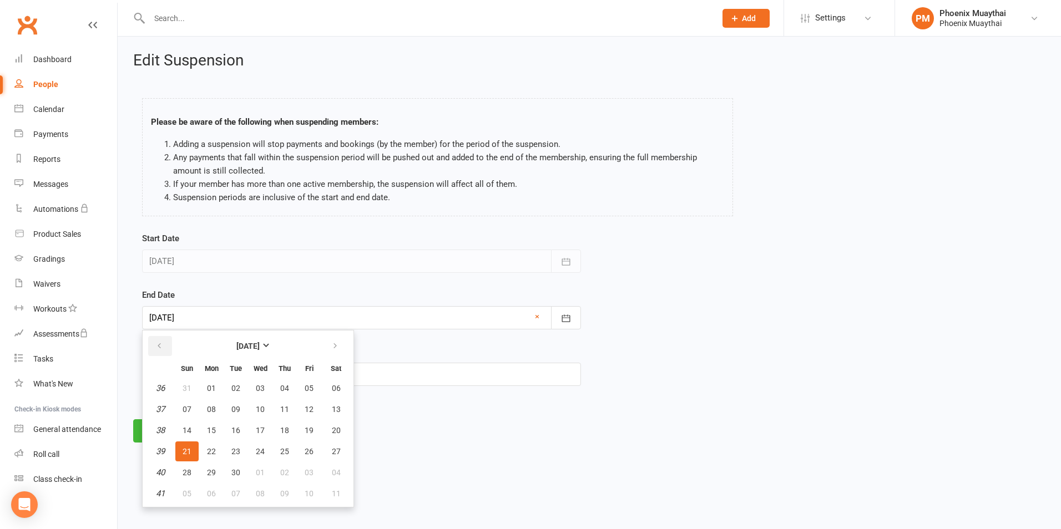
click at [161, 345] on icon "button" at bounding box center [159, 346] width 8 height 9
click at [337, 447] on span "23" at bounding box center [336, 451] width 9 height 9
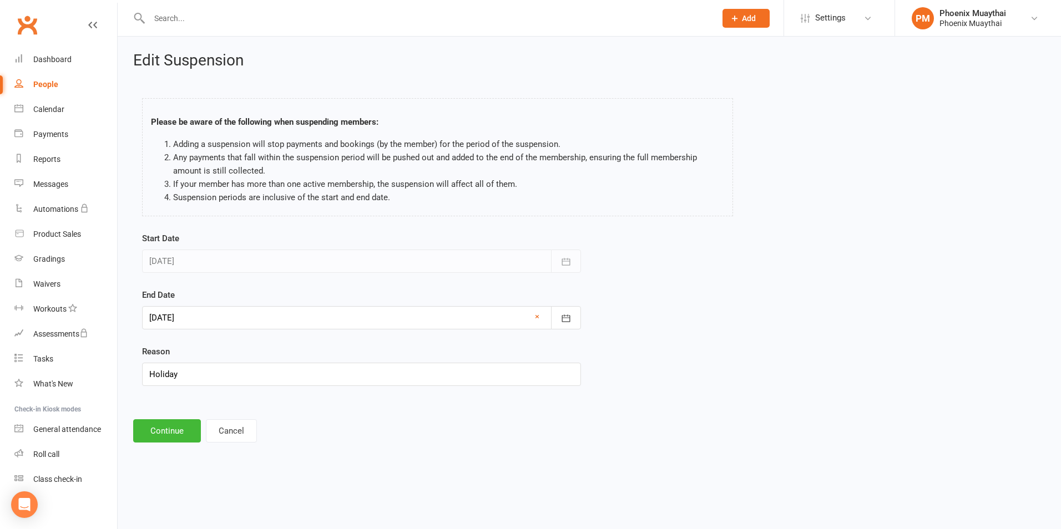
click at [534, 316] on div at bounding box center [361, 317] width 439 height 23
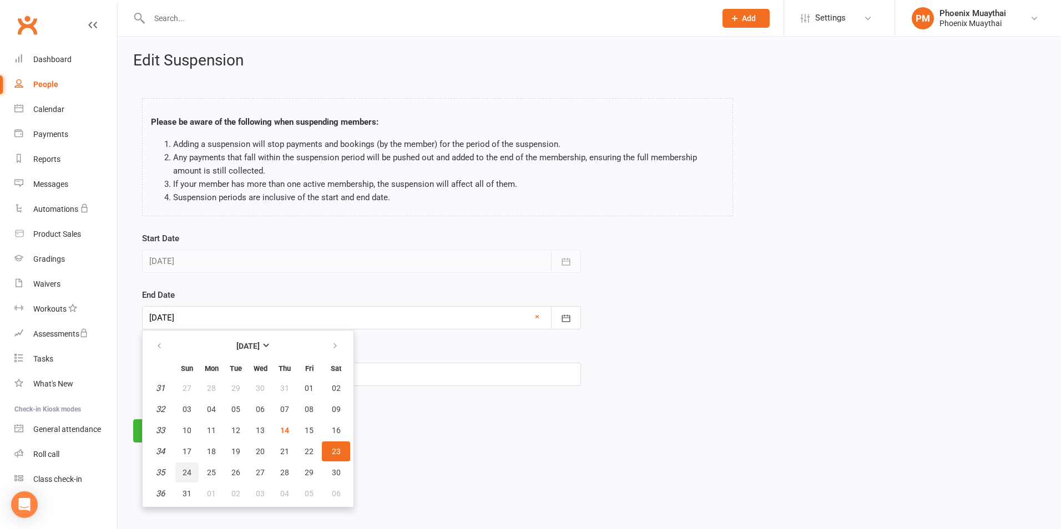
click at [191, 471] on span "24" at bounding box center [186, 472] width 9 height 9
type input "[DATE]"
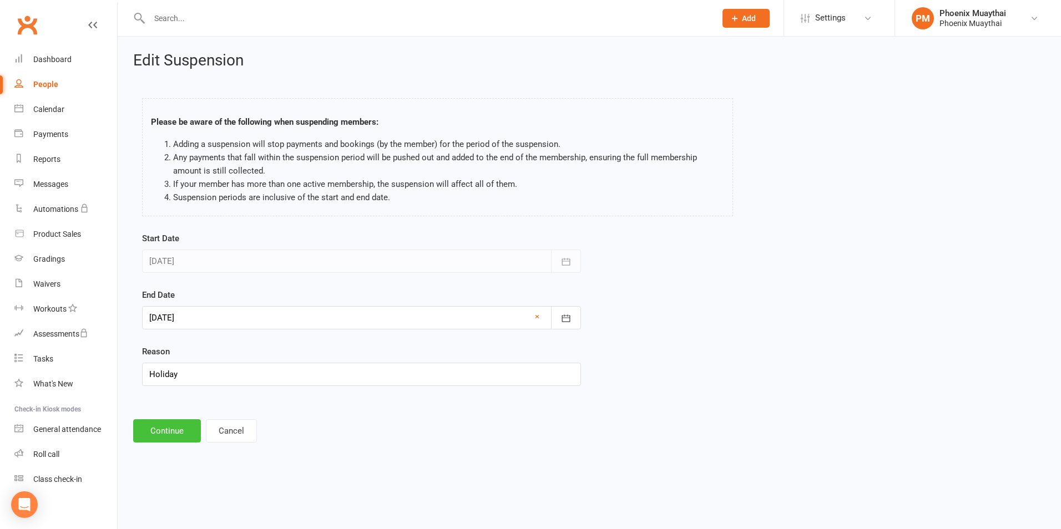
click at [176, 432] on button "Continue" at bounding box center [167, 430] width 68 height 23
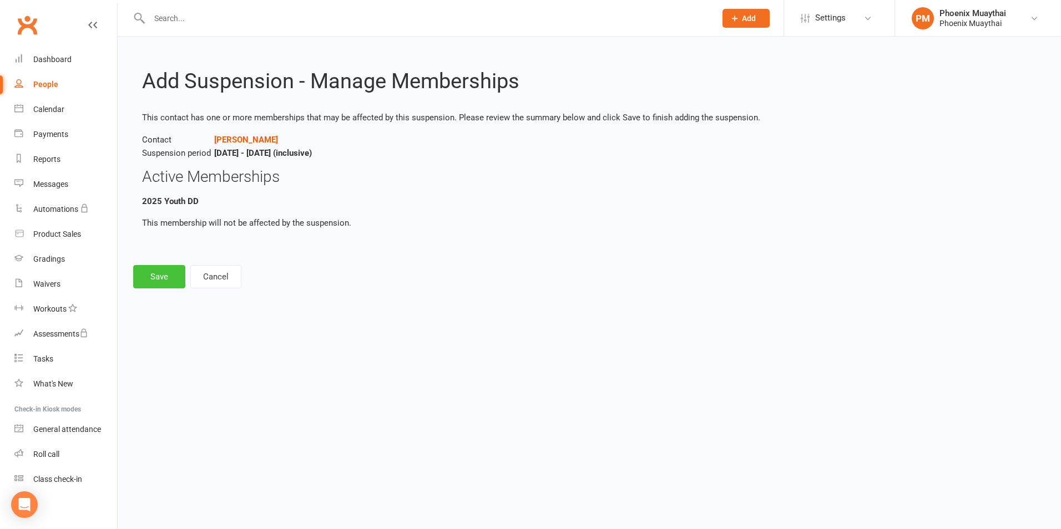
click at [159, 276] on button "Save" at bounding box center [159, 276] width 52 height 23
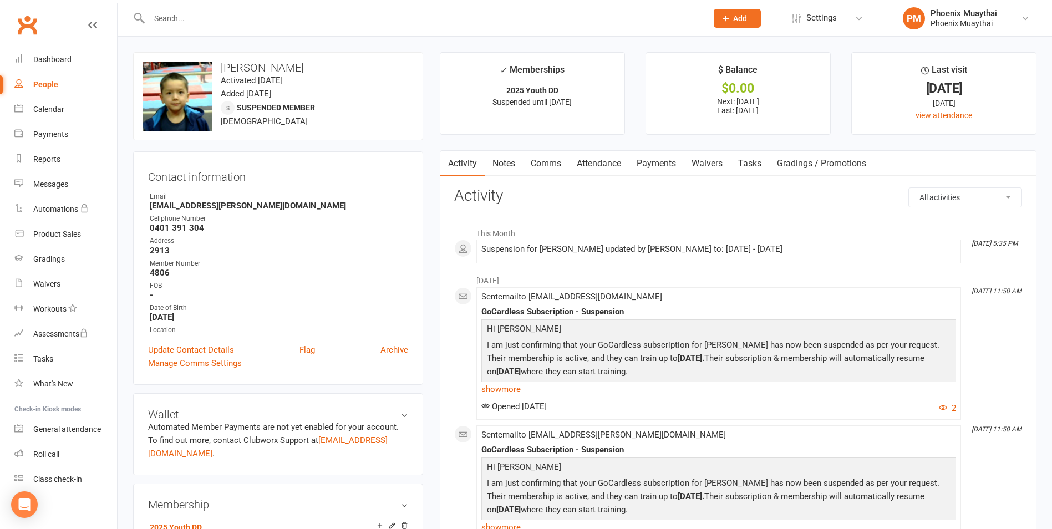
click at [548, 161] on link "Comms" at bounding box center [546, 164] width 46 height 26
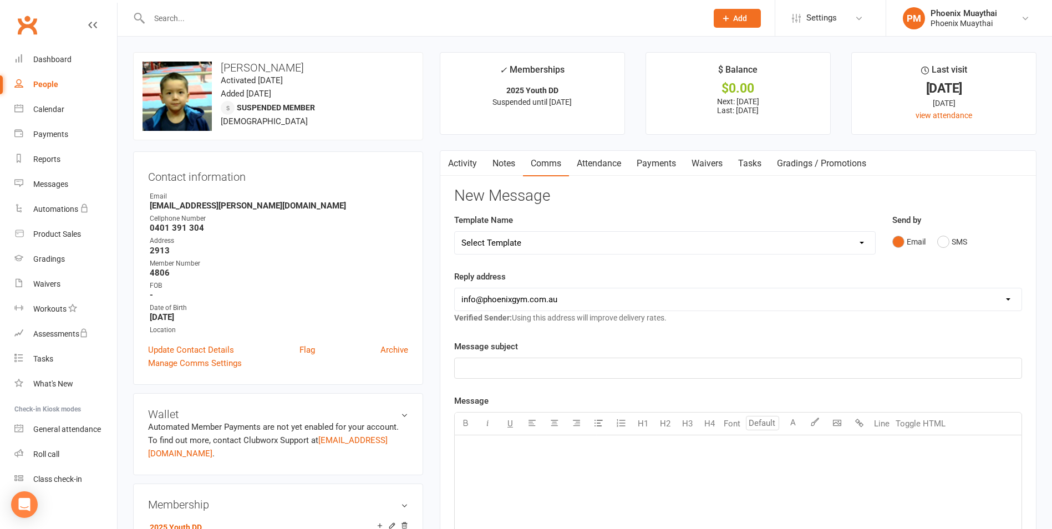
click at [536, 236] on select "Select Template [Email] Cancellation Confirmation - Member [Email] Cancellation…" at bounding box center [665, 243] width 420 height 22
select select "9"
click at [455, 232] on select "Select Template [Email] Cancellation Confirmation - Member [Email] Cancellation…" at bounding box center [665, 243] width 420 height 22
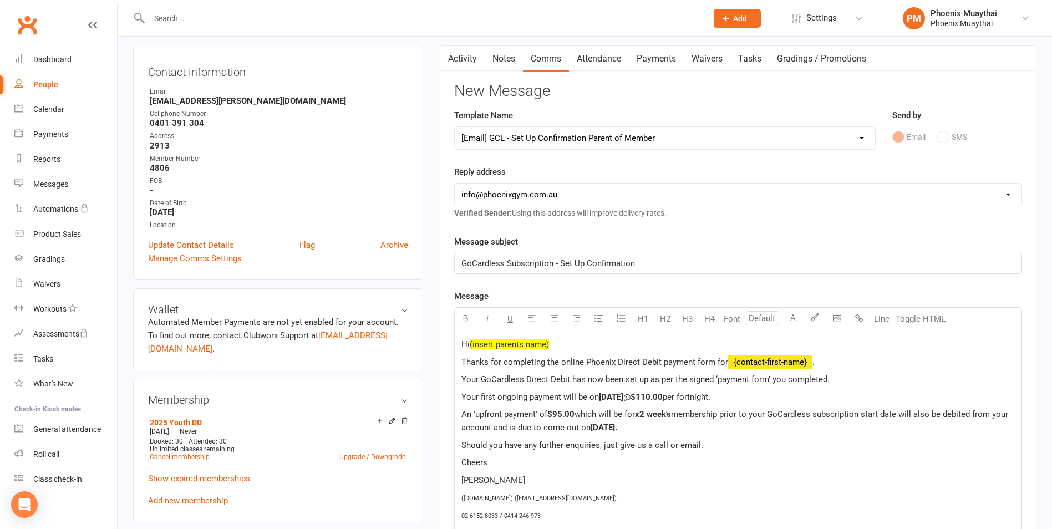
scroll to position [111, 0]
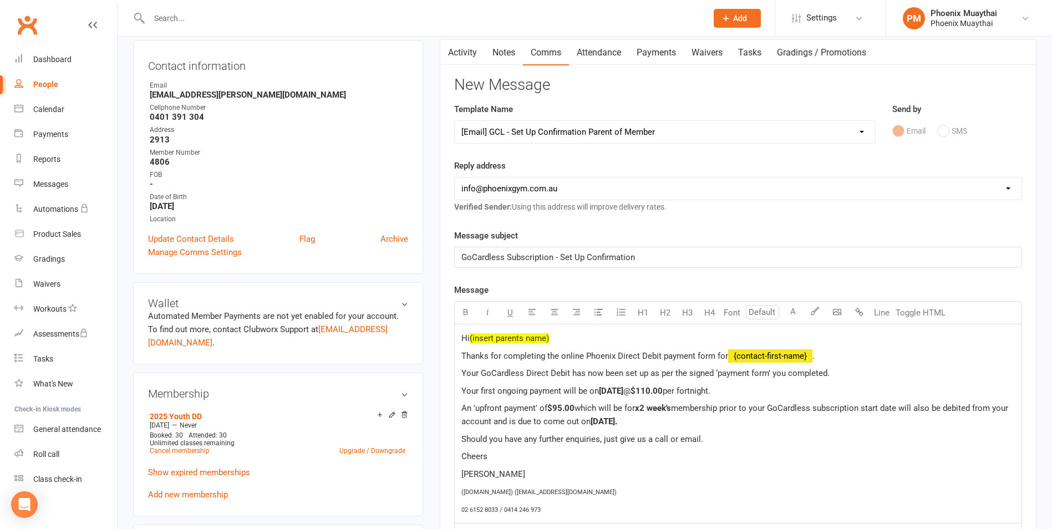
click at [564, 339] on p "Hi (insert parents name)" at bounding box center [738, 338] width 554 height 13
drag, startPoint x: 463, startPoint y: 353, endPoint x: 663, endPoint y: 352, distance: 200.2
click at [663, 352] on span "Thanks for completing the online Phoenix Direct Debit payment form for" at bounding box center [594, 356] width 267 height 10
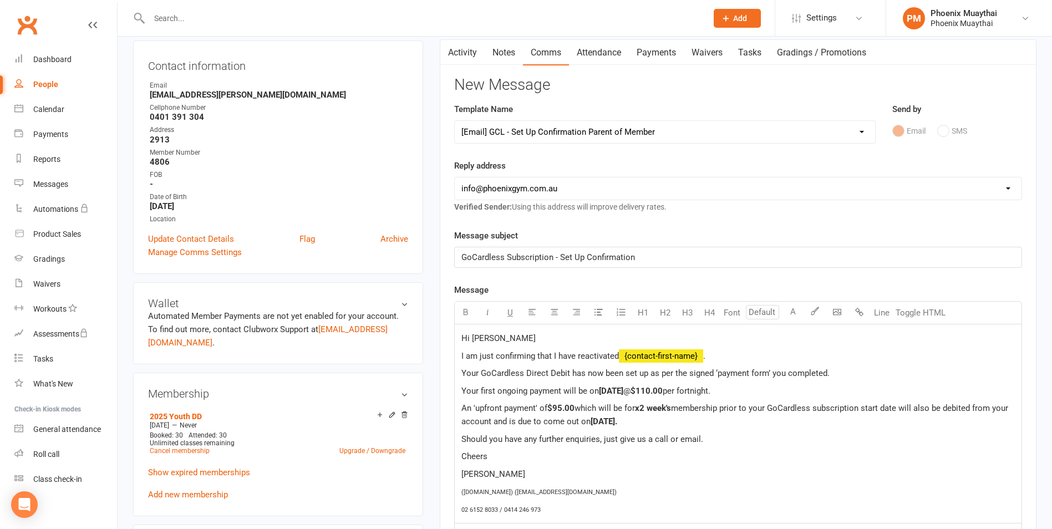
click at [735, 356] on p "I am just confirming that I have reactivated ﻿ {contact-first-name} ." at bounding box center [738, 355] width 554 height 13
drag, startPoint x: 670, startPoint y: 420, endPoint x: 461, endPoint y: 378, distance: 213.2
click at [461, 378] on div "Hi [PERSON_NAME] I am just confirming that I have reactivated ﻿ {contact-first-…" at bounding box center [738, 423] width 567 height 199
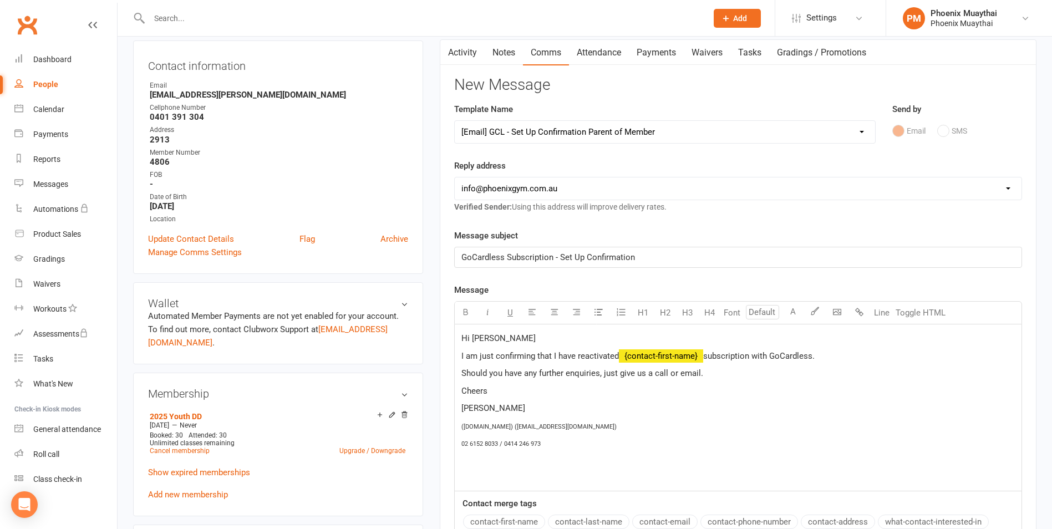
click at [840, 352] on p "I am just confirming that I have reactivated ﻿ {contact-first-name} subscriptio…" at bounding box center [738, 355] width 554 height 13
click at [619, 354] on span "I am just confirming that I have reactivated" at bounding box center [540, 356] width 158 height 10
click at [708, 357] on span "subscription with GoCardless with his first payment being [DATE][DATE]." at bounding box center [836, 356] width 267 height 10
click at [987, 357] on span "'s subscription with [PERSON_NAME] with his first payment being [DATE][DATE]." at bounding box center [851, 356] width 296 height 10
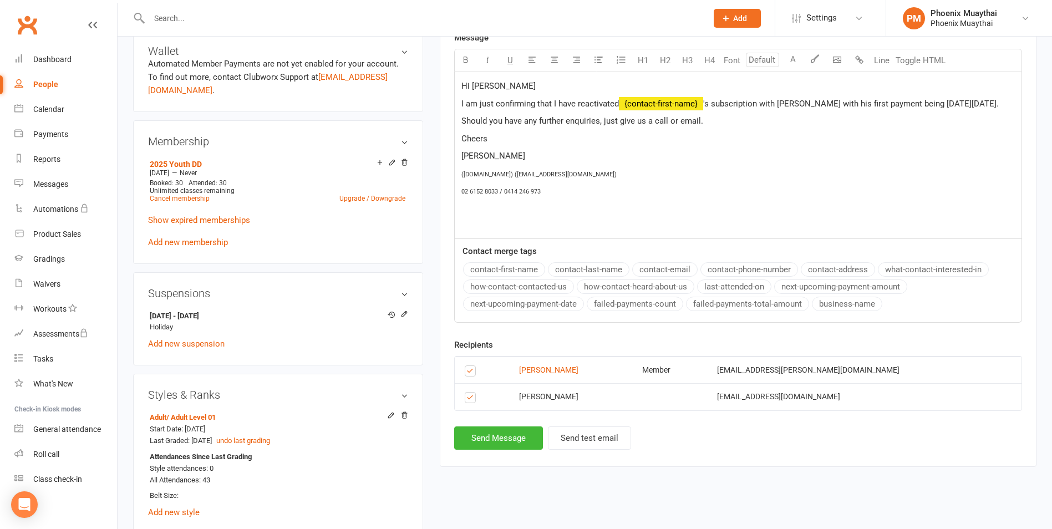
scroll to position [388, 0]
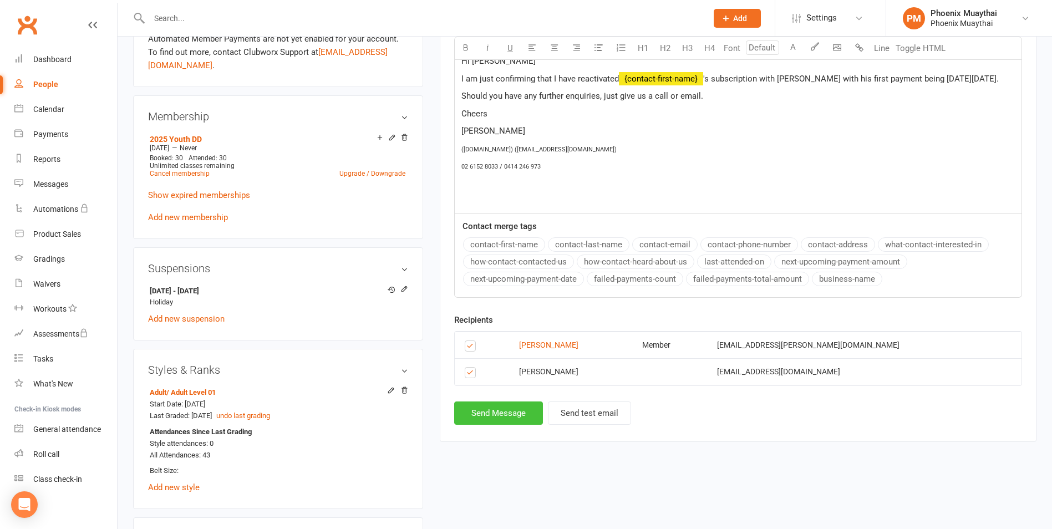
click at [516, 417] on button "Send Message" at bounding box center [498, 413] width 89 height 23
select select
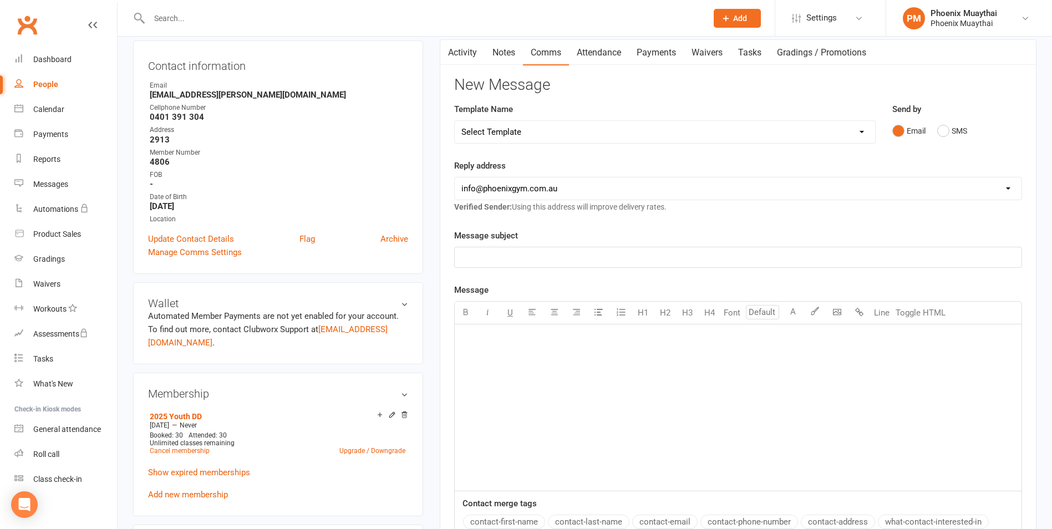
scroll to position [0, 0]
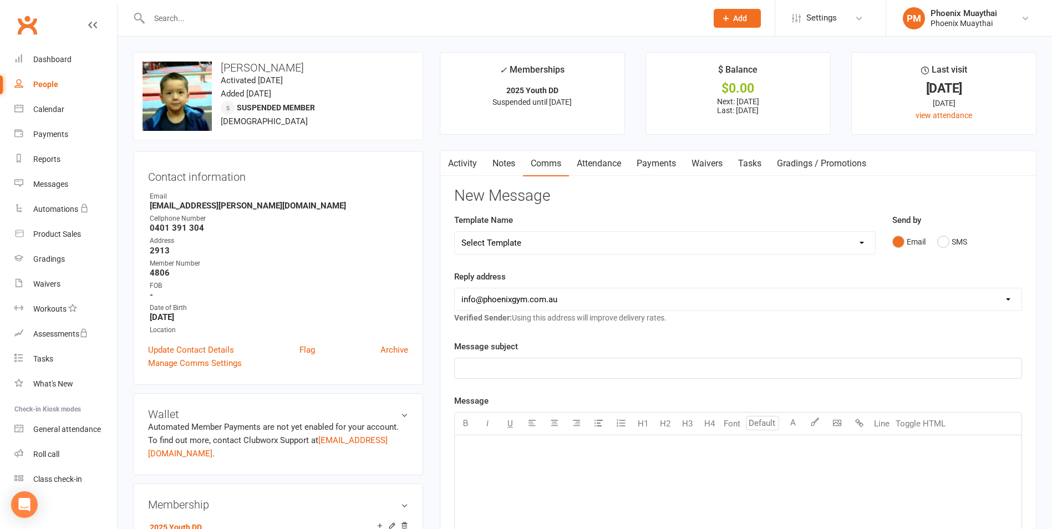
click at [460, 167] on link "Activity" at bounding box center [462, 164] width 44 height 26
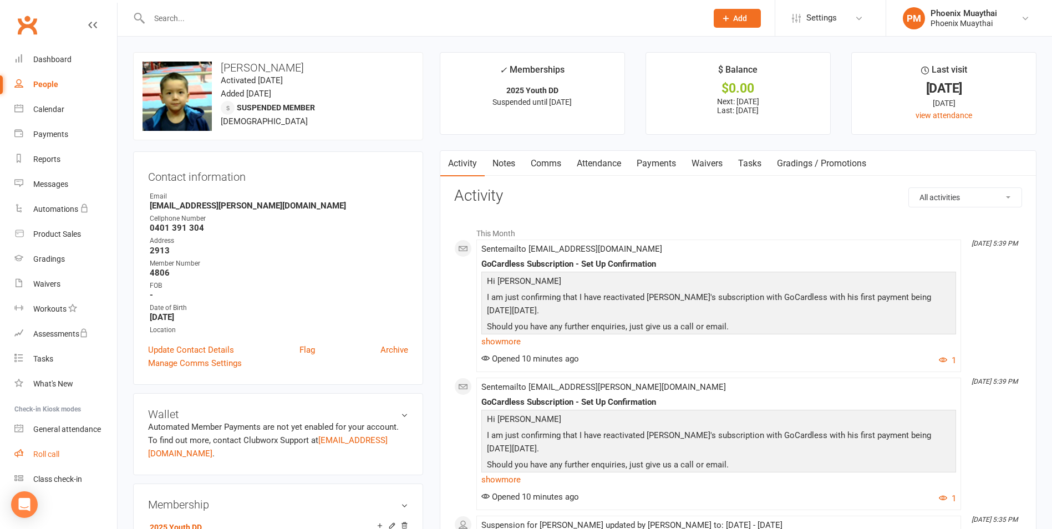
click at [54, 448] on link "Roll call" at bounding box center [65, 454] width 103 height 25
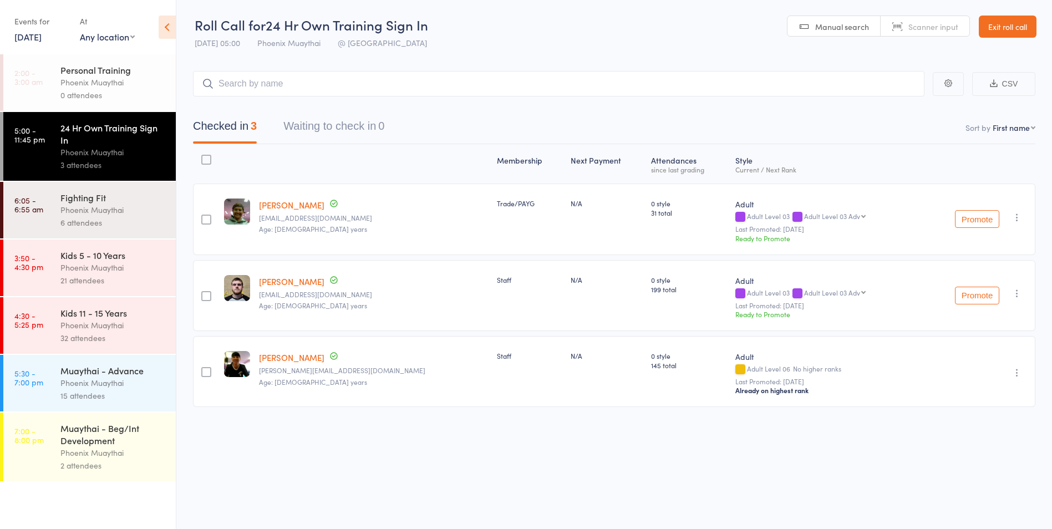
click at [83, 457] on div "Phoenix Muaythai" at bounding box center [113, 453] width 106 height 13
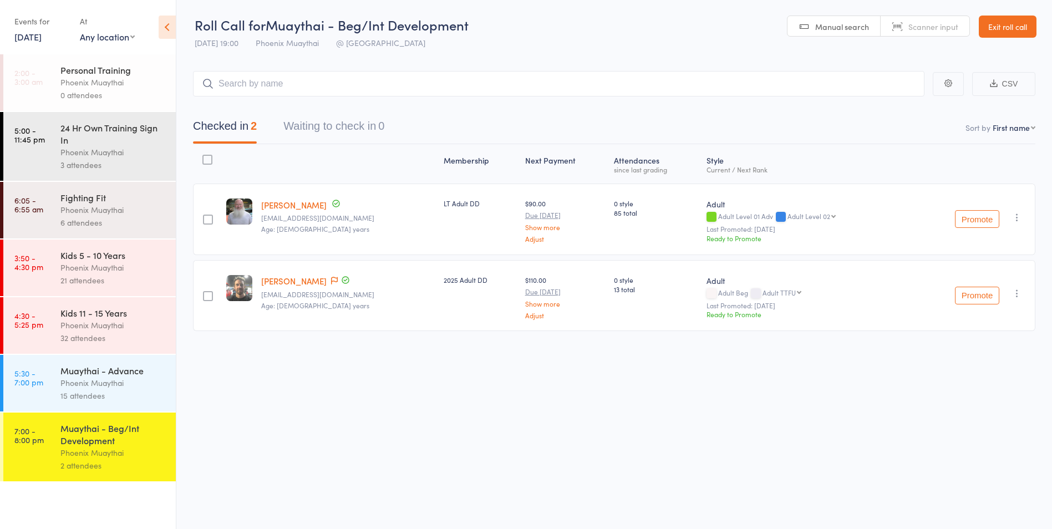
click at [258, 82] on input "search" at bounding box center [559, 84] width 732 height 26
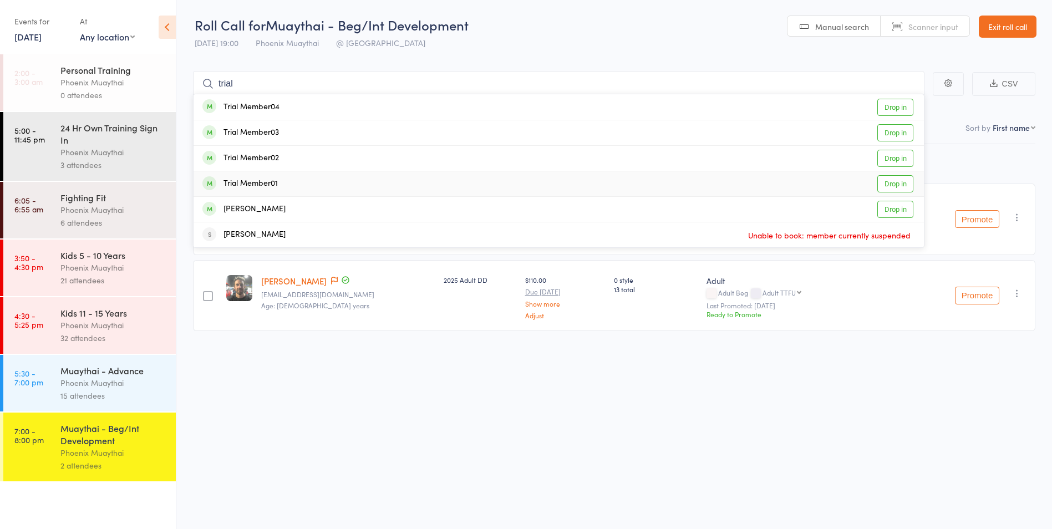
type input "trial"
click at [298, 185] on div "Trial Member01 Drop in" at bounding box center [559, 183] width 730 height 25
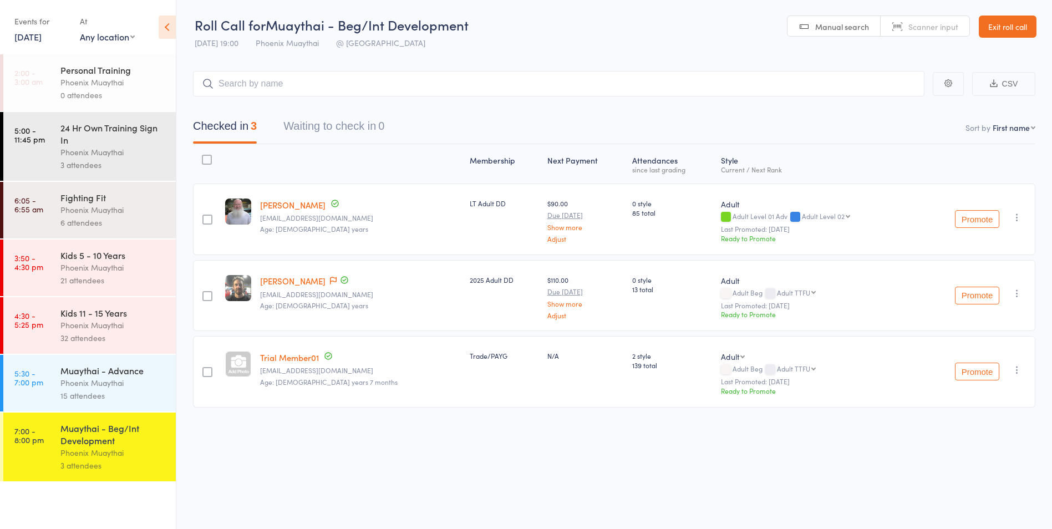
drag, startPoint x: 151, startPoint y: 376, endPoint x: 147, endPoint y: 389, distance: 14.4
click at [151, 376] on div "Muaythai - Advance" at bounding box center [113, 370] width 106 height 12
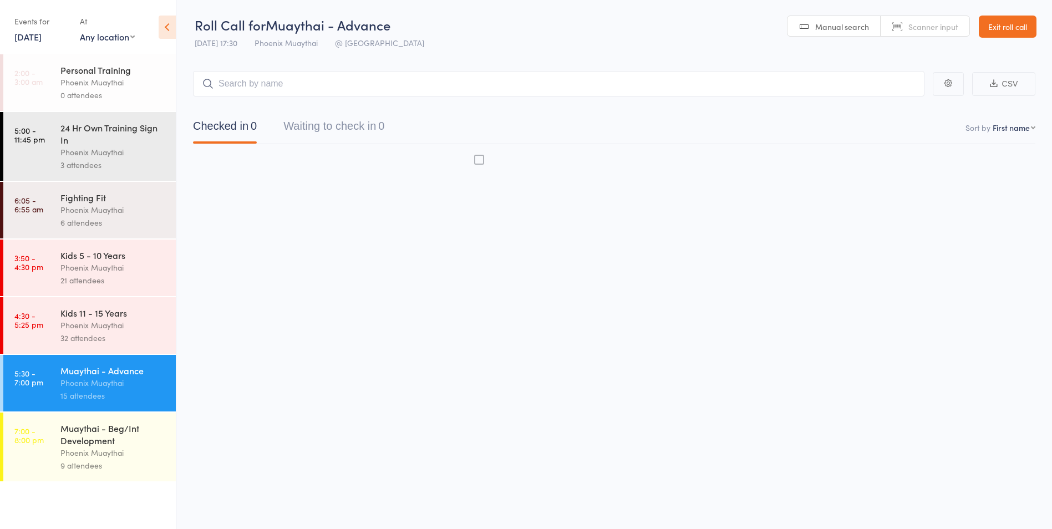
click at [126, 456] on div "Phoenix Muaythai" at bounding box center [113, 453] width 106 height 13
